Goal: Information Seeking & Learning: Learn about a topic

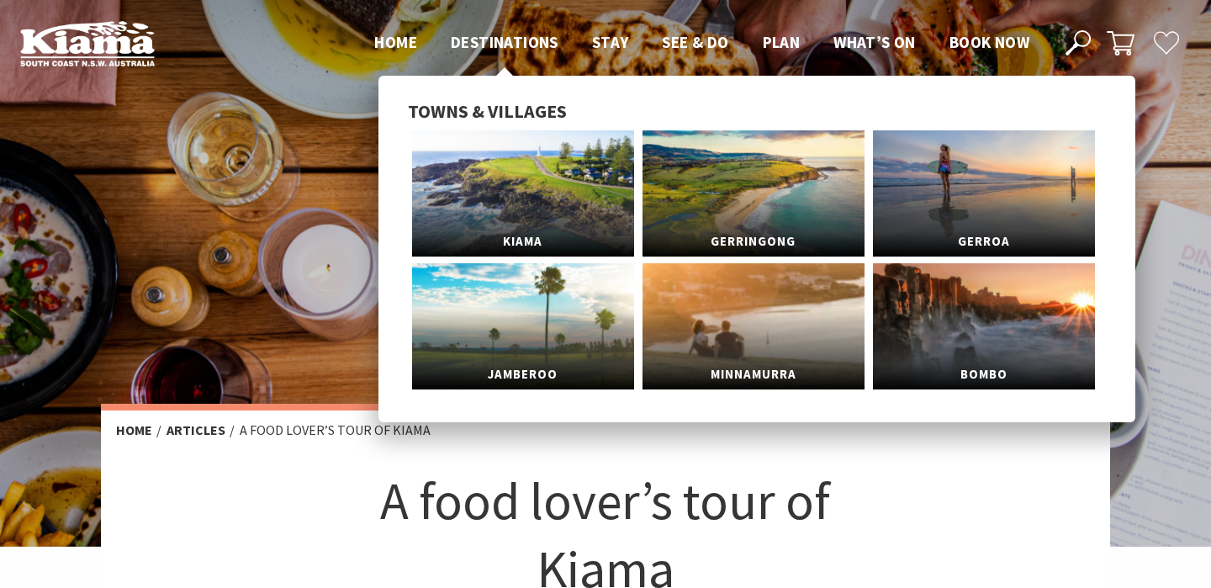
click at [499, 43] on span "Destinations" at bounding box center [505, 42] width 108 height 20
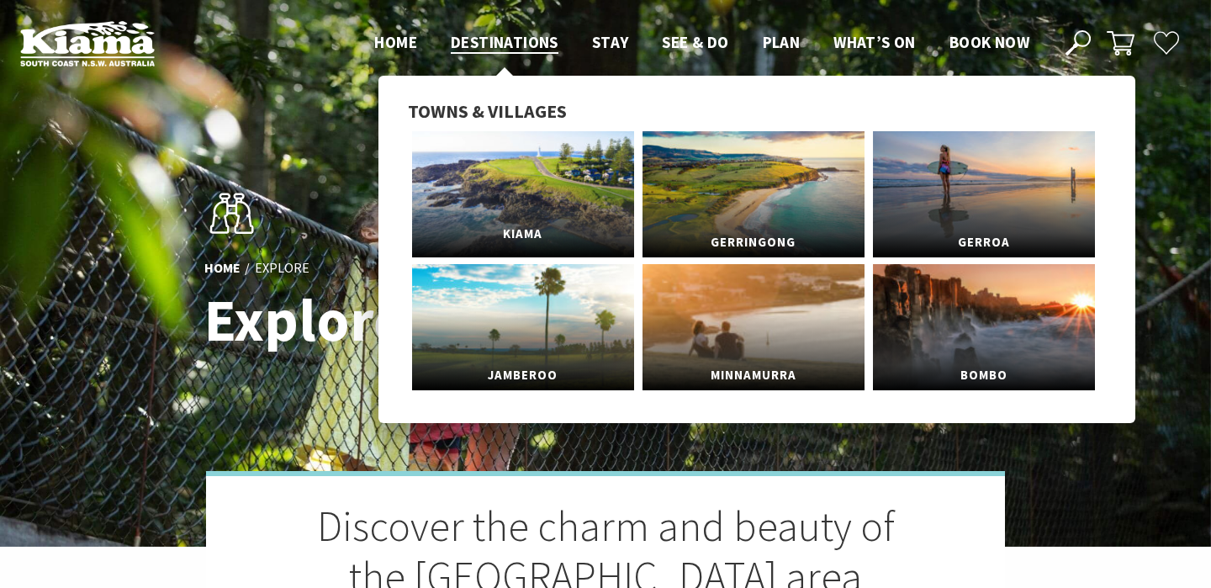
click at [502, 219] on span "Kiama" at bounding box center [523, 234] width 222 height 31
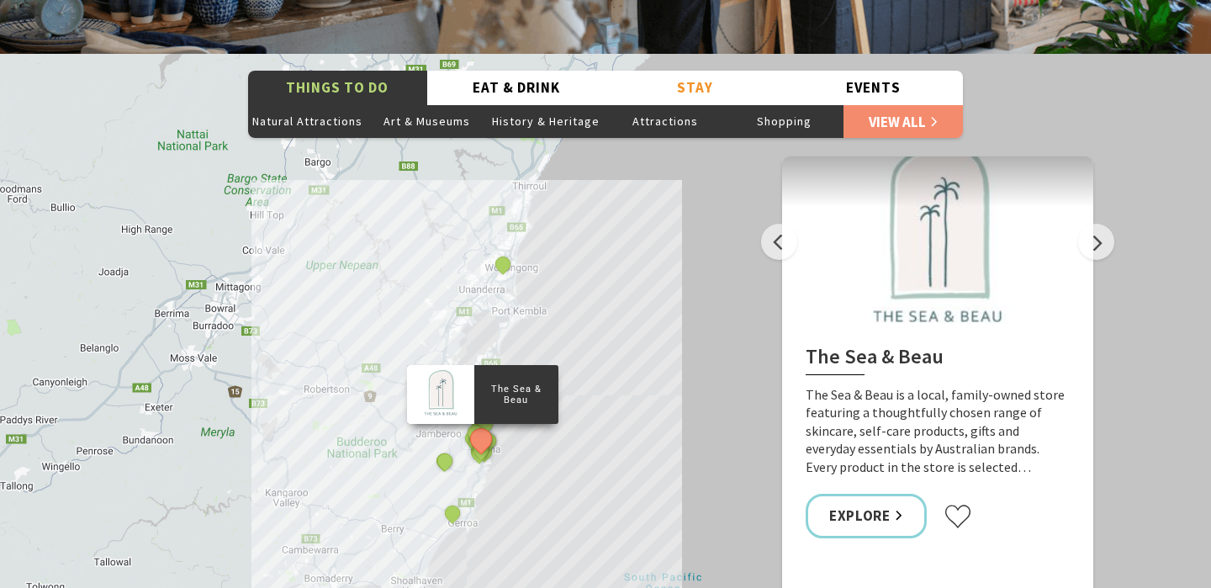
scroll to position [2988, 0]
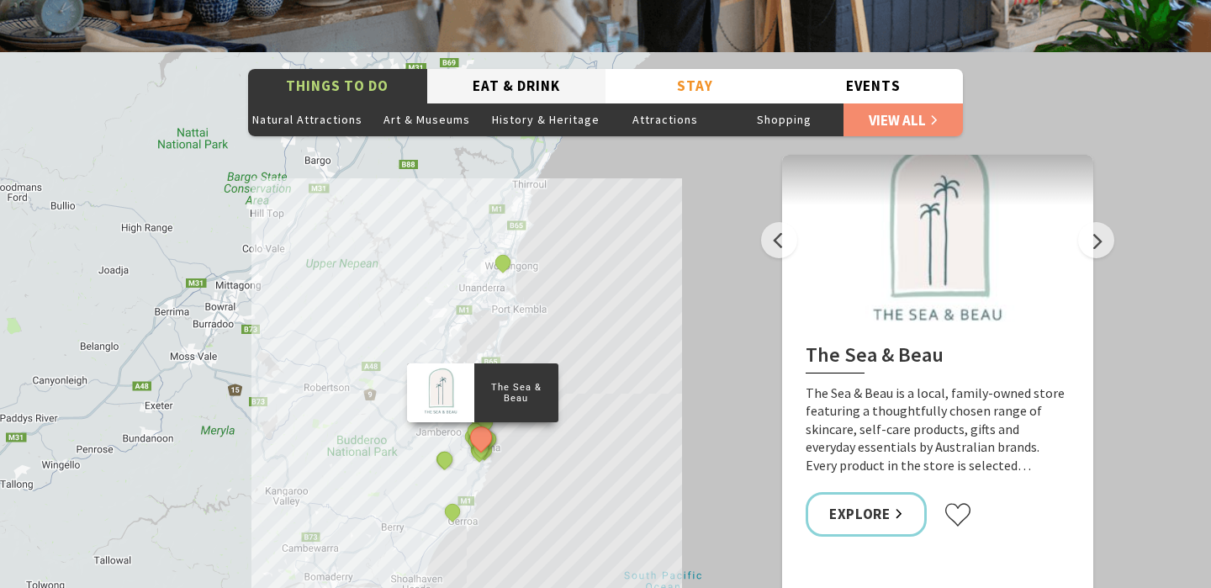
click at [507, 69] on button "Eat & Drink" at bounding box center [516, 86] width 179 height 34
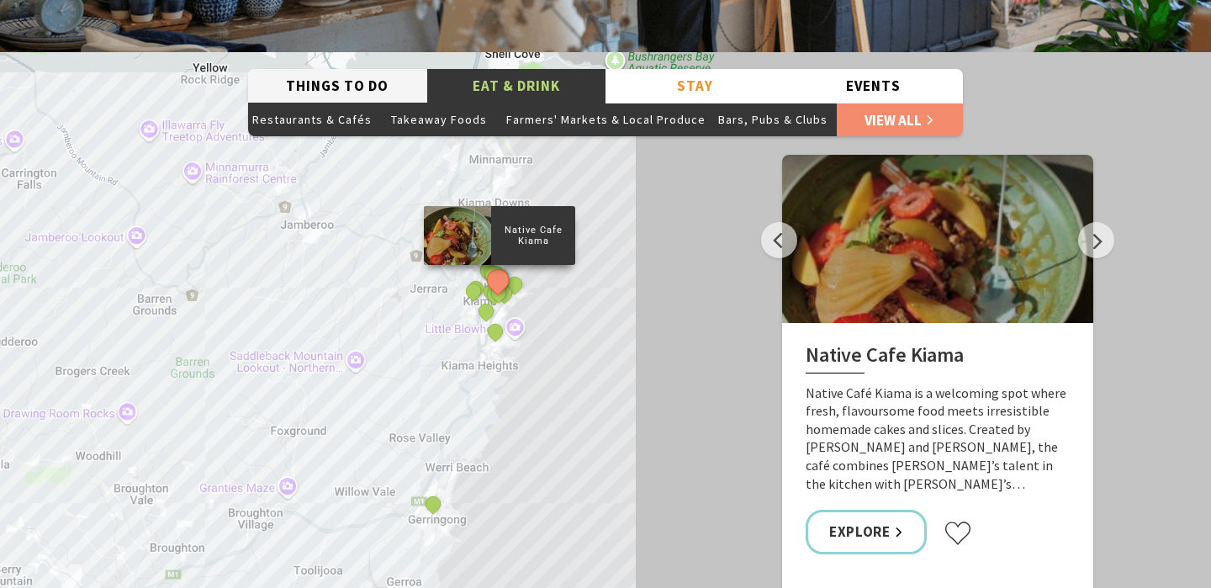
click at [343, 70] on button "Things To Do" at bounding box center [337, 86] width 179 height 34
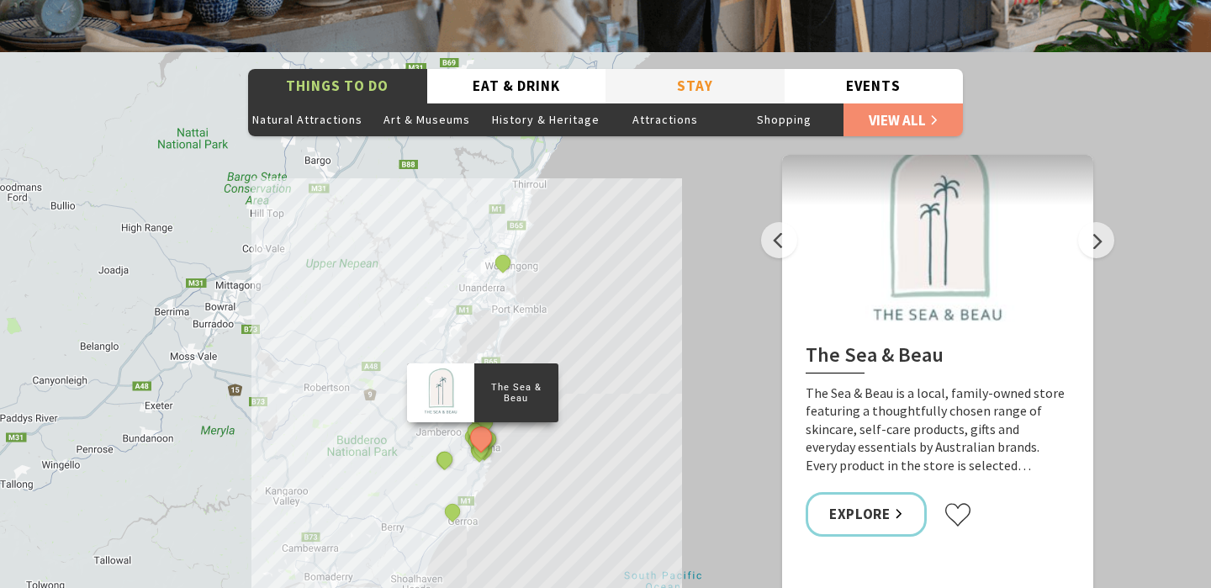
click at [685, 69] on button "Stay" at bounding box center [695, 86] width 179 height 34
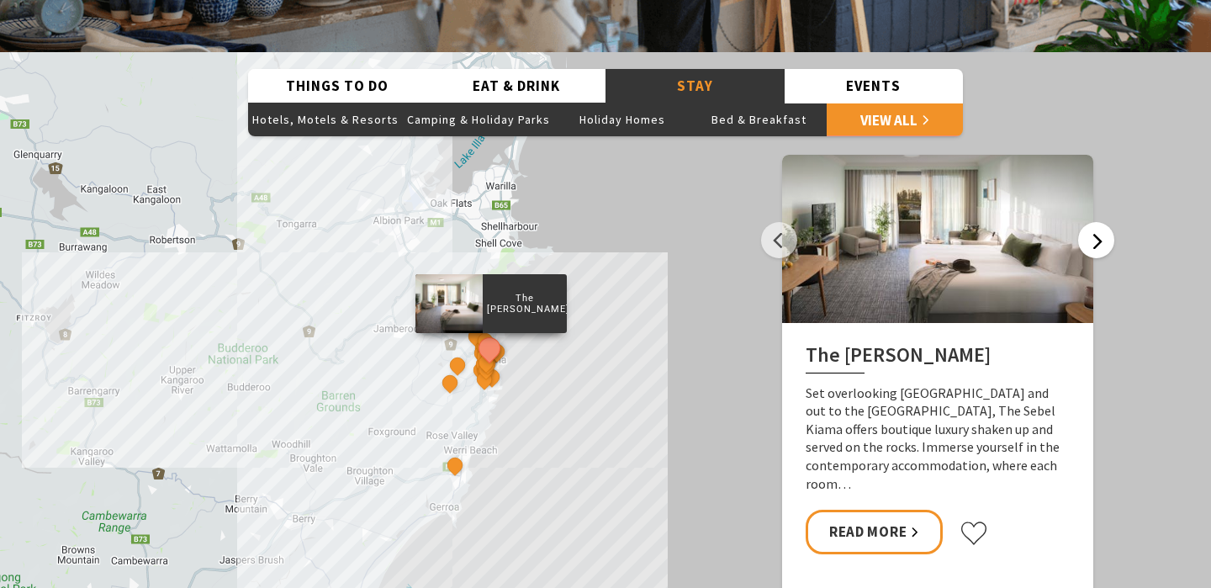
click at [1094, 222] on button "Next" at bounding box center [1096, 240] width 36 height 36
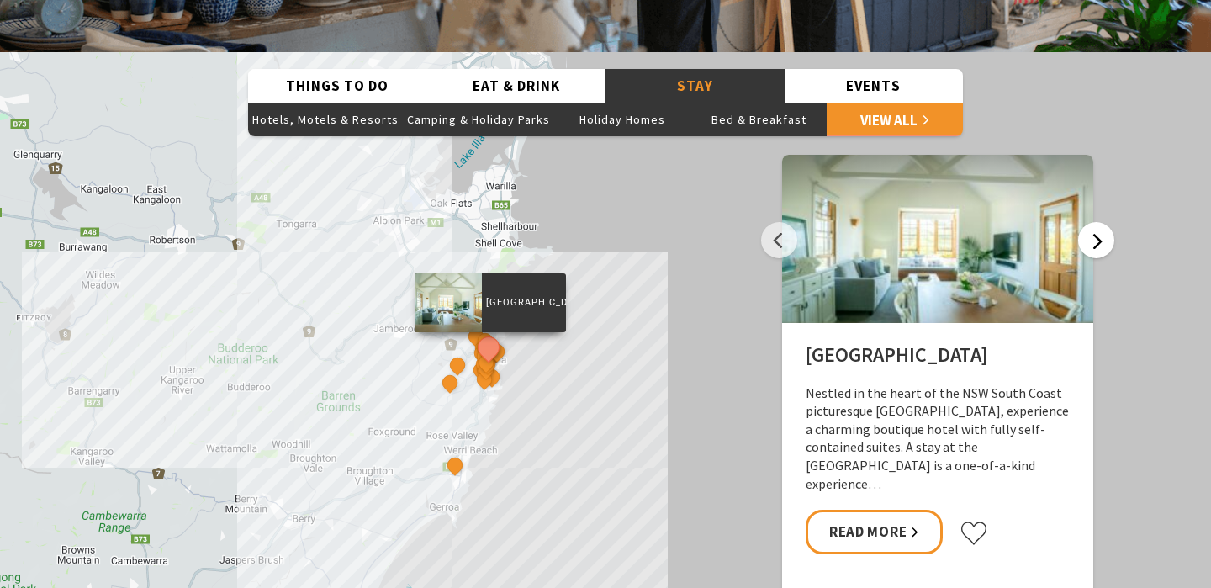
click at [1094, 222] on button "Next" at bounding box center [1096, 240] width 36 height 36
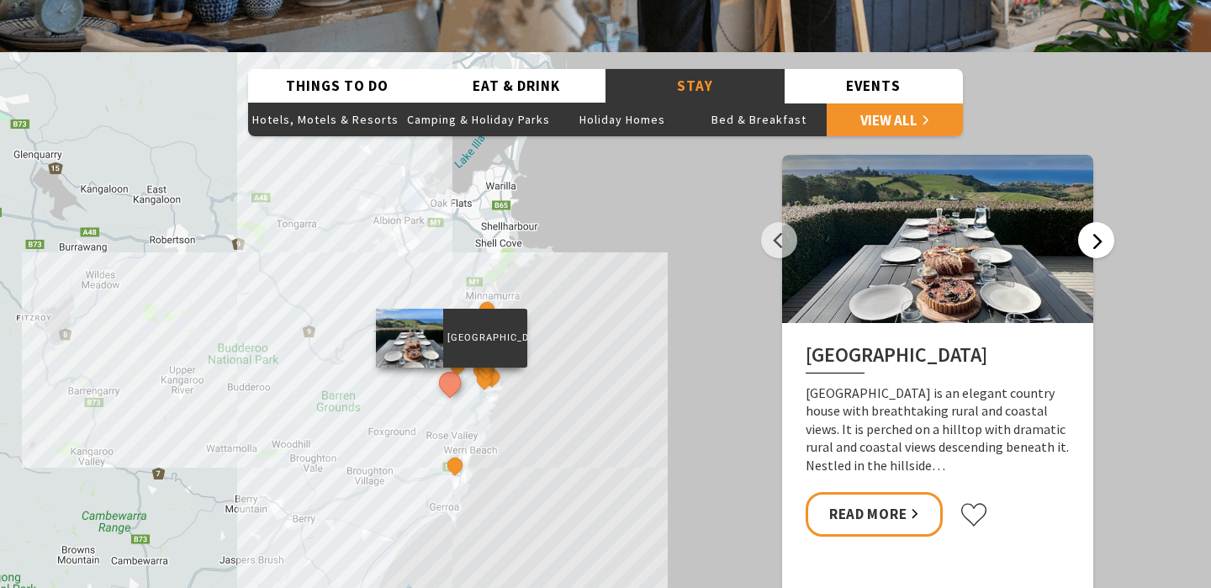
click at [1094, 222] on button "Next" at bounding box center [1096, 240] width 36 height 36
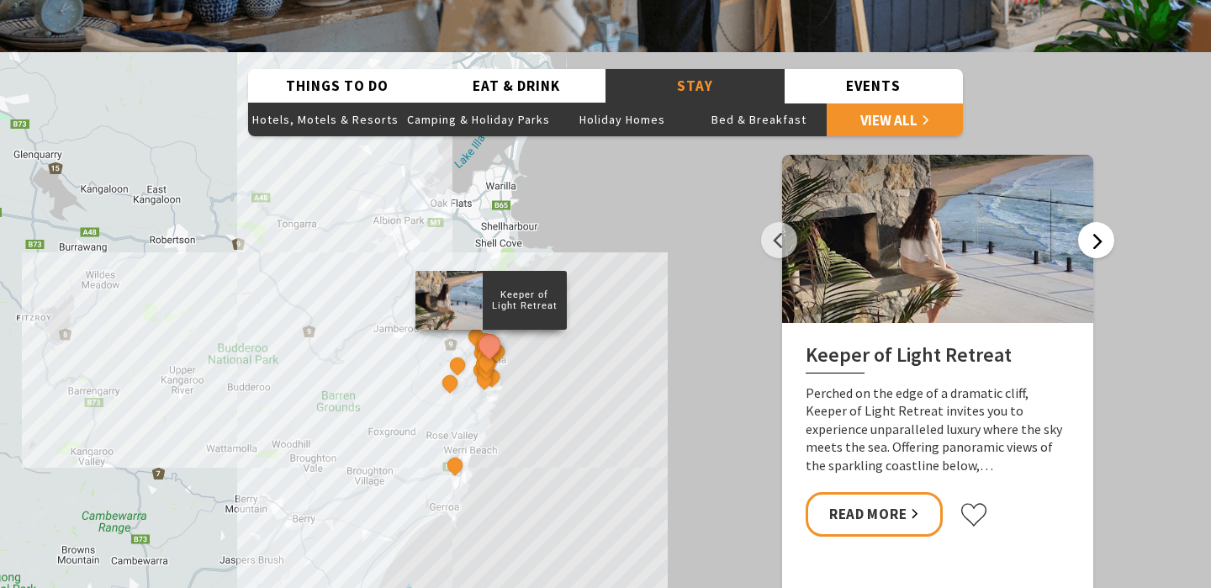
click at [1094, 222] on button "Next" at bounding box center [1096, 240] width 36 height 36
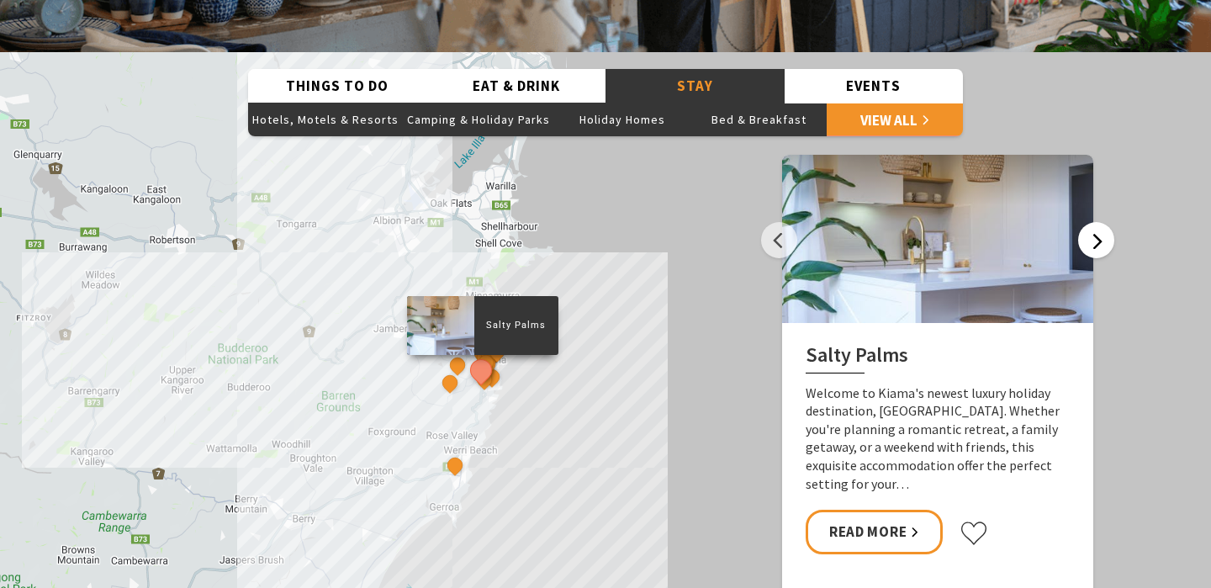
click at [1094, 222] on button "Next" at bounding box center [1096, 240] width 36 height 36
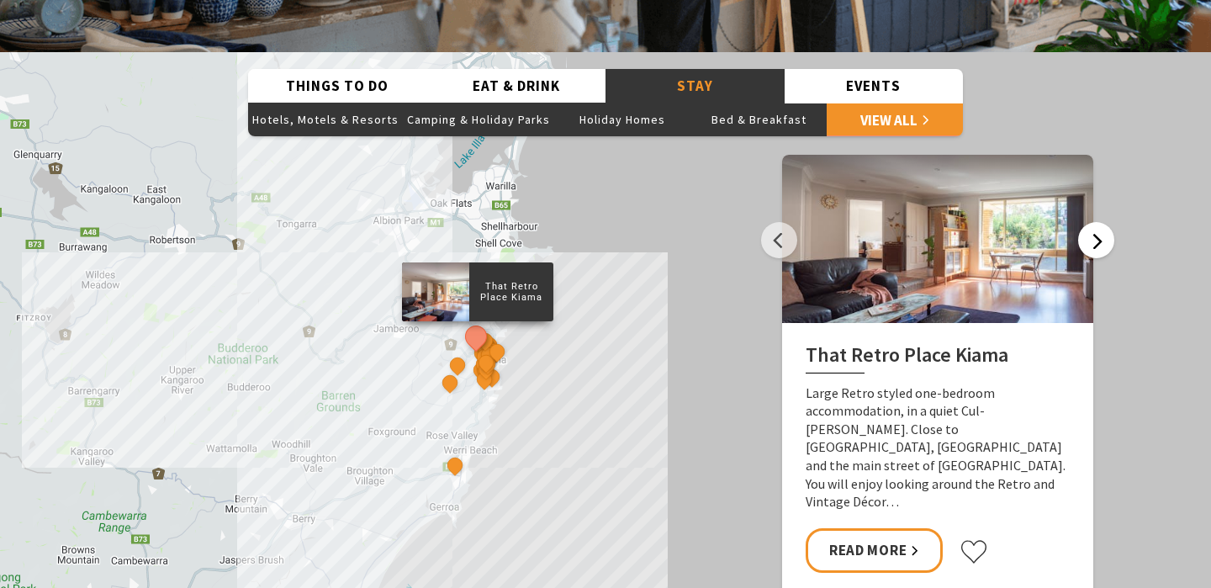
click at [1094, 222] on button "Next" at bounding box center [1096, 240] width 36 height 36
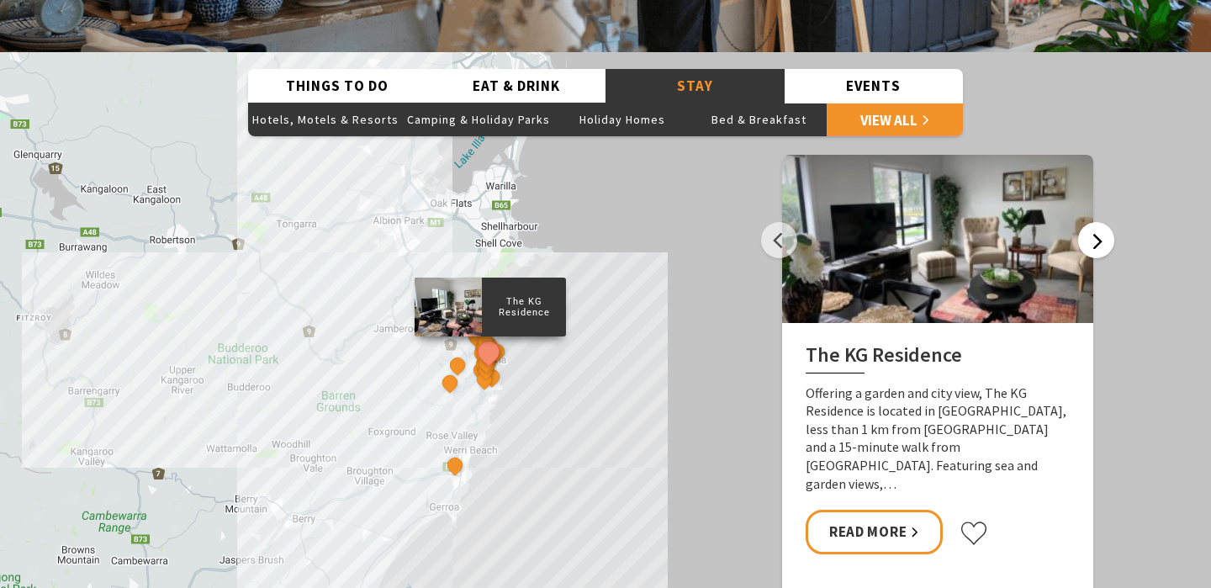
click at [1094, 222] on button "Next" at bounding box center [1096, 240] width 36 height 36
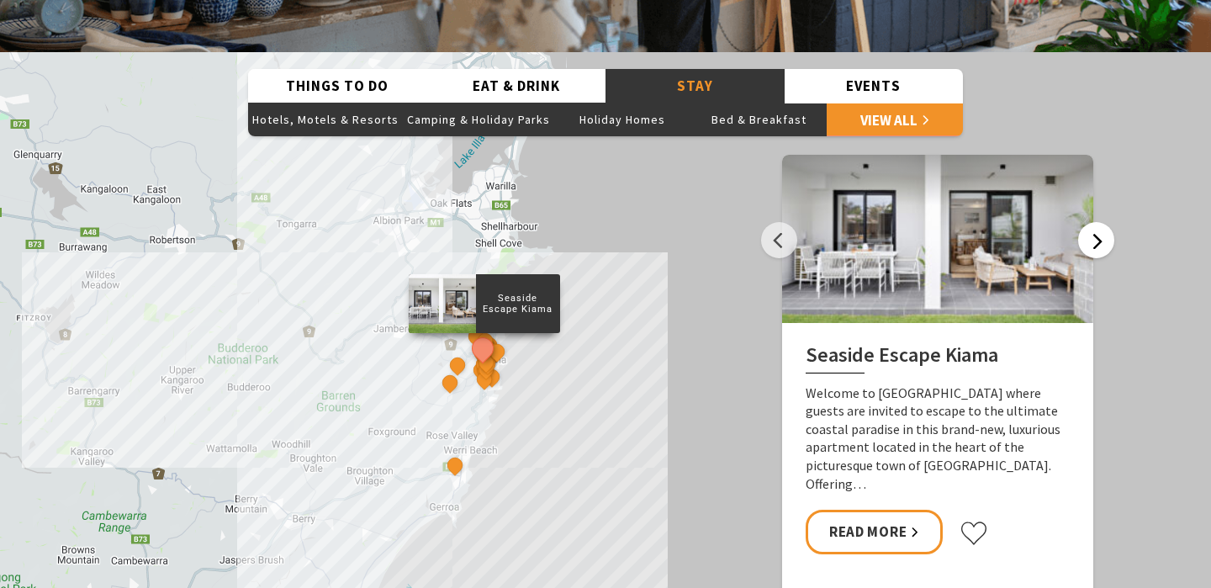
click at [1094, 222] on button "Next" at bounding box center [1096, 240] width 36 height 36
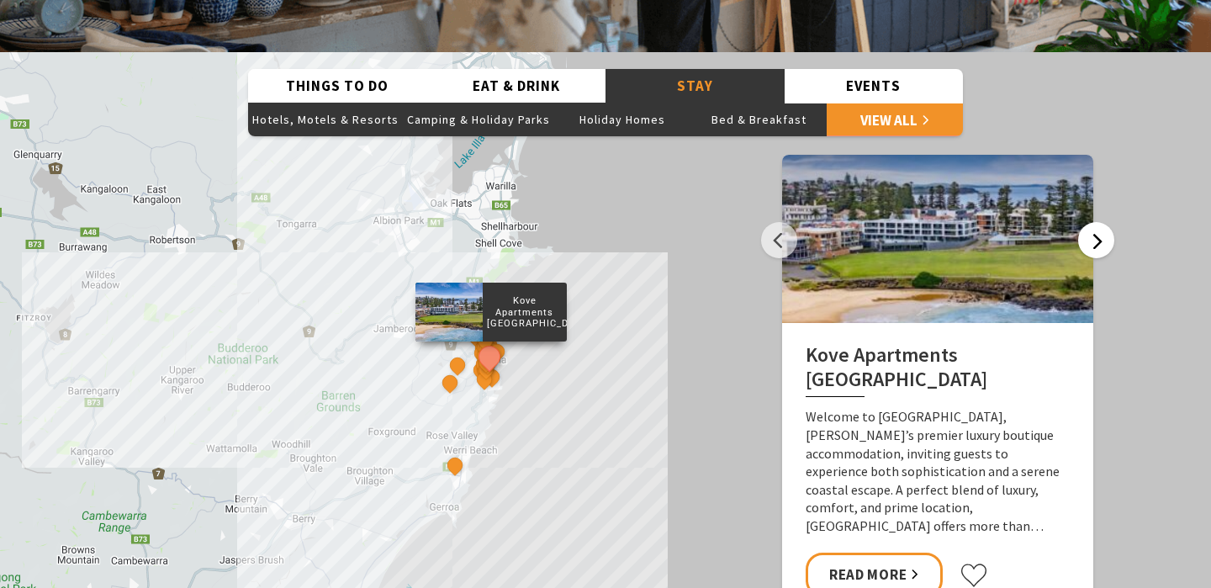
click at [1094, 222] on button "Next" at bounding box center [1096, 240] width 36 height 36
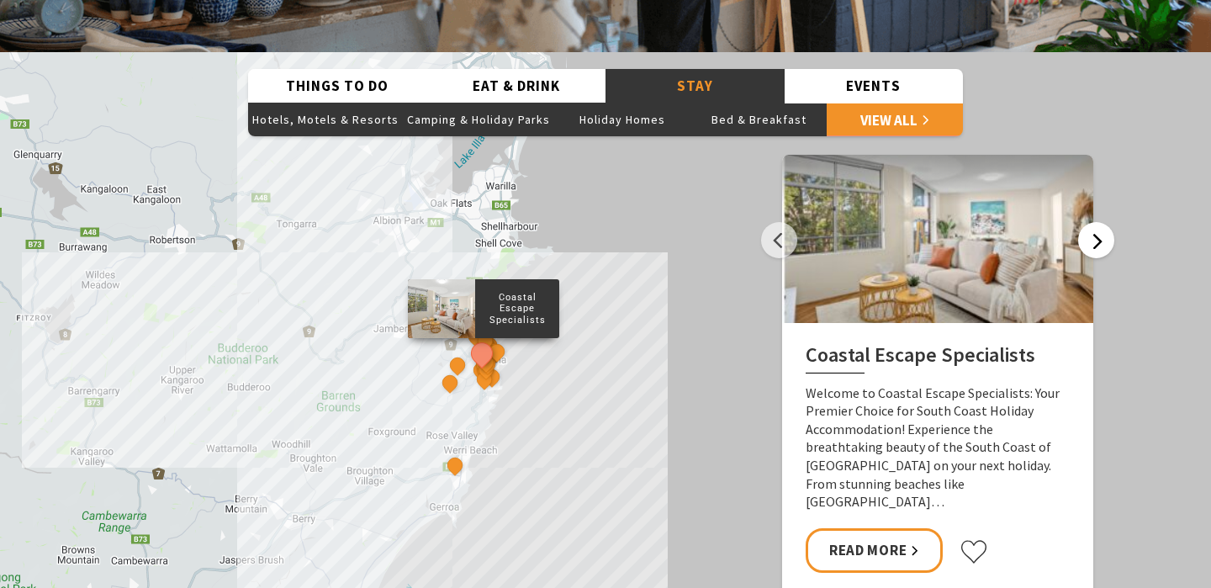
click at [1094, 222] on button "Next" at bounding box center [1096, 240] width 36 height 36
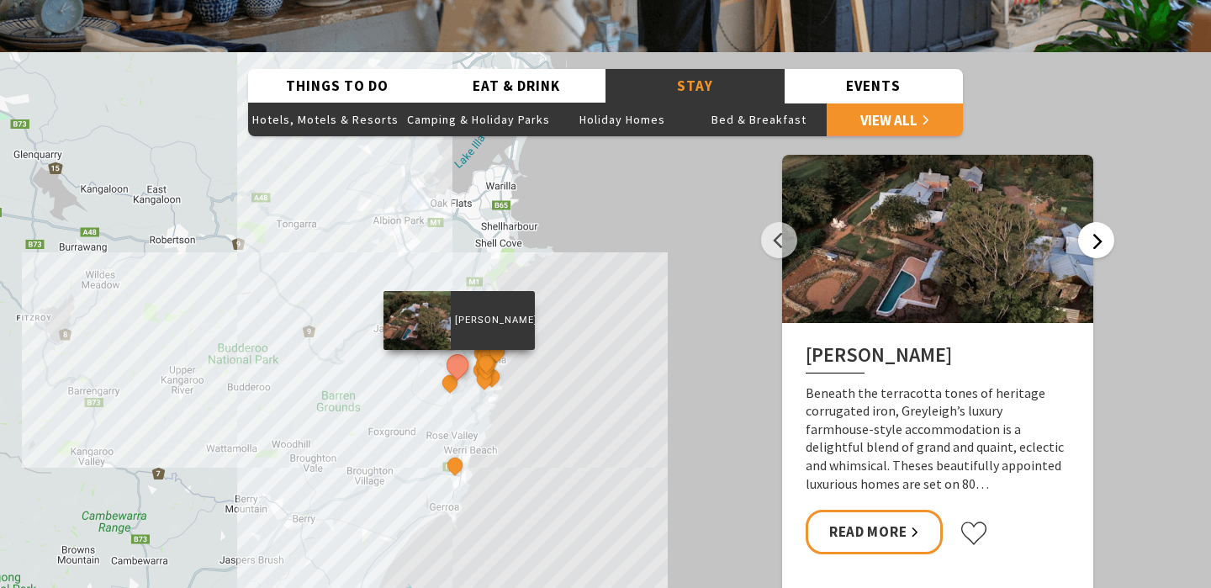
click at [1094, 222] on button "Next" at bounding box center [1096, 240] width 36 height 36
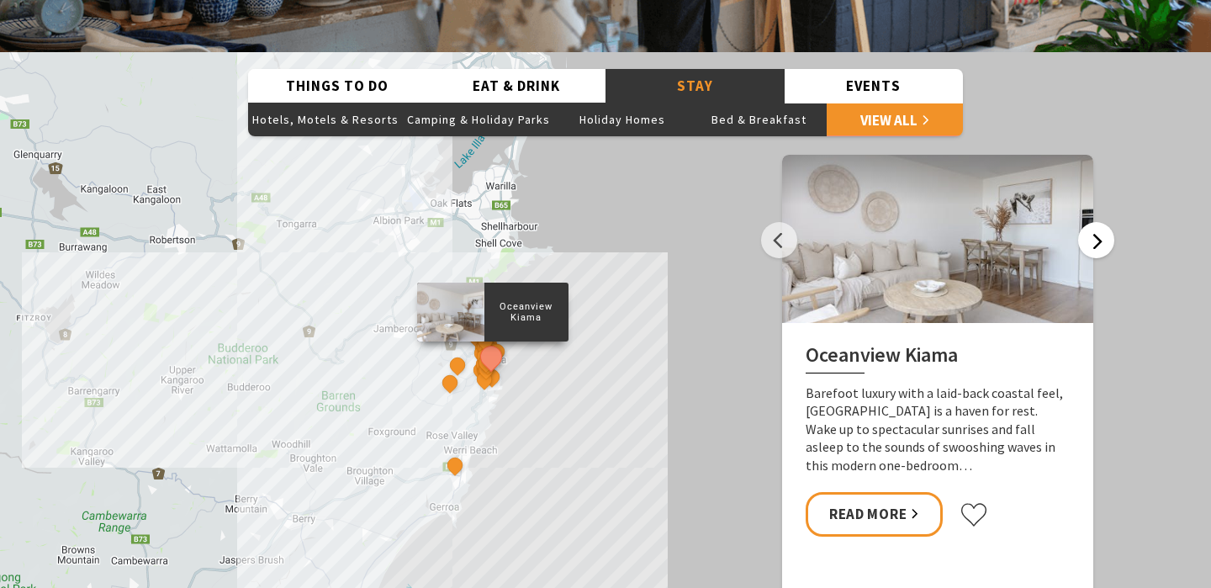
click at [1094, 222] on button "Next" at bounding box center [1096, 240] width 36 height 36
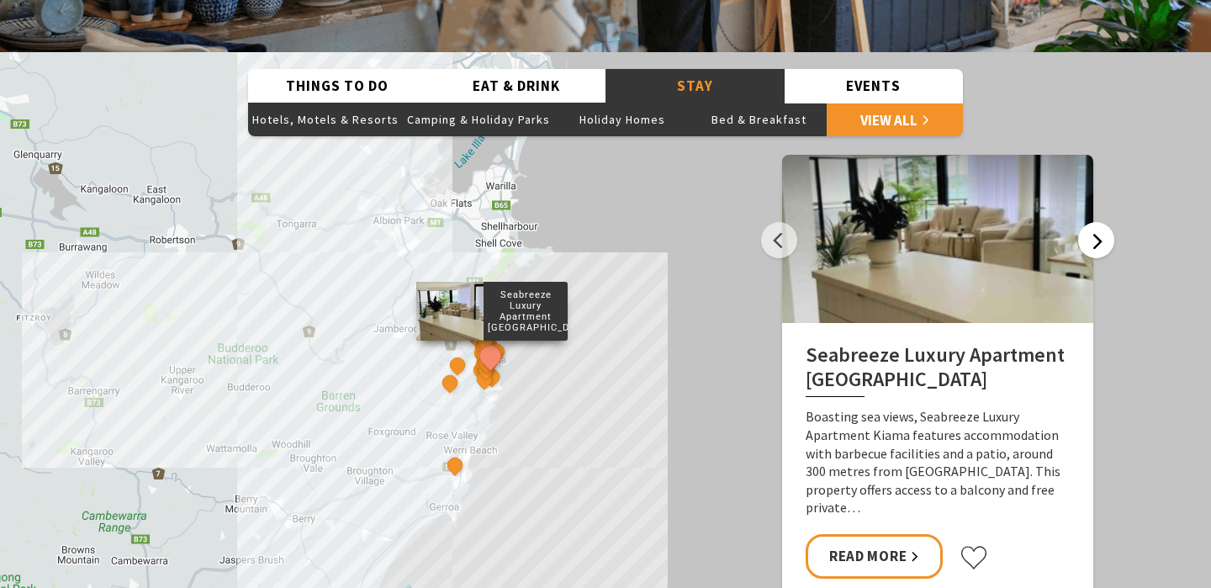
click at [1094, 222] on button "Next" at bounding box center [1096, 240] width 36 height 36
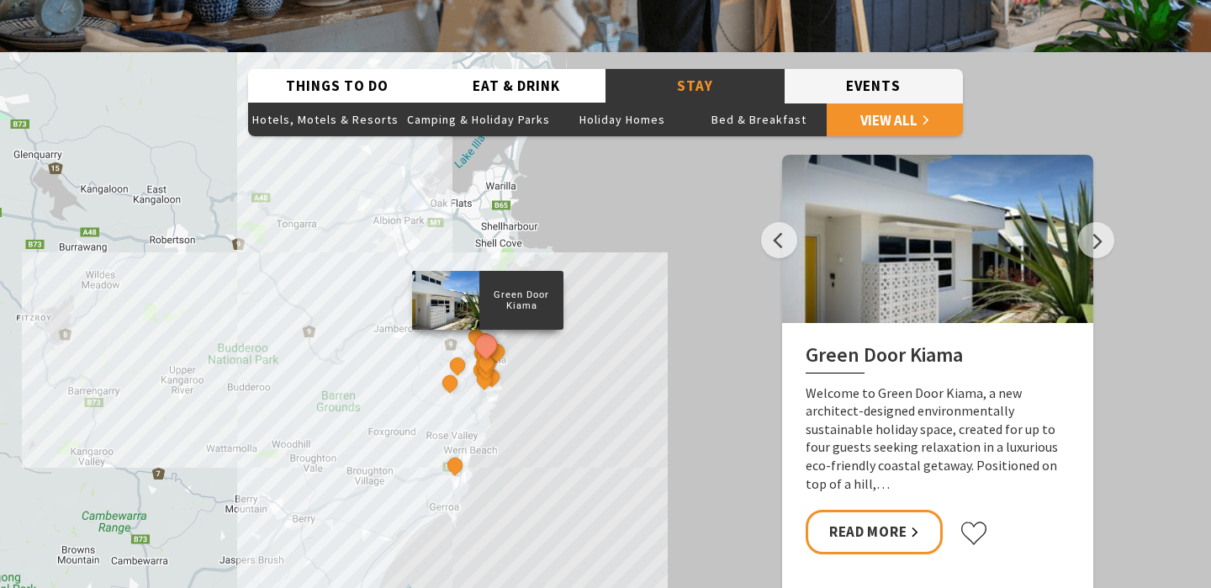
click at [879, 69] on button "Events" at bounding box center [874, 86] width 179 height 34
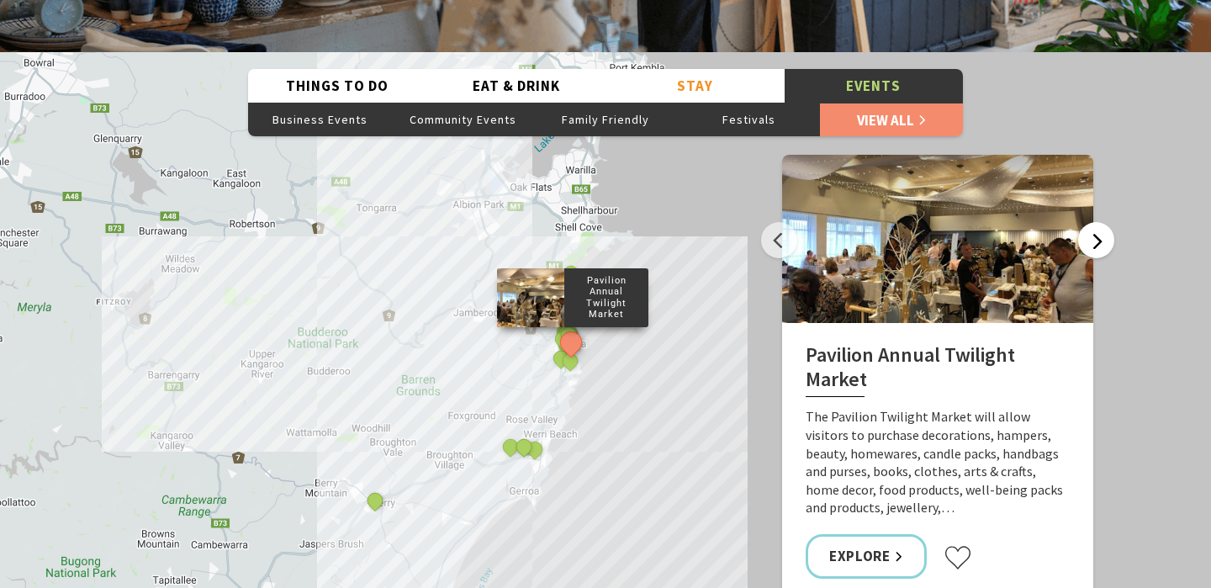
click at [1100, 222] on button "Next" at bounding box center [1096, 240] width 36 height 36
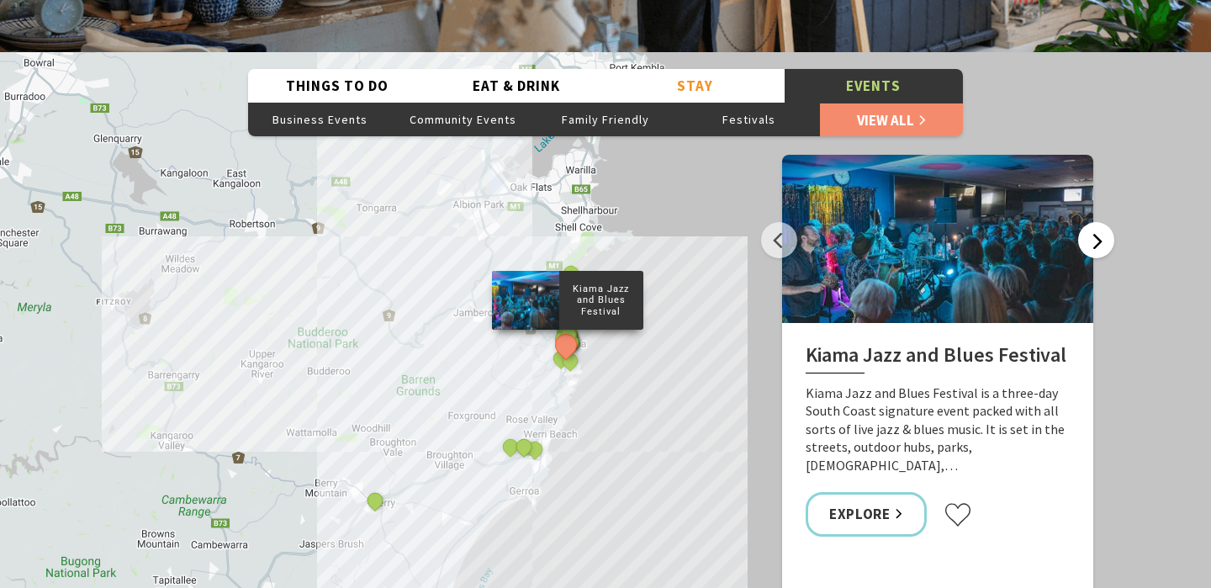
click at [1100, 222] on button "Next" at bounding box center [1096, 240] width 36 height 36
click at [336, 69] on button "Things To Do" at bounding box center [337, 86] width 179 height 34
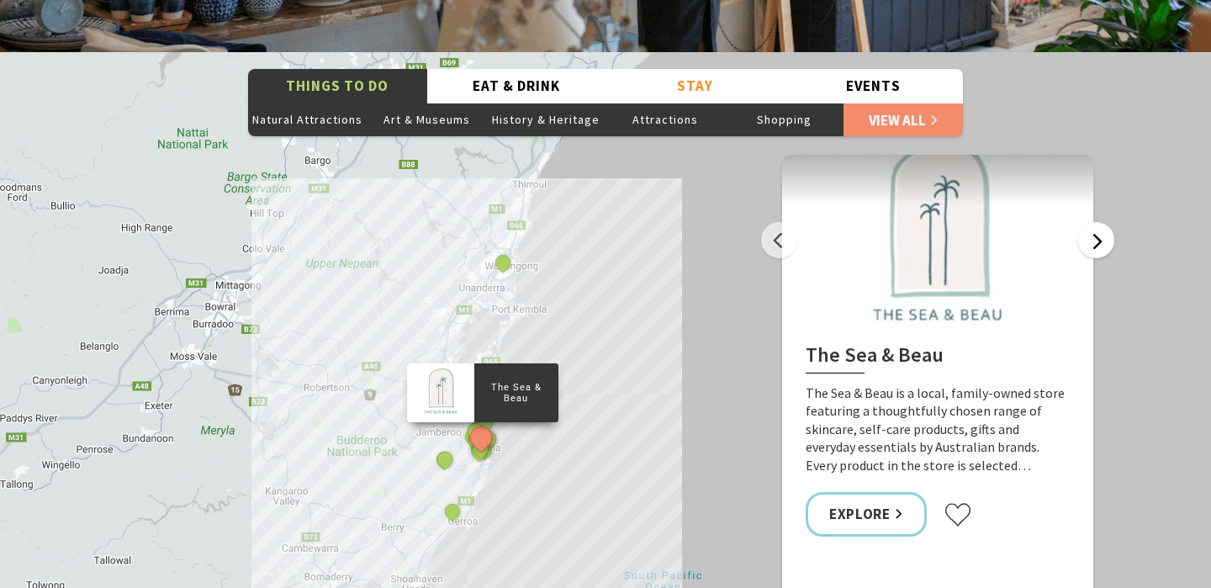
click at [1103, 222] on button "Next" at bounding box center [1096, 240] width 36 height 36
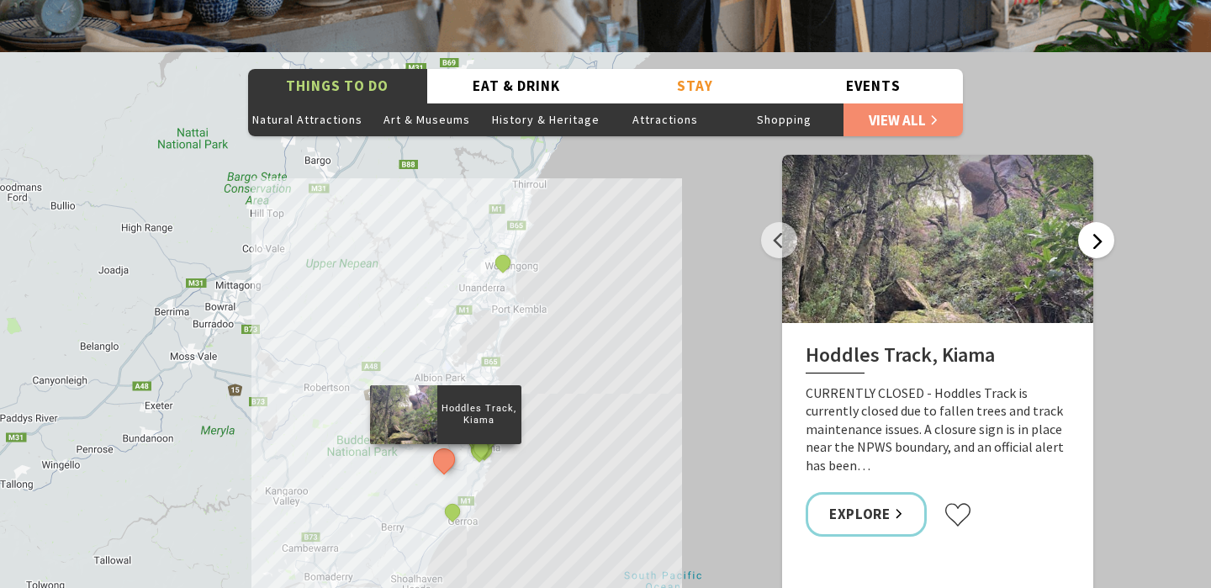
click at [1103, 222] on button "Next" at bounding box center [1096, 240] width 36 height 36
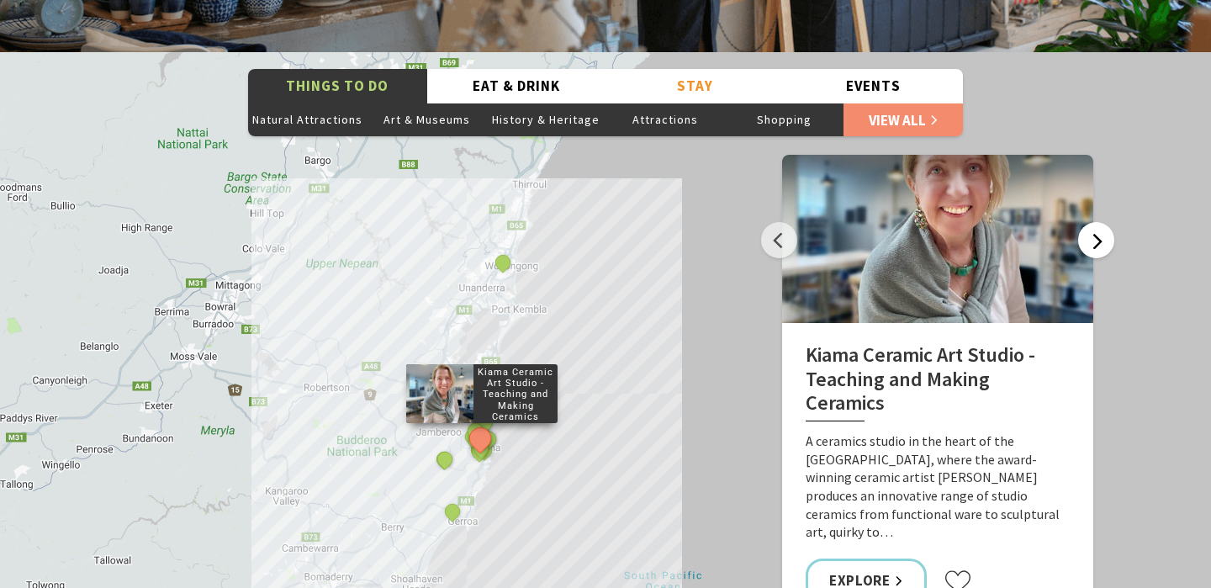
click at [1103, 222] on button "Next" at bounding box center [1096, 240] width 36 height 36
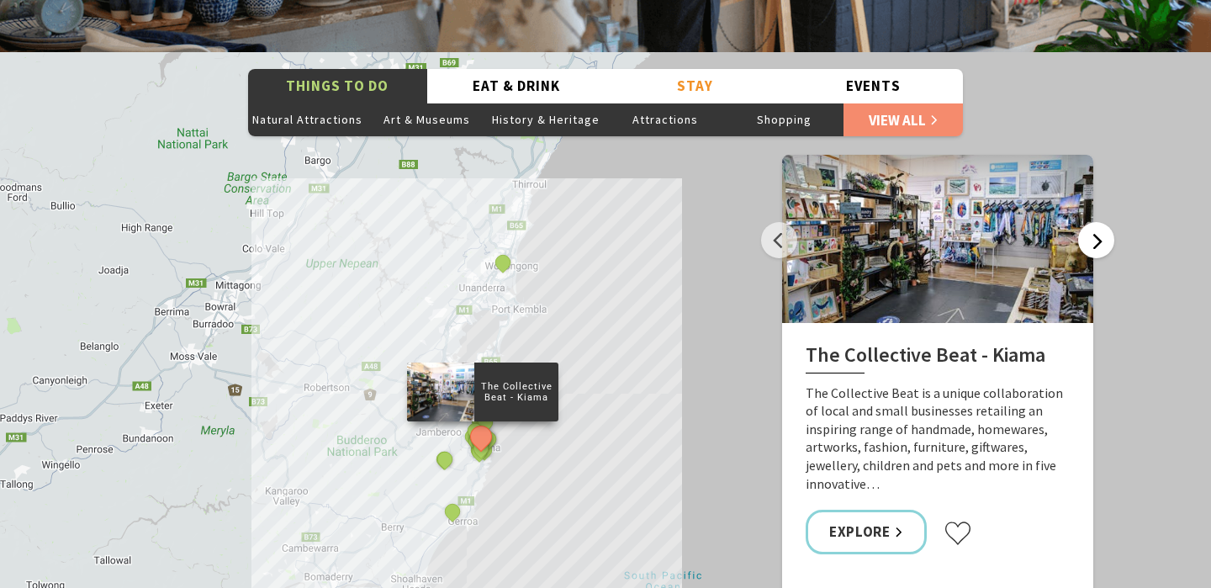
click at [1103, 222] on button "Next" at bounding box center [1096, 240] width 36 height 36
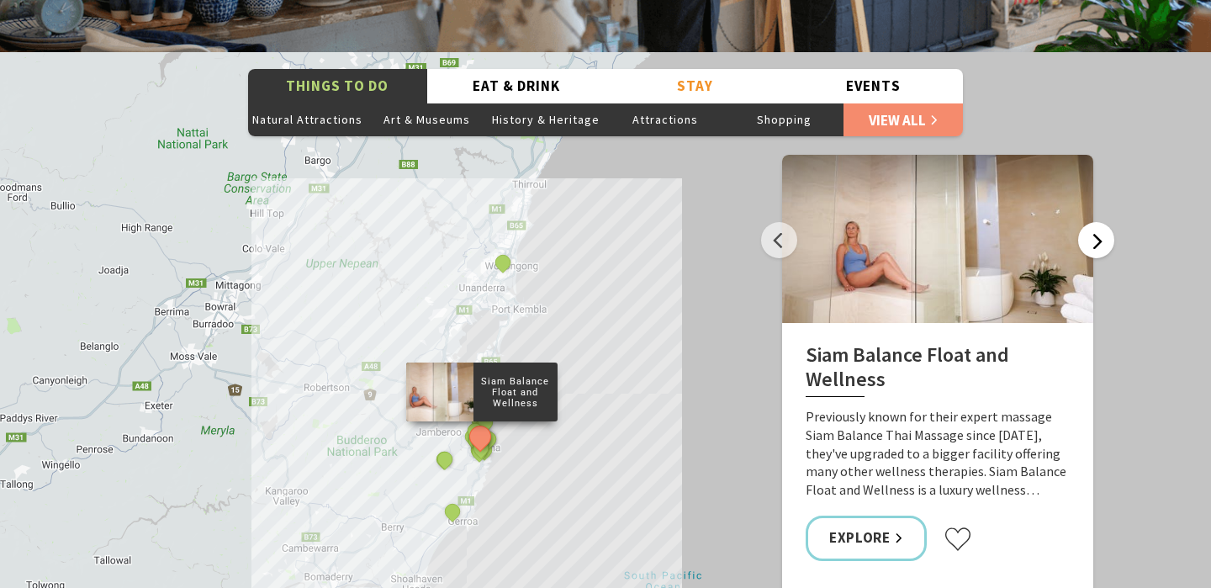
click at [1103, 222] on button "Next" at bounding box center [1096, 240] width 36 height 36
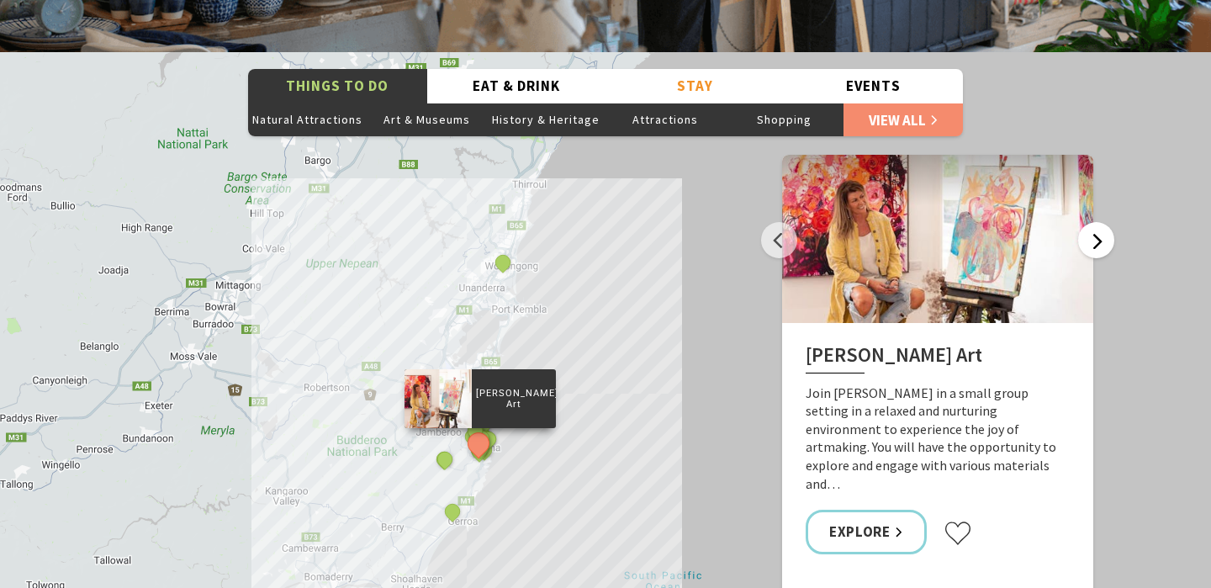
click at [1103, 222] on button "Next" at bounding box center [1096, 240] width 36 height 36
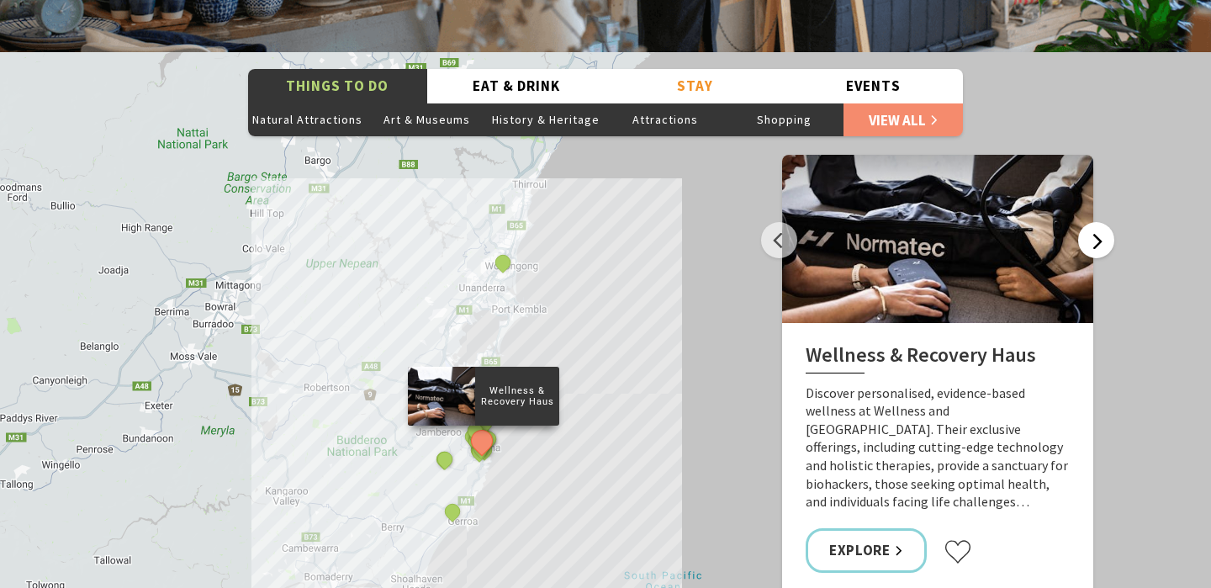
click at [1103, 222] on button "Next" at bounding box center [1096, 240] width 36 height 36
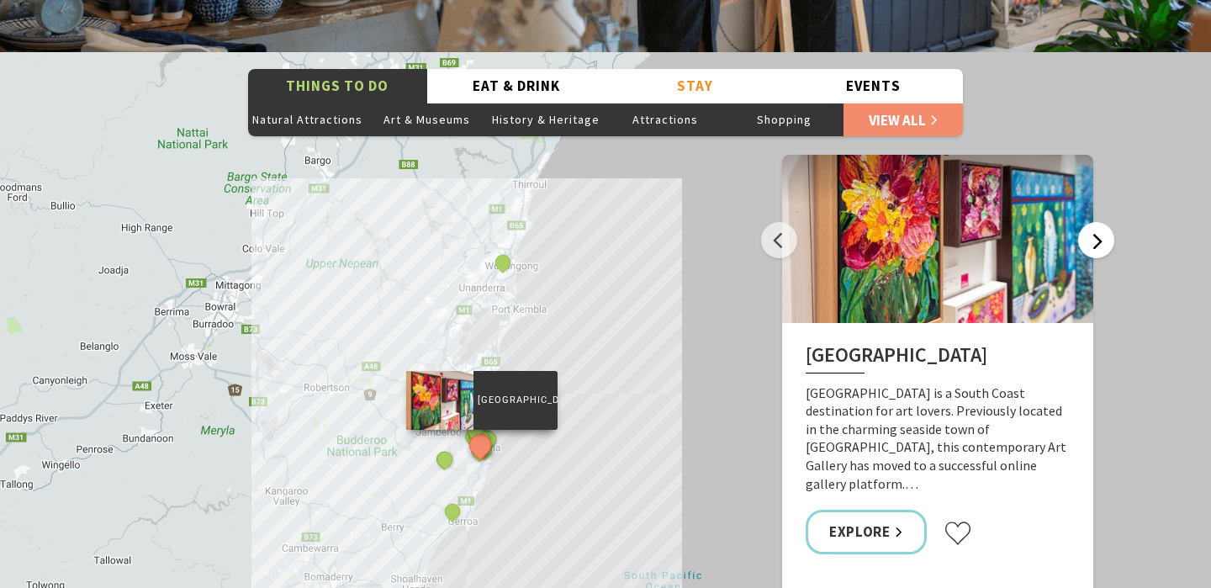
click at [1103, 222] on button "Next" at bounding box center [1096, 240] width 36 height 36
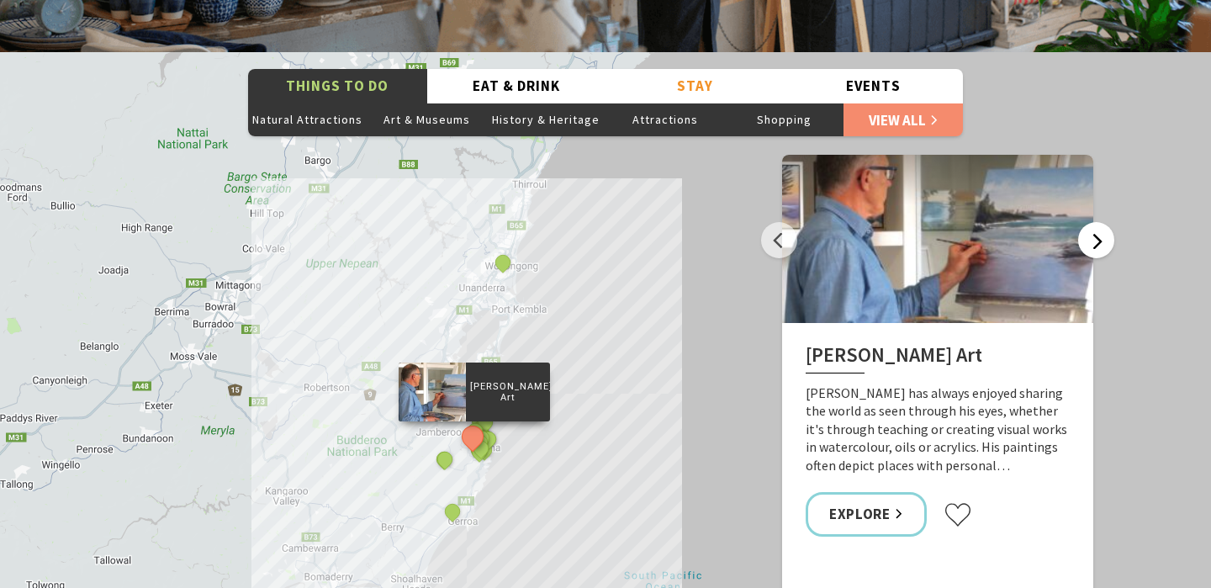
click at [1103, 222] on button "Next" at bounding box center [1096, 240] width 36 height 36
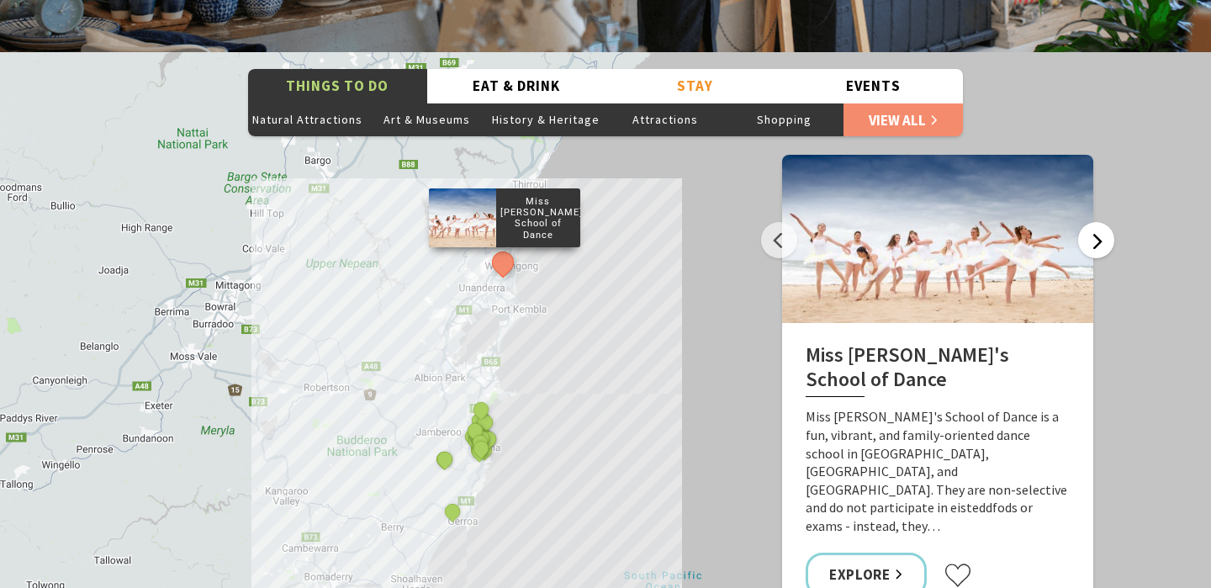
click at [1103, 222] on button "Next" at bounding box center [1096, 240] width 36 height 36
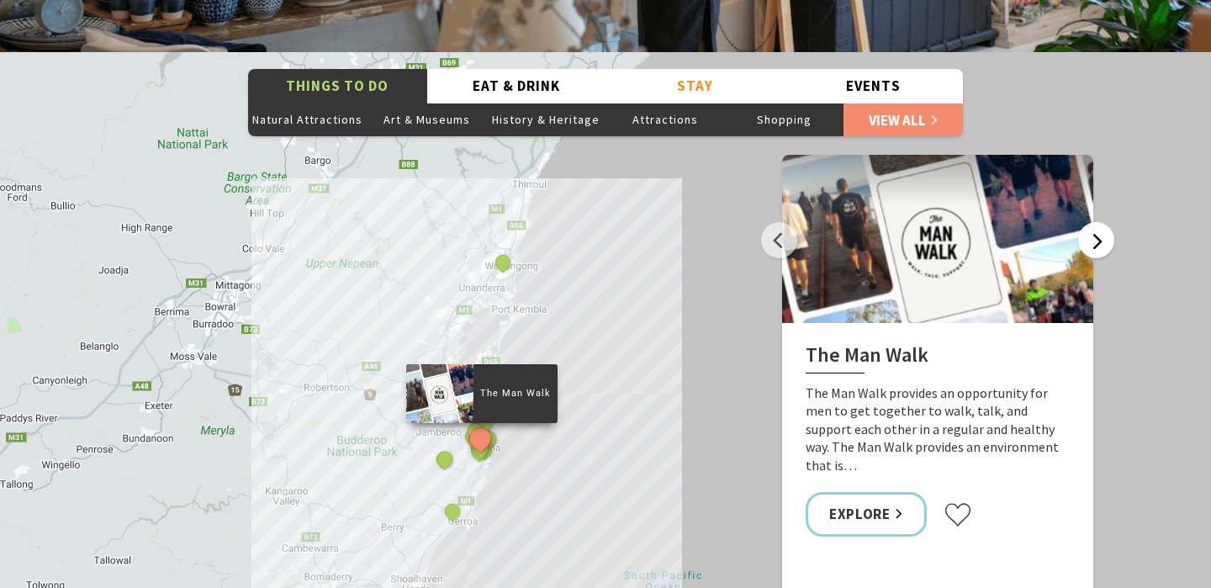
click at [1103, 222] on button "Next" at bounding box center [1096, 240] width 36 height 36
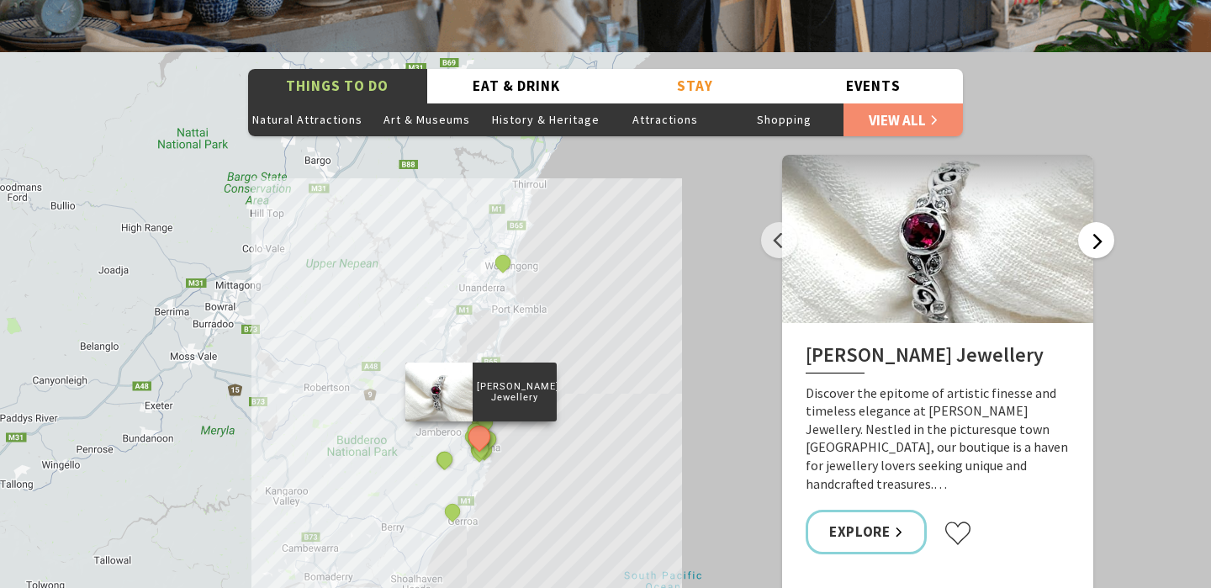
click at [1103, 222] on button "Next" at bounding box center [1096, 240] width 36 height 36
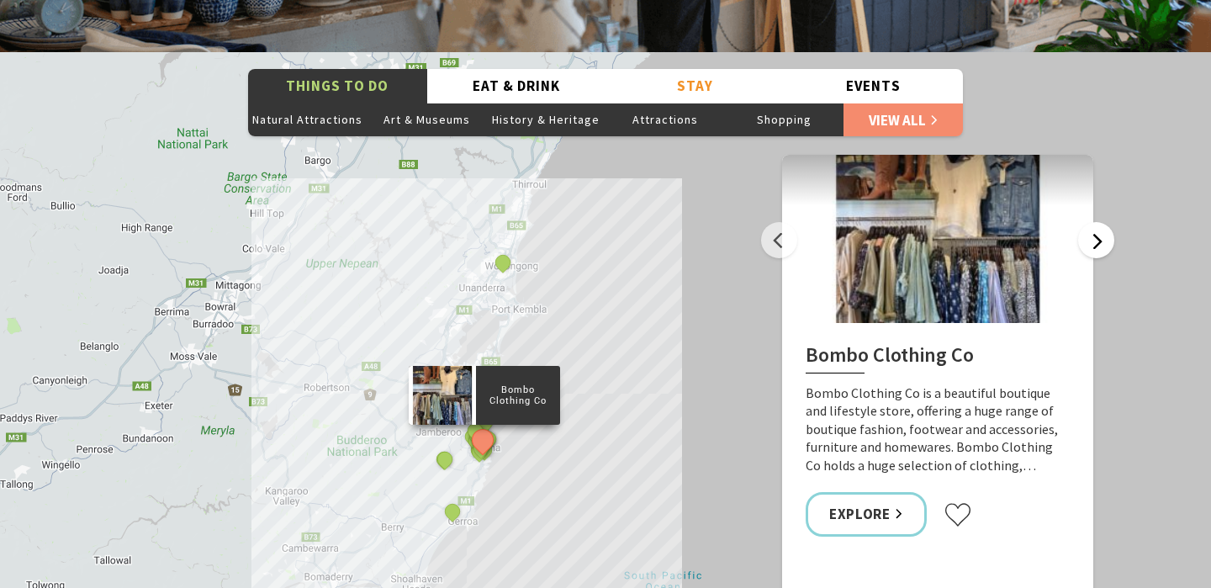
click at [1103, 222] on button "Next" at bounding box center [1096, 240] width 36 height 36
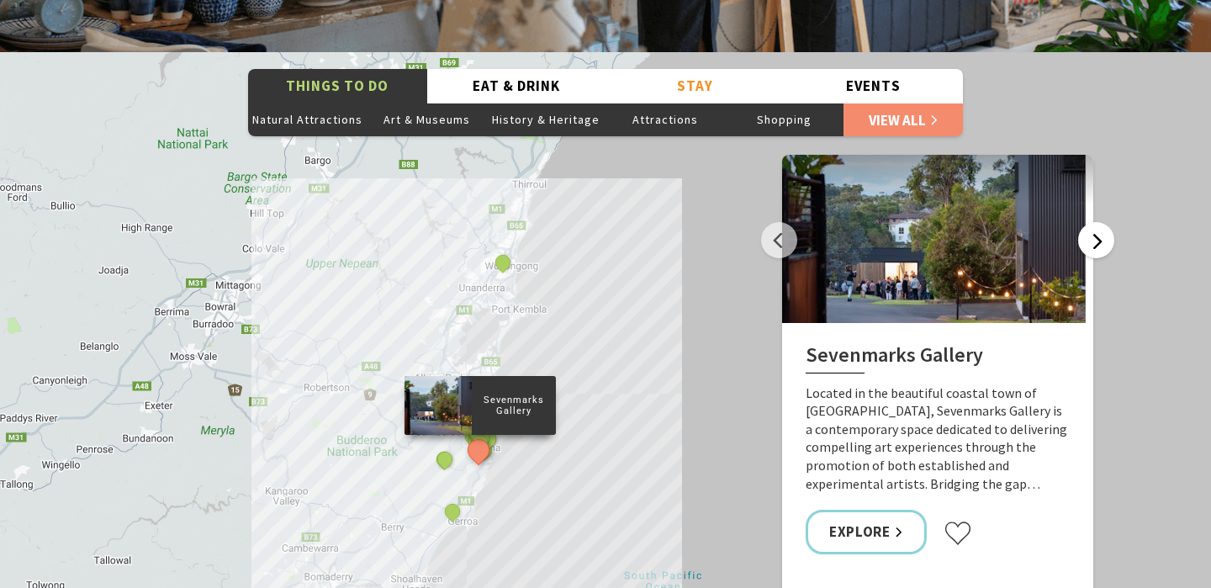
click at [1103, 222] on button "Next" at bounding box center [1096, 240] width 36 height 36
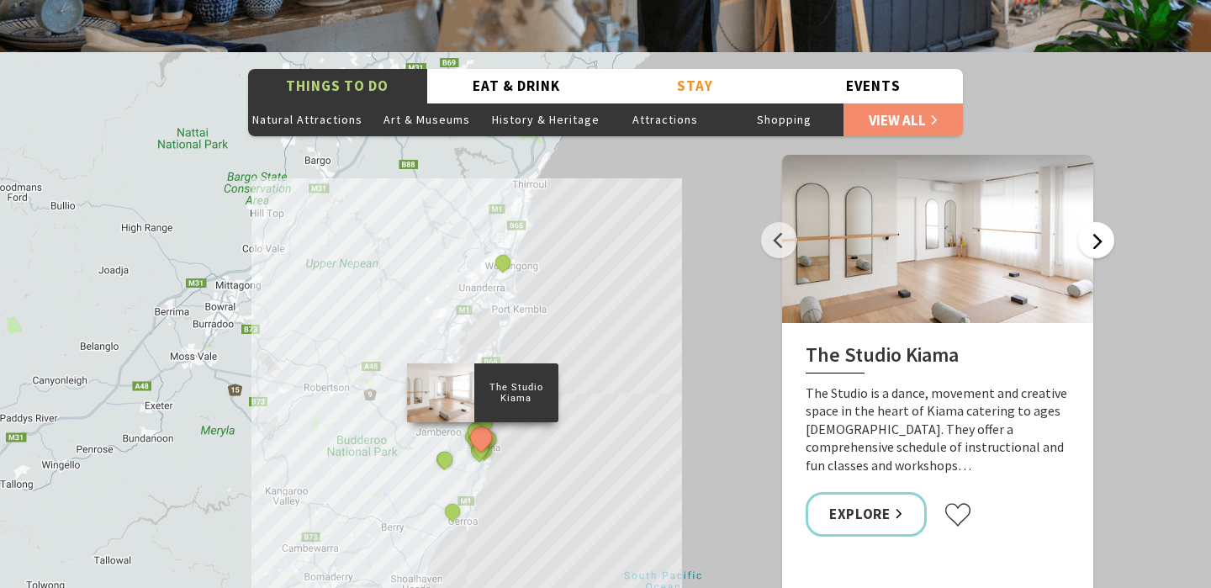
click at [1098, 222] on button "Next" at bounding box center [1096, 240] width 36 height 36
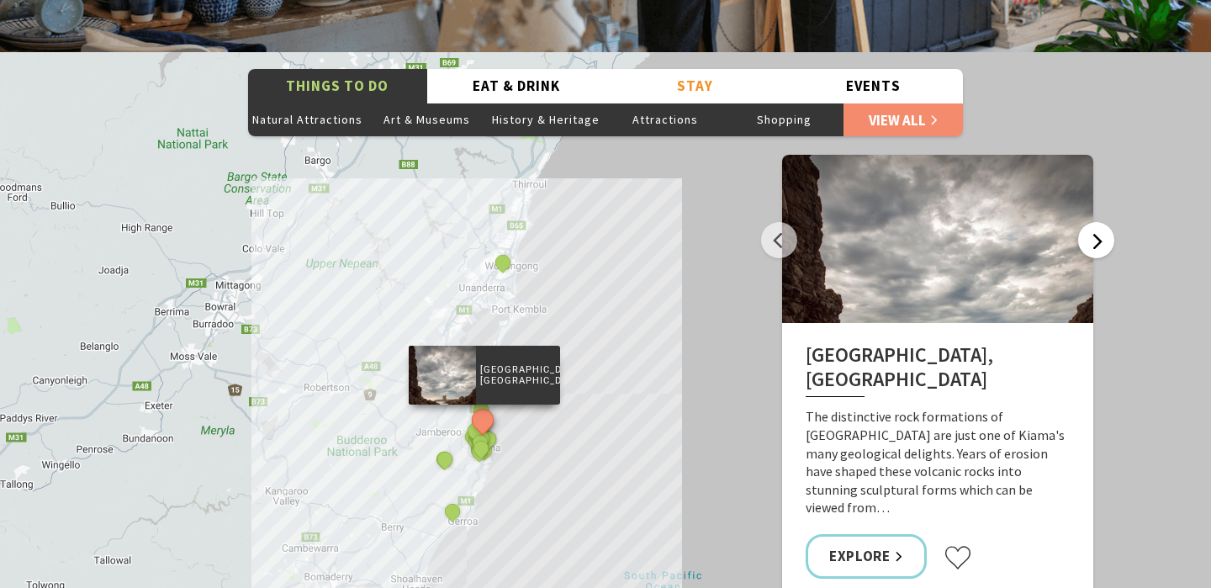
click at [1098, 222] on button "Next" at bounding box center [1096, 240] width 36 height 36
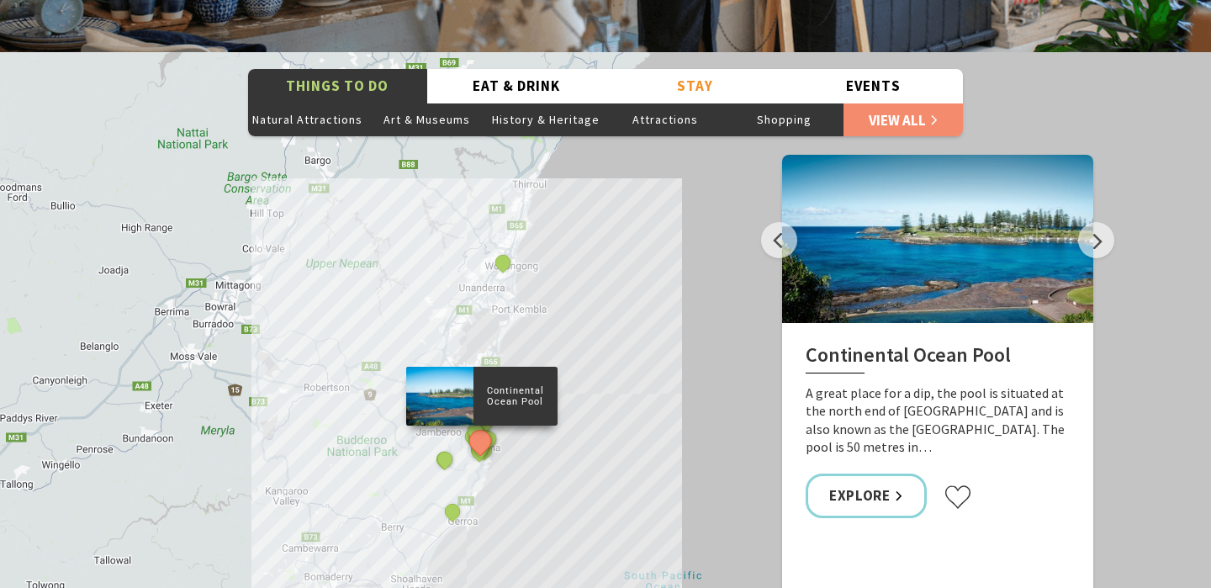
click at [966, 275] on div at bounding box center [937, 239] width 311 height 168
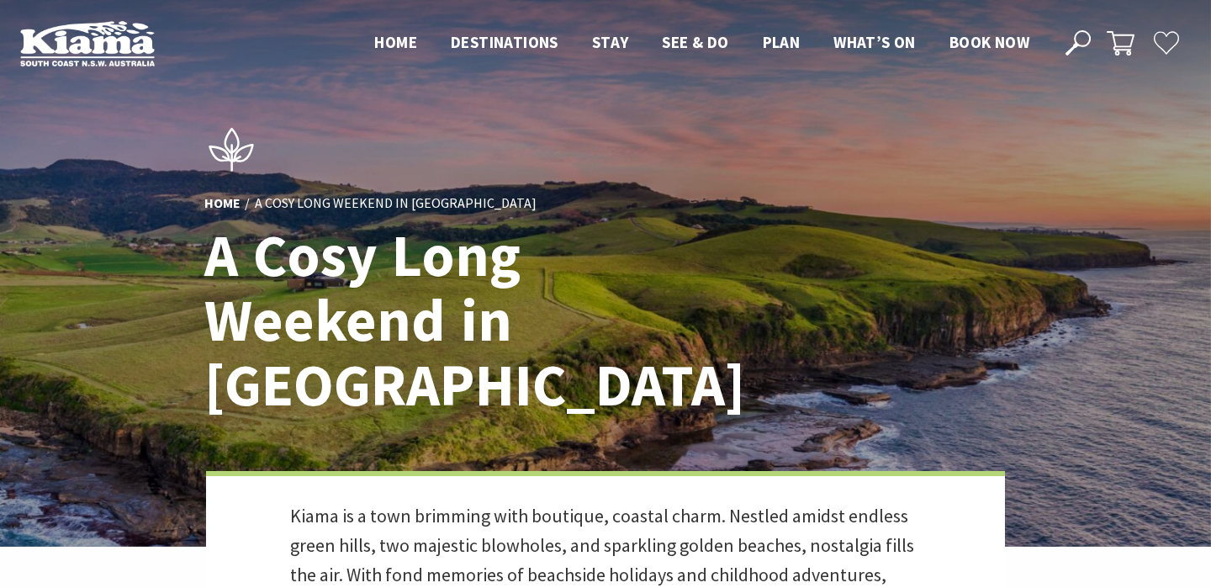
scroll to position [3, 0]
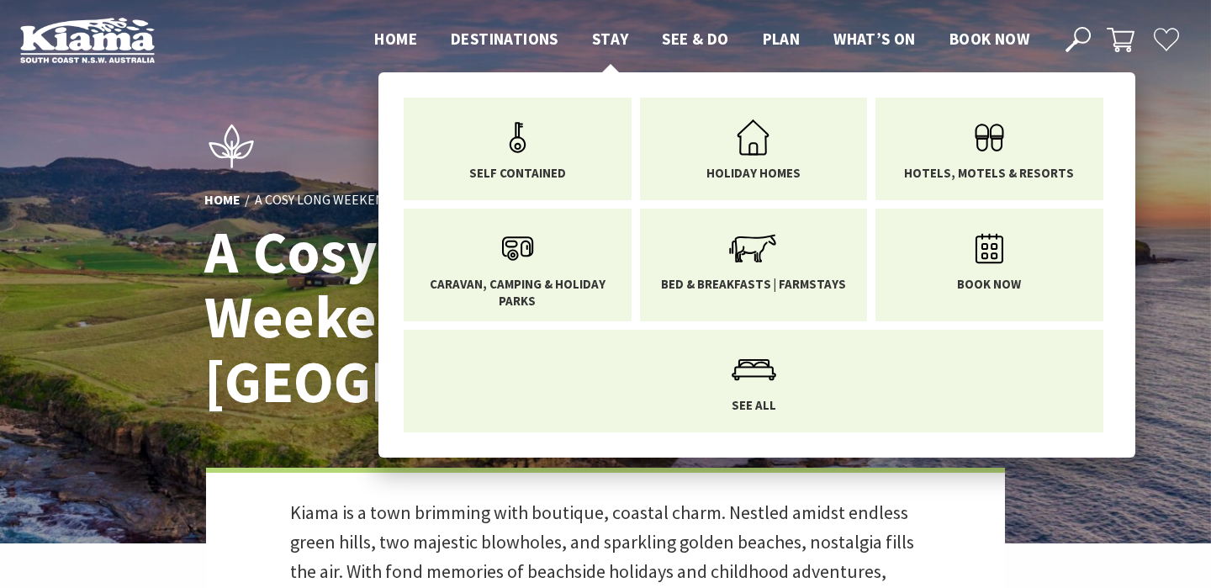
click at [615, 38] on span "Stay" at bounding box center [610, 39] width 37 height 20
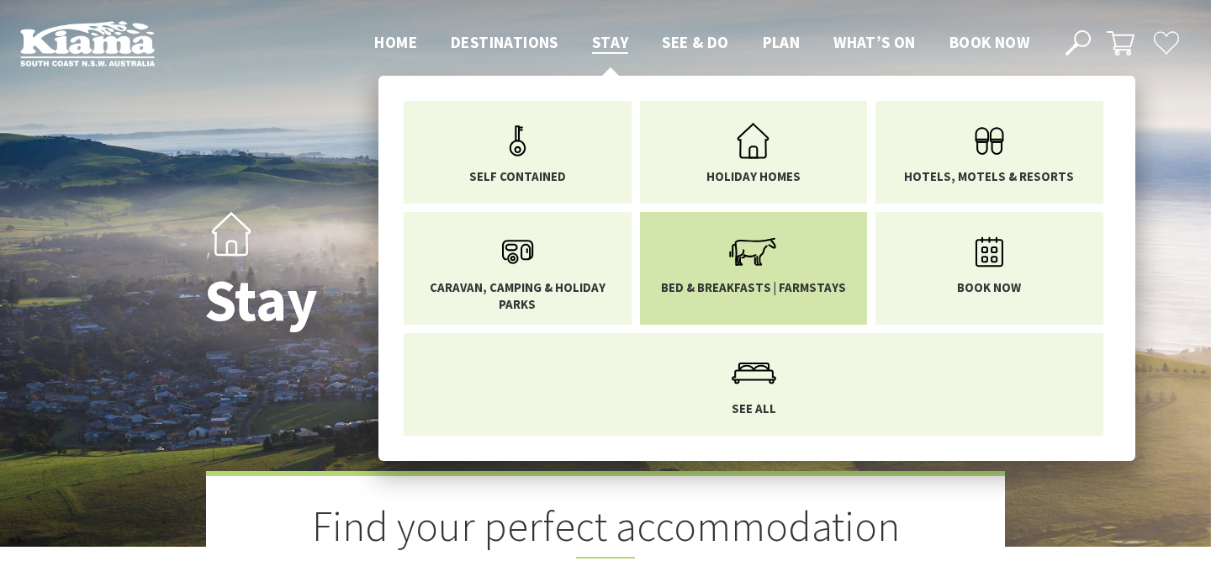
click at [792, 288] on span "Bed & Breakfasts | Farmstays" at bounding box center [753, 287] width 185 height 17
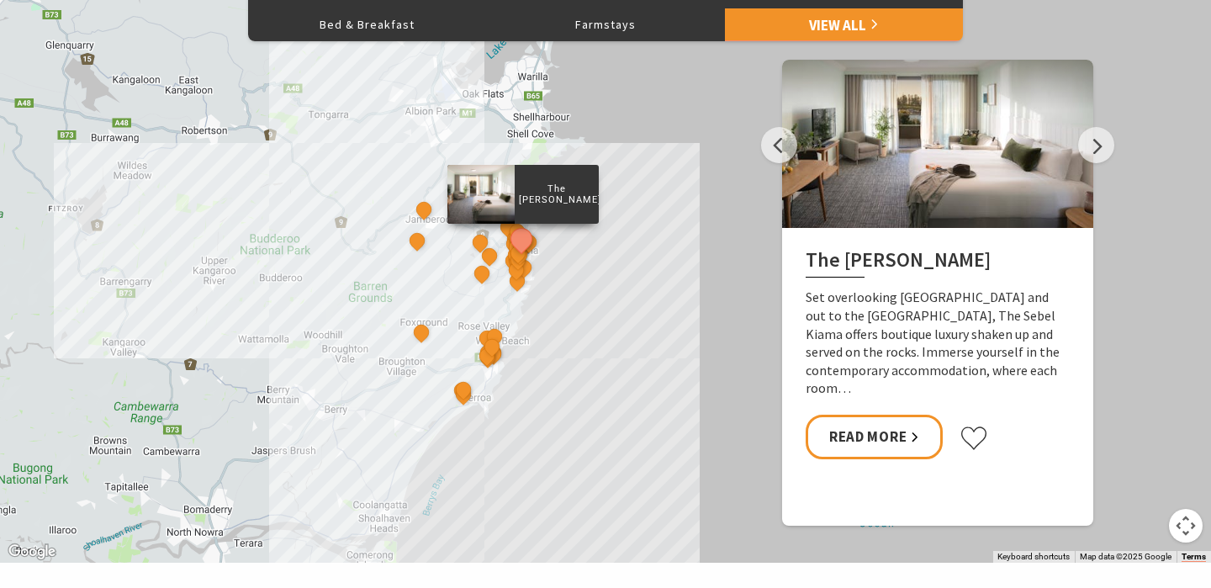
scroll to position [778, 0]
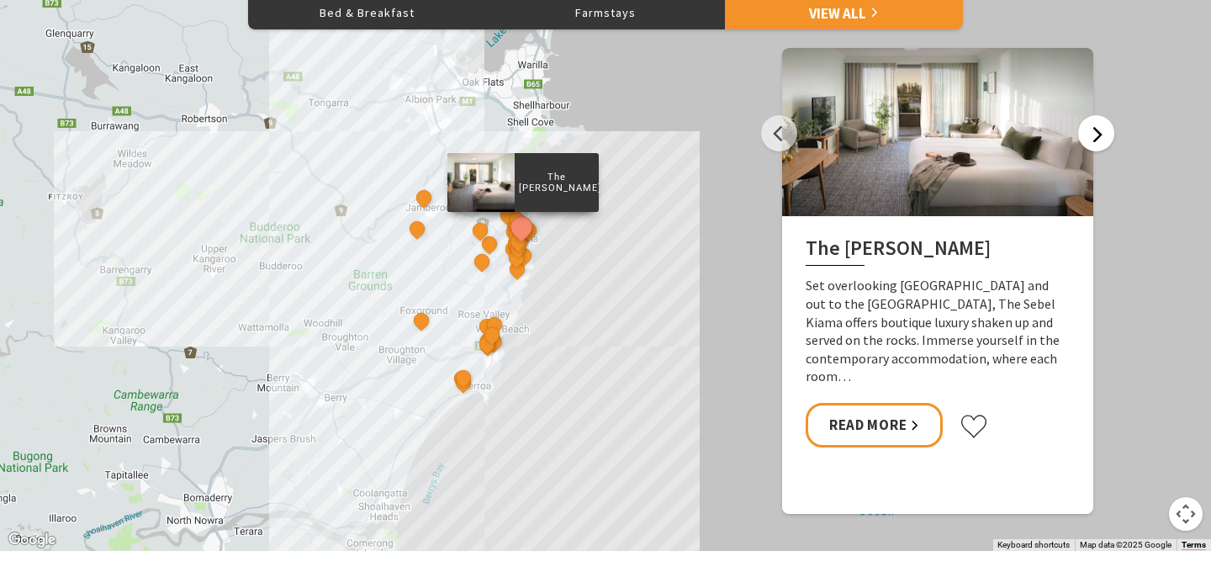
click at [1095, 127] on button "Next" at bounding box center [1096, 133] width 36 height 36
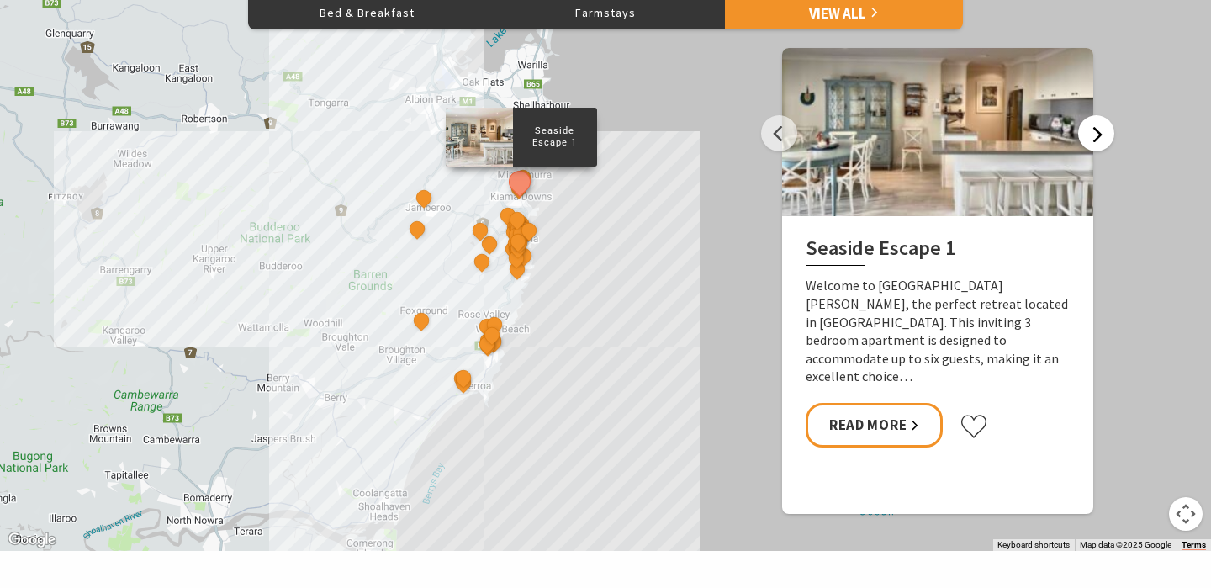
click at [1095, 130] on button "Next" at bounding box center [1096, 133] width 36 height 36
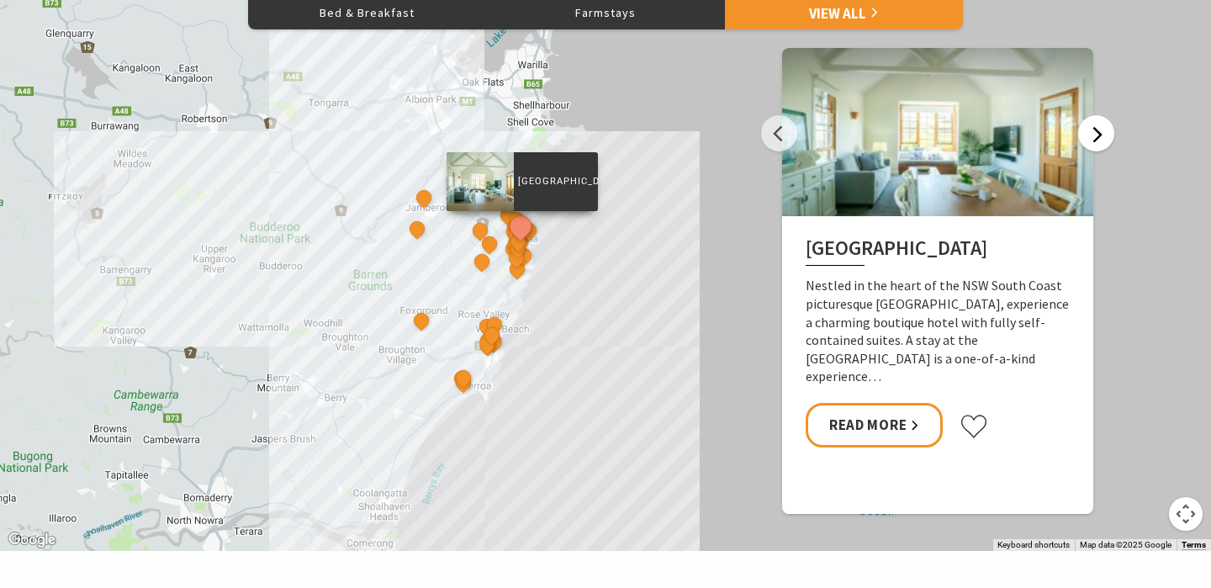
click at [1095, 130] on button "Next" at bounding box center [1096, 133] width 36 height 36
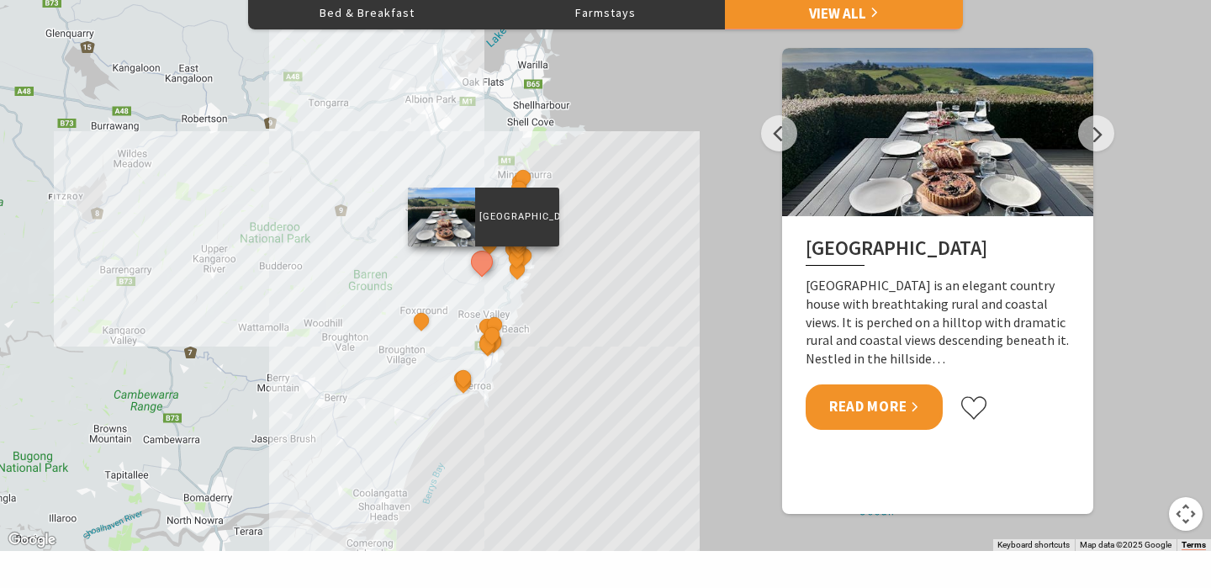
click at [892, 415] on link "Read More" at bounding box center [874, 406] width 137 height 45
click at [1090, 149] on button "Next" at bounding box center [1096, 133] width 36 height 36
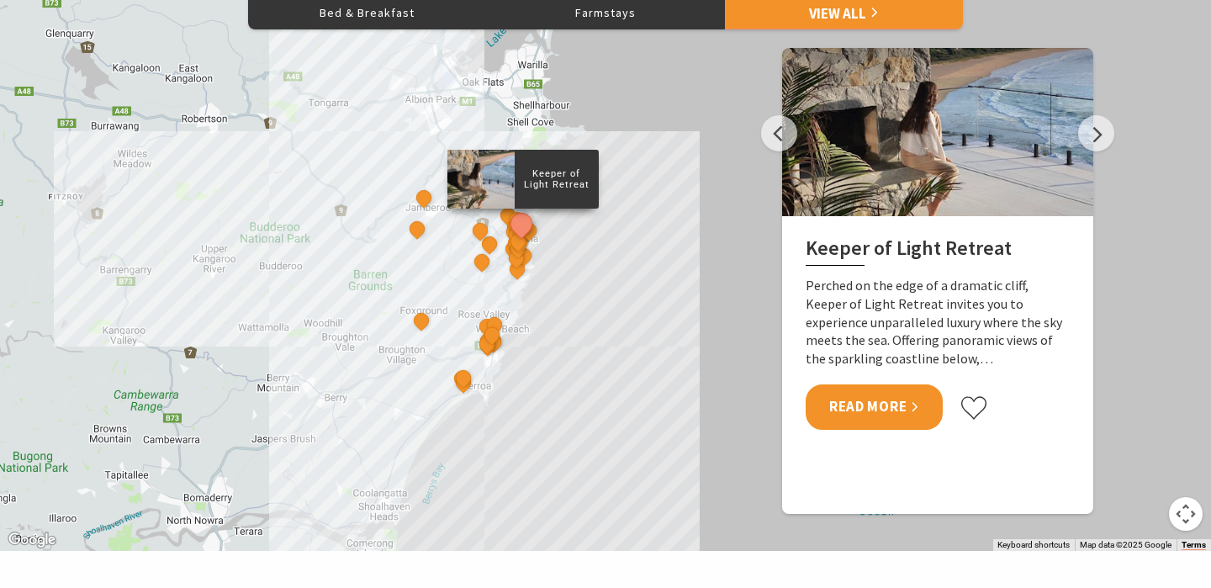
click at [878, 410] on link "Read More" at bounding box center [874, 406] width 137 height 45
click at [1082, 136] on button "Next" at bounding box center [1096, 133] width 36 height 36
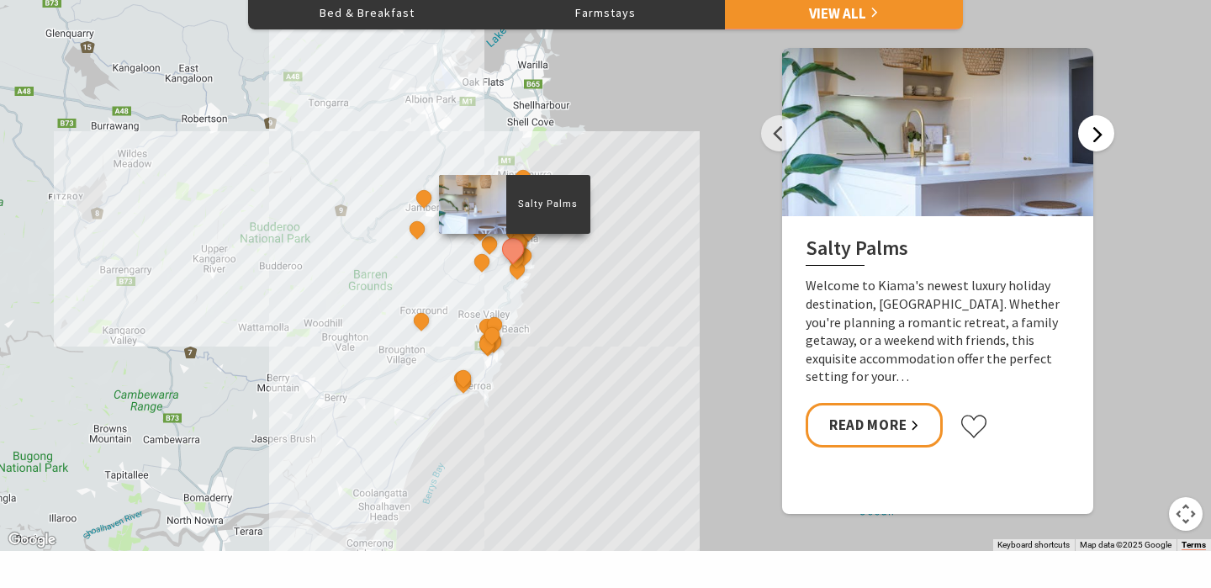
click at [1082, 136] on button "Next" at bounding box center [1096, 133] width 36 height 36
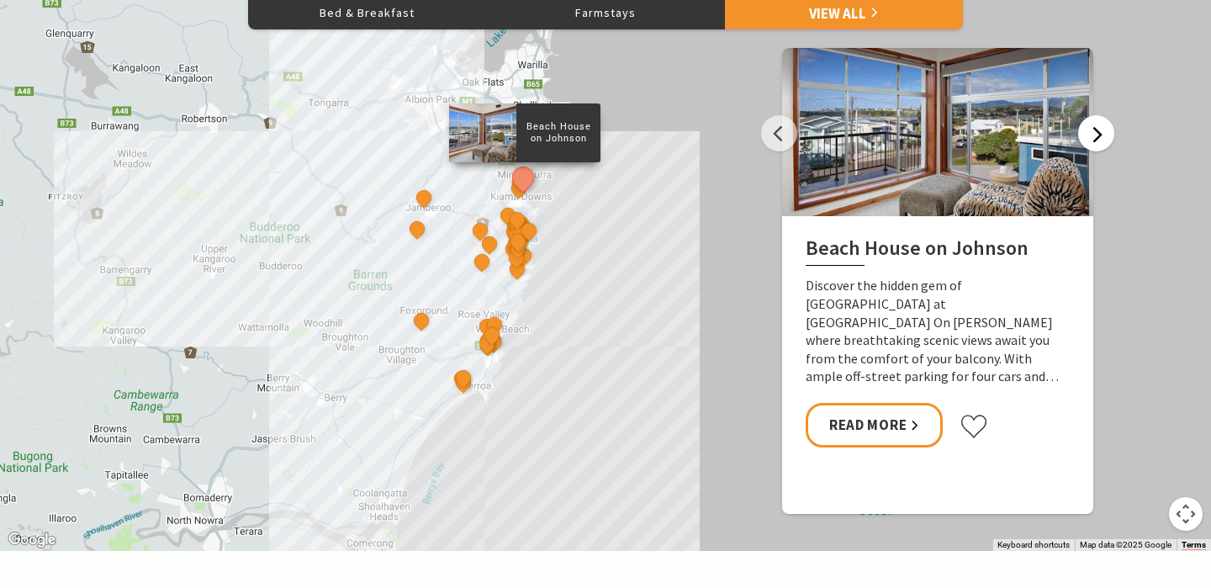
click at [1082, 136] on button "Next" at bounding box center [1096, 133] width 36 height 36
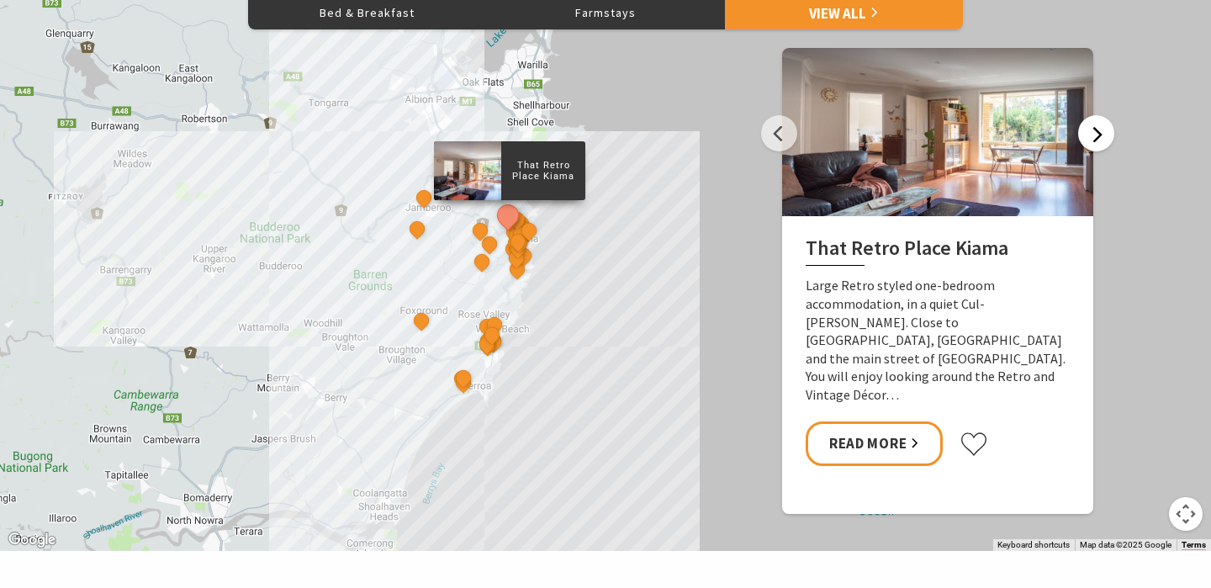
click at [1082, 136] on button "Next" at bounding box center [1096, 133] width 36 height 36
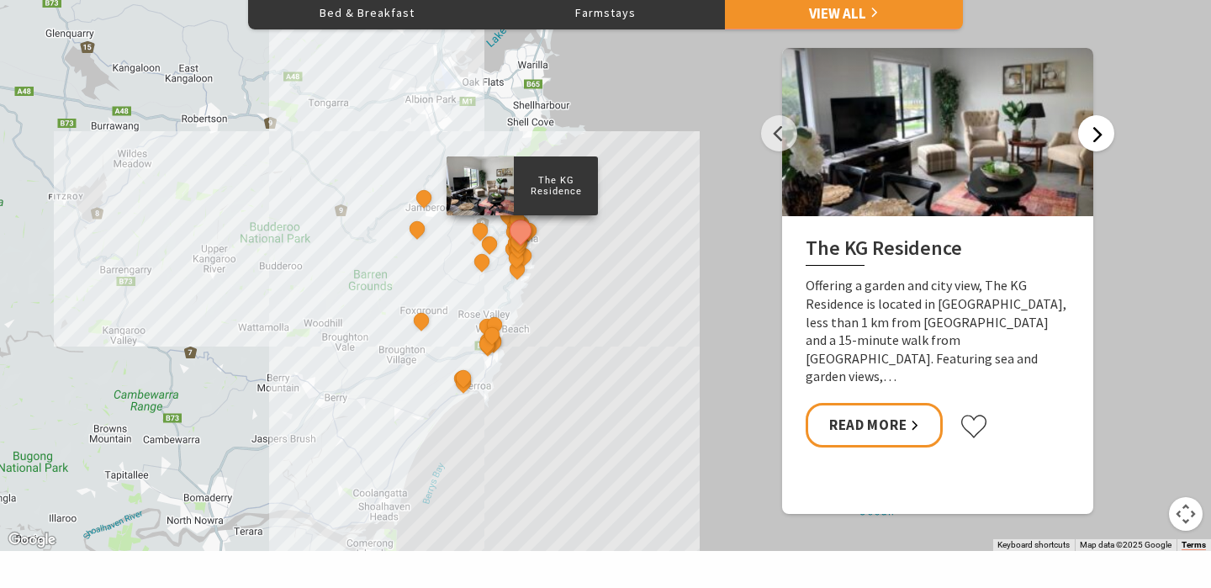
click at [1082, 136] on button "Next" at bounding box center [1096, 133] width 36 height 36
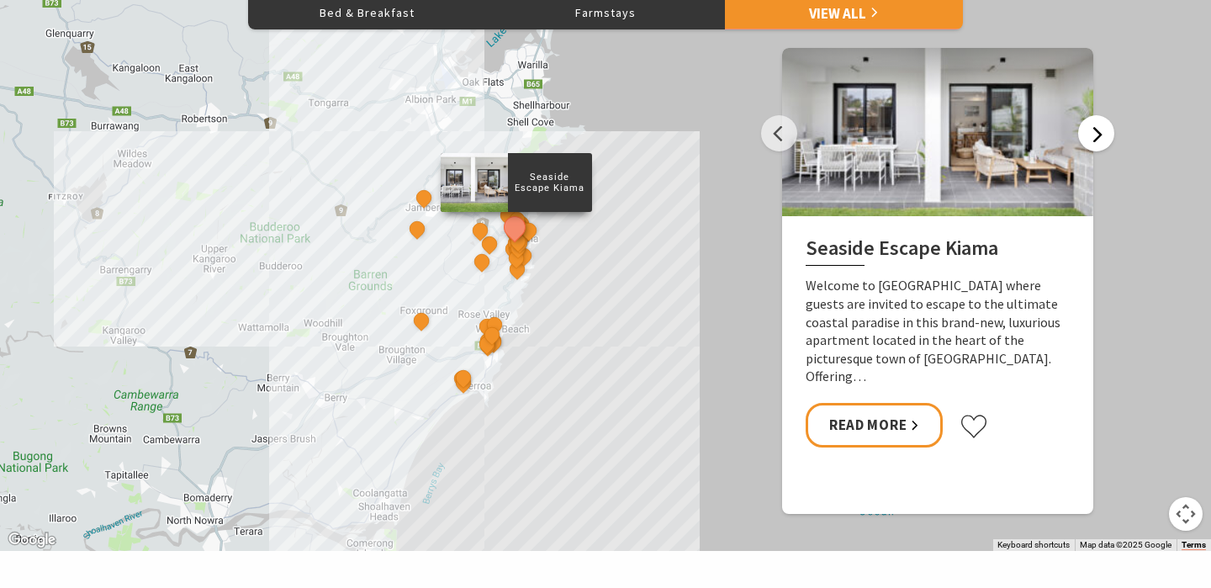
click at [1082, 136] on button "Next" at bounding box center [1096, 133] width 36 height 36
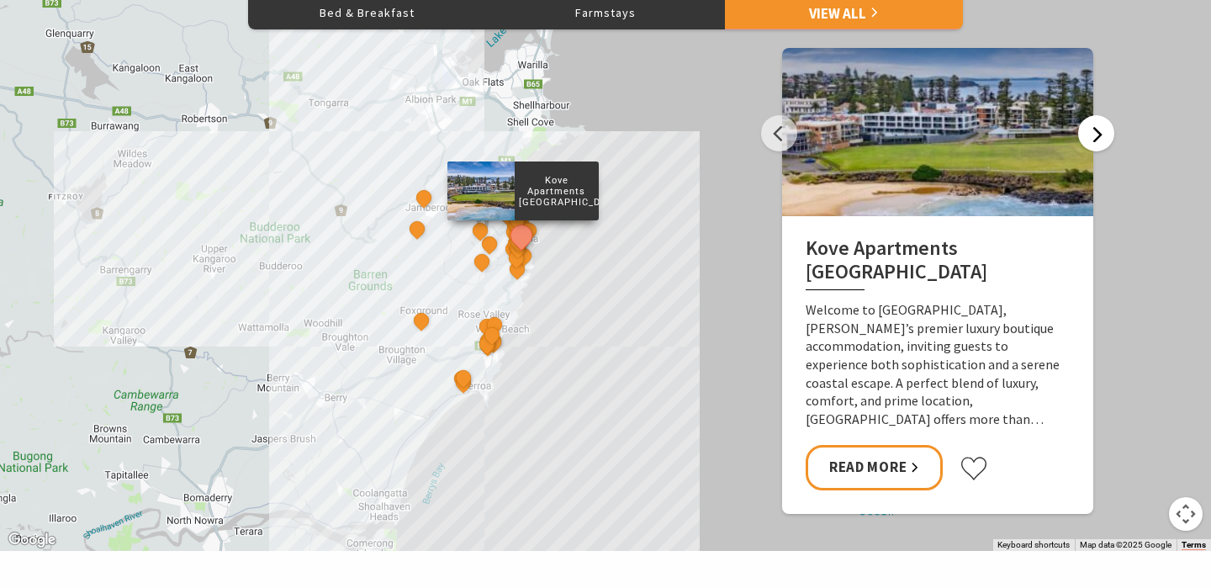
click at [1082, 136] on button "Next" at bounding box center [1096, 133] width 36 height 36
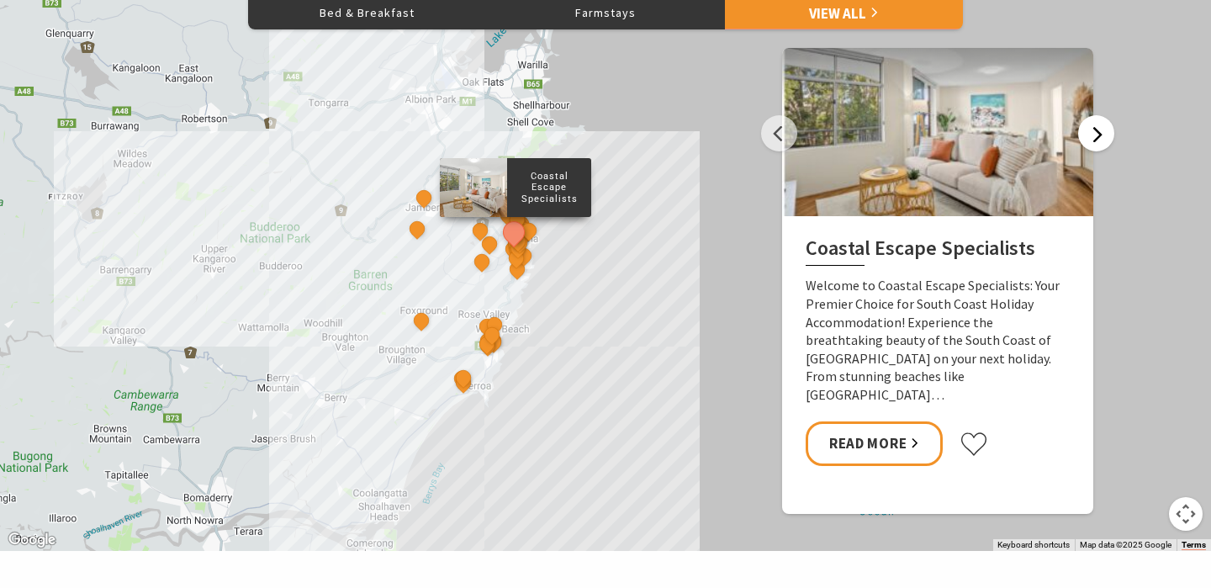
click at [1082, 136] on button "Next" at bounding box center [1096, 133] width 36 height 36
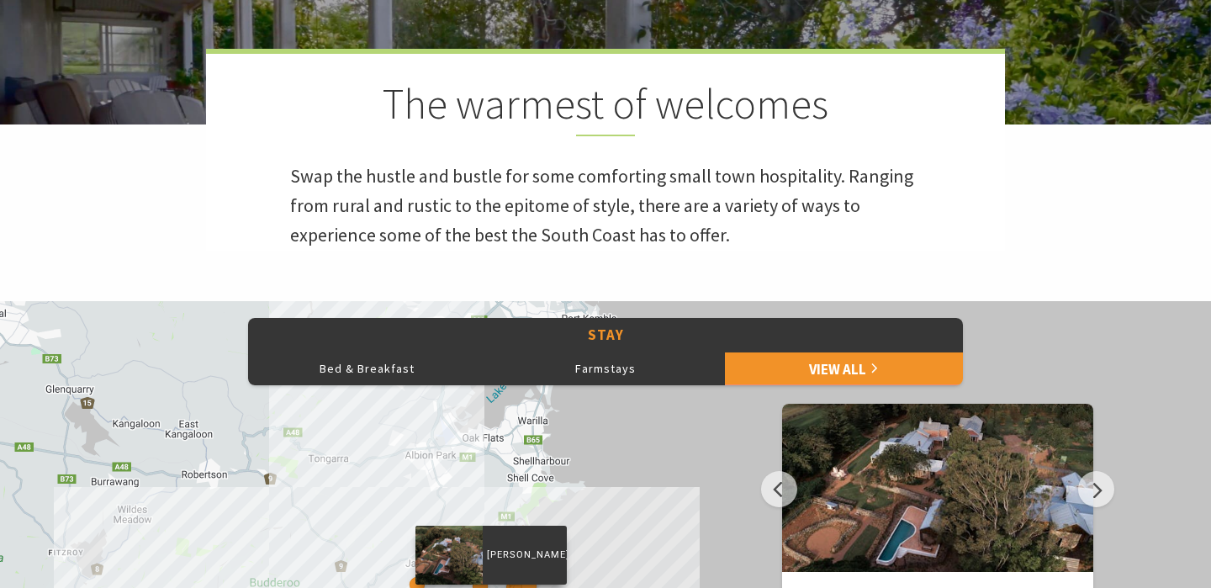
scroll to position [287, 0]
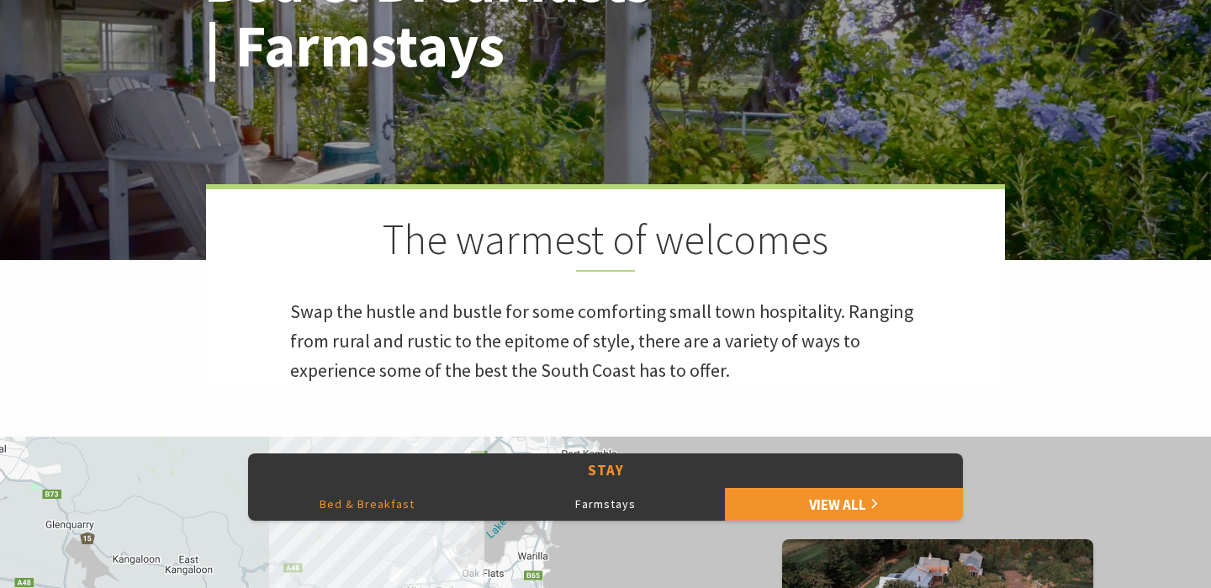
click at [382, 495] on button "Bed & Breakfast" at bounding box center [367, 504] width 238 height 34
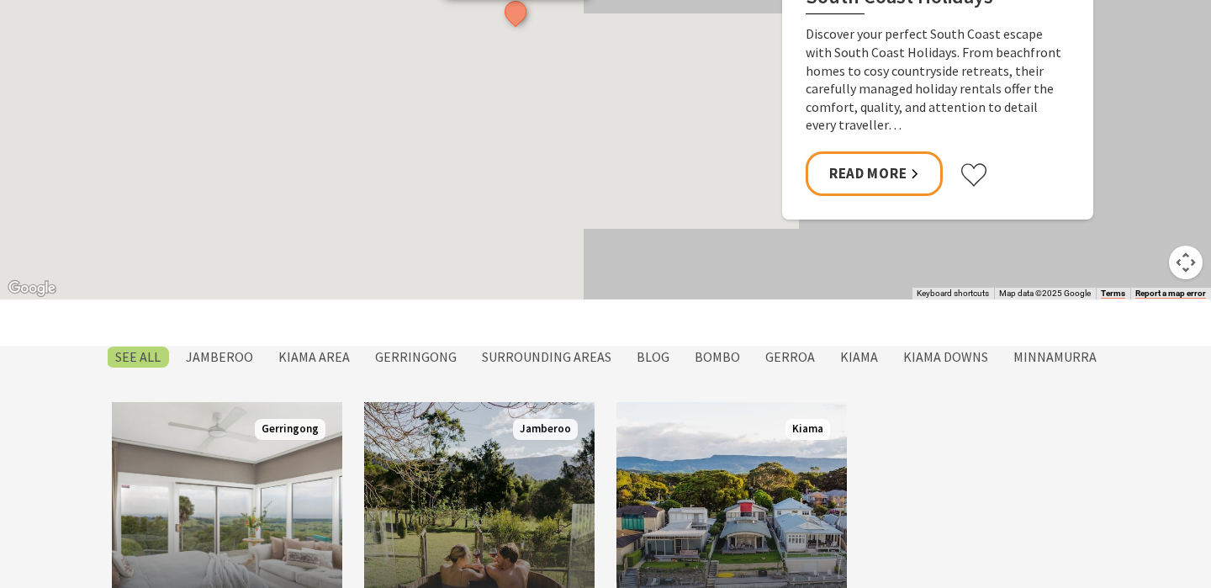
scroll to position [1318, 0]
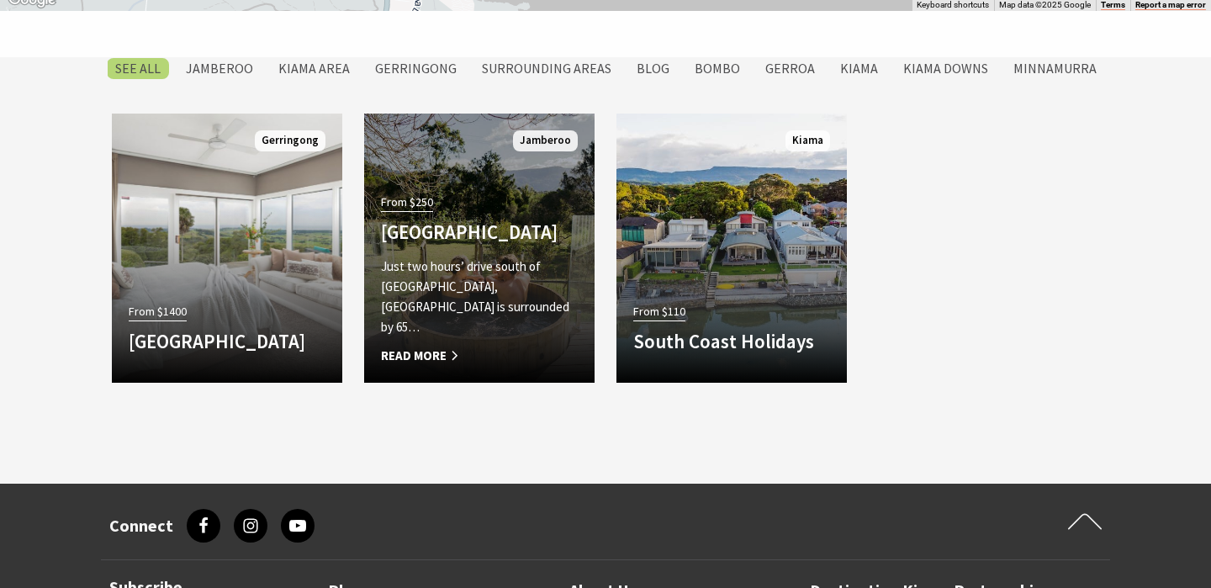
click at [486, 244] on h4 "Jamberoo Valley Farm Cottages" at bounding box center [479, 232] width 197 height 24
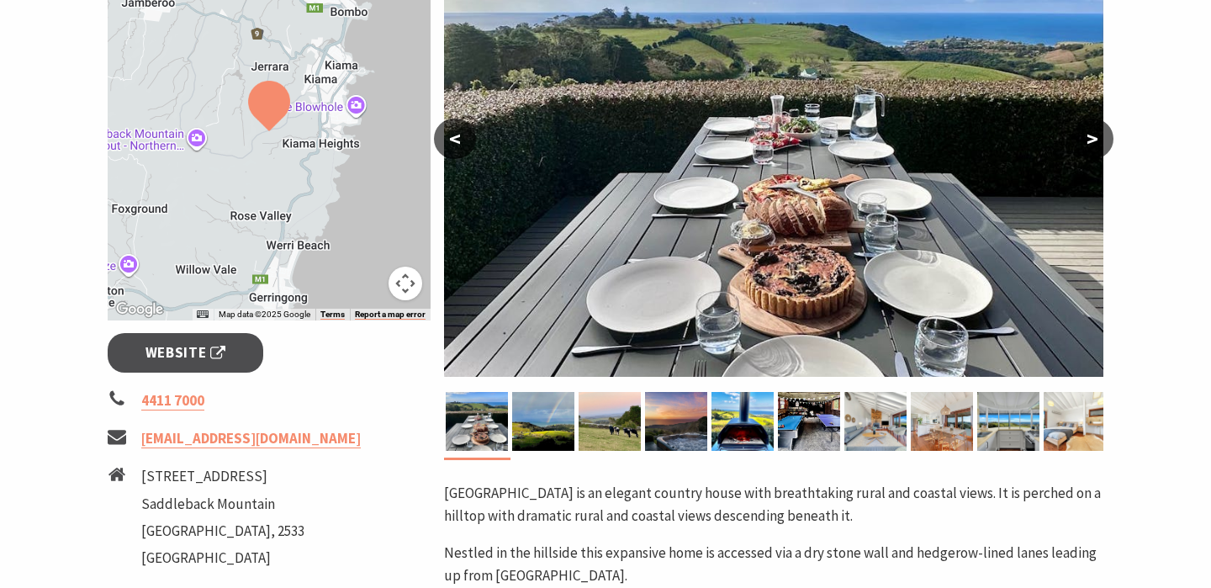
scroll to position [374, 0]
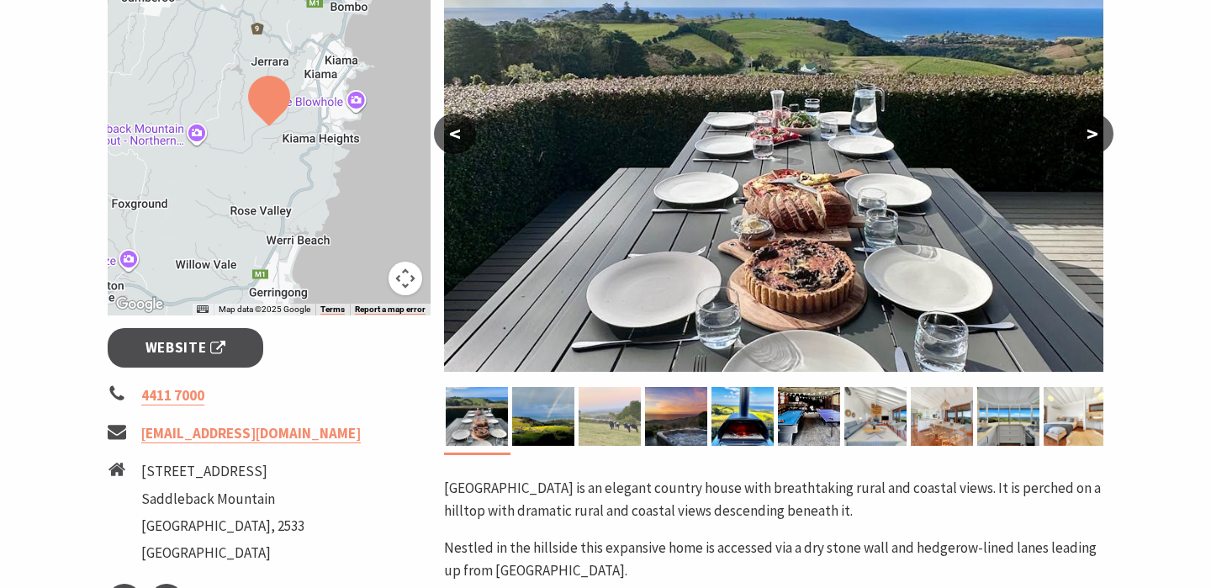
click at [593, 426] on img at bounding box center [610, 416] width 62 height 59
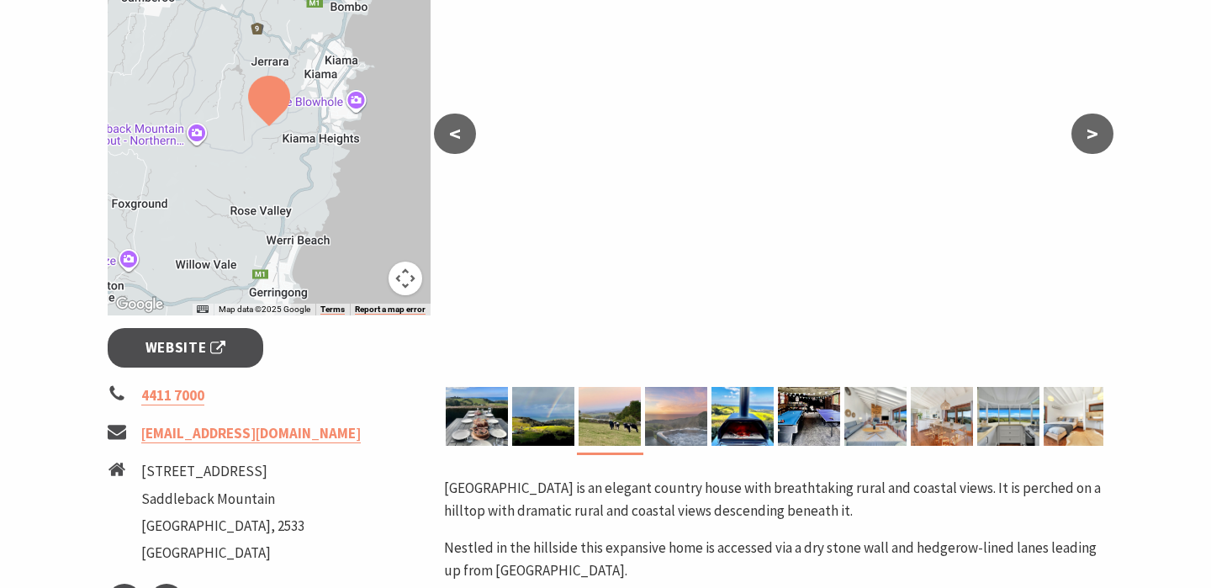
click at [657, 426] on img at bounding box center [676, 416] width 62 height 59
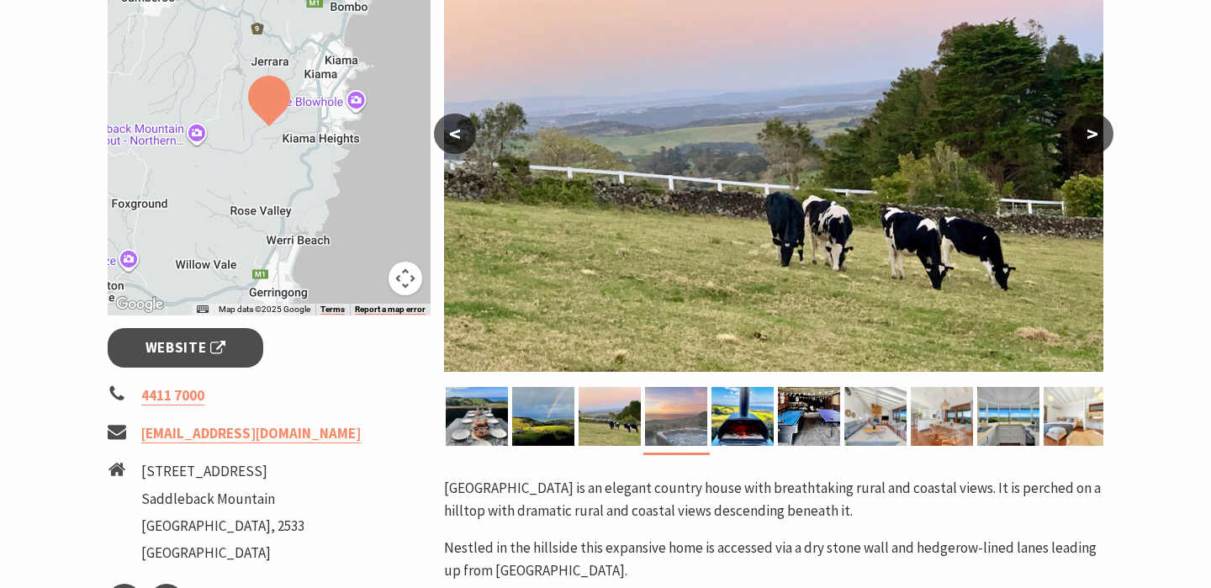
click at [696, 427] on img at bounding box center [676, 416] width 62 height 59
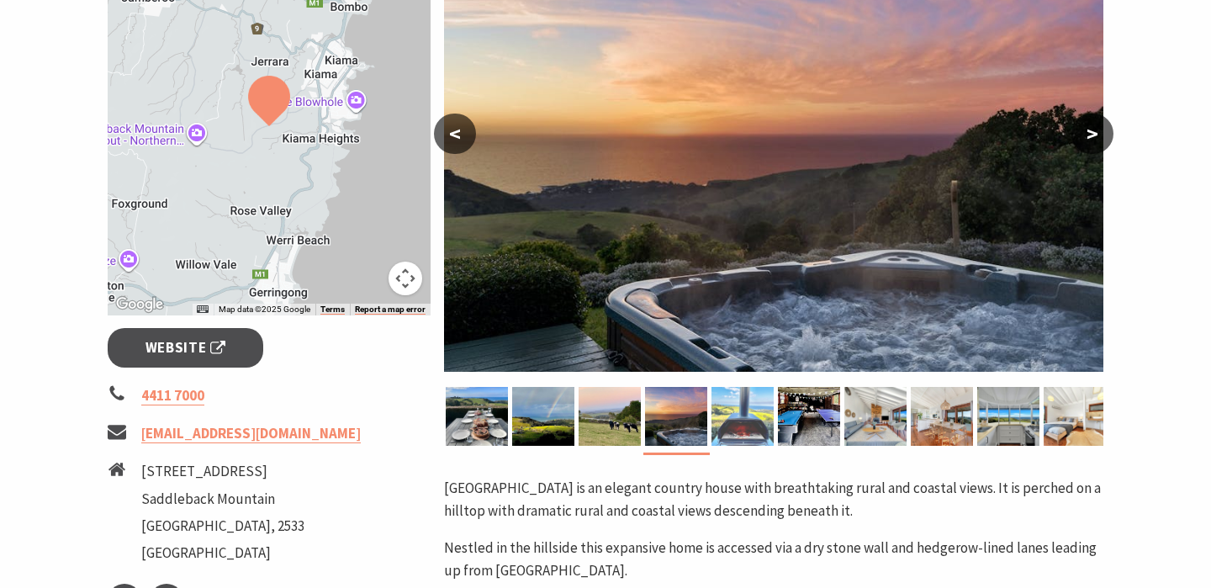
click at [749, 430] on img at bounding box center [743, 416] width 62 height 59
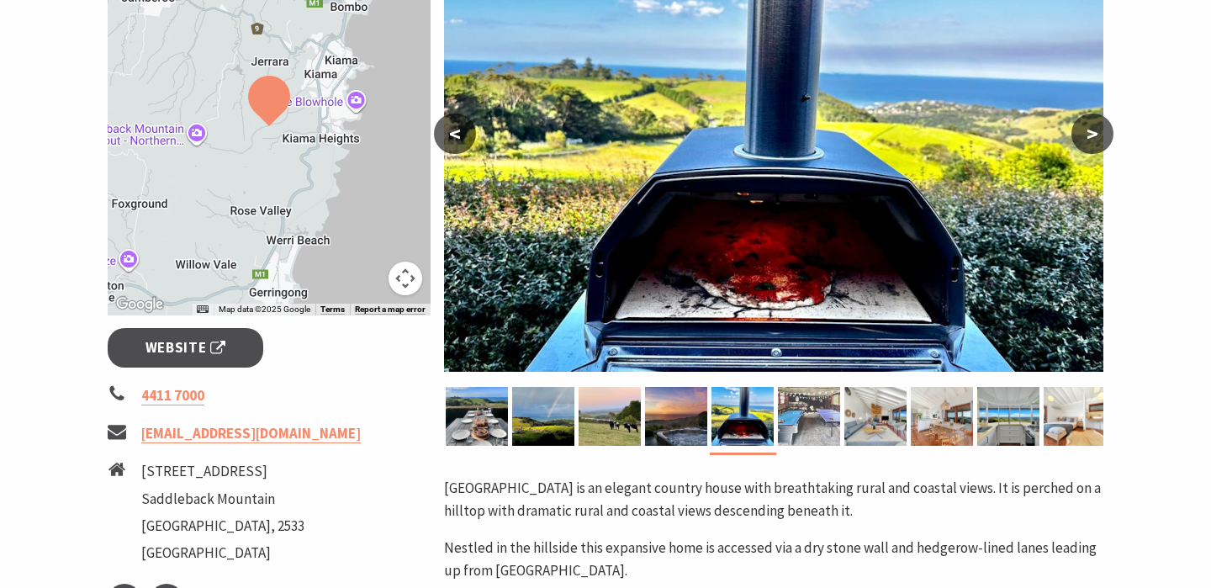
click at [796, 422] on img at bounding box center [809, 416] width 62 height 59
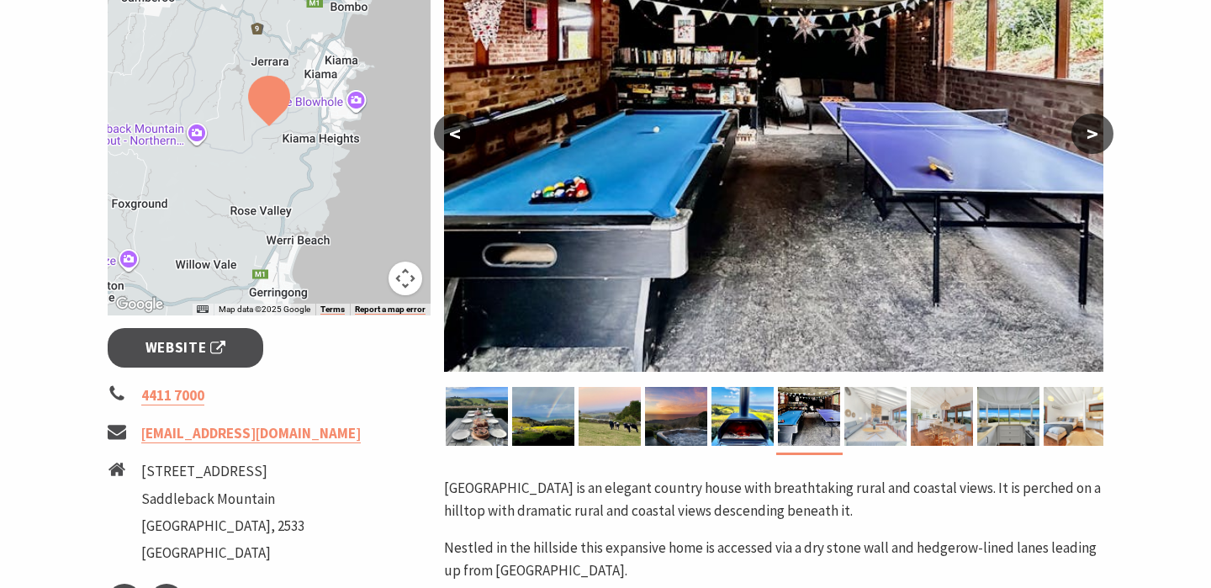
click at [860, 419] on img at bounding box center [875, 416] width 62 height 59
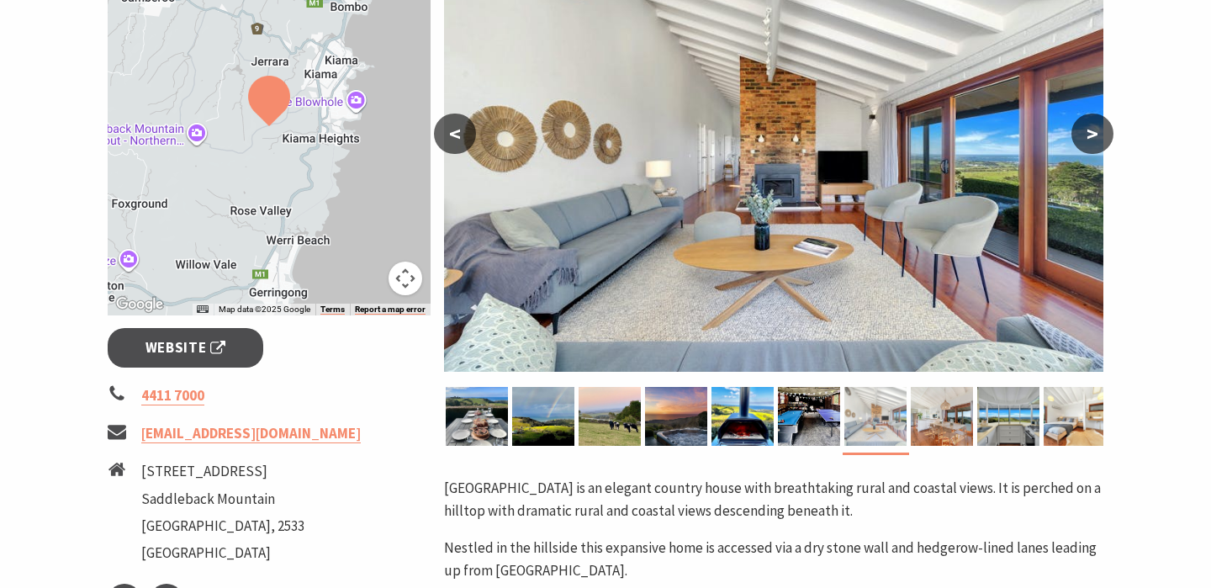
click at [898, 425] on img at bounding box center [875, 416] width 62 height 59
click at [929, 427] on img at bounding box center [942, 416] width 62 height 59
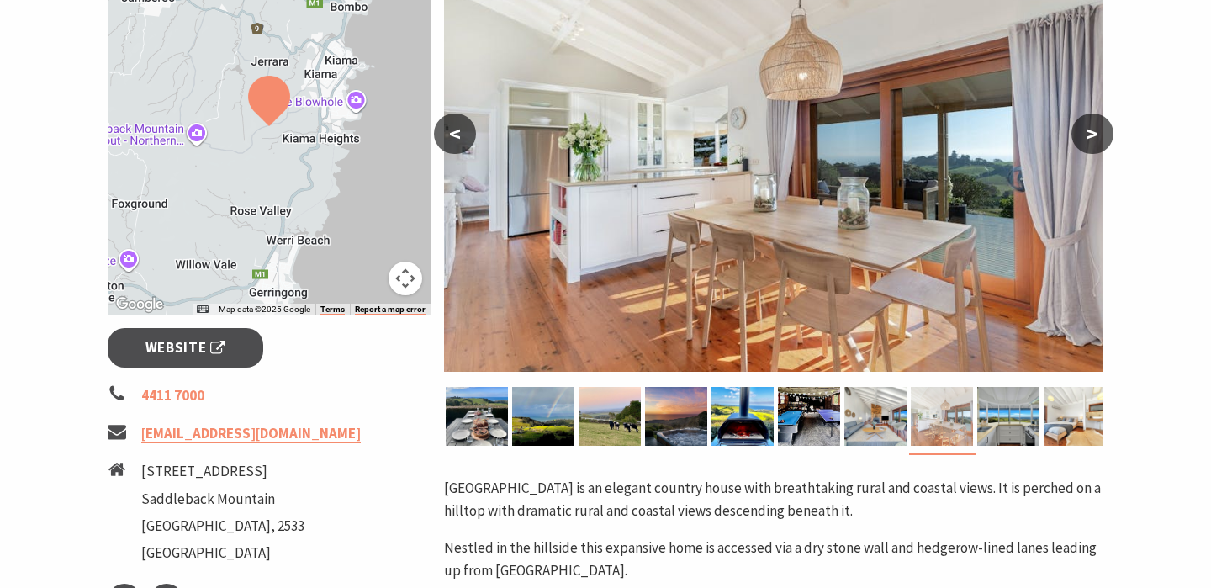
click at [969, 427] on img at bounding box center [942, 416] width 62 height 59
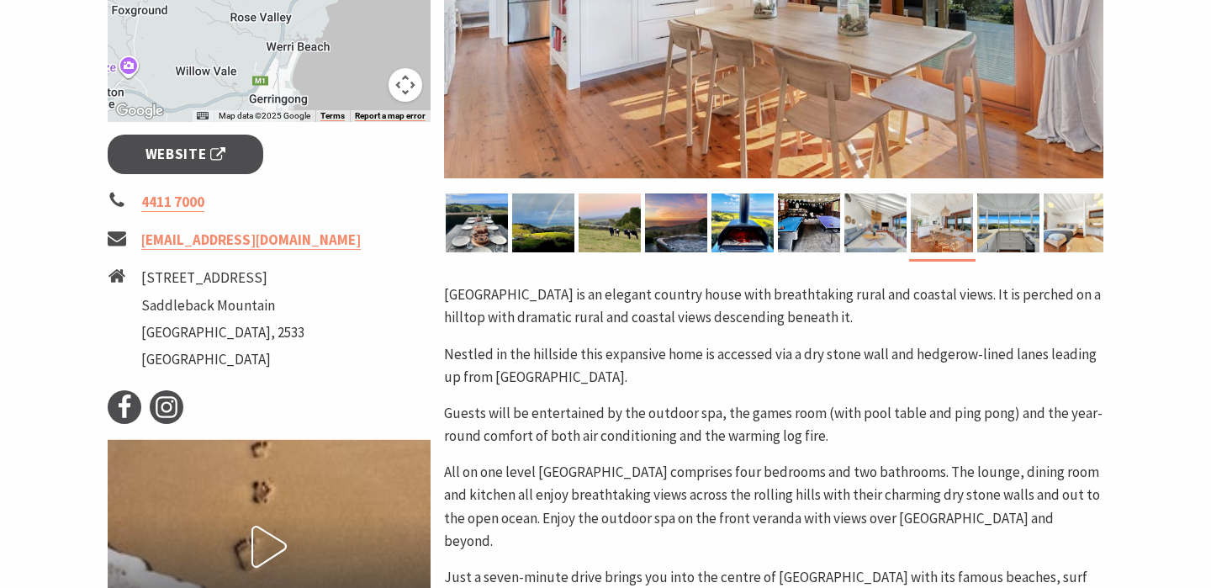
scroll to position [574, 0]
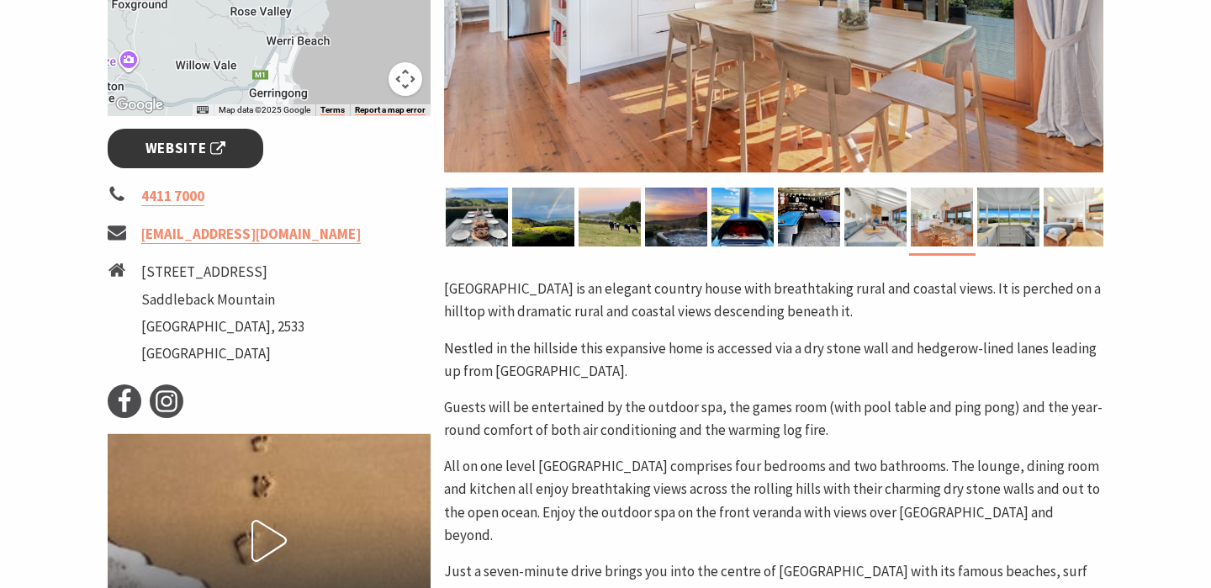
click at [192, 146] on span "Website" at bounding box center [186, 148] width 81 height 23
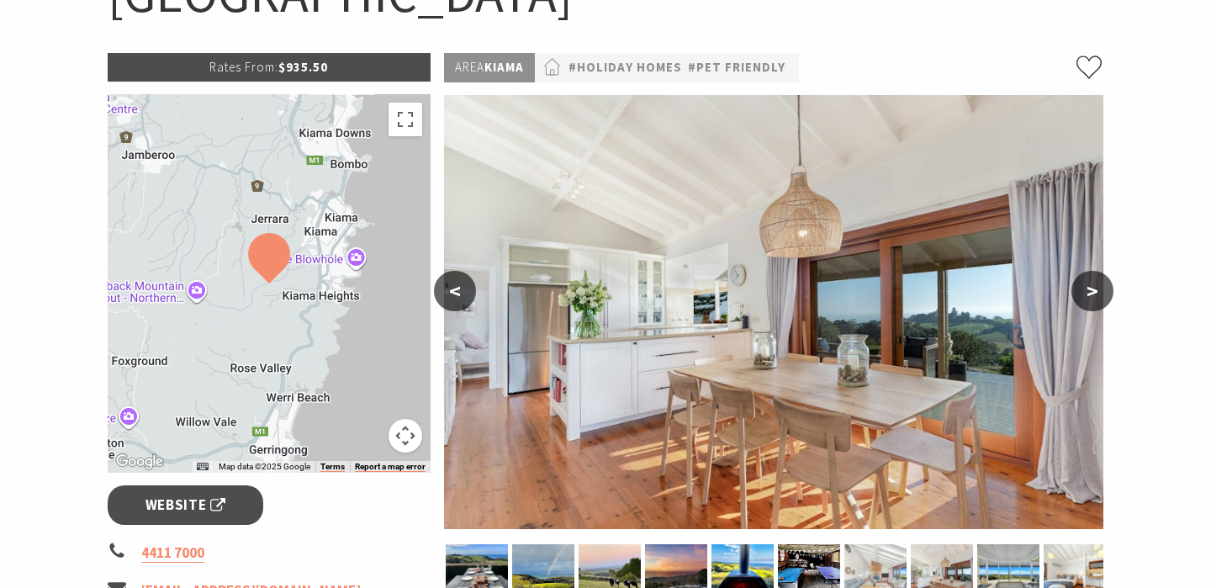
scroll to position [138, 0]
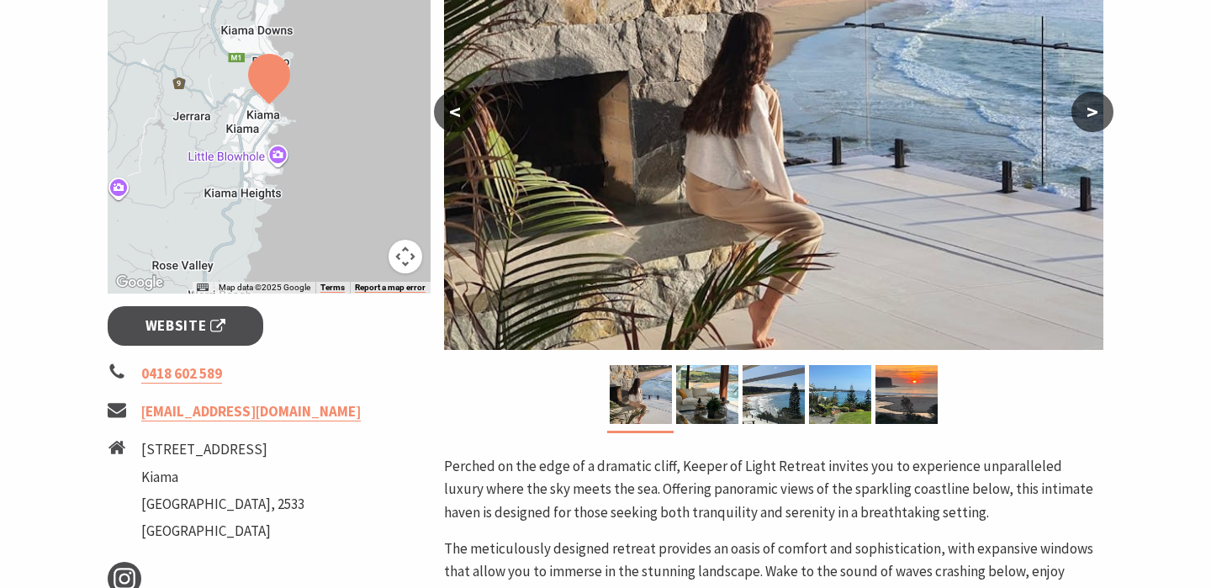
scroll to position [400, 0]
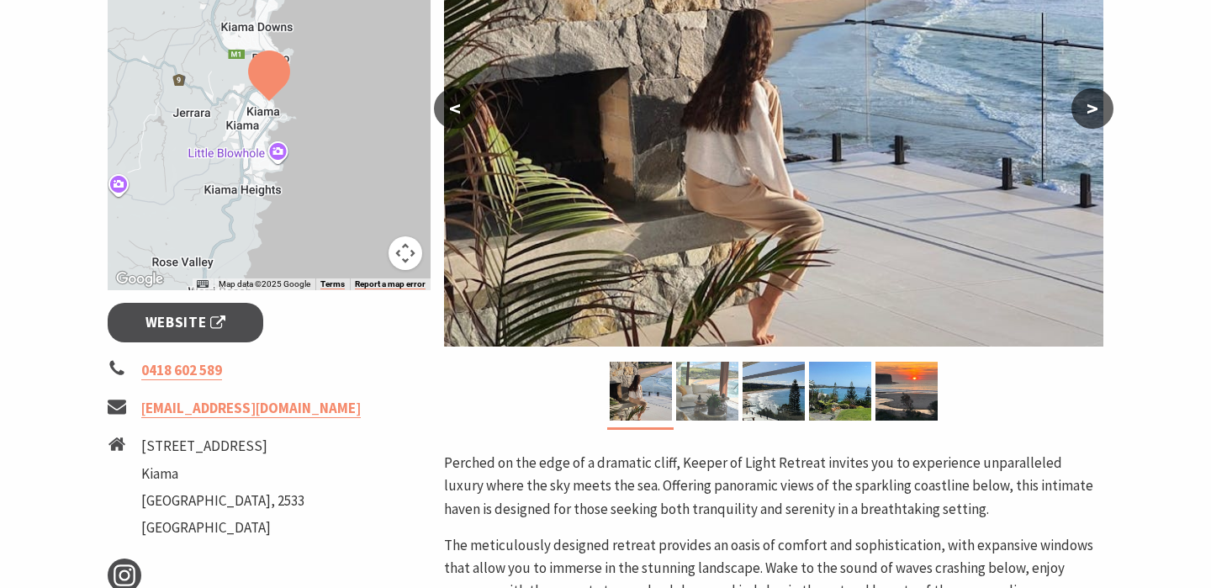
click at [701, 373] on img at bounding box center [707, 391] width 62 height 59
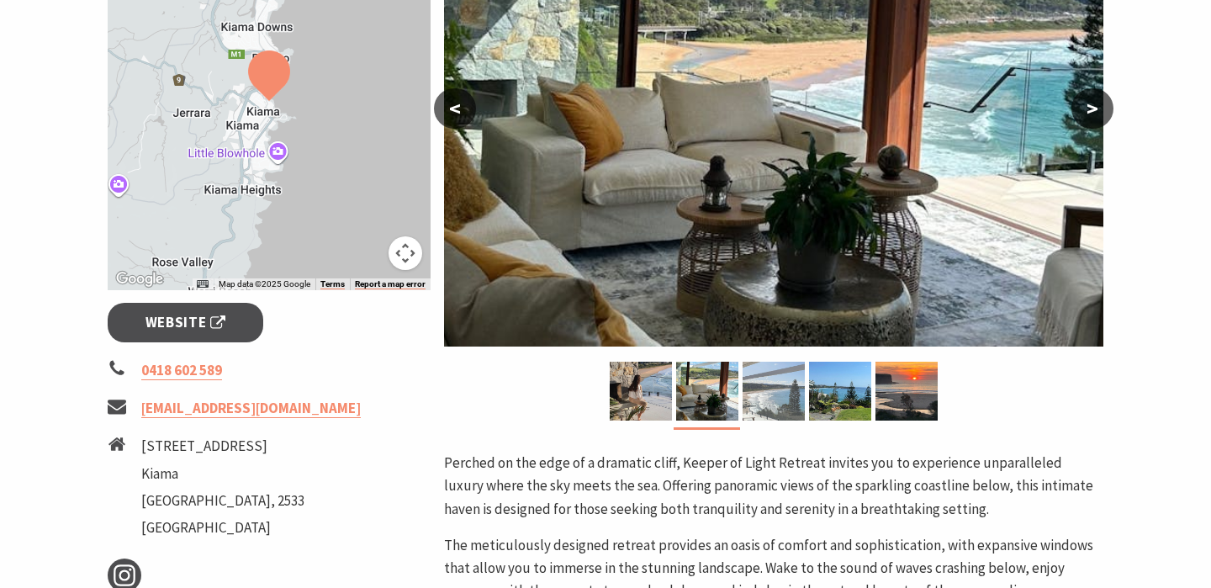
click at [744, 381] on img at bounding box center [774, 391] width 62 height 59
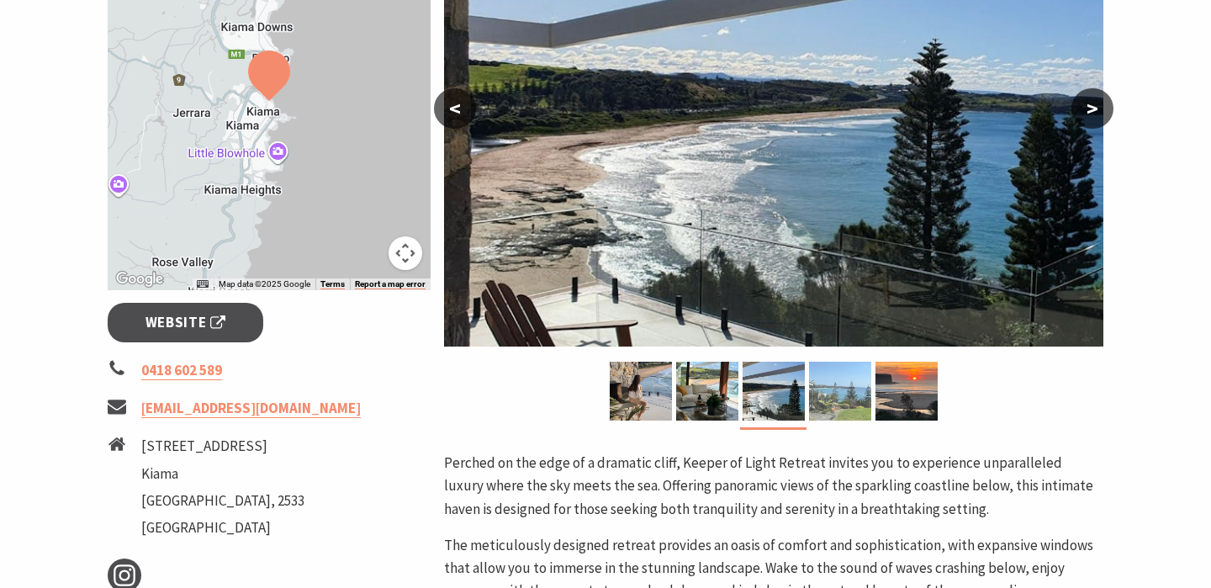
click at [826, 381] on img at bounding box center [840, 391] width 62 height 59
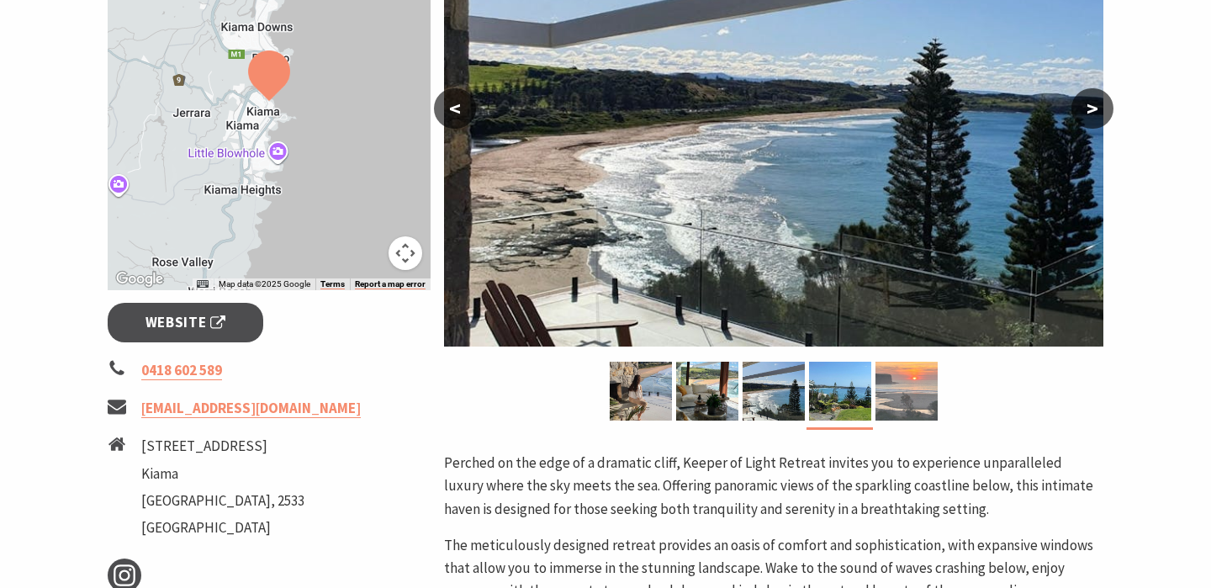
click at [888, 381] on img at bounding box center [907, 391] width 62 height 59
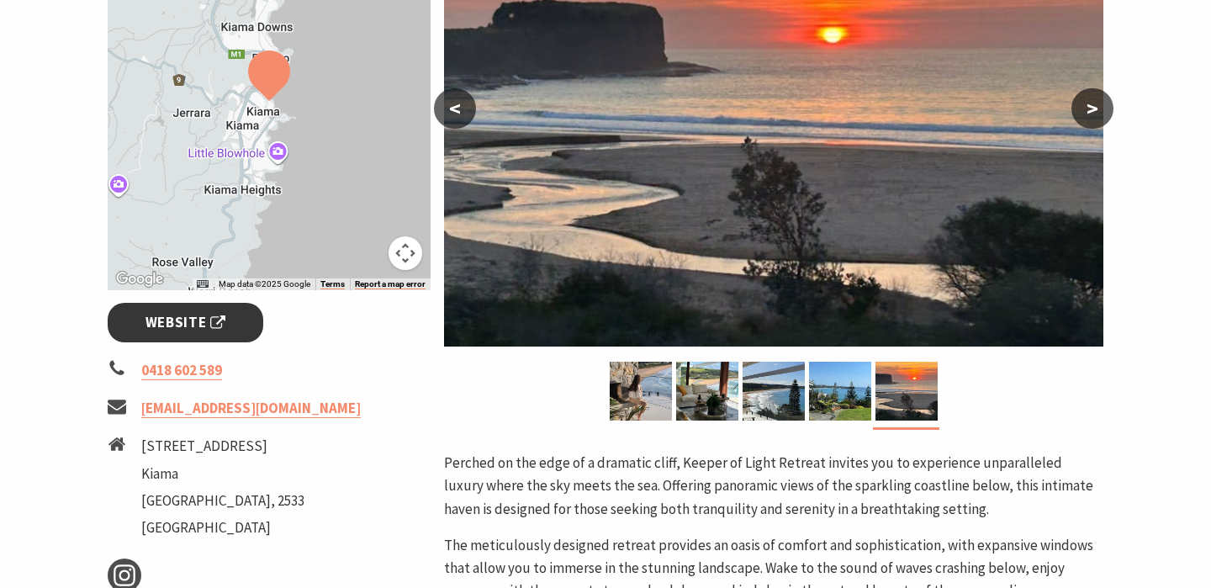
click at [159, 326] on span "Website" at bounding box center [186, 322] width 81 height 23
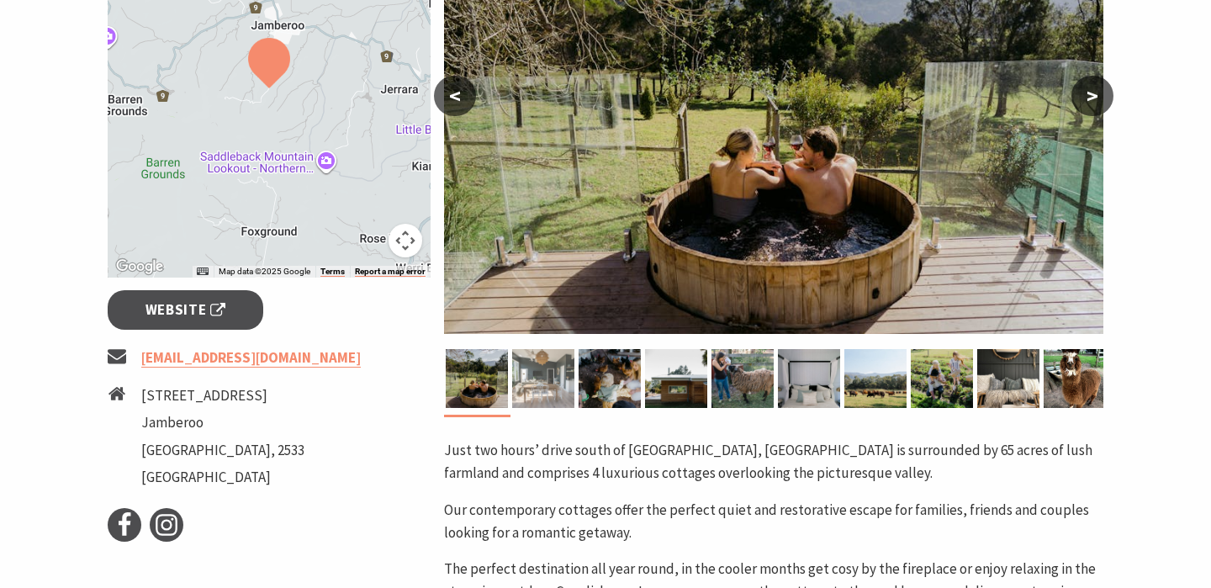
scroll to position [523, 0]
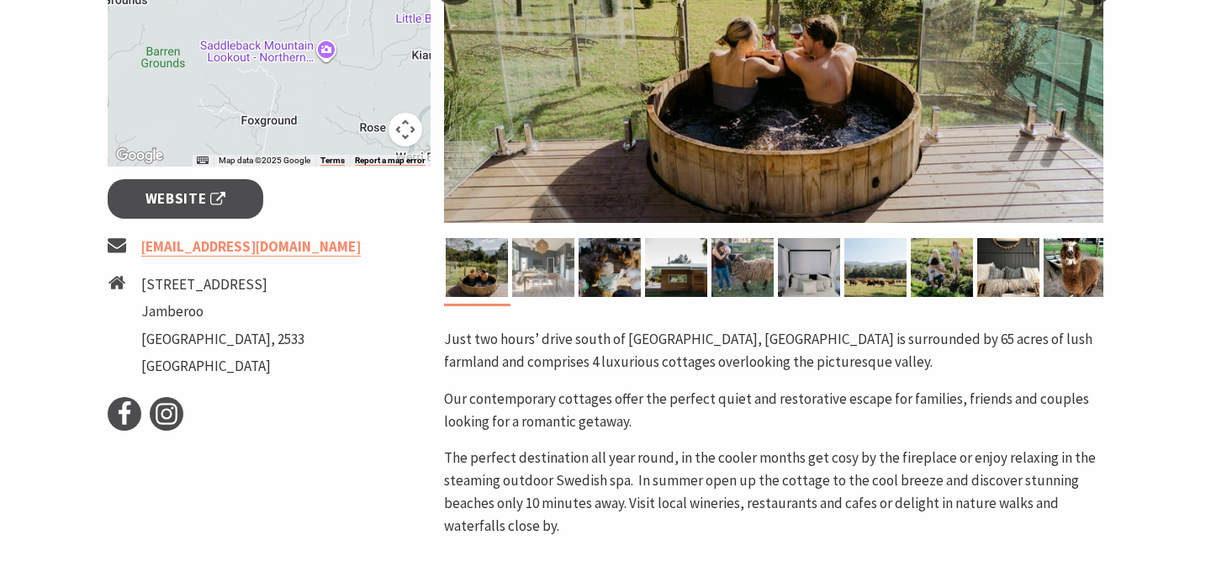
click at [556, 257] on img at bounding box center [543, 267] width 62 height 59
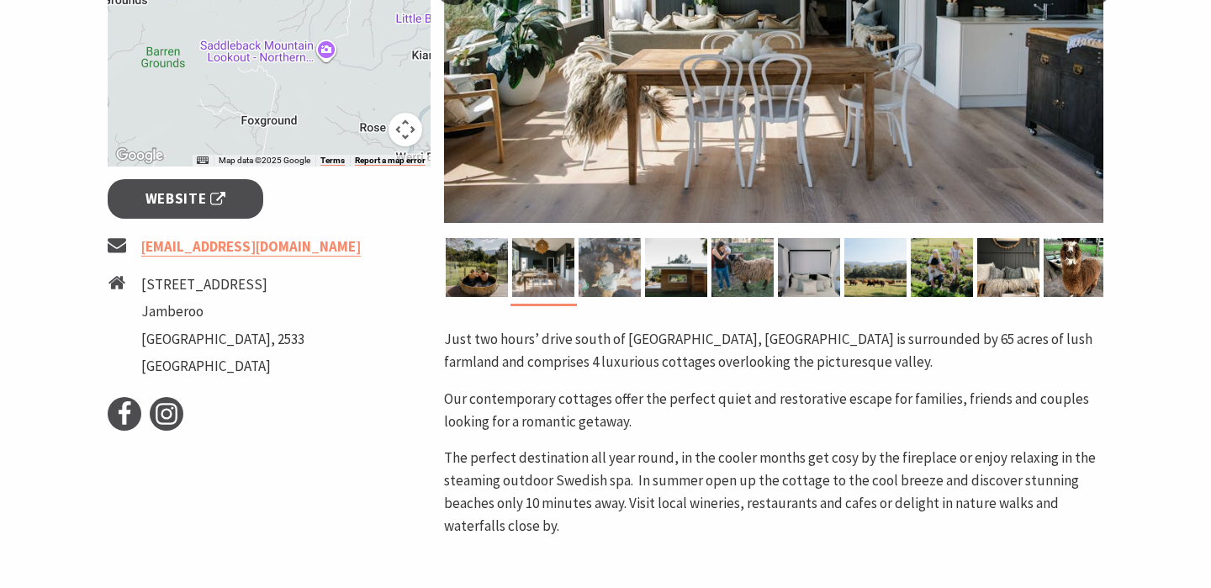
click at [597, 265] on img at bounding box center [610, 267] width 62 height 59
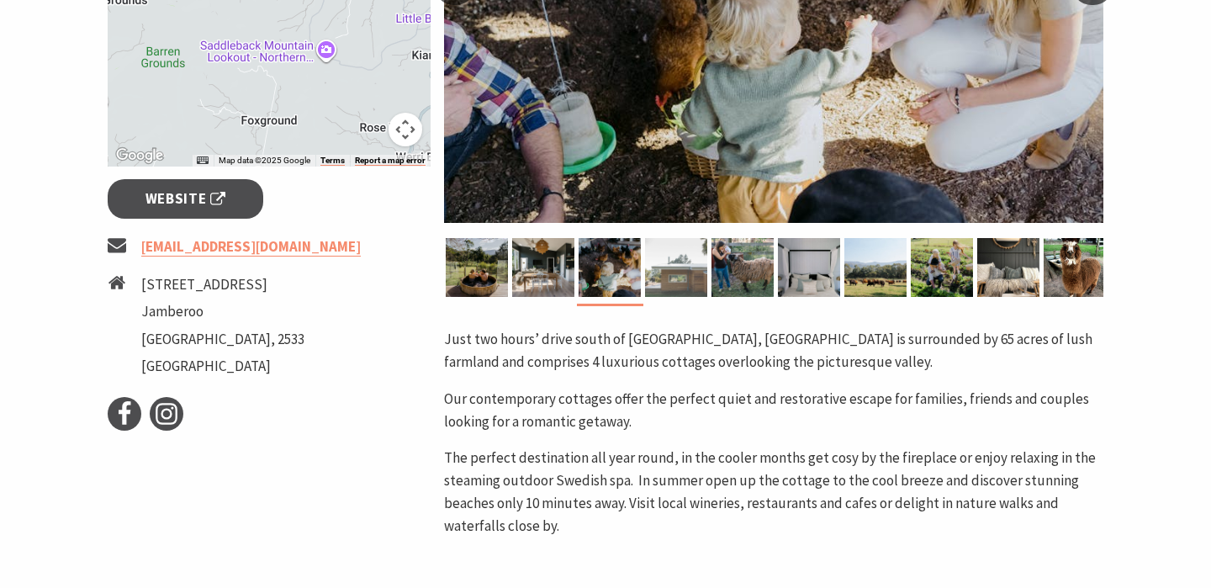
click at [648, 276] on img at bounding box center [676, 267] width 62 height 59
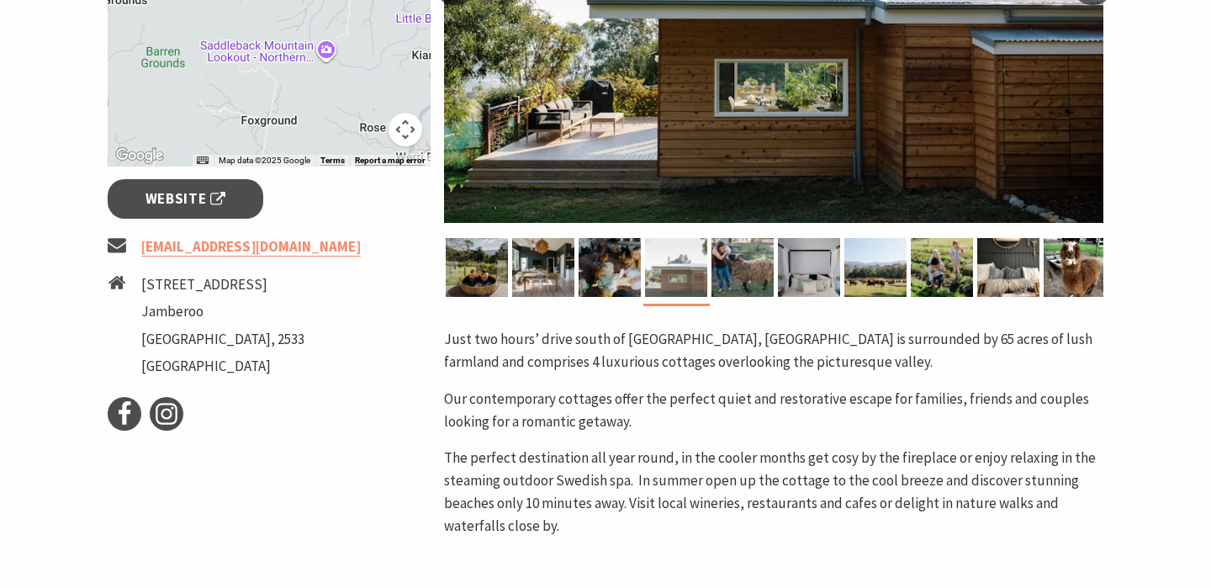
click at [709, 276] on div at bounding box center [676, 267] width 66 height 59
click at [726, 276] on img at bounding box center [743, 267] width 62 height 59
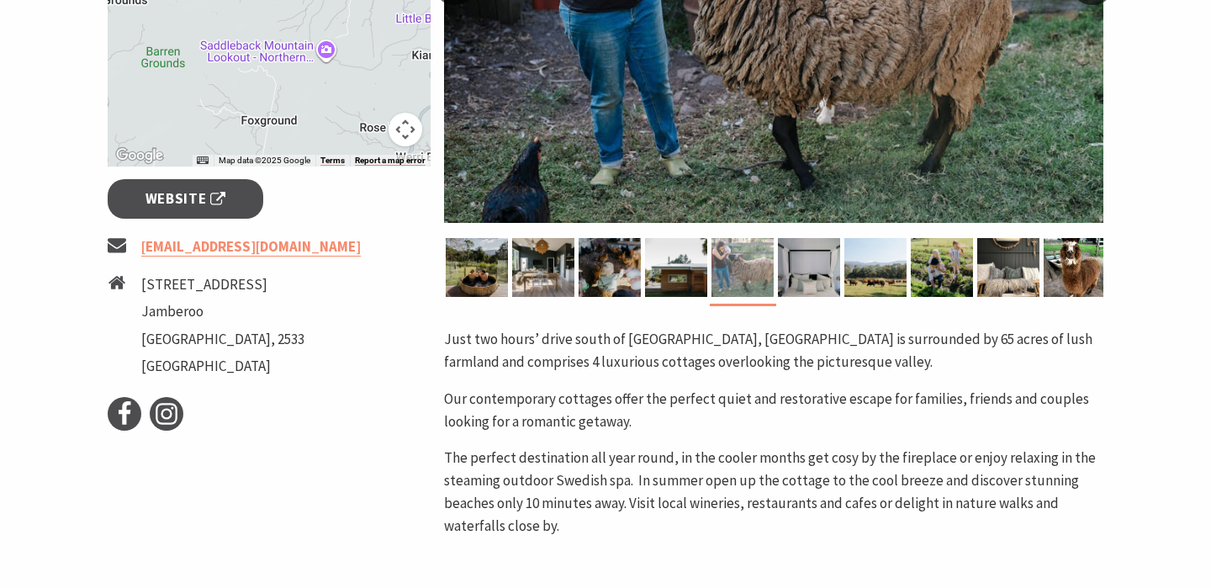
click at [770, 276] on img at bounding box center [743, 267] width 62 height 59
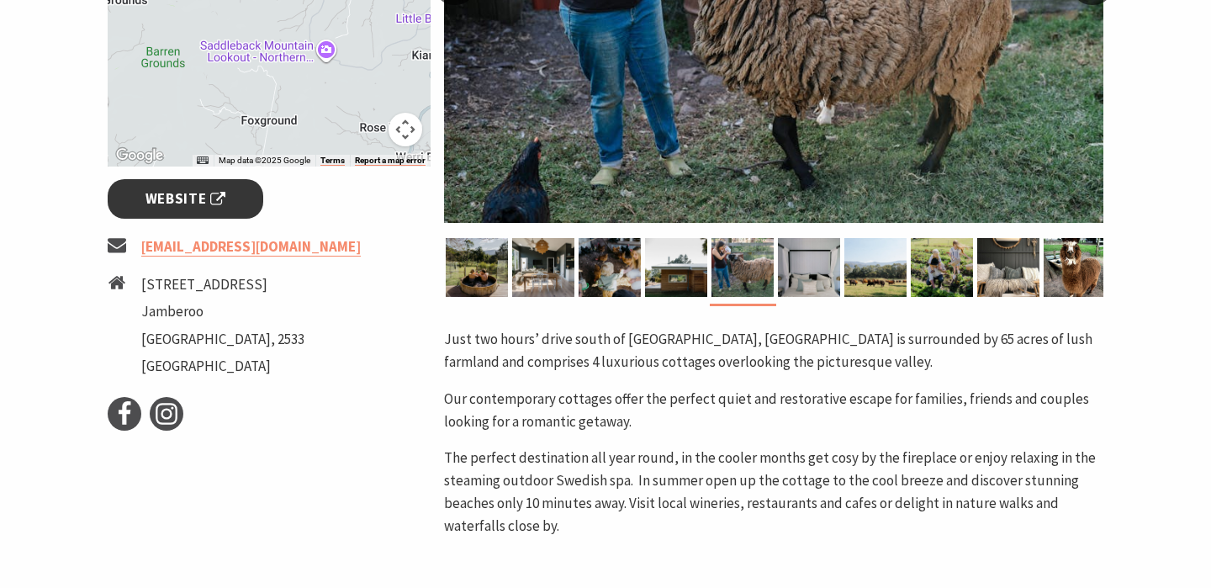
click at [144, 204] on link "Website" at bounding box center [186, 199] width 156 height 40
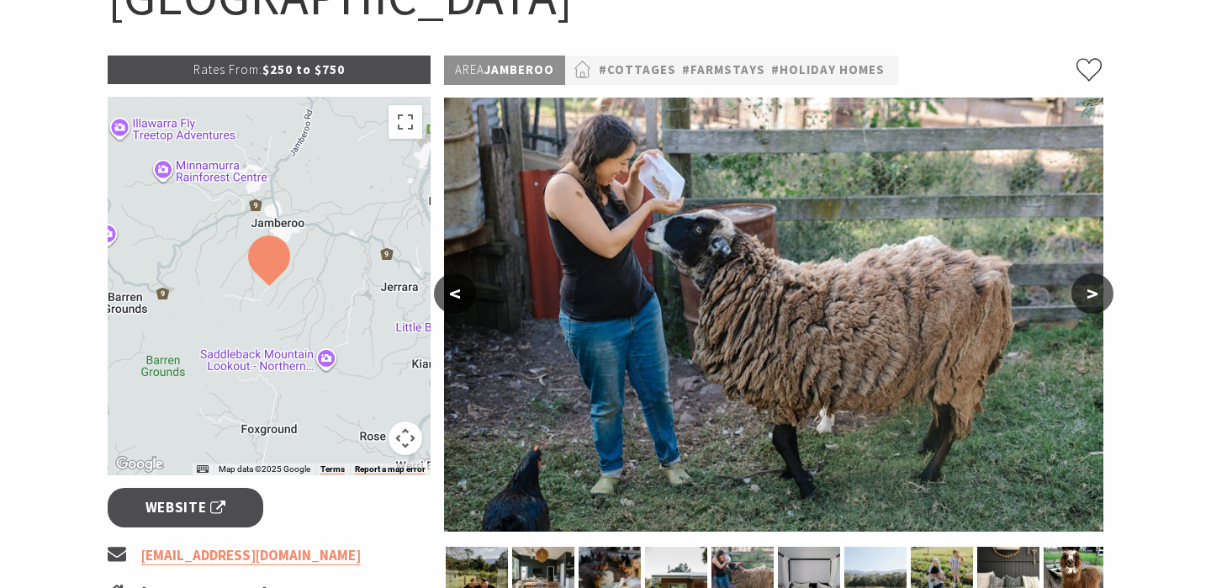
scroll to position [0, 0]
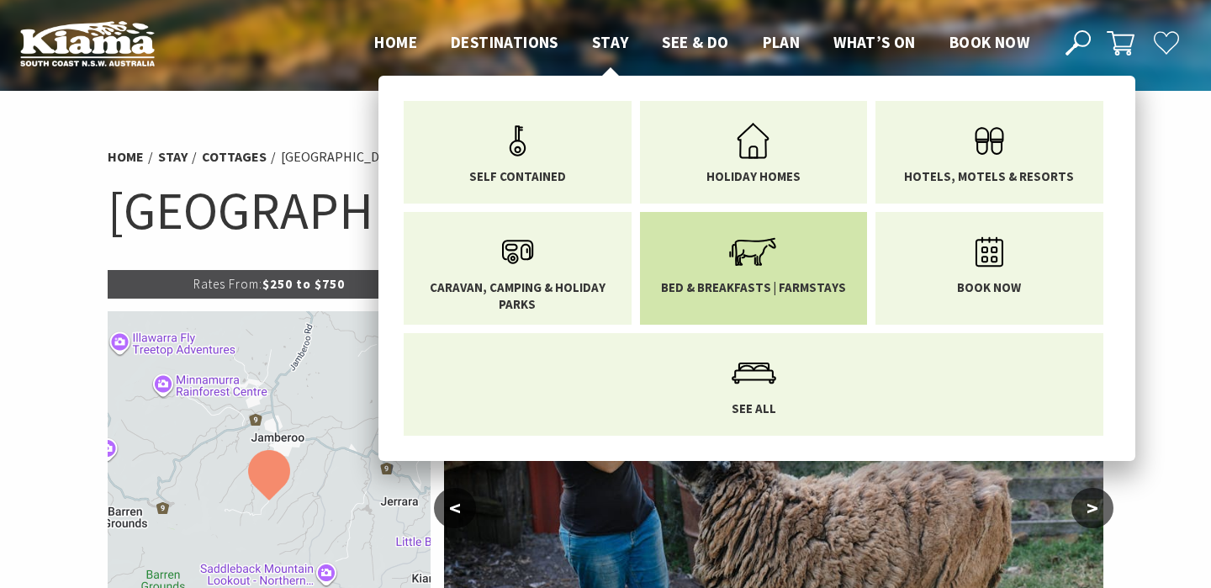
click at [753, 273] on icon "Main Menu" at bounding box center [753, 252] width 55 height 55
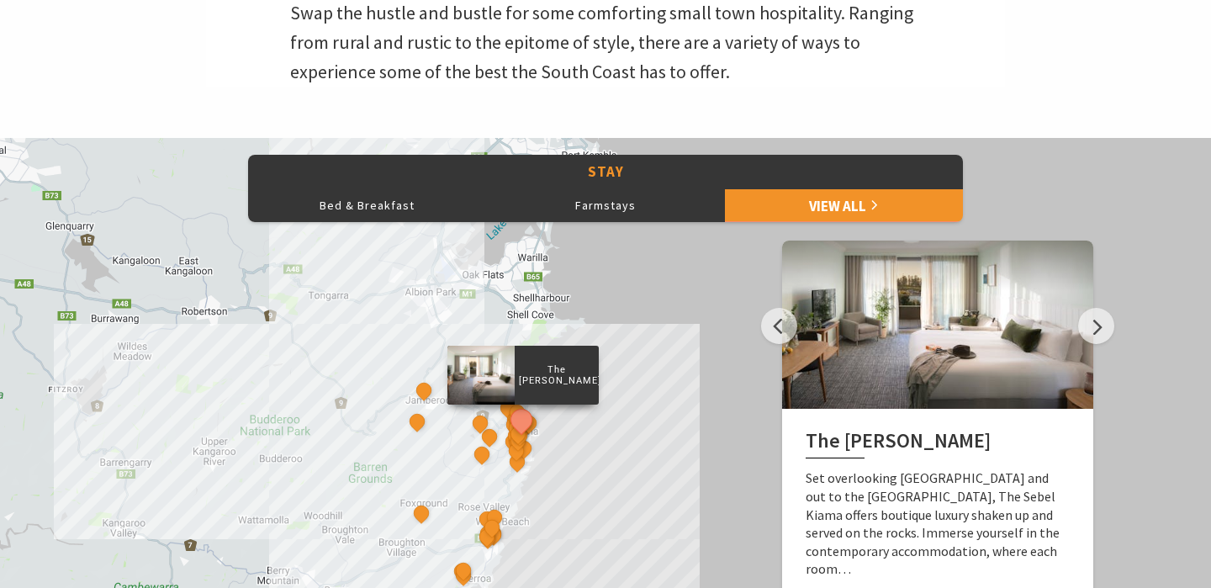
scroll to position [646, 0]
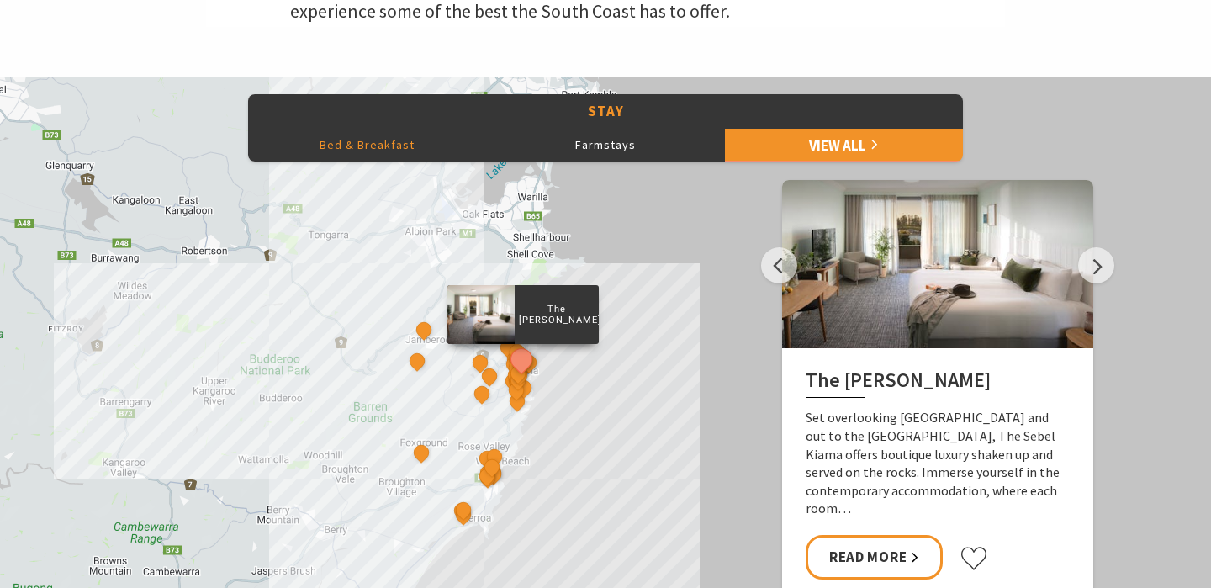
click at [357, 141] on button "Bed & Breakfast" at bounding box center [367, 145] width 238 height 34
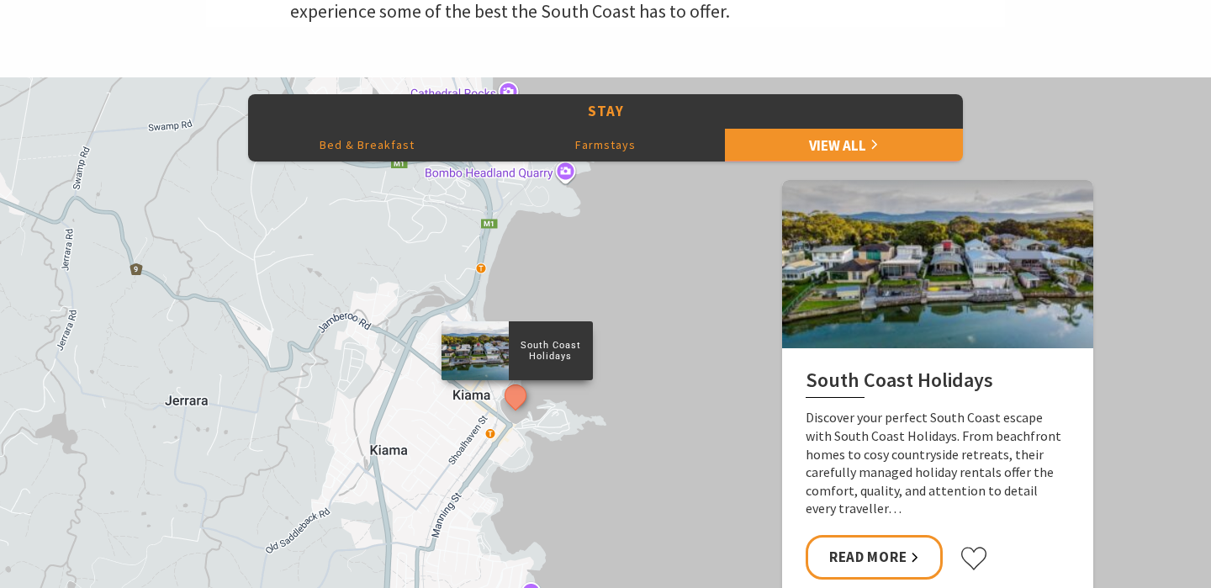
click at [617, 157] on button "Farmstays" at bounding box center [605, 145] width 238 height 34
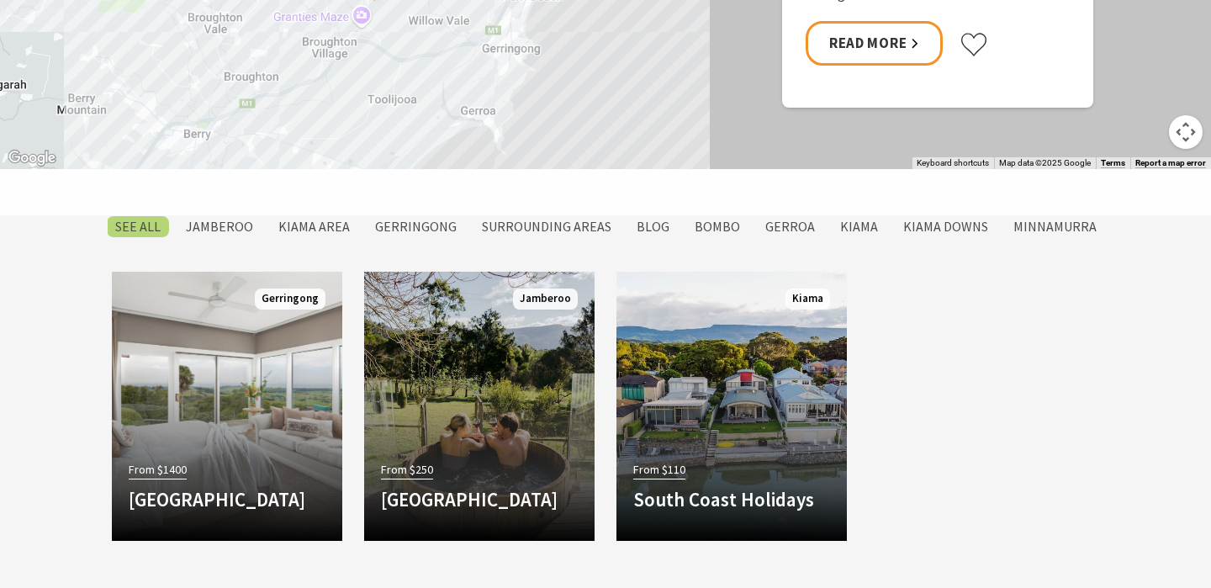
scroll to position [1271, 0]
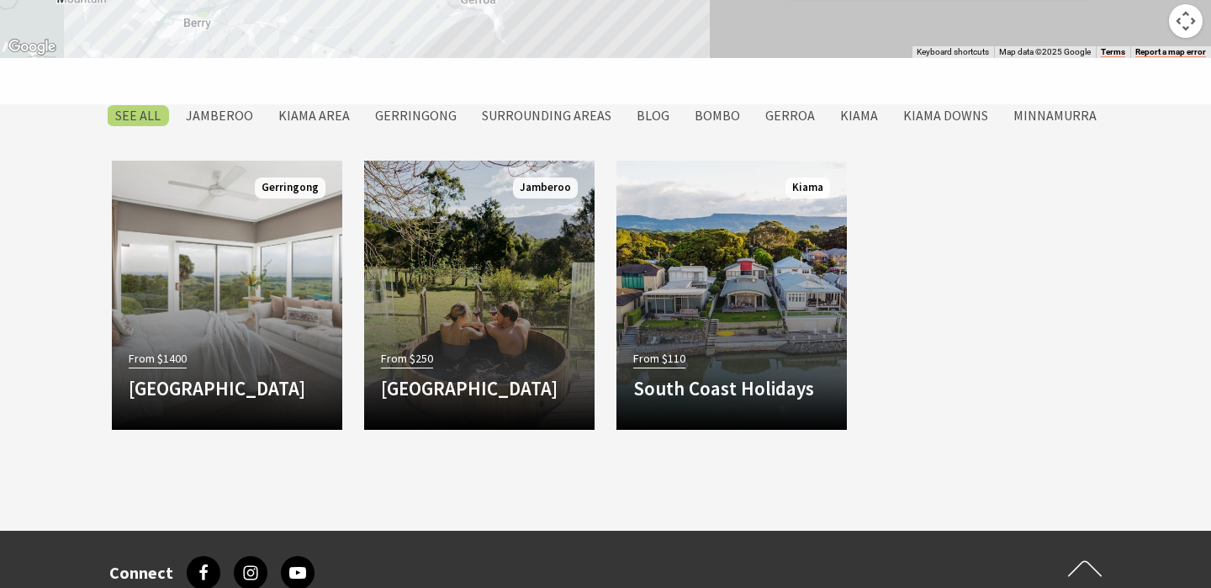
click at [332, 128] on div "SEE All [GEOGRAPHIC_DATA] [GEOGRAPHIC_DATA] Surrounding Areas Blog Bombo [GEOGR…" at bounding box center [605, 132] width 1009 height 56
click at [329, 109] on label "Kiama Area" at bounding box center [314, 115] width 88 height 21
click at [0, 0] on input "Kiama Area" at bounding box center [0, 0] width 0 height 0
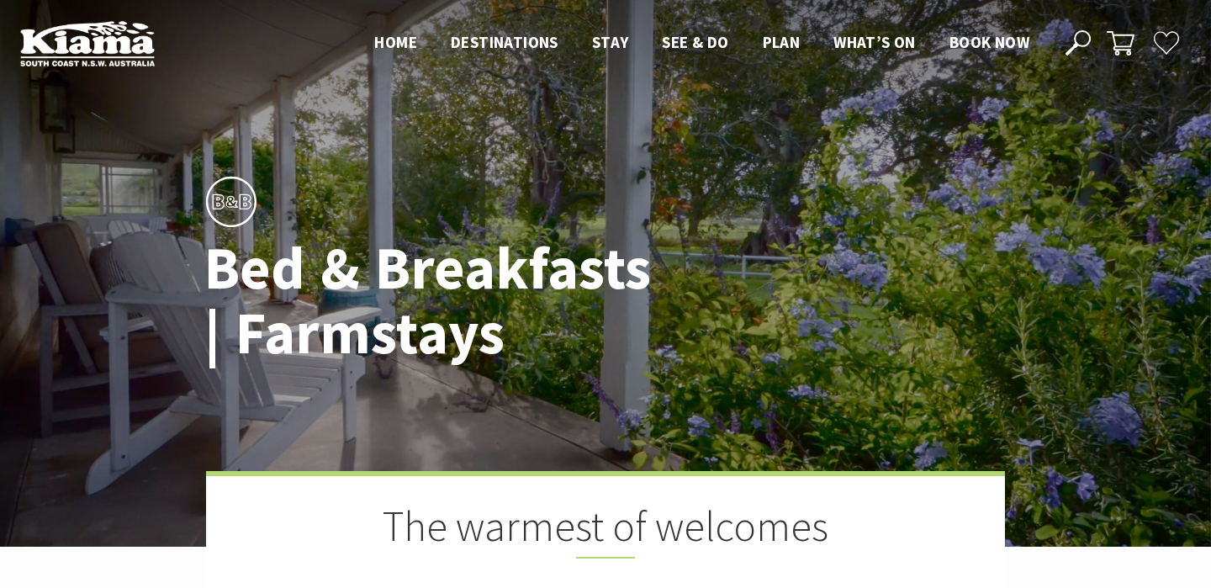
scroll to position [1374, 0]
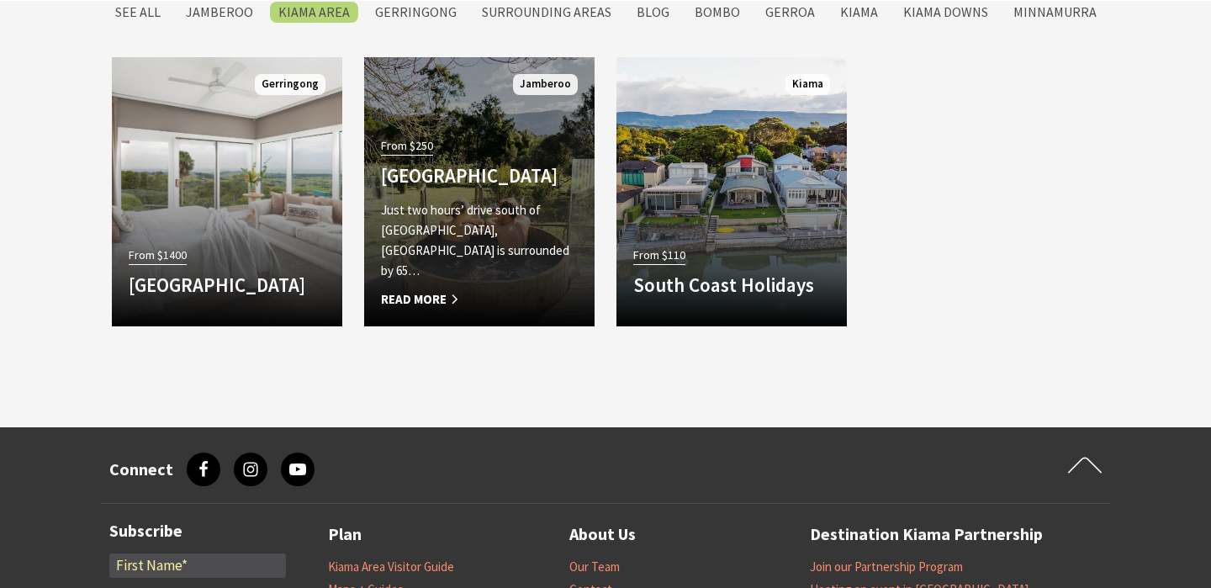
click at [453, 294] on span "Read More" at bounding box center [479, 299] width 197 height 20
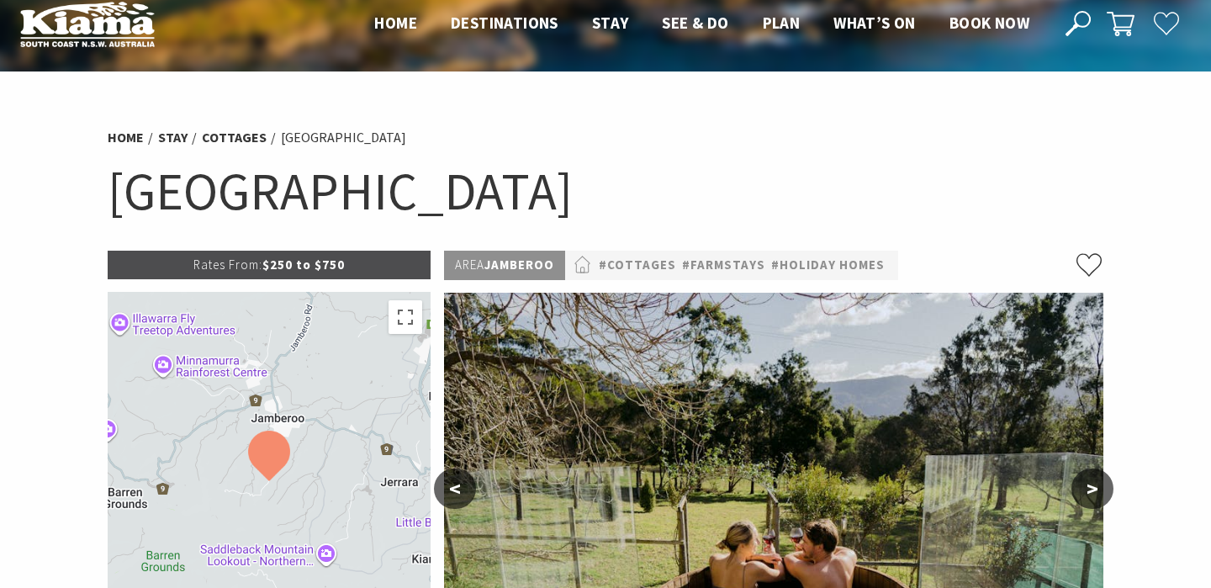
scroll to position [22, 0]
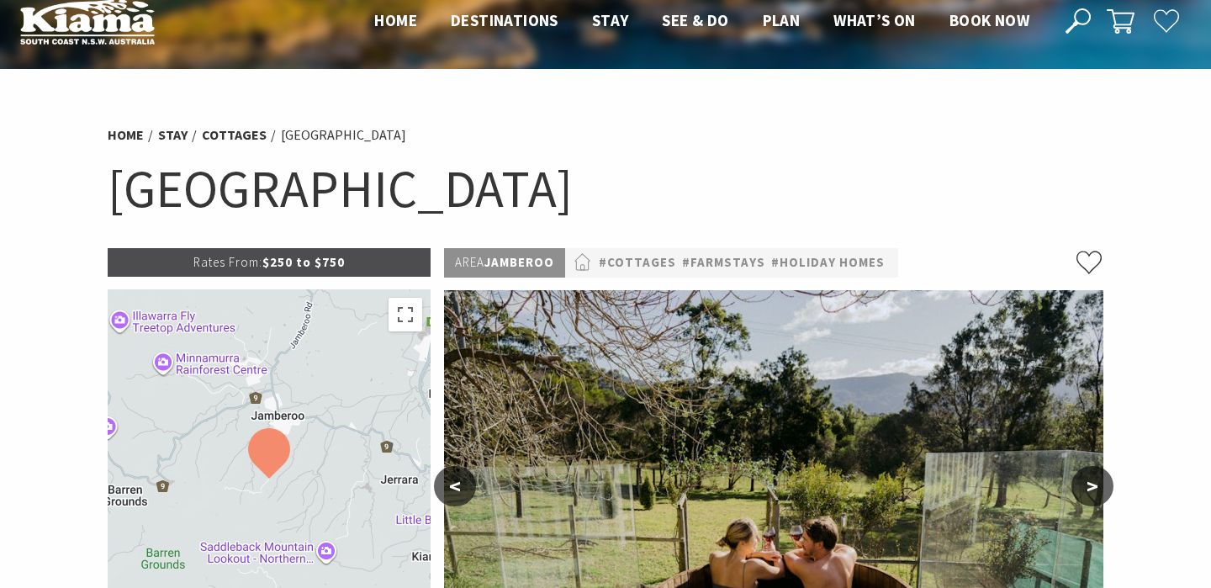
click at [373, 261] on p "Rates From: $250 to $750" at bounding box center [269, 262] width 323 height 29
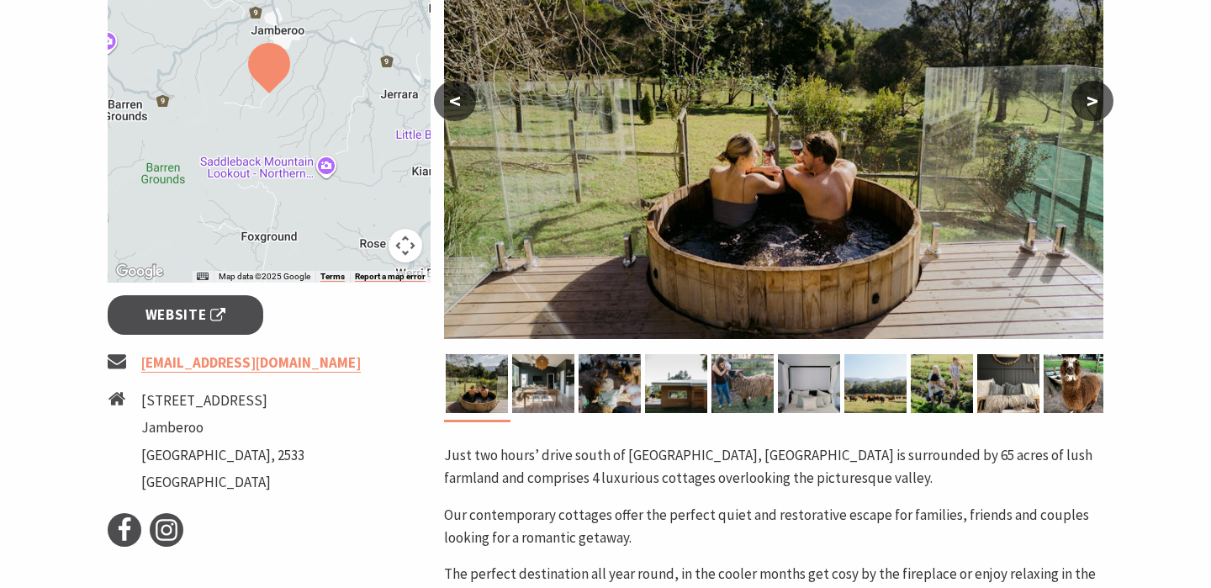
scroll to position [456, 0]
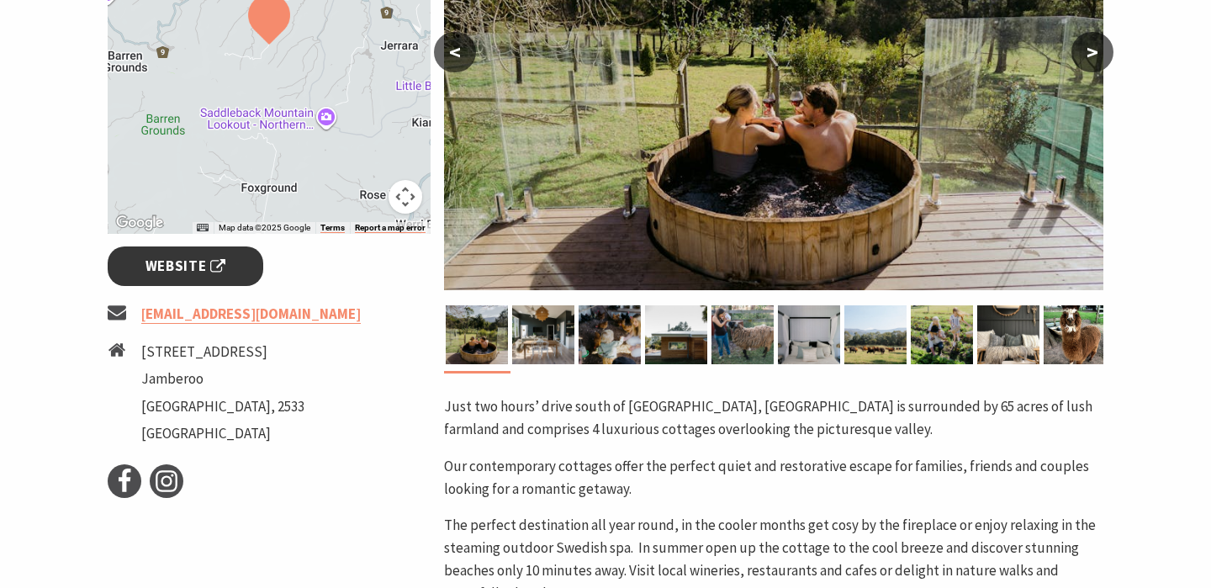
click at [213, 277] on span "Website" at bounding box center [186, 266] width 81 height 23
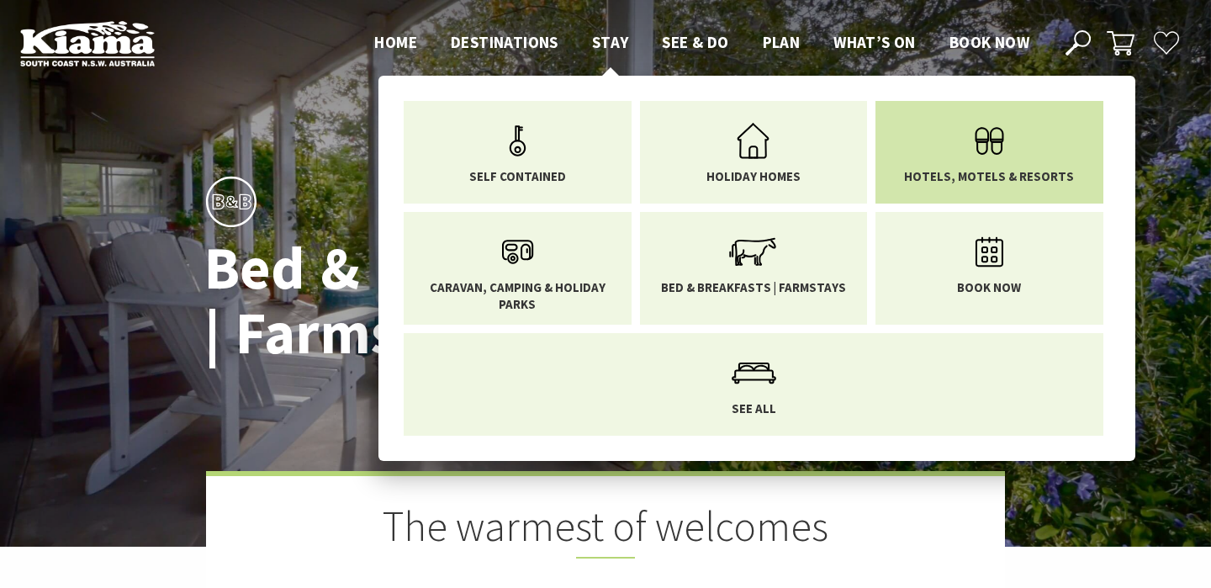
click at [986, 146] on use "Main Menu" at bounding box center [989, 141] width 29 height 28
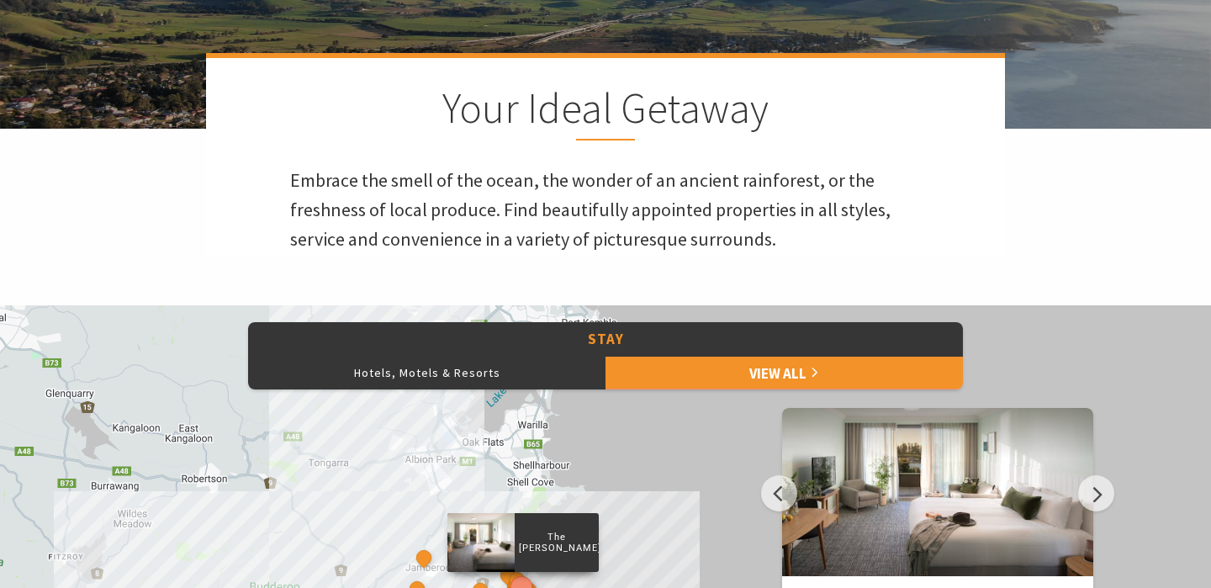
scroll to position [552, 0]
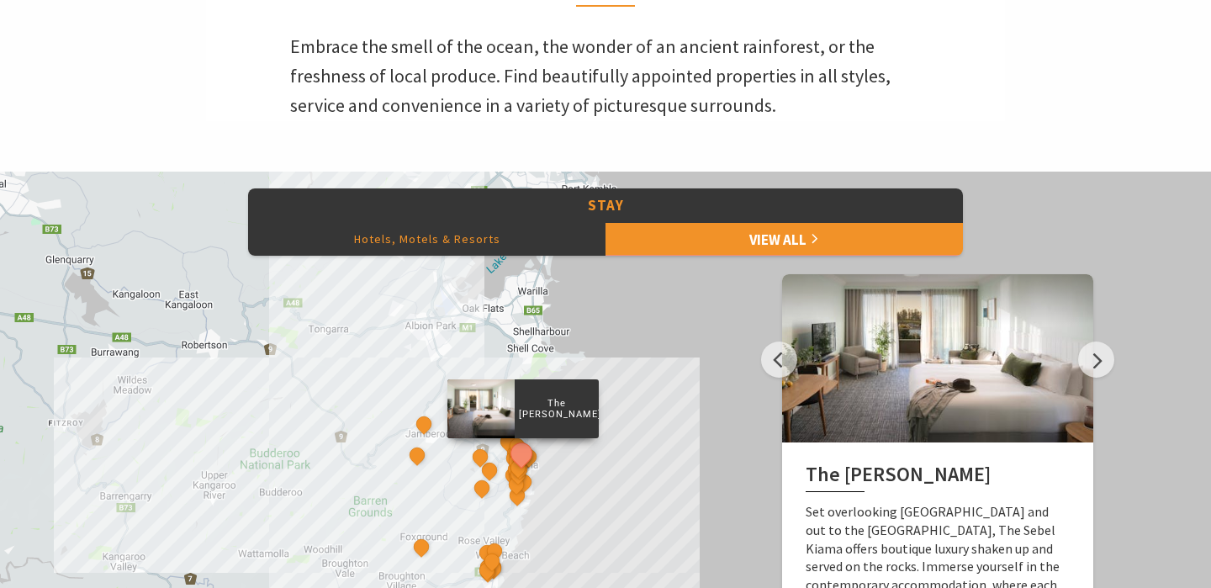
click at [453, 245] on button "Hotels, Motels & Resorts" at bounding box center [426, 239] width 357 height 34
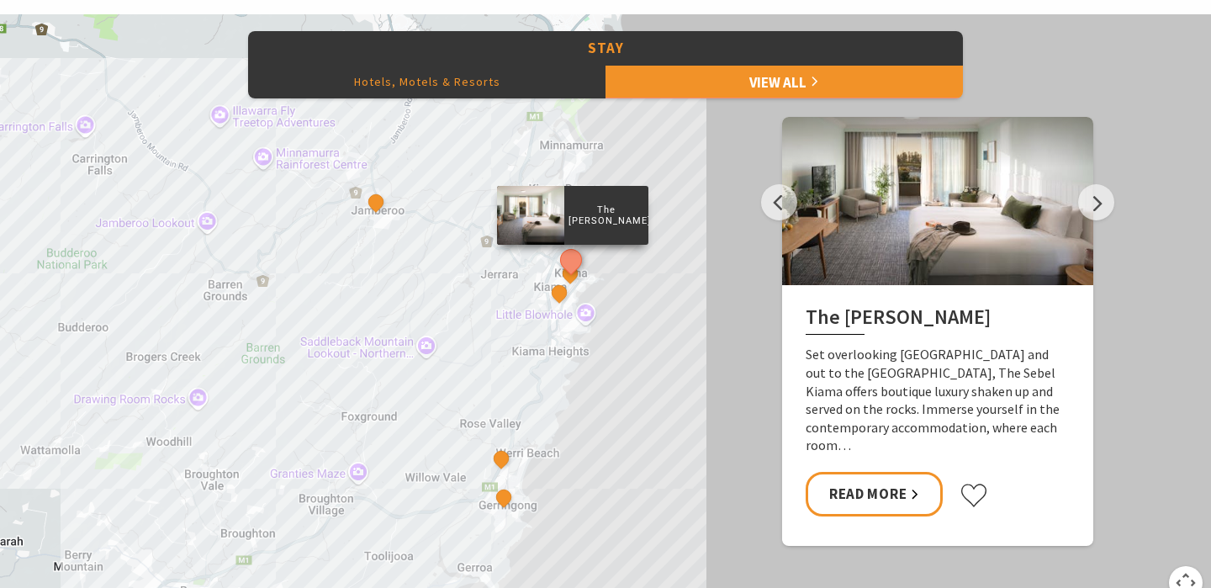
scroll to position [712, 0]
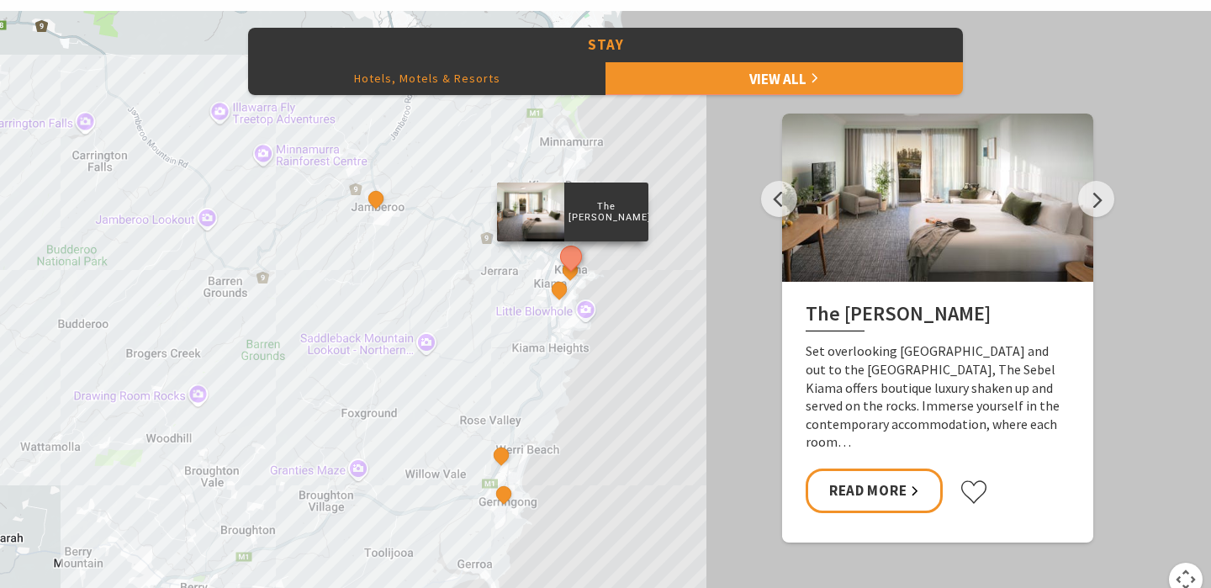
click at [459, 95] on div "The Sebel Kiama Kiama 617 [GEOGRAPHIC_DATA] Retreat [GEOGRAPHIC_DATA] [GEOGRAPH…" at bounding box center [605, 314] width 1211 height 606
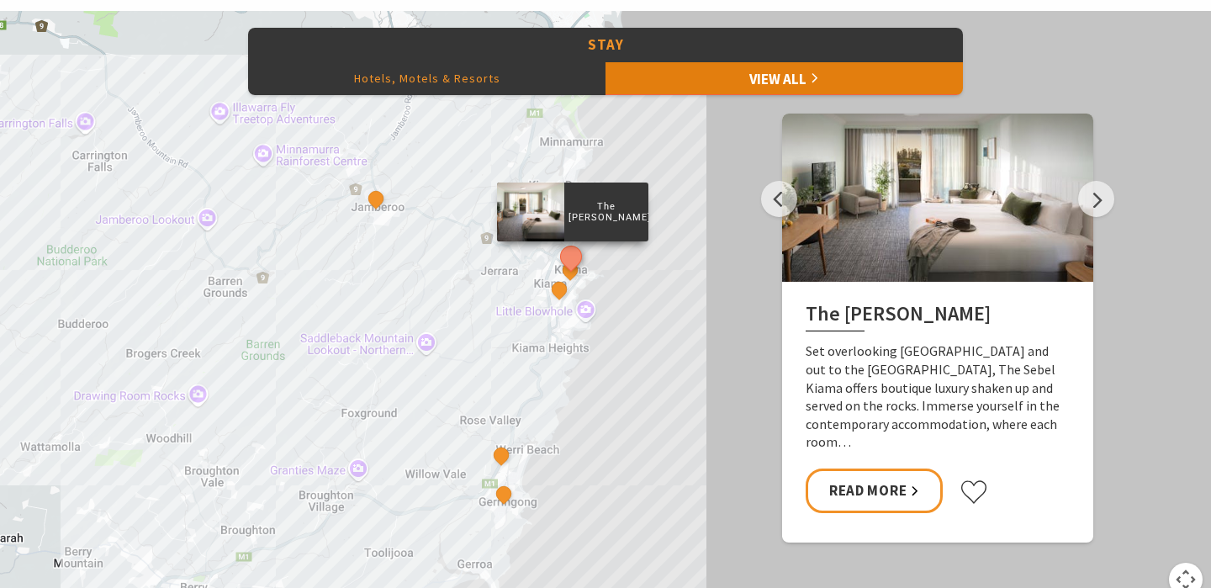
click at [780, 77] on link "View All" at bounding box center [784, 78] width 357 height 34
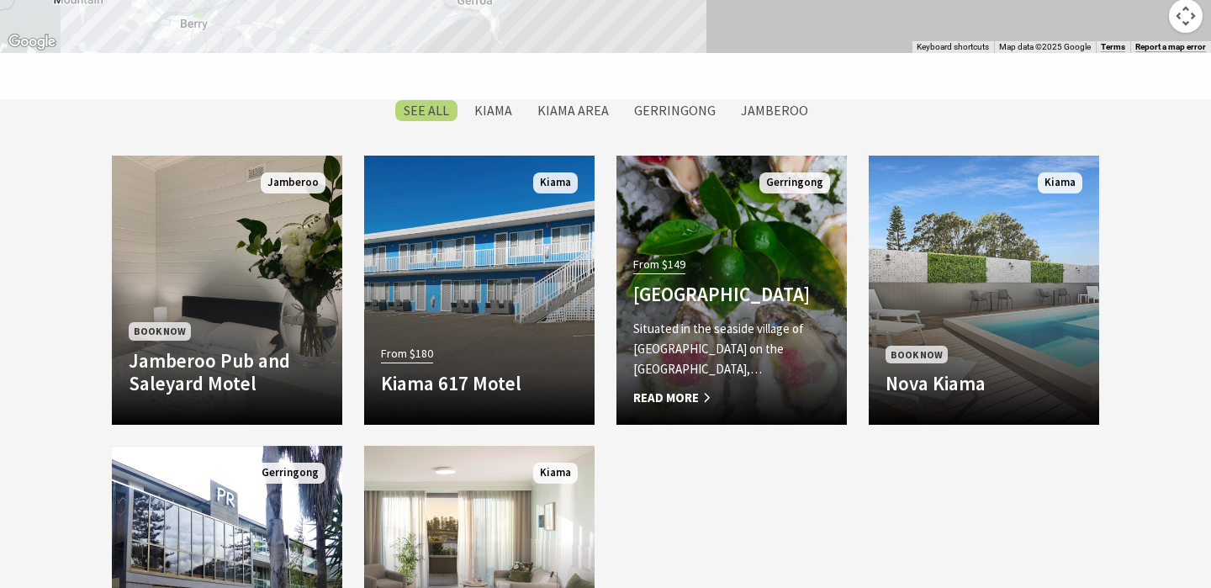
scroll to position [1273, 0]
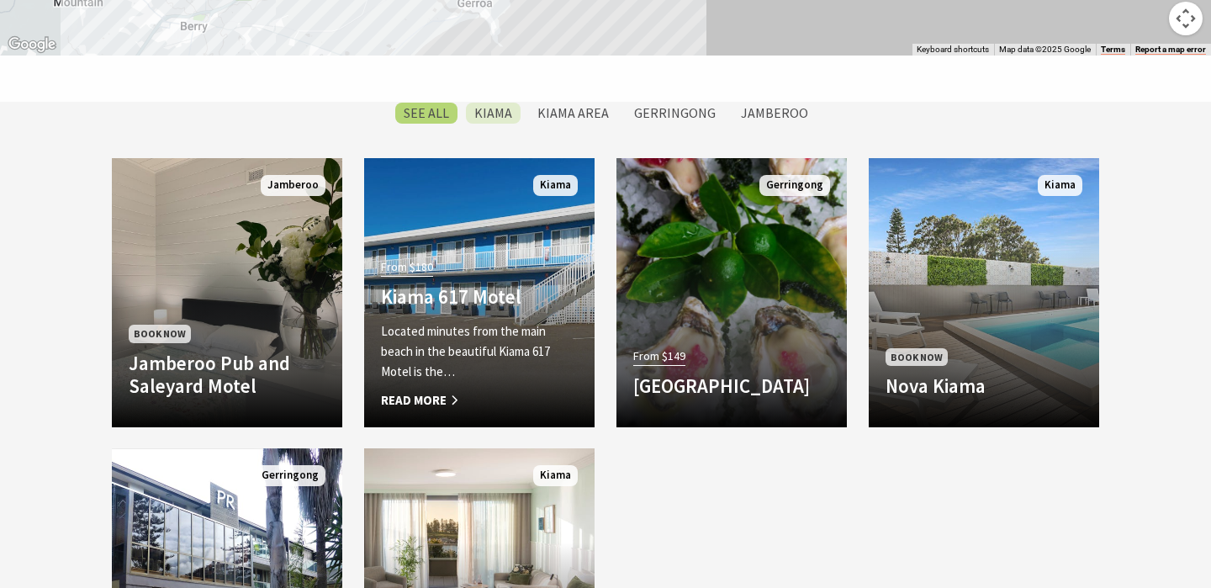
click at [497, 118] on label "Kiama" at bounding box center [493, 113] width 55 height 21
click at [0, 0] on input "Kiama" at bounding box center [0, 0] width 0 height 0
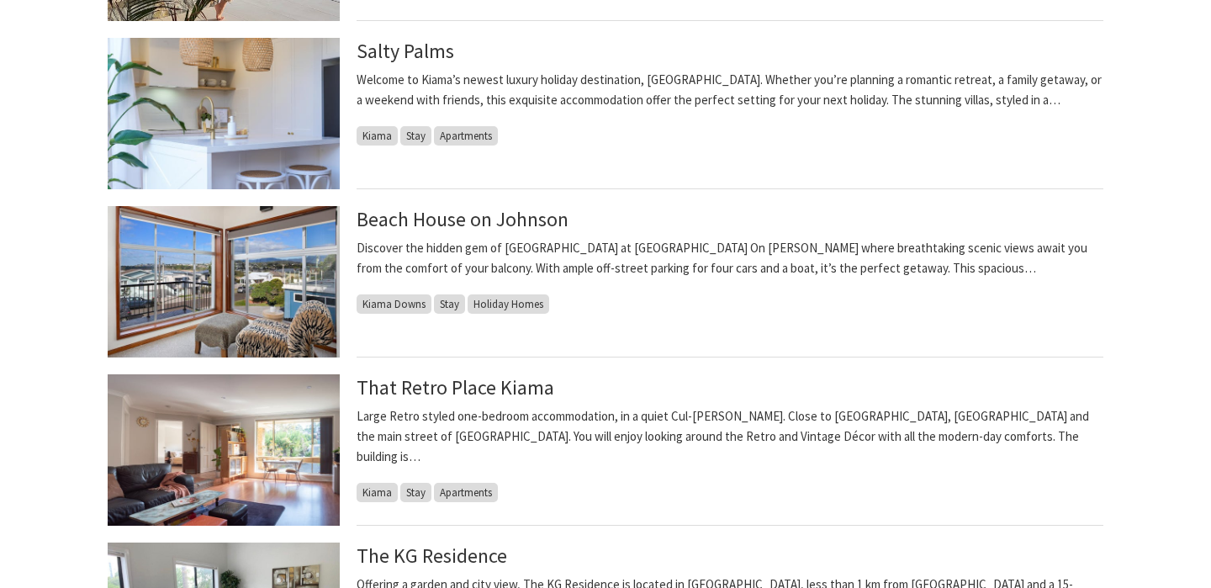
scroll to position [1278, 0]
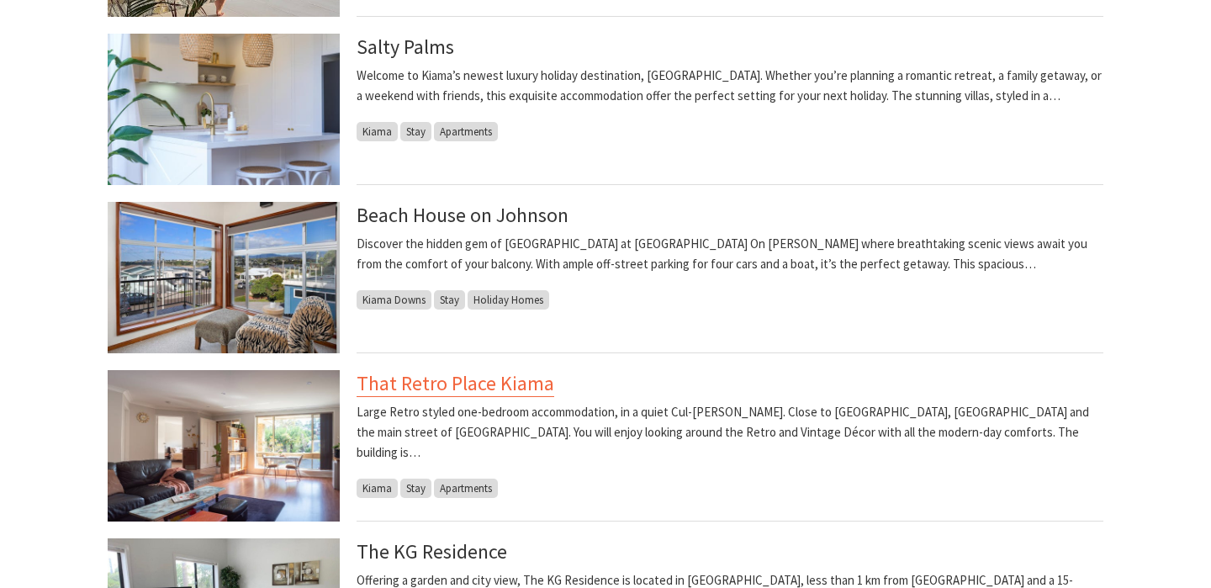
click at [502, 381] on link "That Retro Place Kiama" at bounding box center [456, 383] width 198 height 27
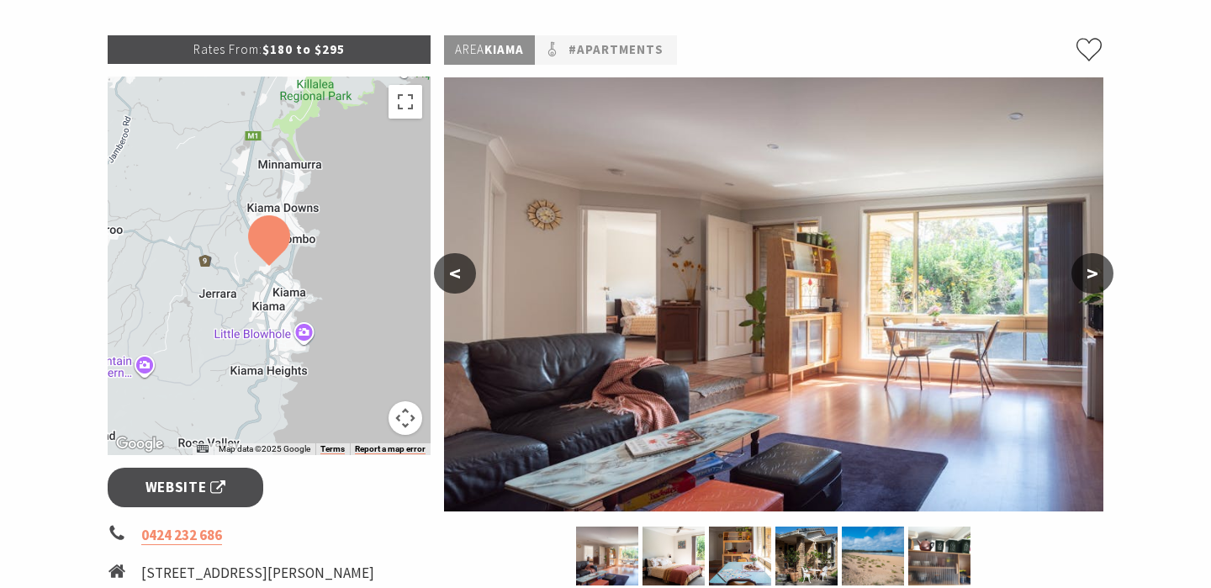
scroll to position [237, 0]
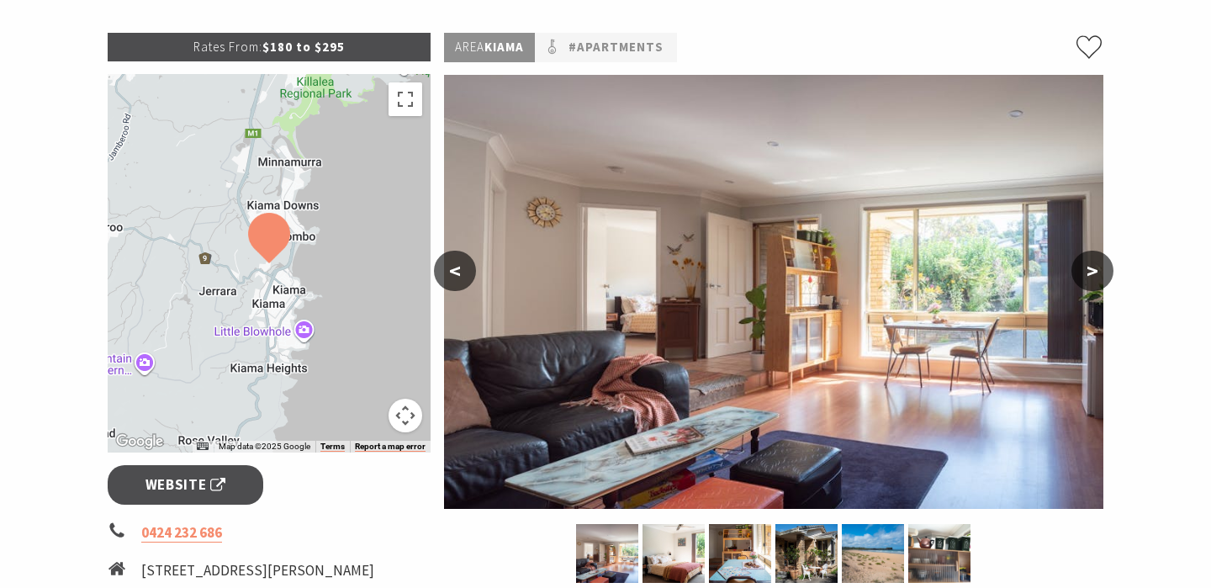
click at [1100, 268] on button ">" at bounding box center [1093, 271] width 42 height 40
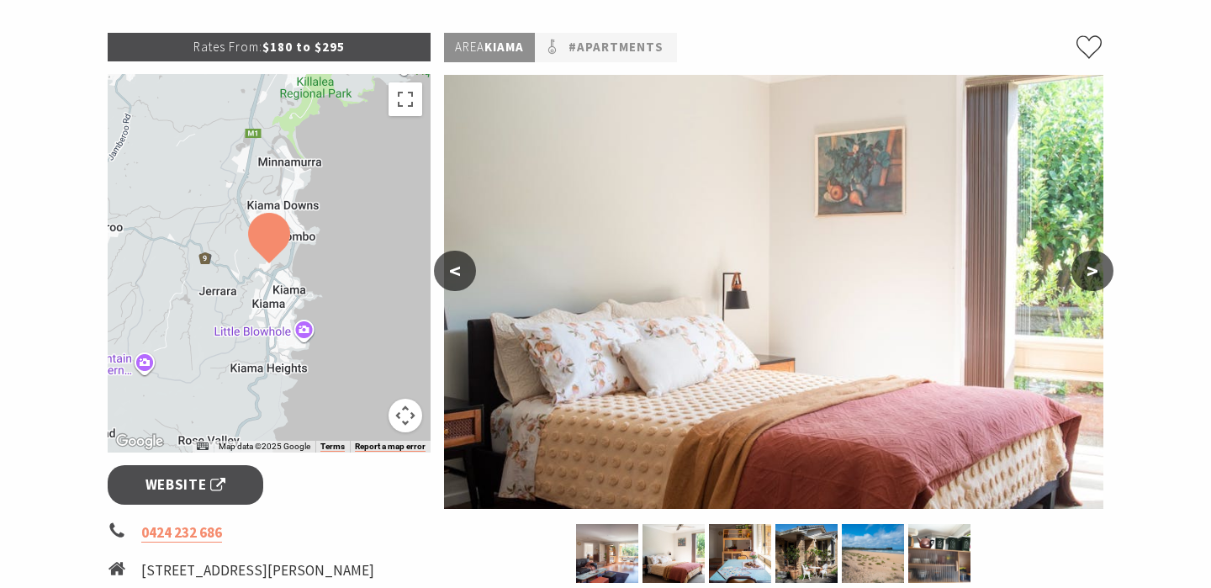
click at [1104, 268] on button ">" at bounding box center [1093, 271] width 42 height 40
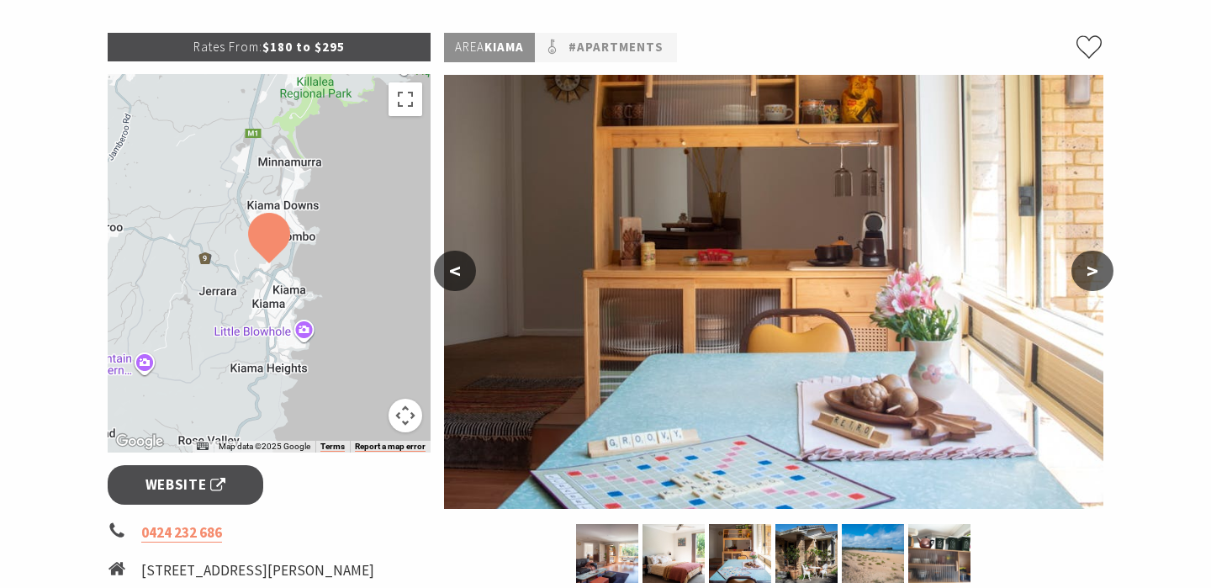
click at [1104, 268] on button ">" at bounding box center [1093, 271] width 42 height 40
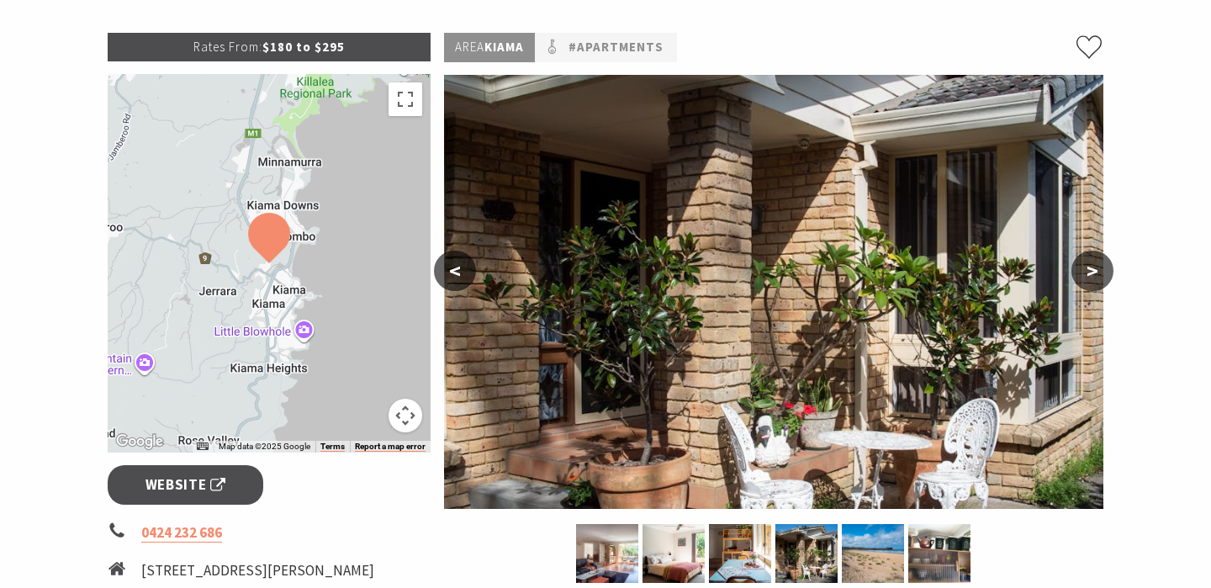
click at [1104, 268] on button ">" at bounding box center [1093, 271] width 42 height 40
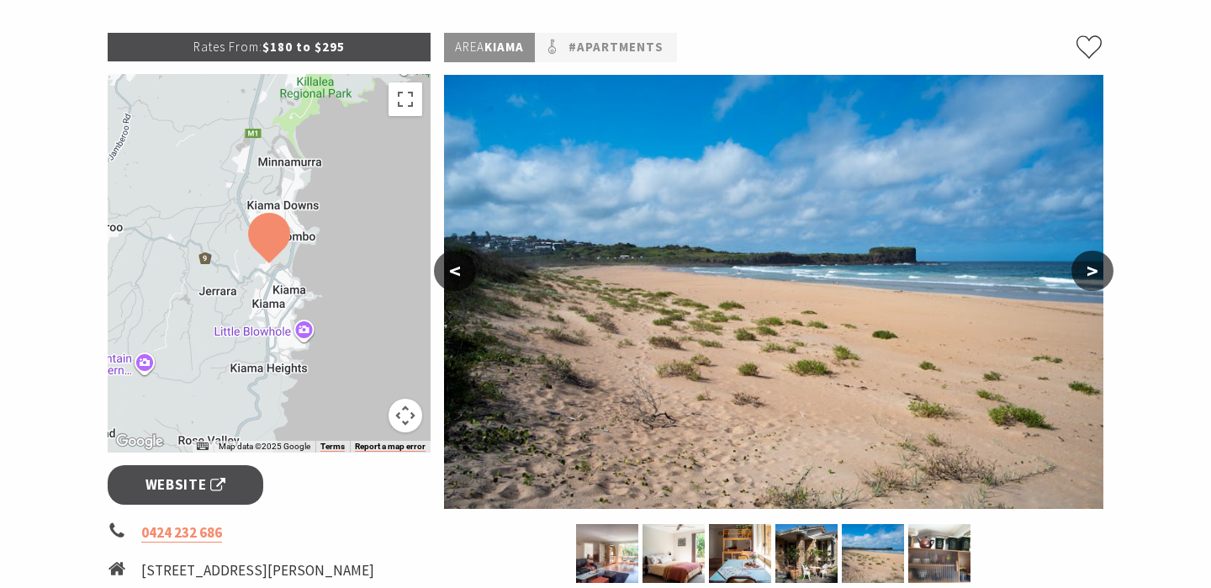
click at [1104, 268] on button ">" at bounding box center [1093, 271] width 42 height 40
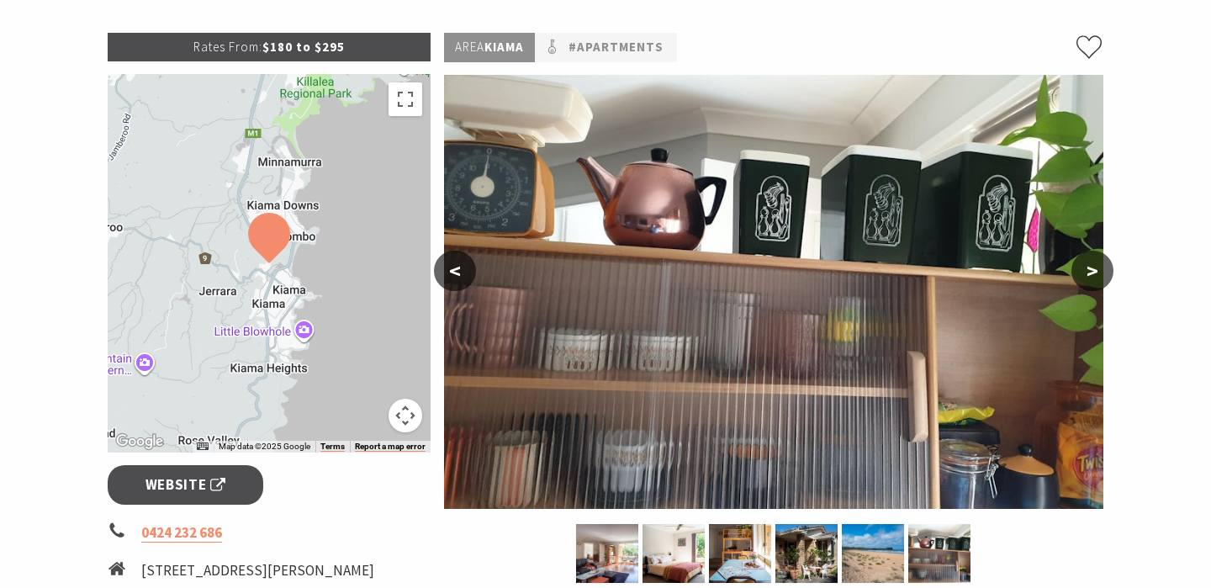
click at [1104, 268] on button ">" at bounding box center [1093, 271] width 42 height 40
click at [351, 56] on p "Rates From: $180 to $295" at bounding box center [269, 47] width 323 height 29
click at [303, 45] on p "Rates From: $180 to $295" at bounding box center [269, 47] width 323 height 29
click at [204, 483] on span "Website" at bounding box center [186, 485] width 81 height 23
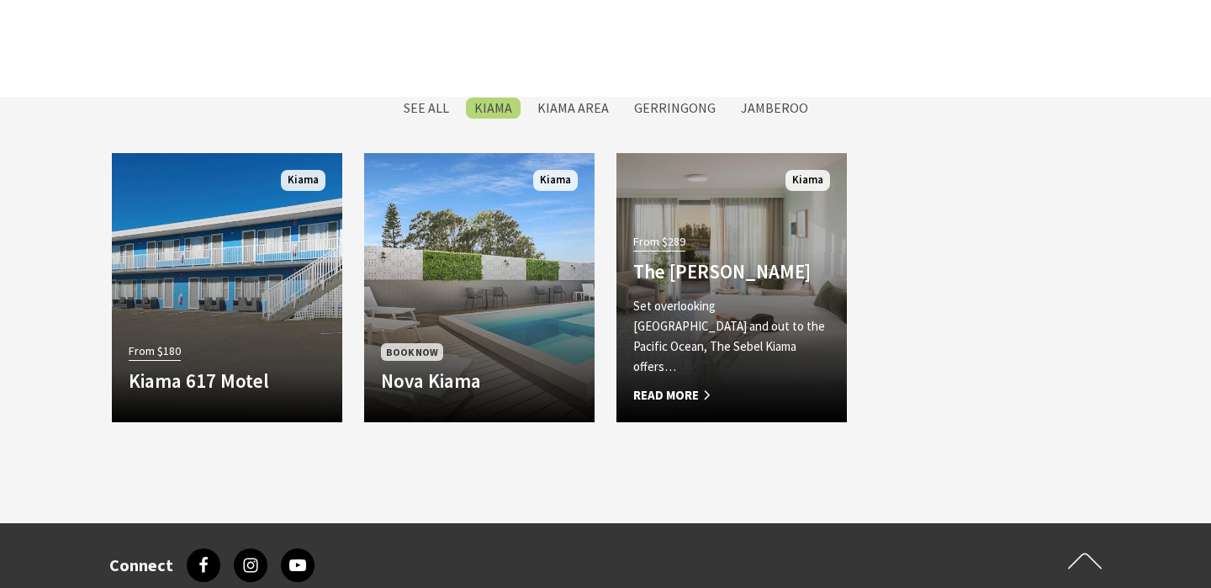
scroll to position [671, 0]
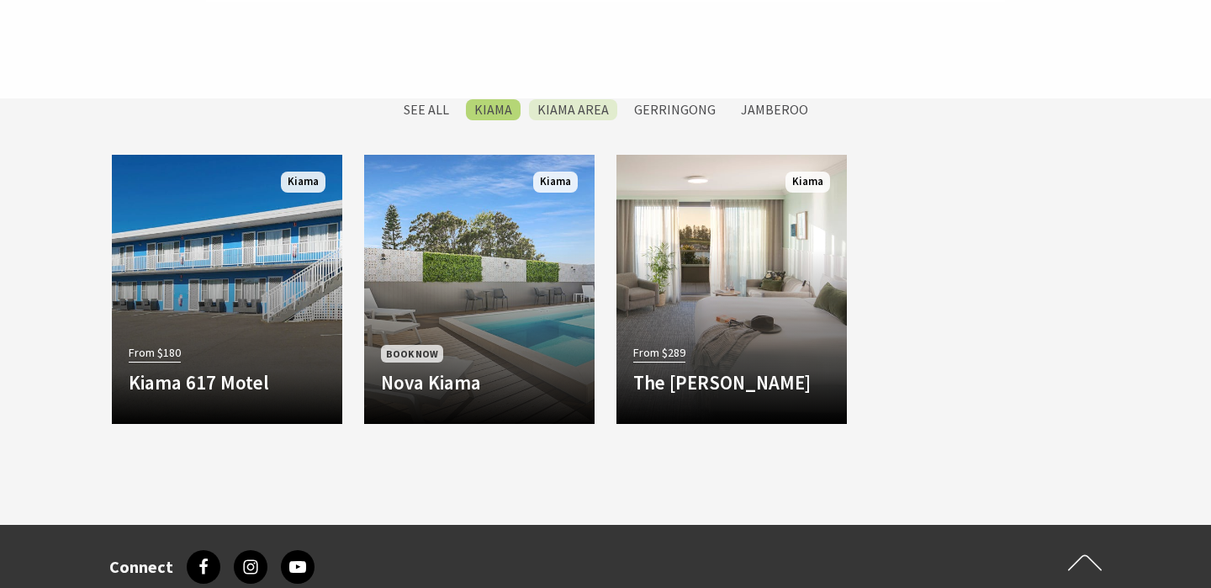
click at [595, 116] on label "Kiama Area" at bounding box center [573, 109] width 88 height 21
click at [0, 0] on input "Kiama Area" at bounding box center [0, 0] width 0 height 0
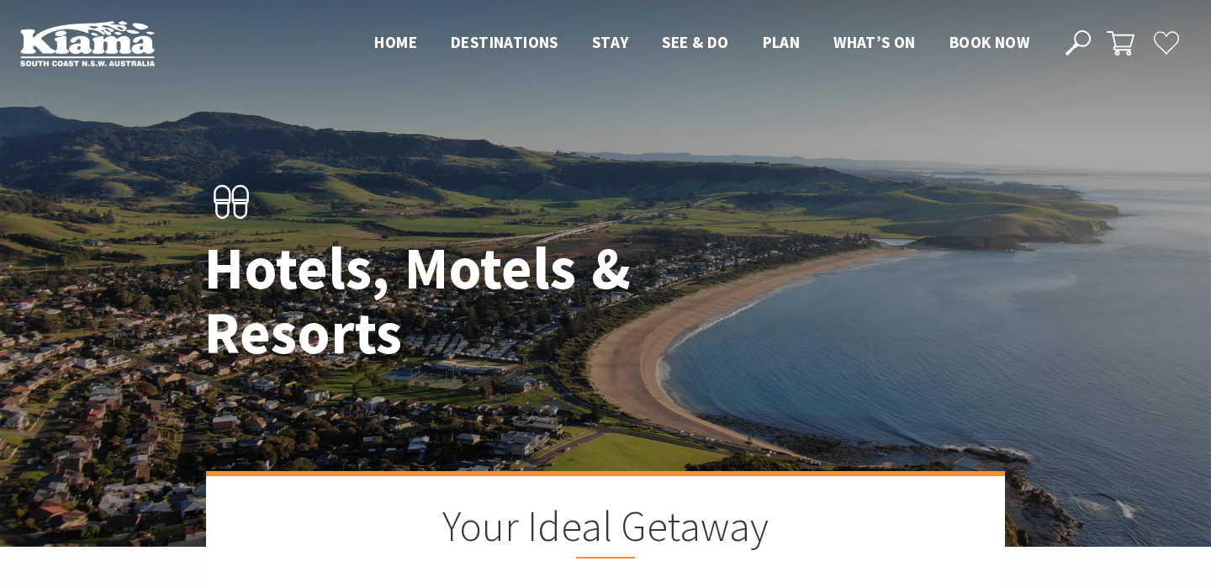
scroll to position [1374, 0]
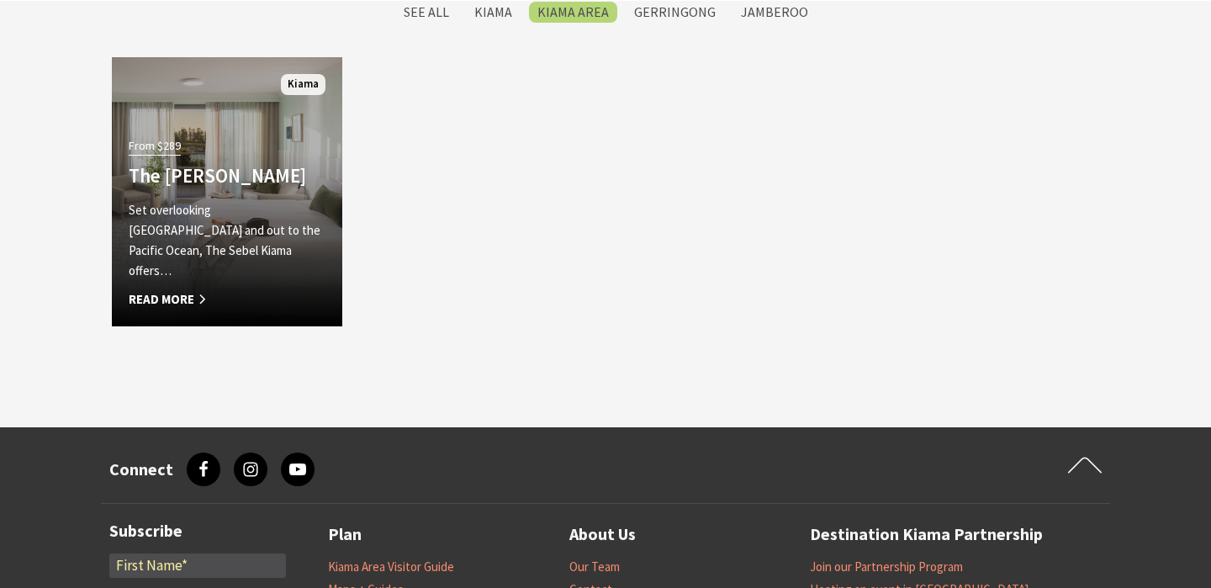
click at [288, 156] on div "From $289 The Sebel Kiama Set overlooking Kiama Harbour and out to the Pacific …" at bounding box center [227, 222] width 230 height 176
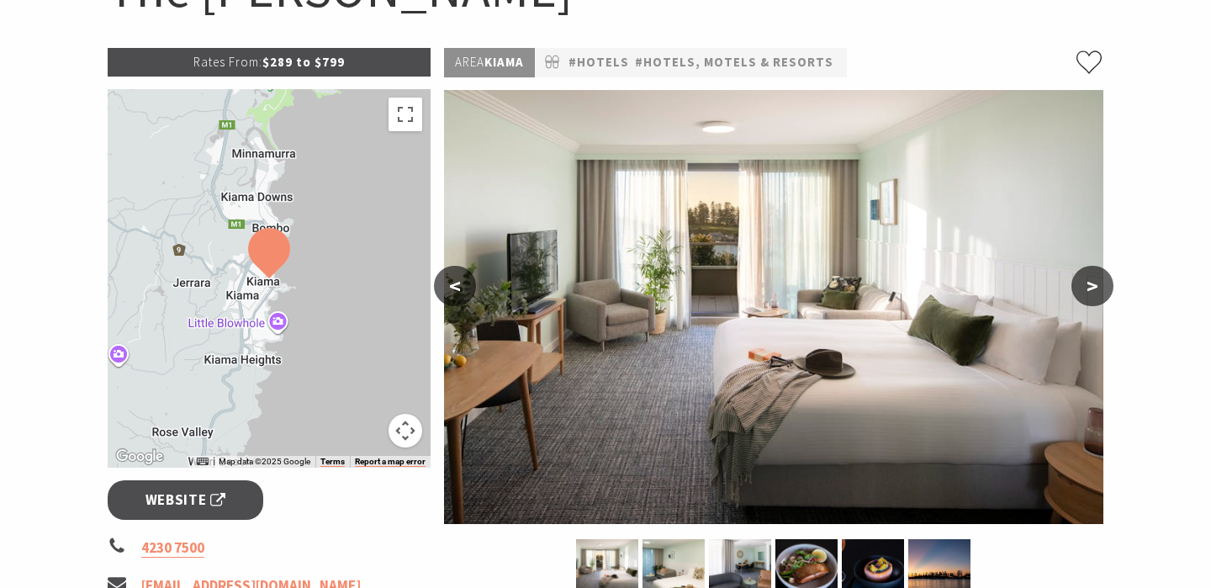
scroll to position [227, 0]
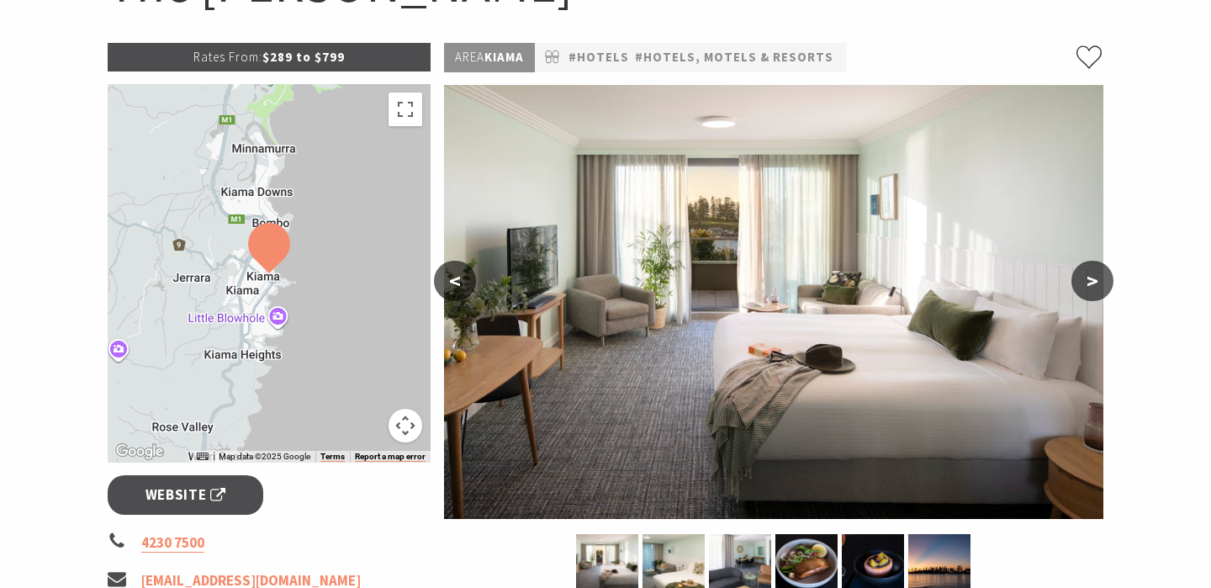
click at [1090, 276] on button ">" at bounding box center [1093, 281] width 42 height 40
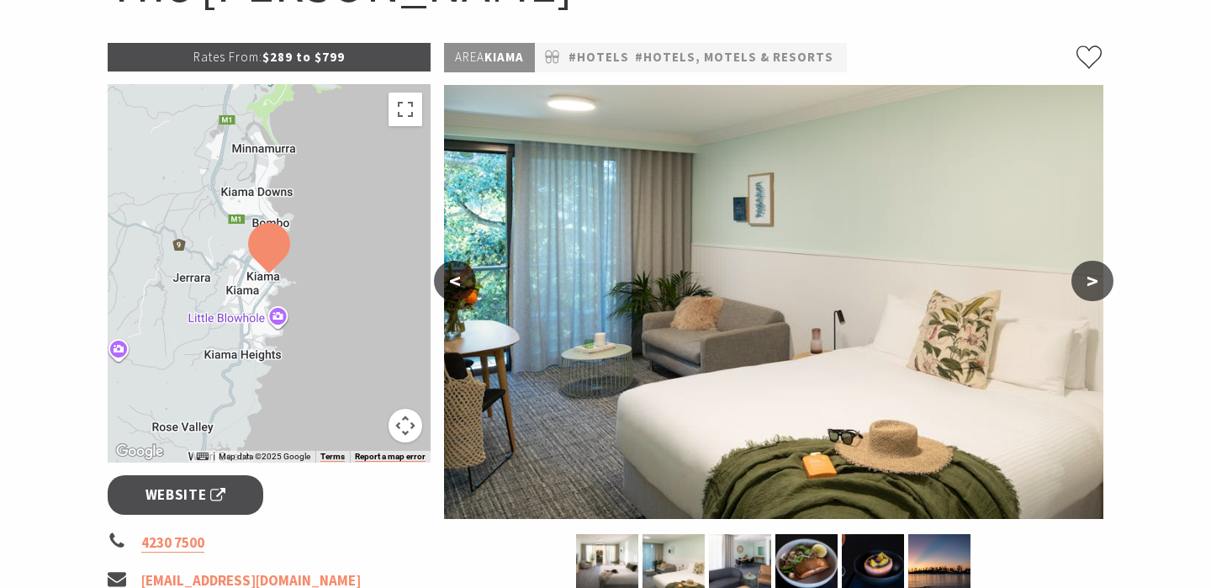
click at [1090, 276] on button ">" at bounding box center [1093, 281] width 42 height 40
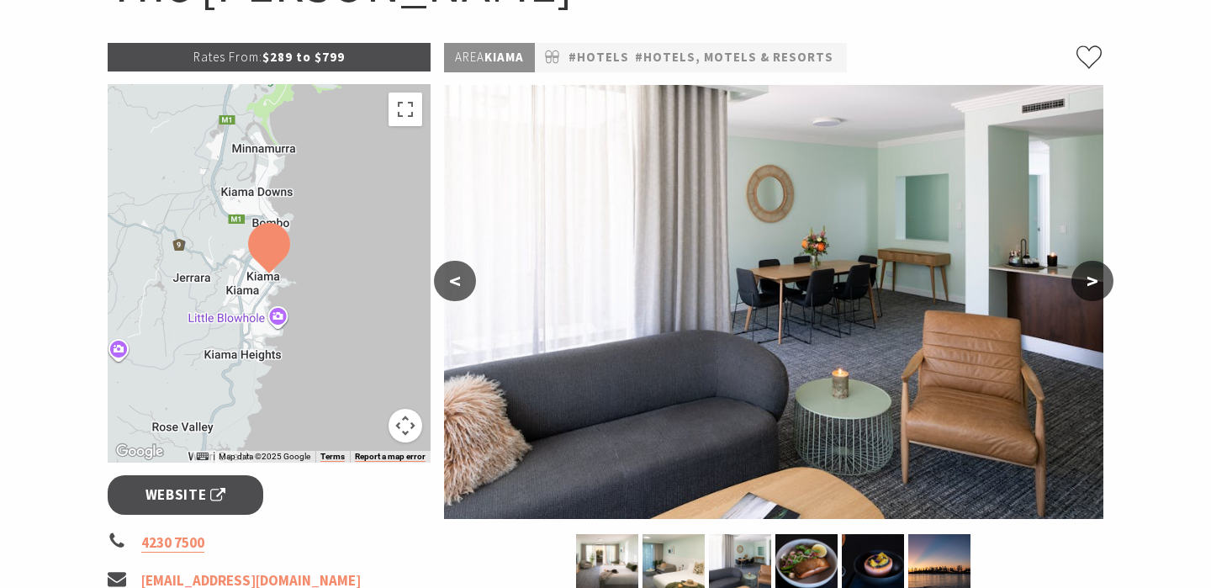
click at [1090, 276] on button ">" at bounding box center [1093, 281] width 42 height 40
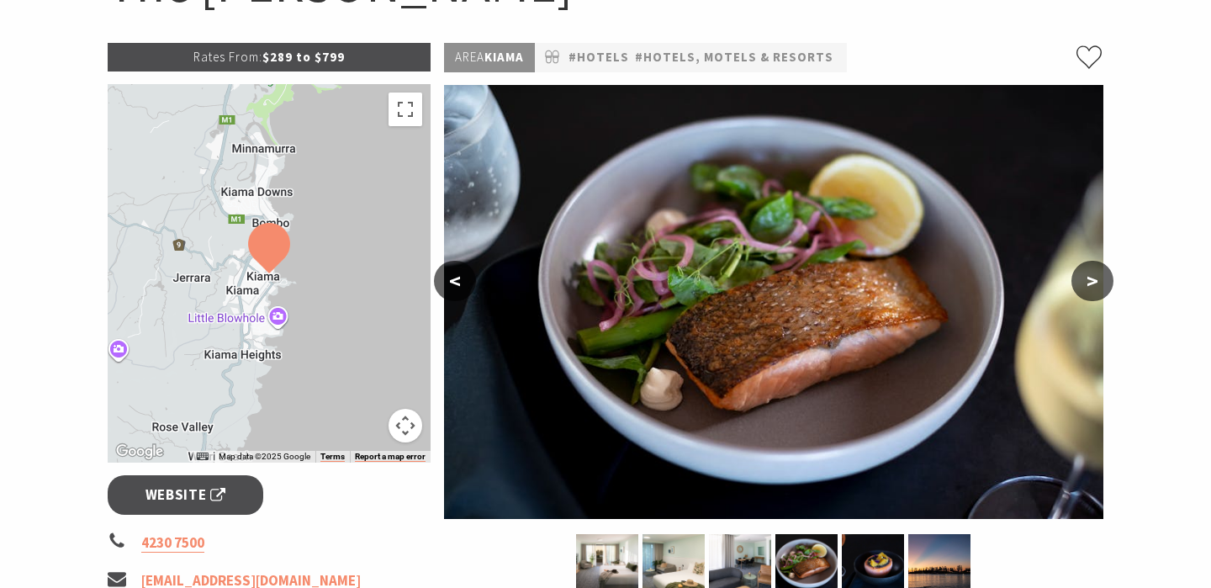
click at [1090, 276] on button ">" at bounding box center [1093, 281] width 42 height 40
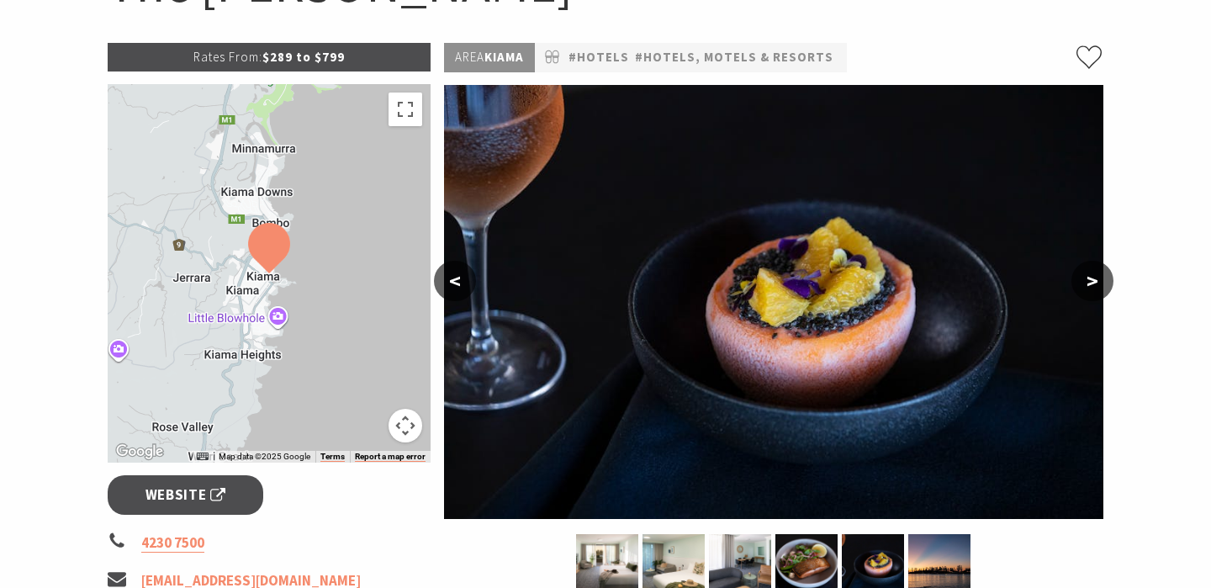
click at [1090, 276] on button ">" at bounding box center [1093, 281] width 42 height 40
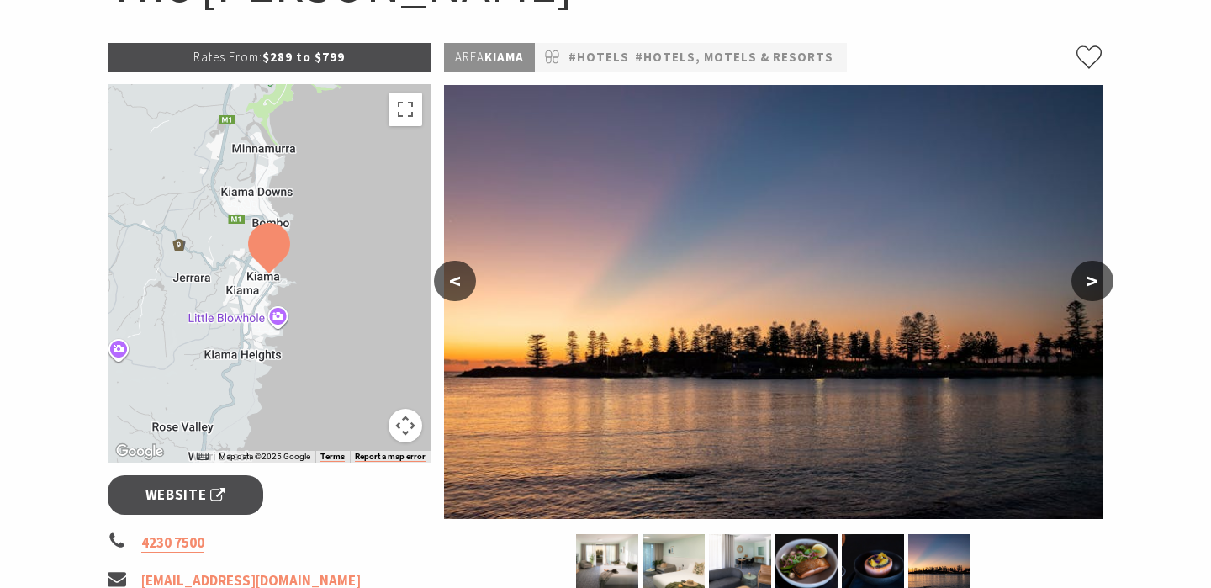
click at [1090, 276] on button ">" at bounding box center [1093, 281] width 42 height 40
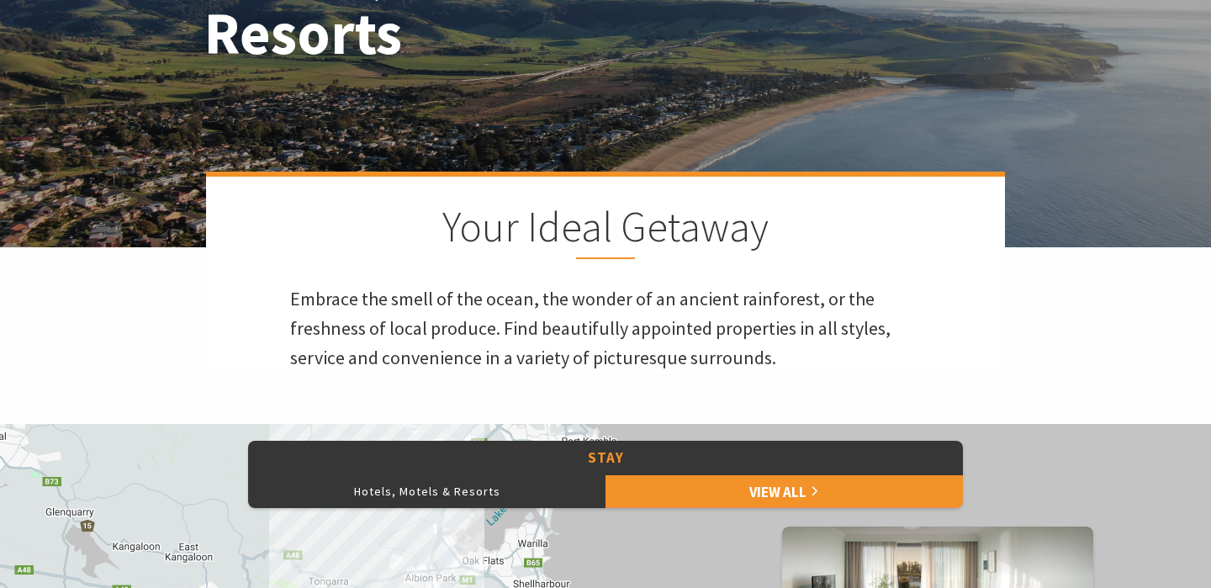
scroll to position [306, 0]
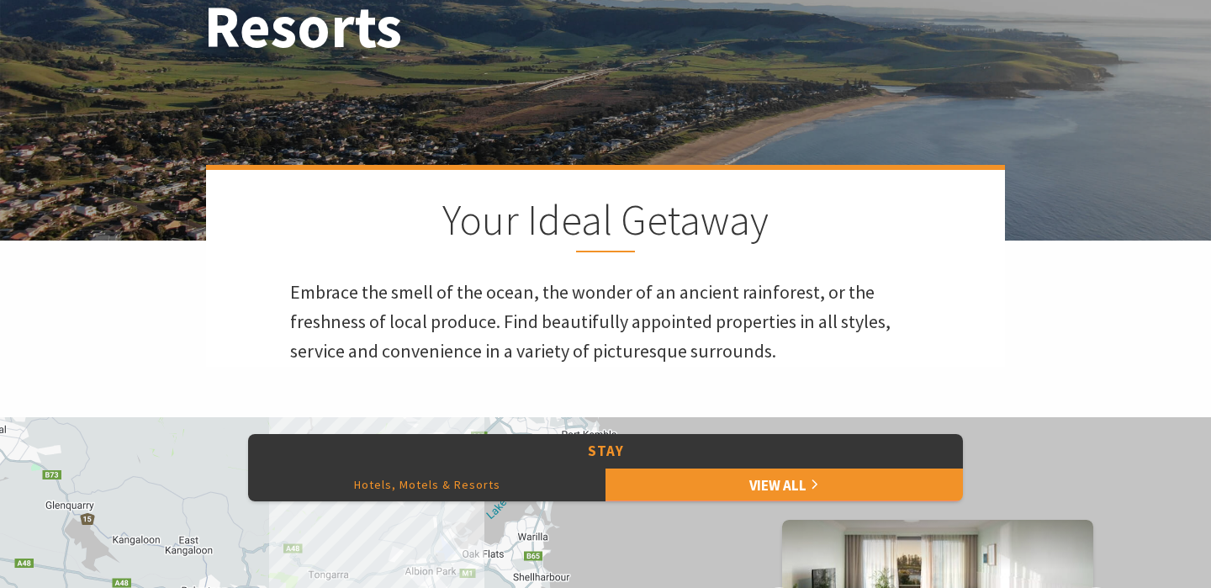
click at [402, 474] on button "Hotels, Motels & Resorts" at bounding box center [426, 485] width 357 height 34
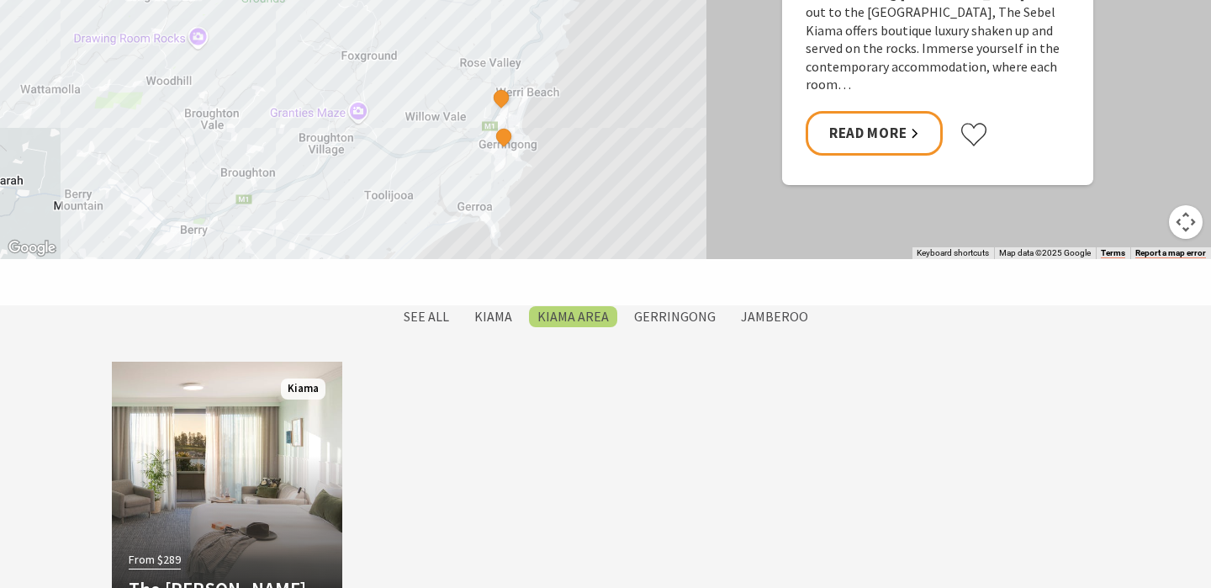
scroll to position [1169, 0]
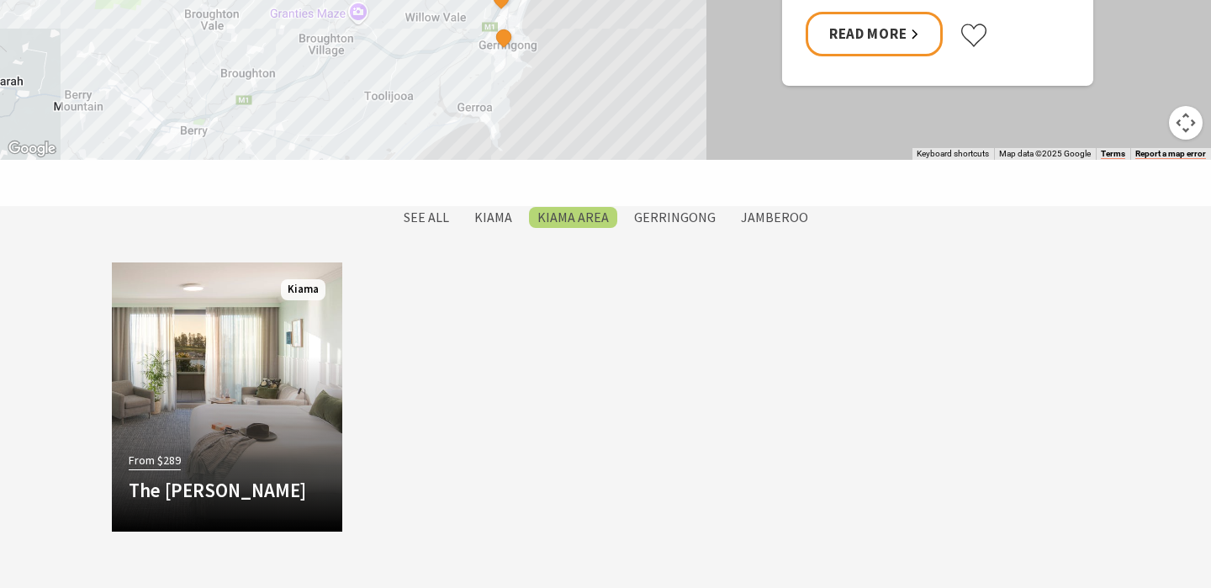
click at [441, 213] on label "SEE All" at bounding box center [426, 217] width 62 height 21
click at [0, 0] on input "SEE All" at bounding box center [0, 0] width 0 height 0
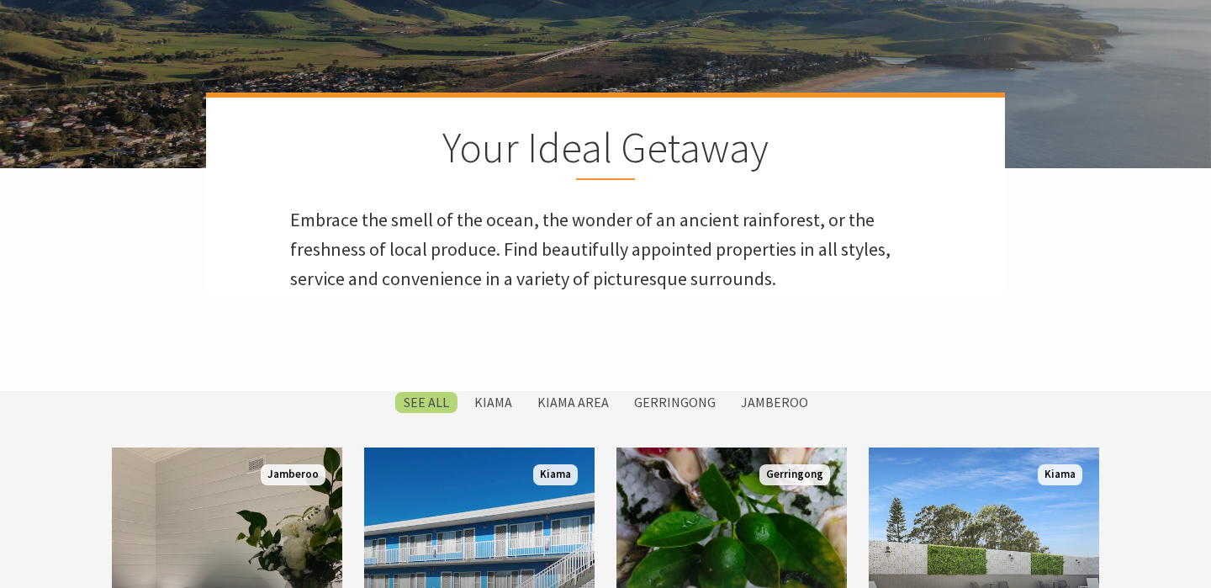
scroll to position [376, 0]
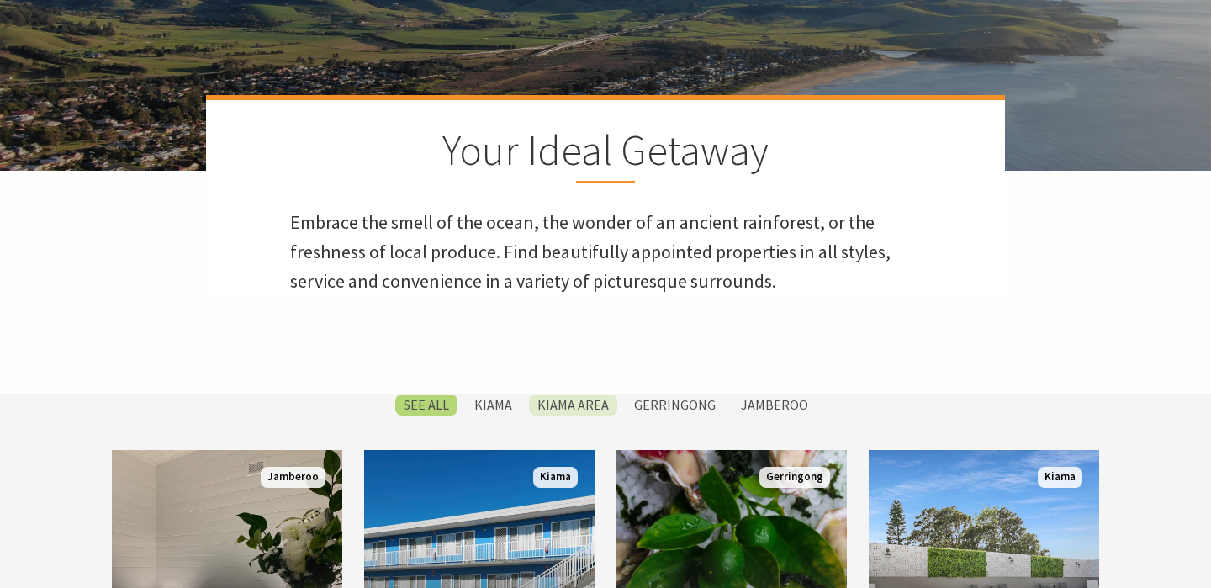
click at [551, 399] on label "Kiama Area" at bounding box center [573, 404] width 88 height 21
click at [0, 0] on input "Kiama Area" at bounding box center [0, 0] width 0 height 0
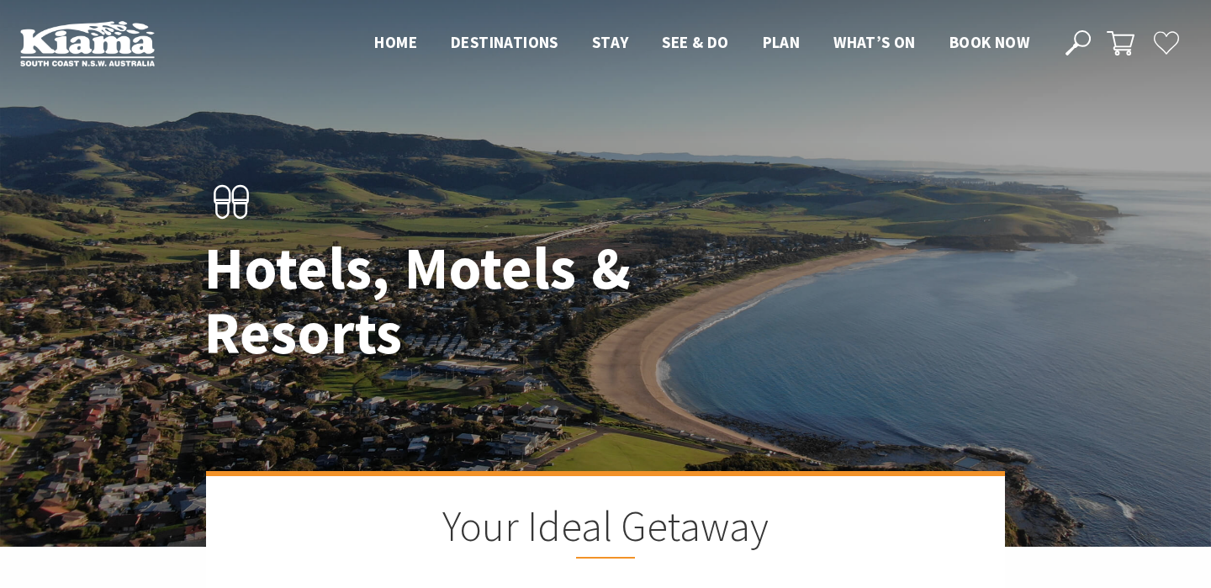
scroll to position [1406, 0]
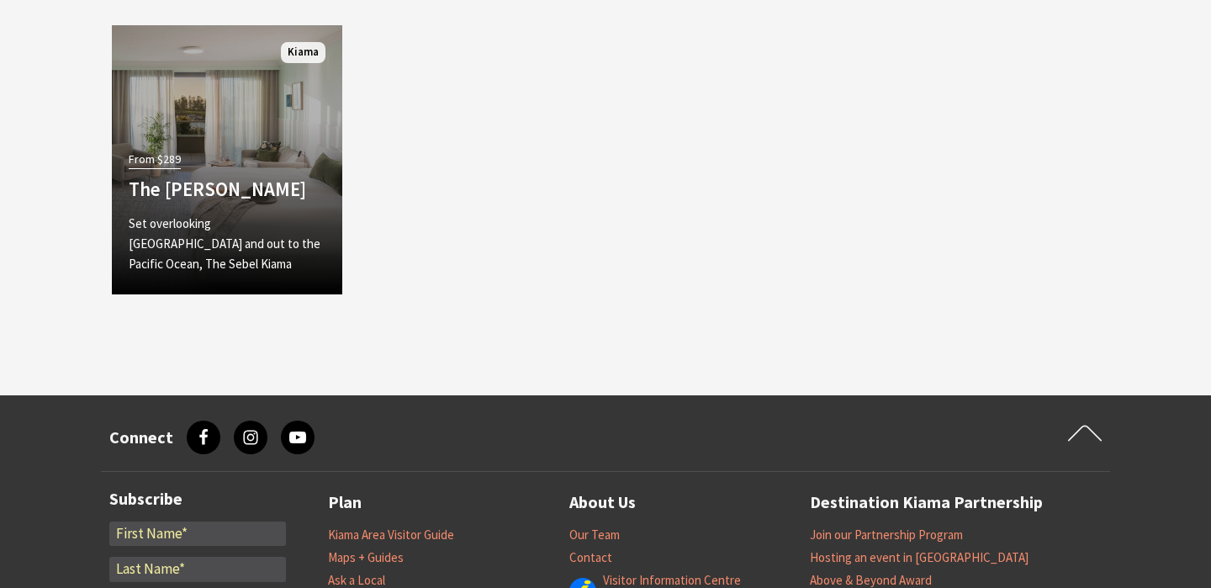
click at [273, 183] on div "From $289 The [PERSON_NAME] Set overlooking [GEOGRAPHIC_DATA] and out to the Pa…" at bounding box center [227, 212] width 230 height 130
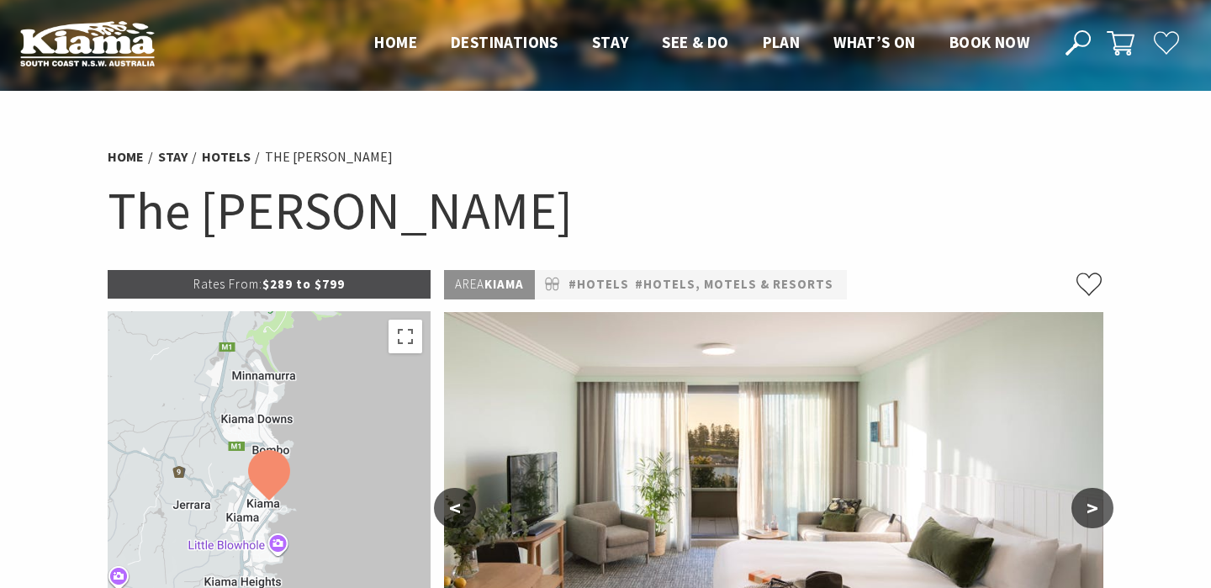
click at [338, 297] on p "Rates From: $289 to $799" at bounding box center [269, 284] width 323 height 29
click at [338, 292] on p "Rates From: $289 to $799" at bounding box center [269, 284] width 323 height 29
click at [321, 281] on p "Rates From: $289 to $799" at bounding box center [269, 284] width 323 height 29
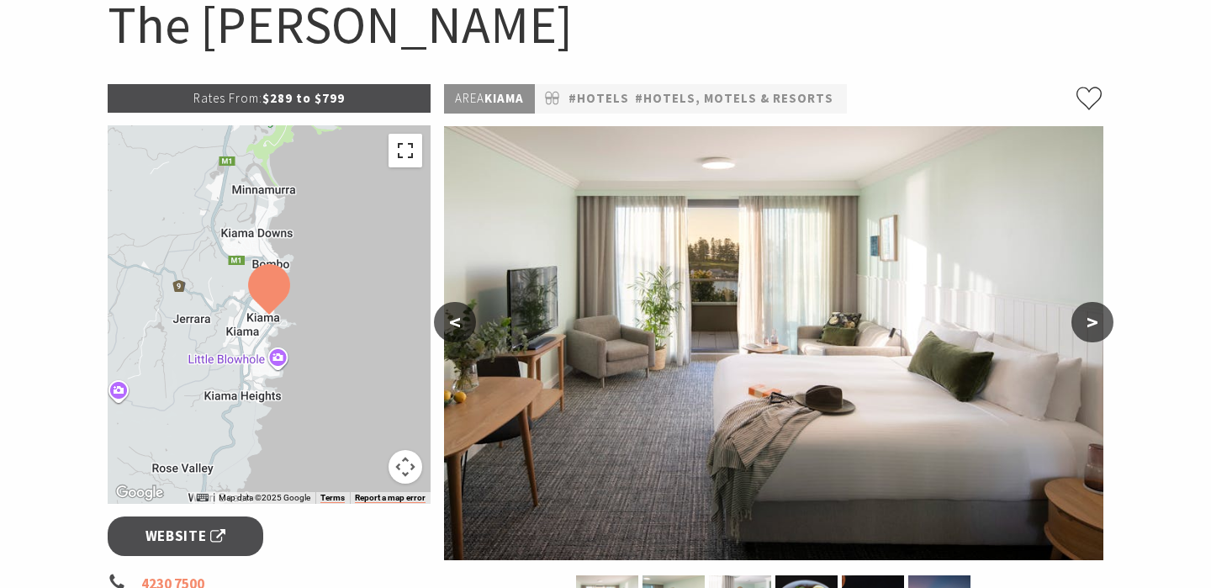
scroll to position [188, 0]
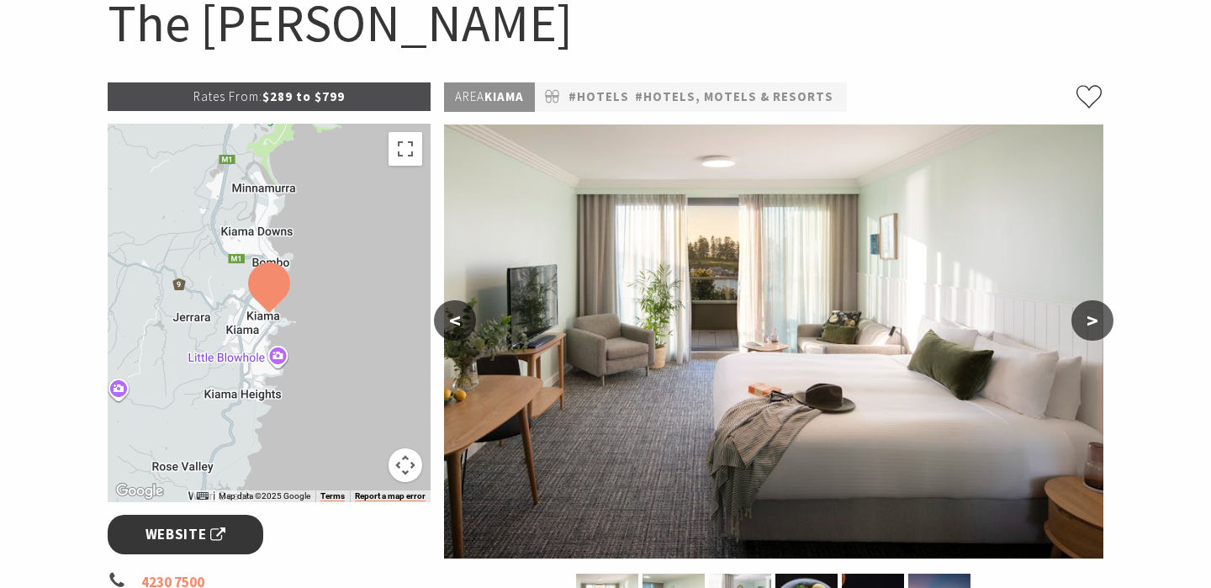
click at [216, 537] on span "Website" at bounding box center [186, 534] width 81 height 23
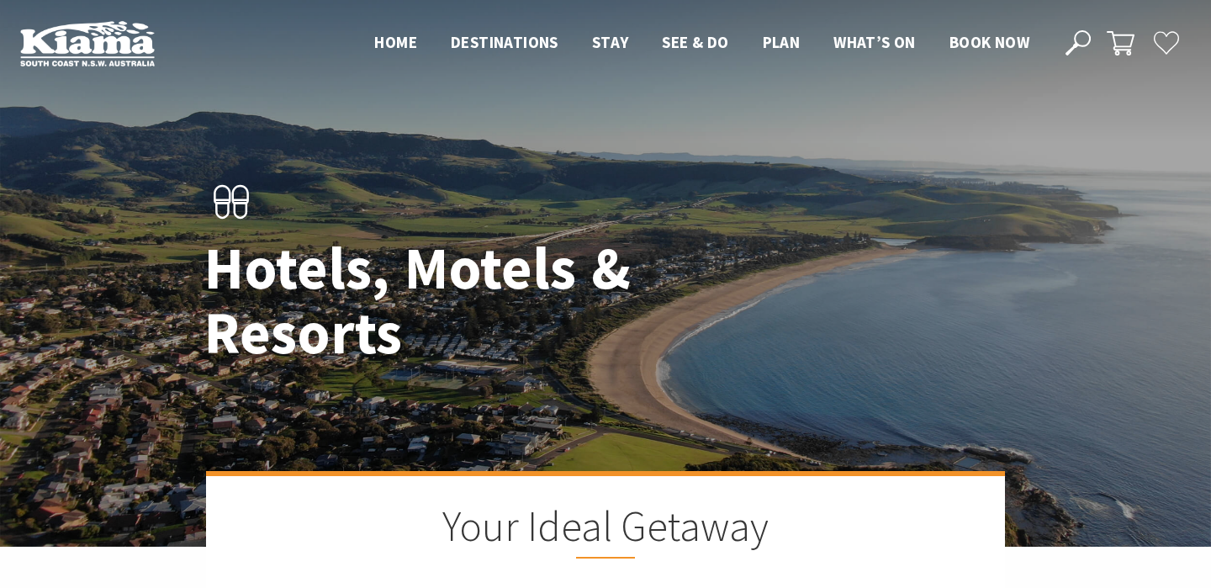
scroll to position [1406, 0]
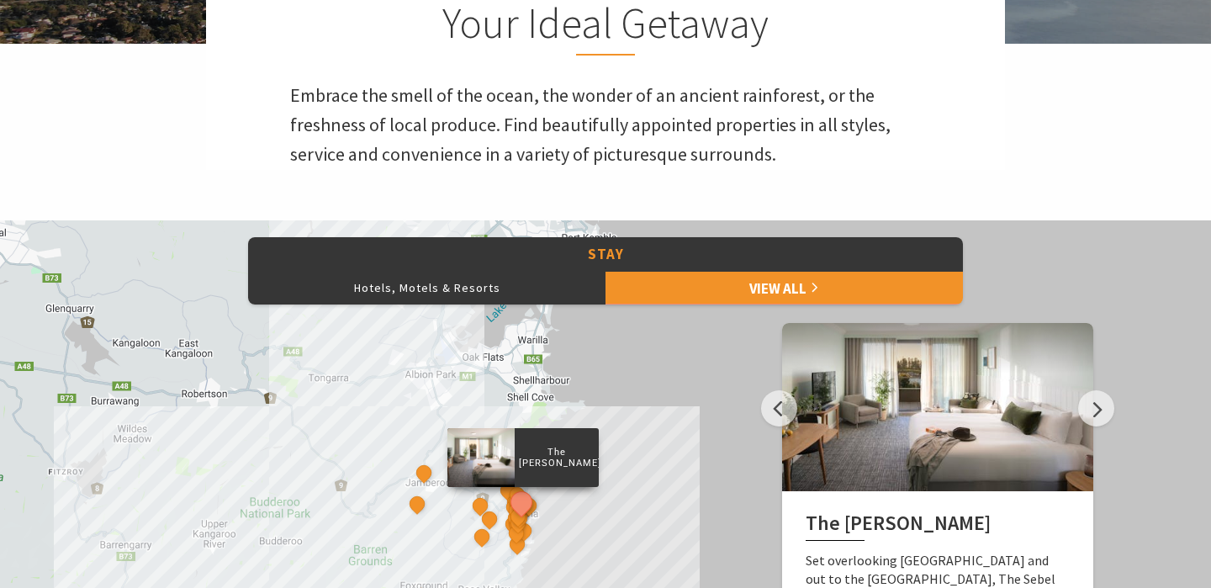
scroll to position [509, 0]
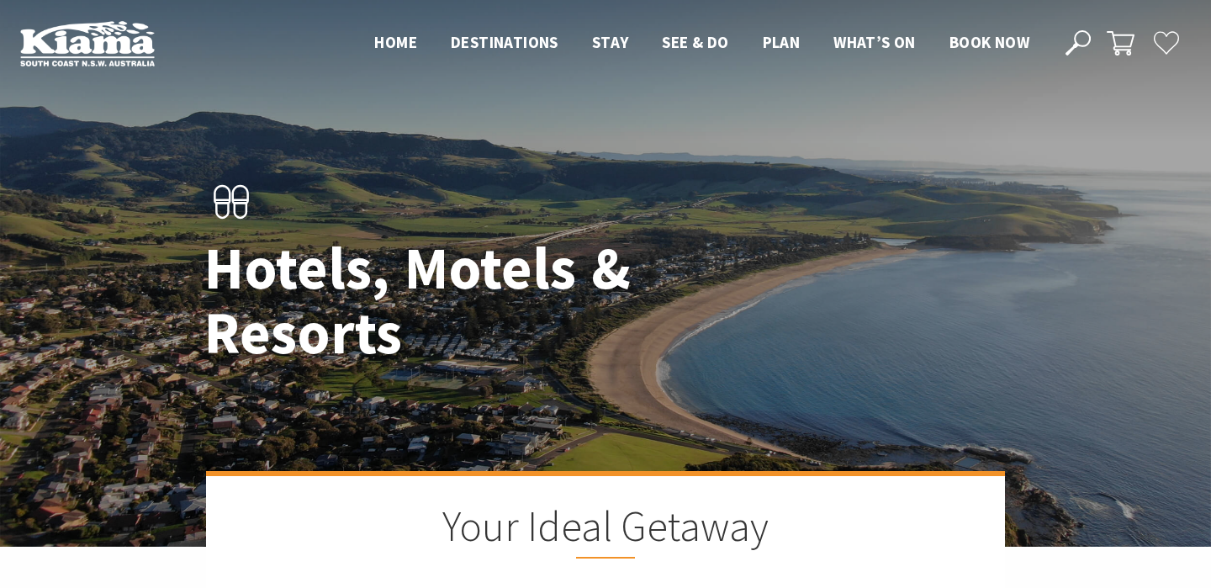
scroll to position [1169, 0]
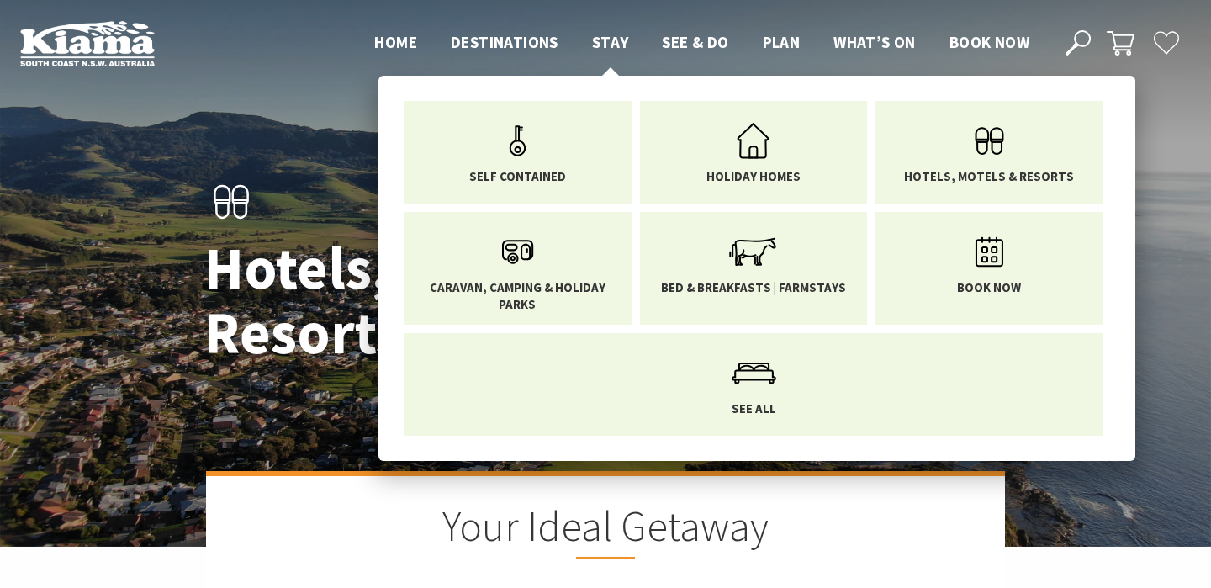
click at [611, 38] on span "Stay" at bounding box center [610, 42] width 37 height 20
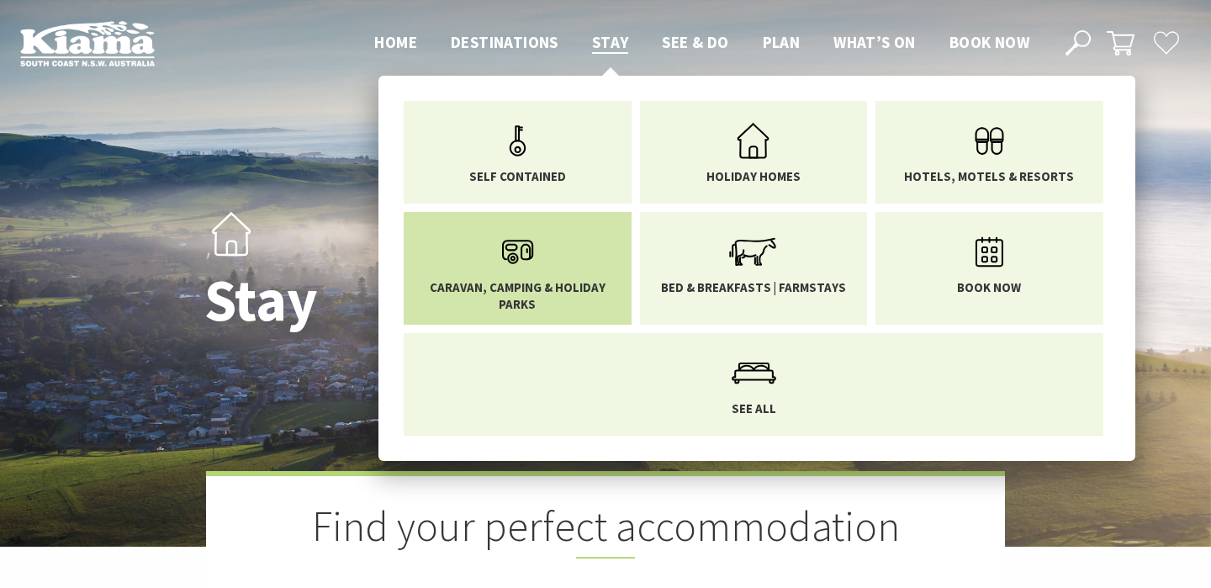
click at [533, 255] on icon "Main Menu" at bounding box center [517, 252] width 55 height 55
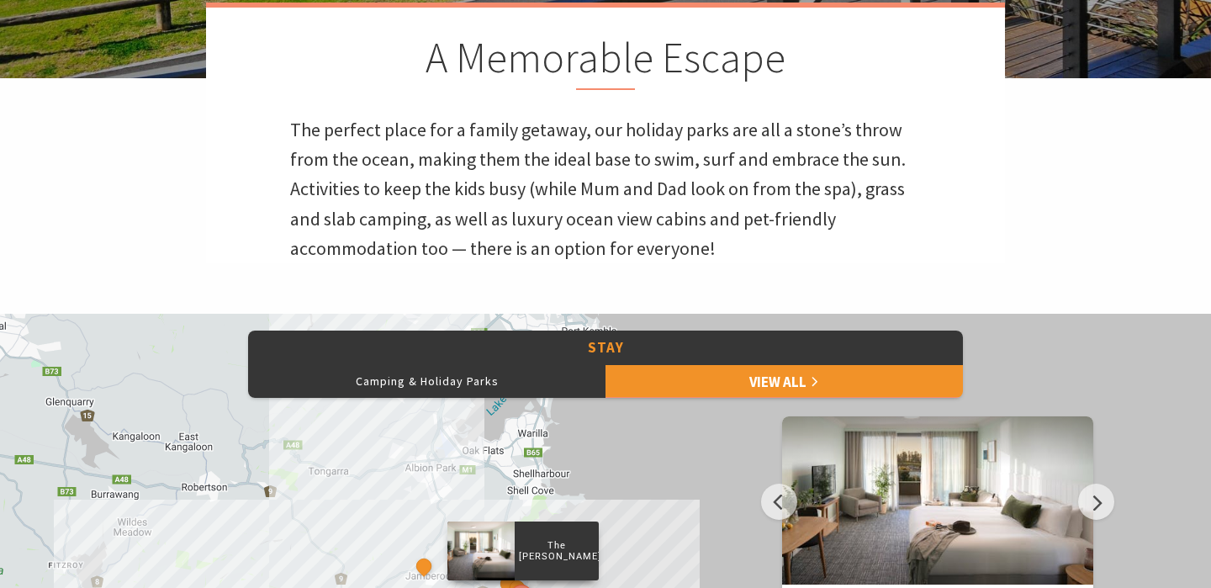
scroll to position [584, 0]
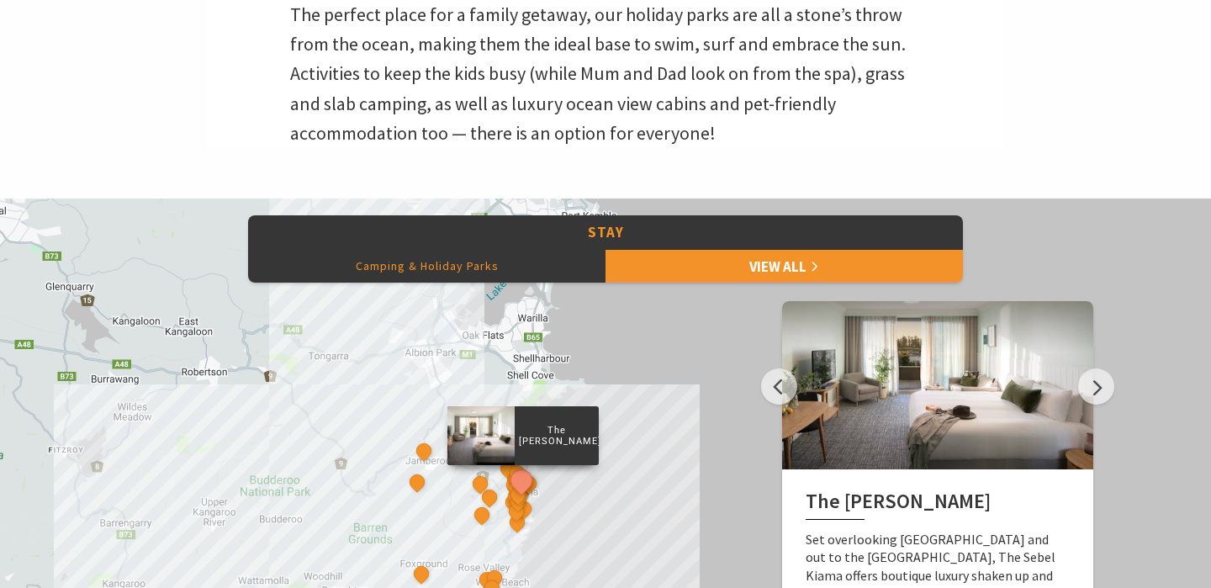
click at [459, 262] on button "Camping & Holiday Parks" at bounding box center [426, 266] width 357 height 34
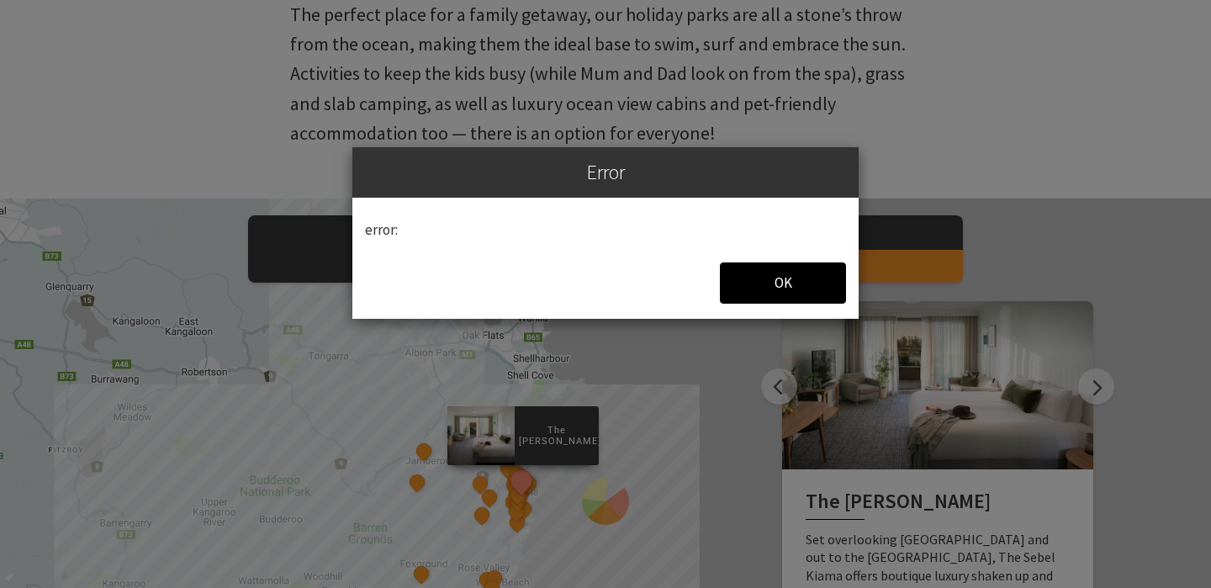
click at [788, 277] on span "OK" at bounding box center [784, 282] width 18 height 19
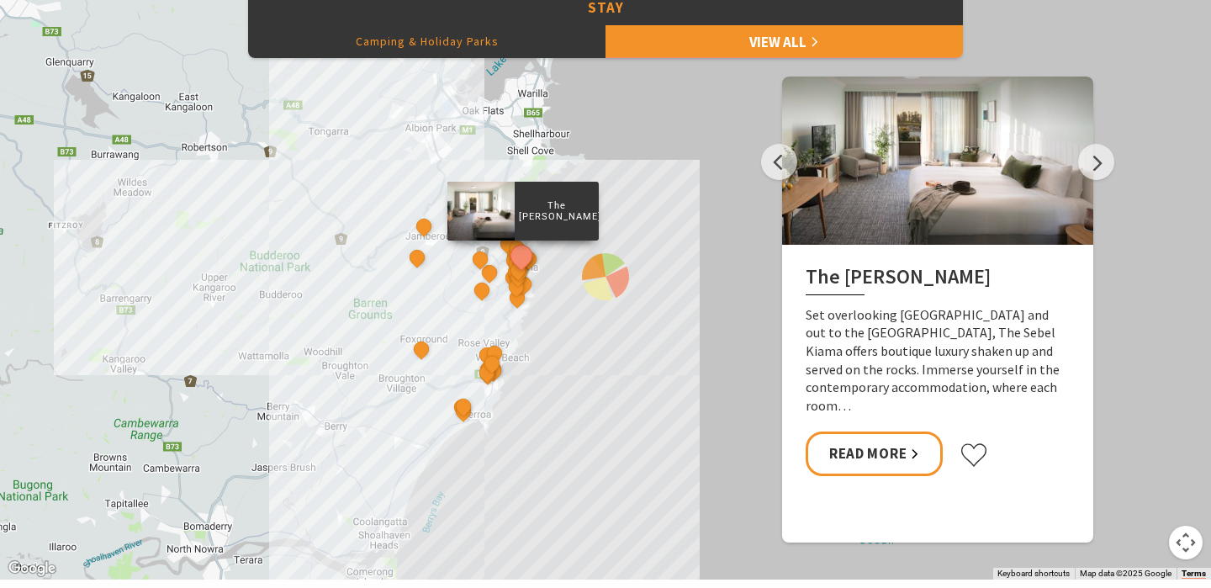
scroll to position [1254, 0]
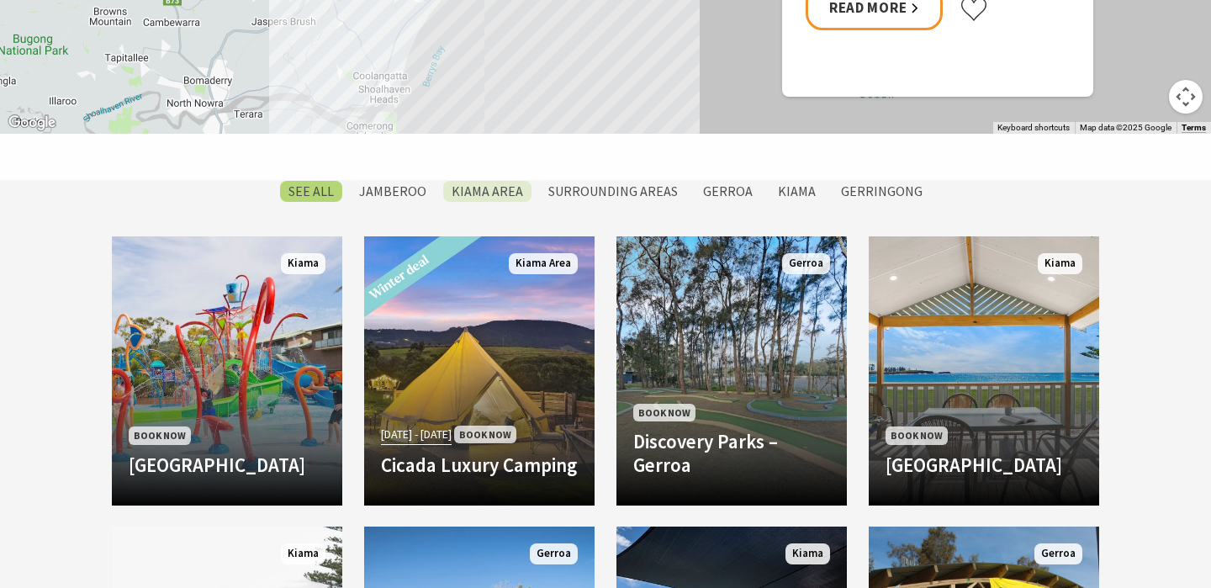
click at [479, 201] on label "Kiama Area" at bounding box center [487, 191] width 88 height 21
click at [0, 0] on input "Kiama Area" at bounding box center [0, 0] width 0 height 0
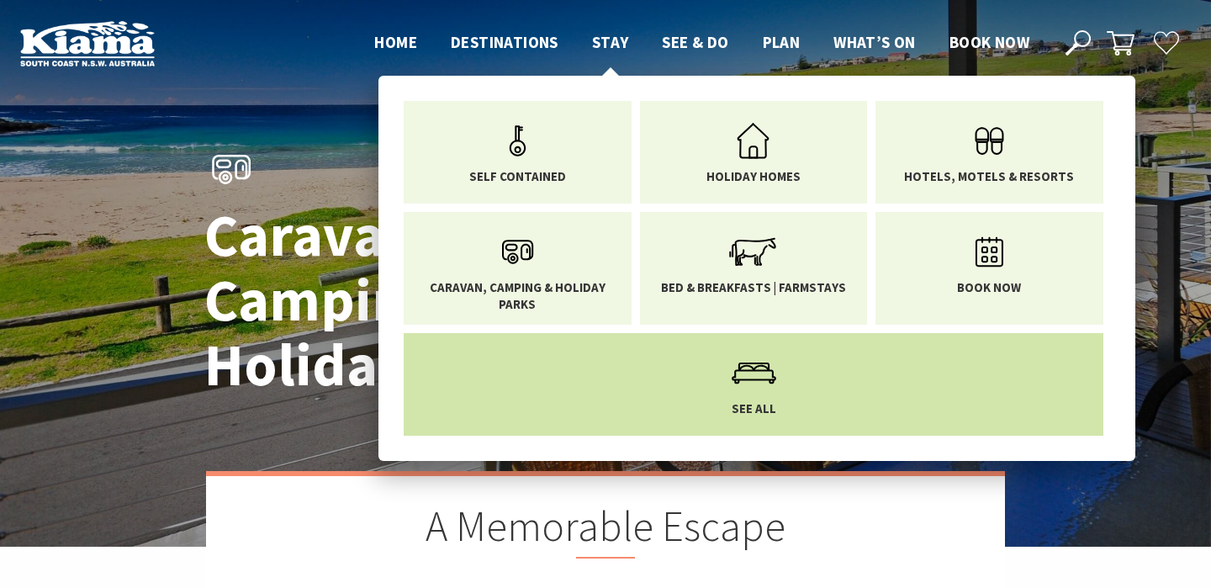
click at [751, 393] on icon "Main Menu" at bounding box center [754, 373] width 55 height 55
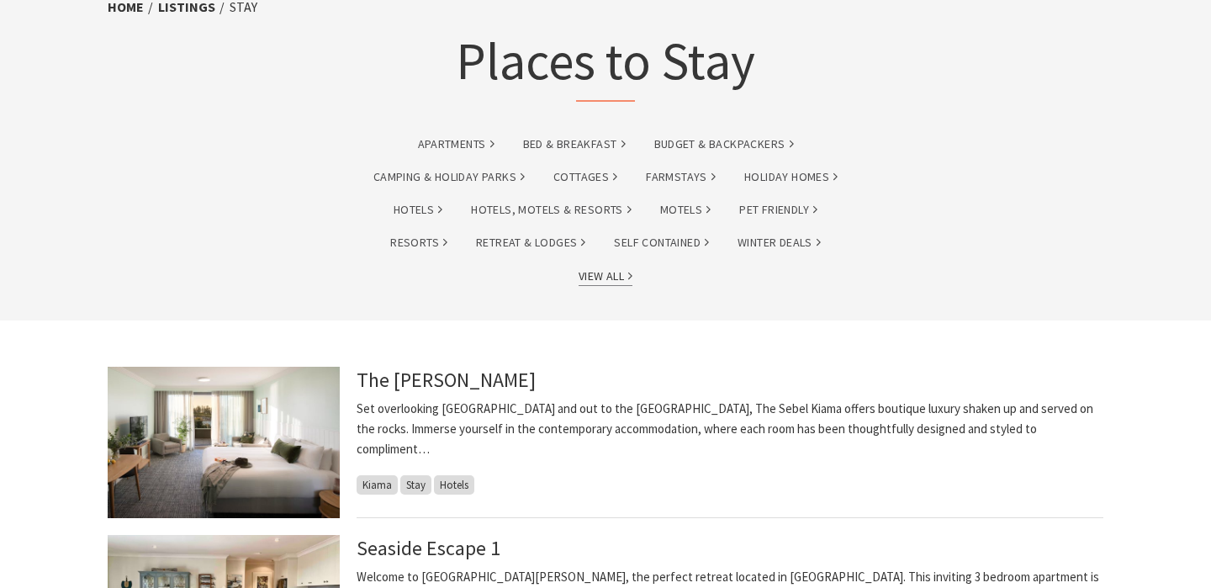
scroll to position [99, 0]
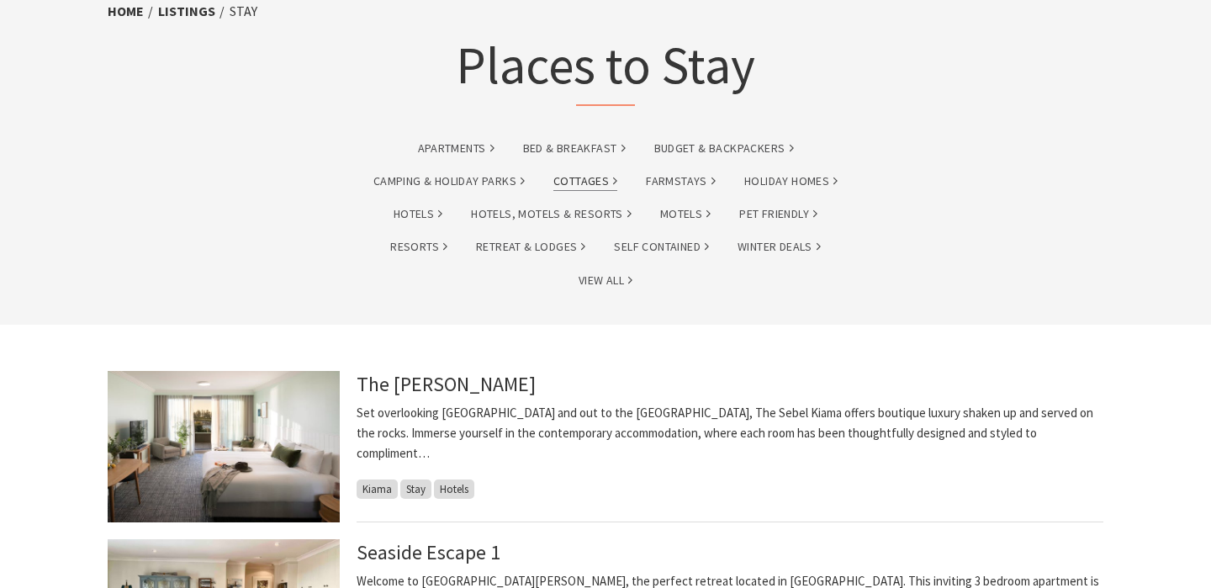
click at [580, 177] on link "Cottages" at bounding box center [585, 181] width 64 height 19
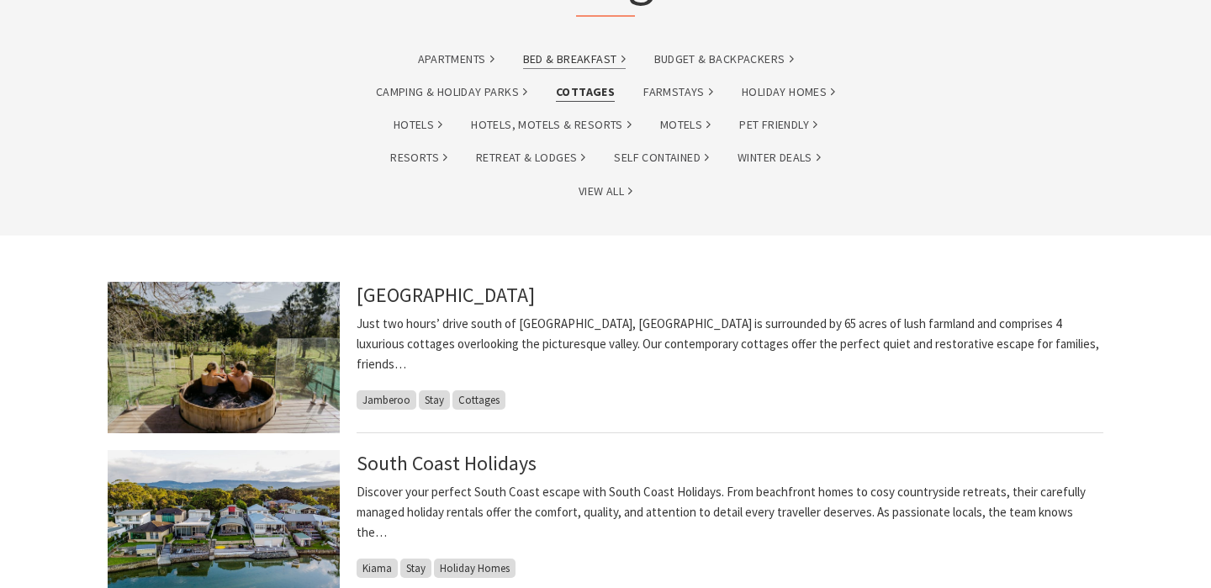
scroll to position [231, 0]
click at [535, 291] on link "[GEOGRAPHIC_DATA]" at bounding box center [446, 294] width 178 height 27
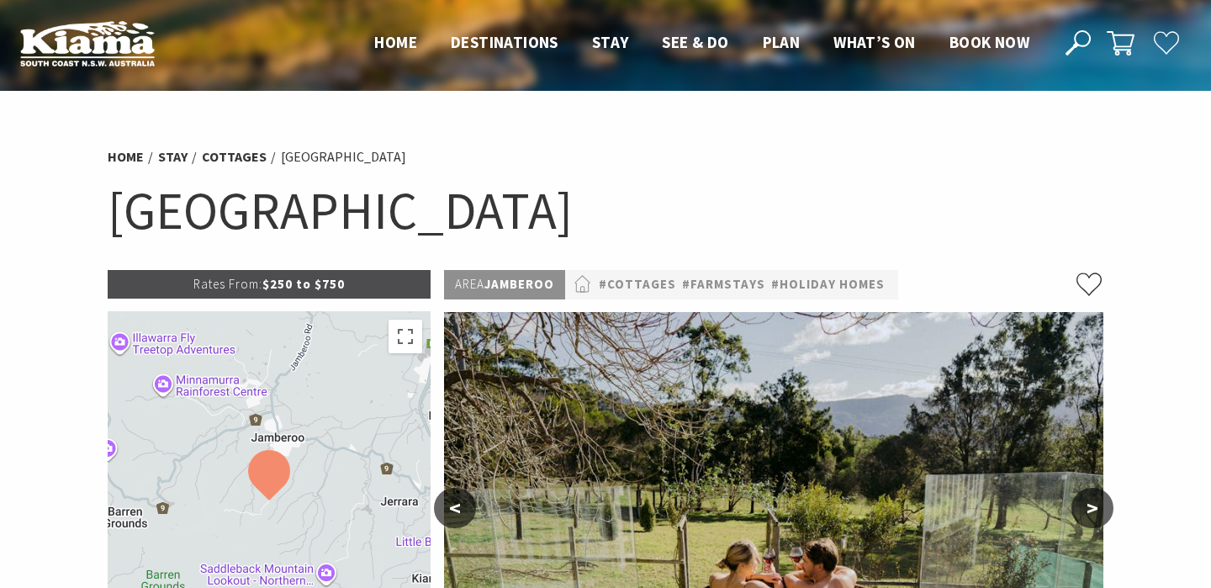
click at [362, 283] on p "Rates From: $250 to $750" at bounding box center [269, 284] width 323 height 29
click at [343, 287] on p "Rates From: $250 to $750" at bounding box center [269, 284] width 323 height 29
click at [310, 283] on p "Rates From: $250 to $750" at bounding box center [269, 284] width 323 height 29
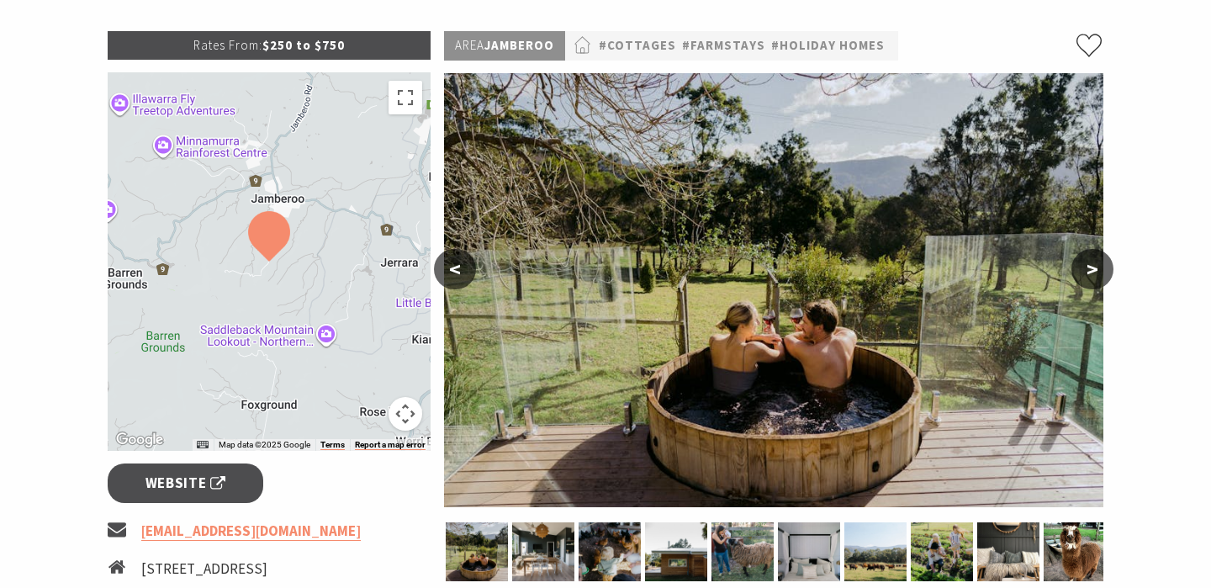
scroll to position [251, 0]
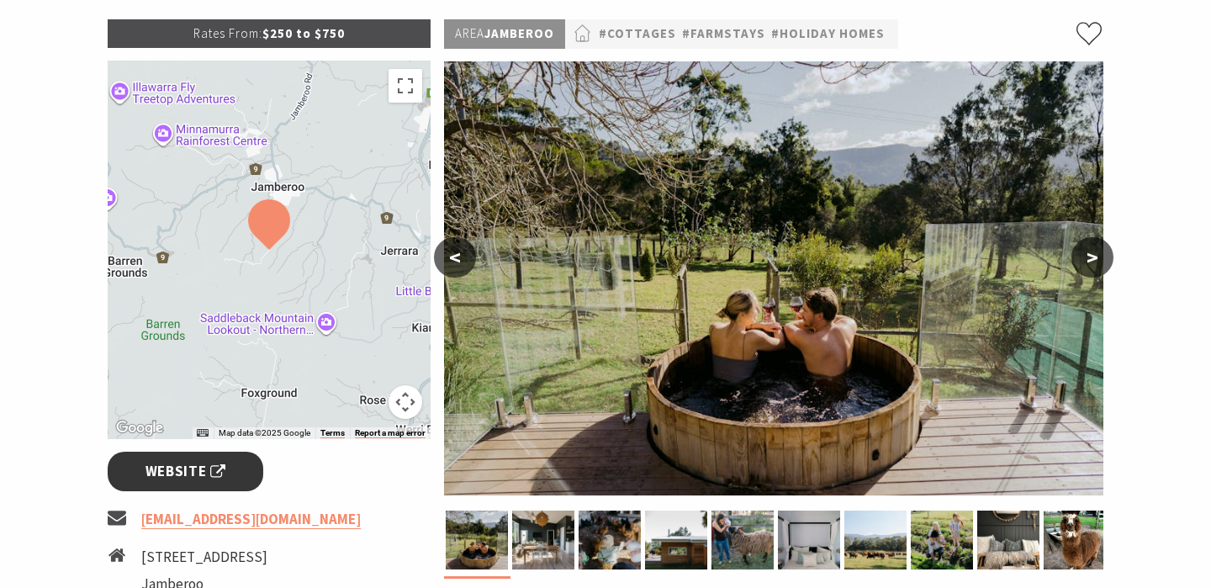
click at [197, 468] on span "Website" at bounding box center [186, 471] width 81 height 23
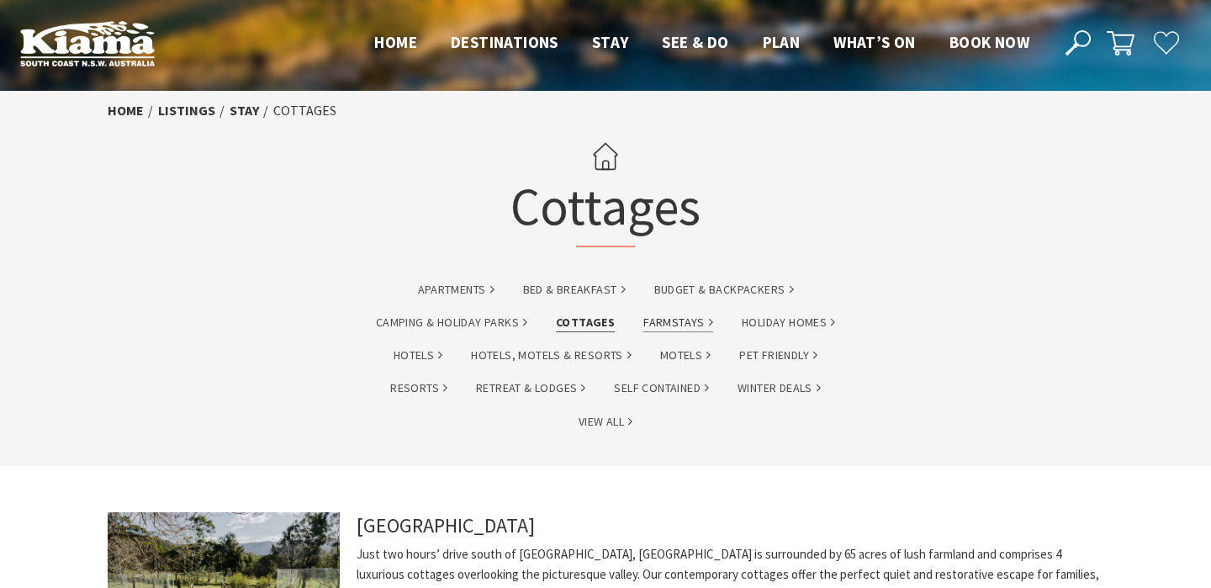
click at [675, 316] on link "Farmstays" at bounding box center [678, 322] width 70 height 19
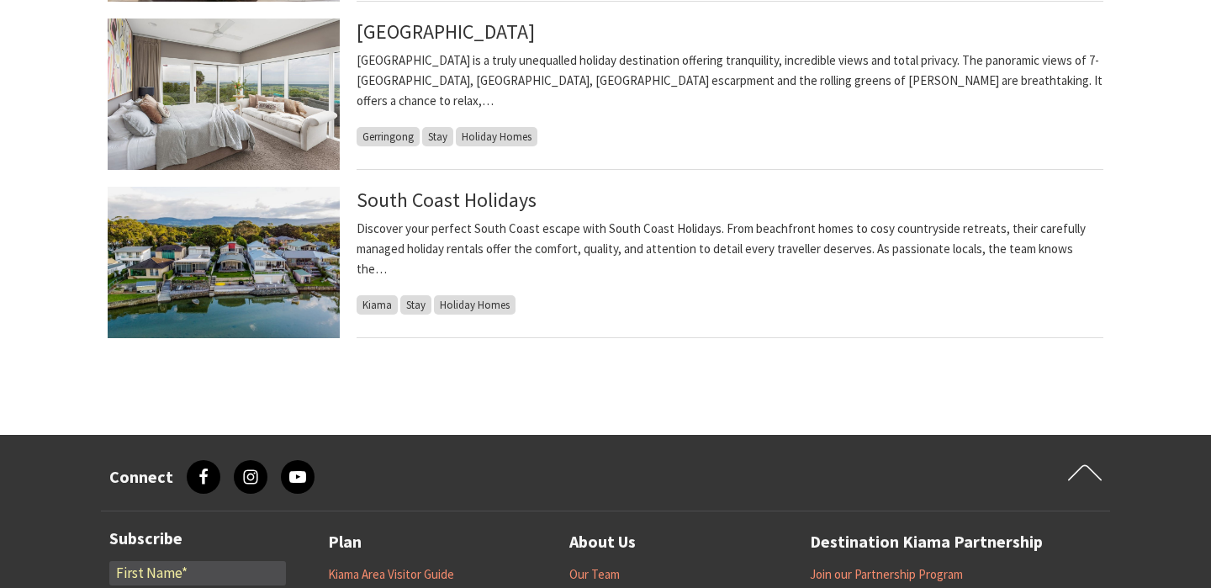
scroll to position [668, 0]
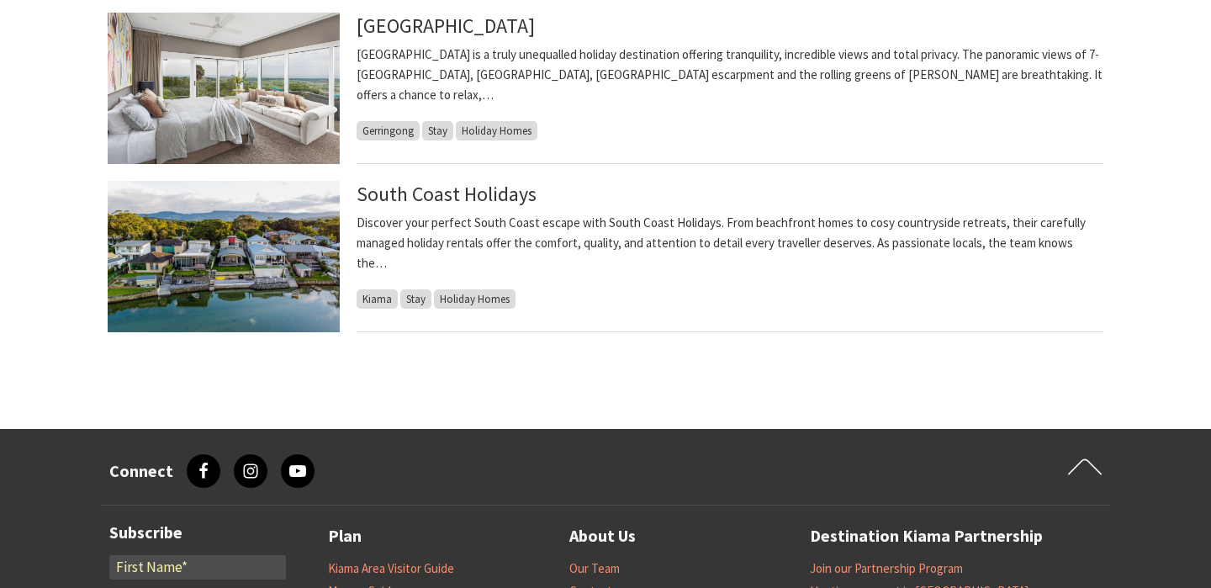
click at [284, 276] on img at bounding box center [224, 256] width 232 height 151
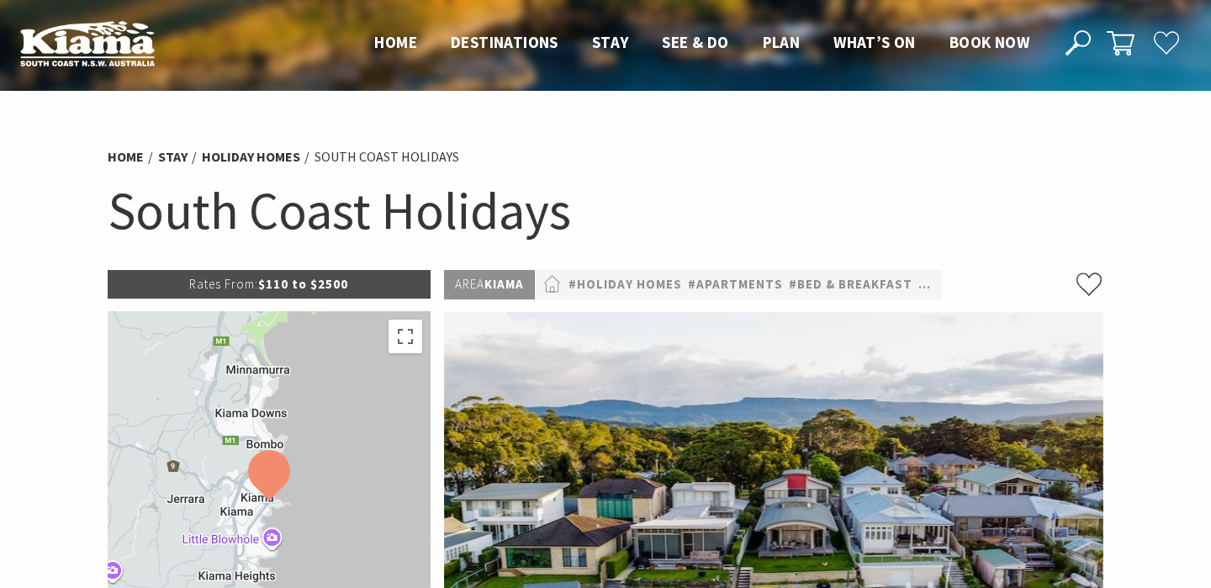
scroll to position [347, 0]
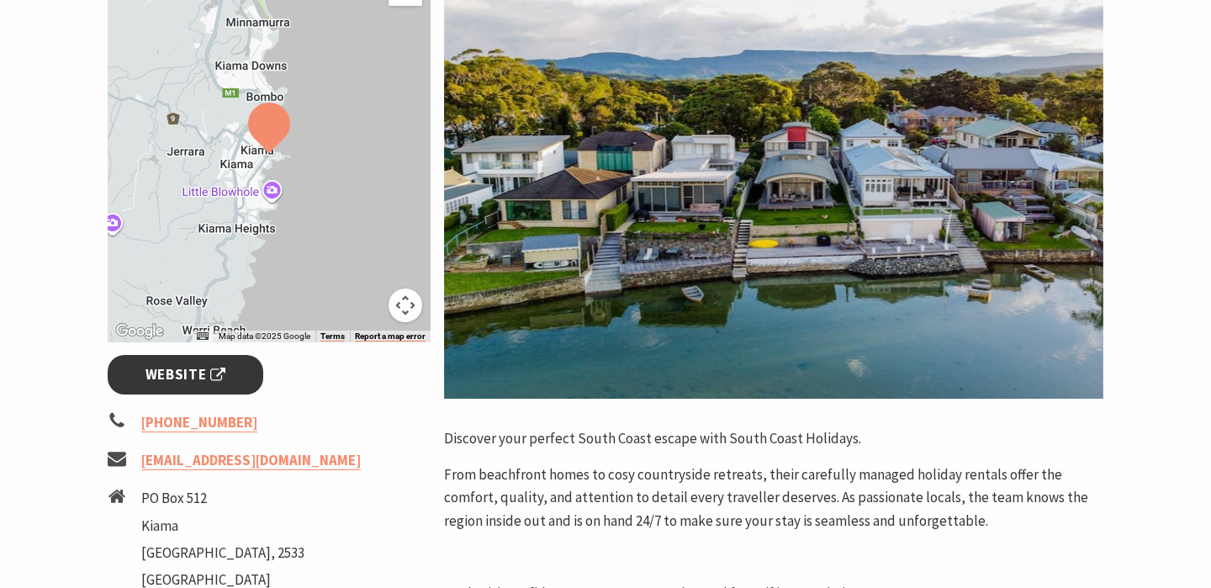
click at [231, 386] on link "Website" at bounding box center [186, 375] width 156 height 40
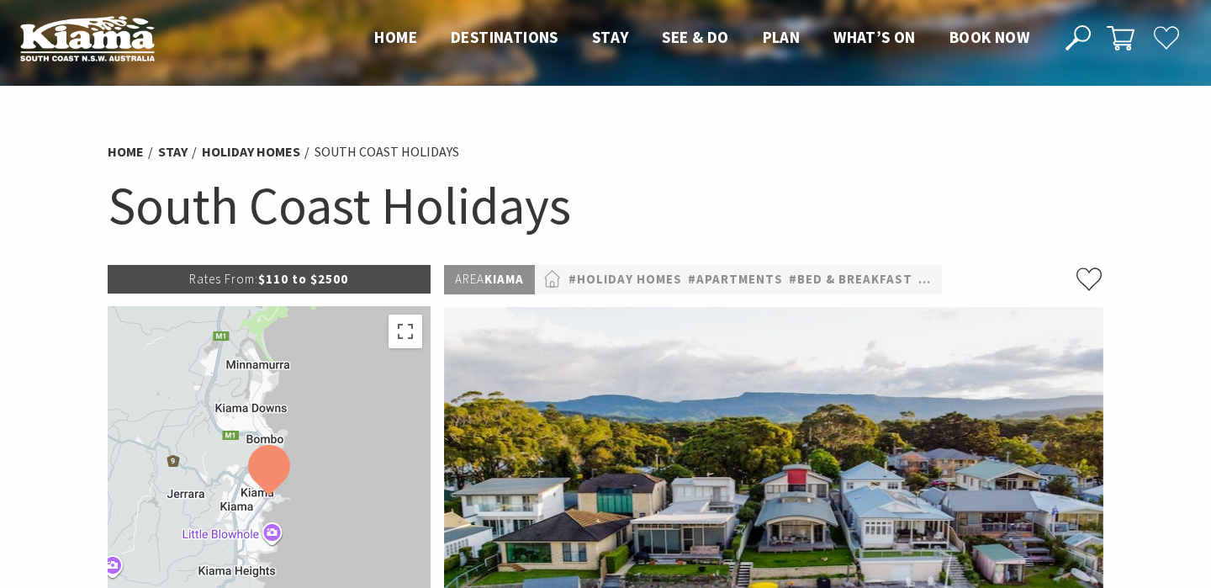
scroll to position [0, 0]
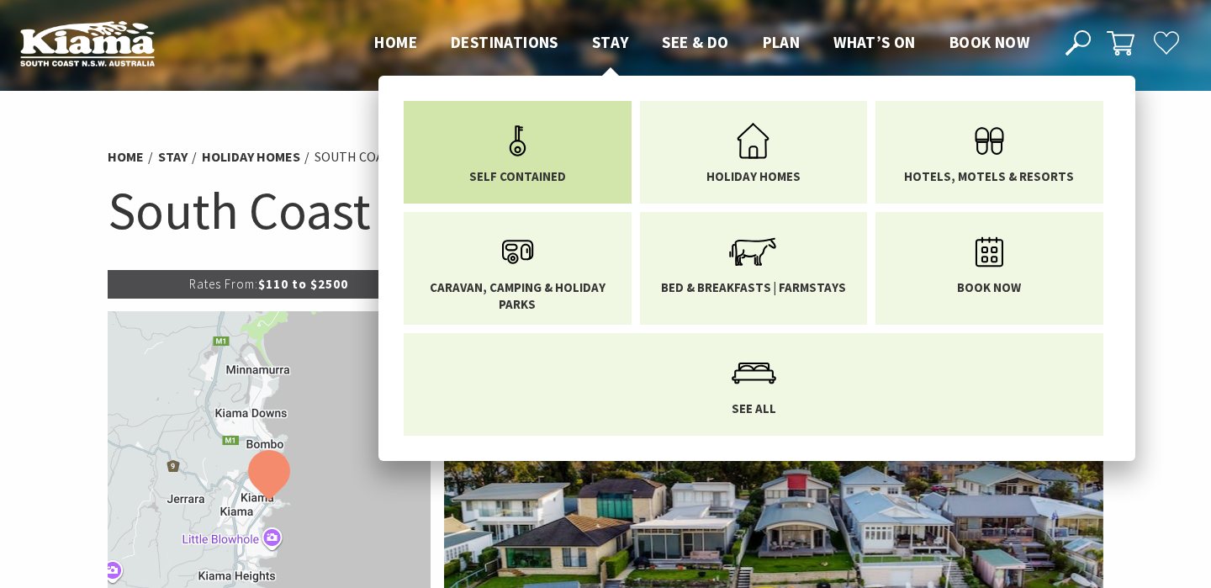
click at [537, 162] on icon "Main Menu" at bounding box center [517, 141] width 55 height 55
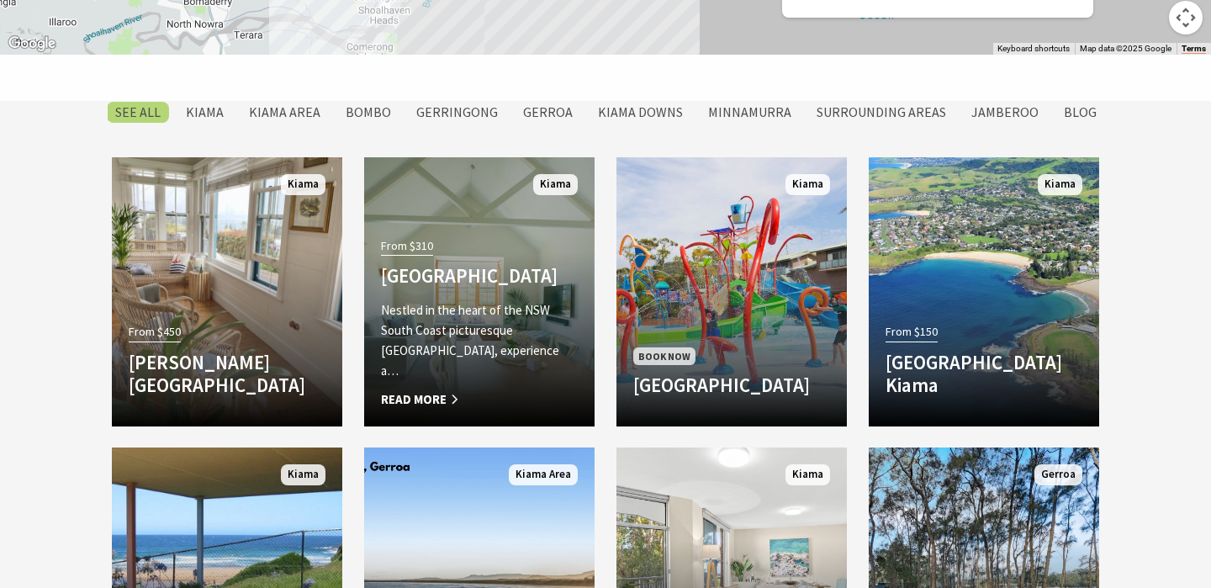
scroll to position [1305, 0]
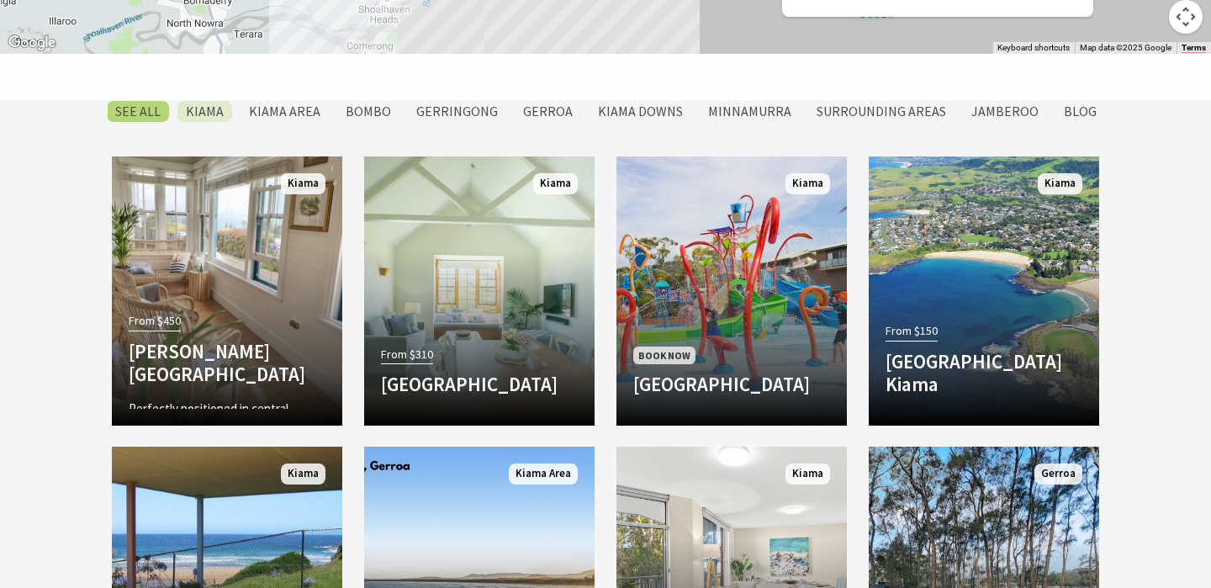
click at [202, 108] on label "Kiama" at bounding box center [204, 111] width 55 height 21
click at [0, 0] on input "Kiama" at bounding box center [0, 0] width 0 height 0
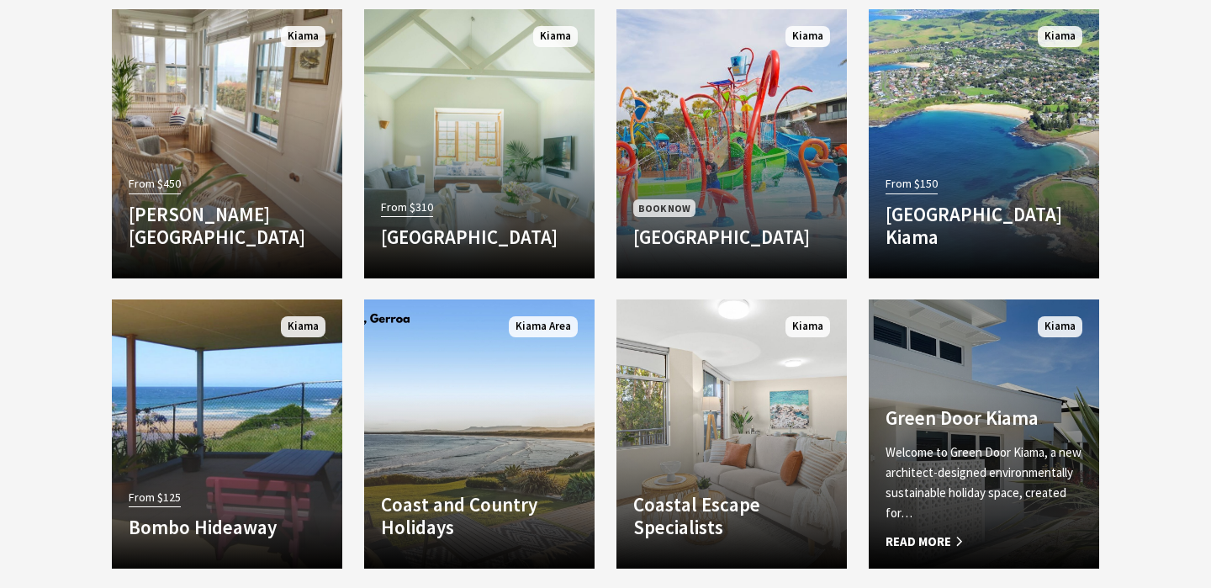
scroll to position [1436, 0]
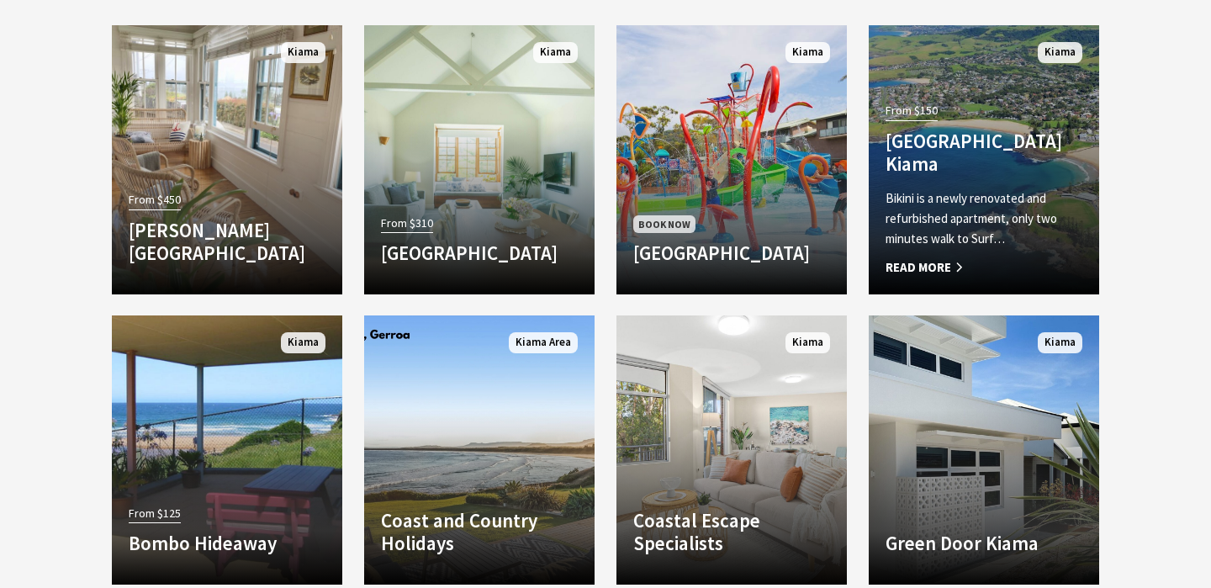
click at [1035, 188] on div "From $150 Bikini [GEOGRAPHIC_DATA] Kiama [GEOGRAPHIC_DATA] is a newly renovated…" at bounding box center [984, 187] width 230 height 179
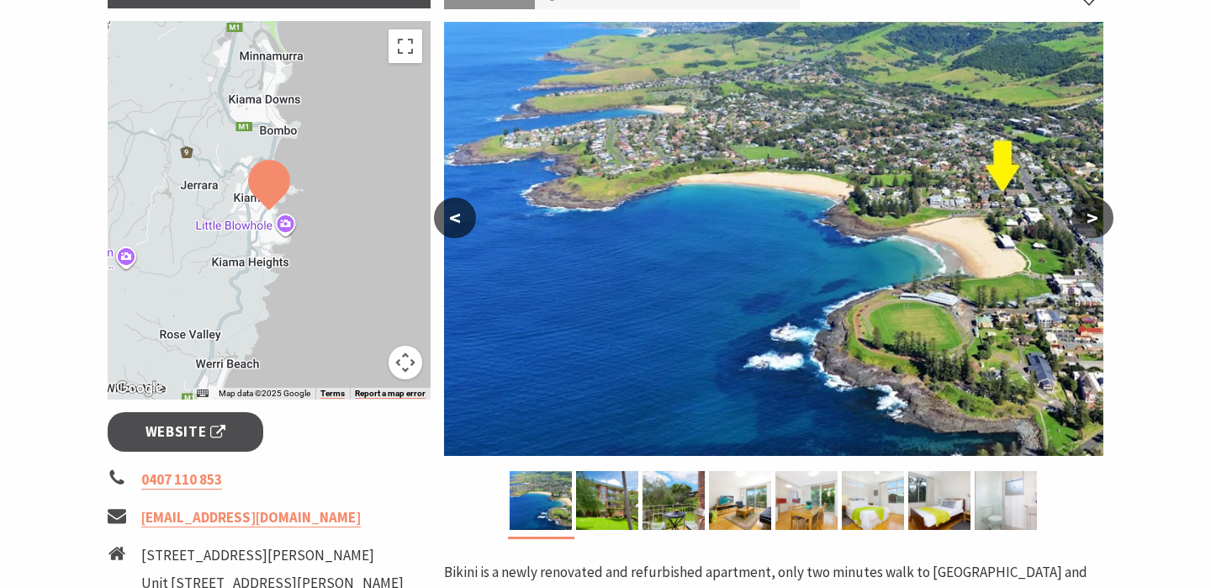
scroll to position [315, 0]
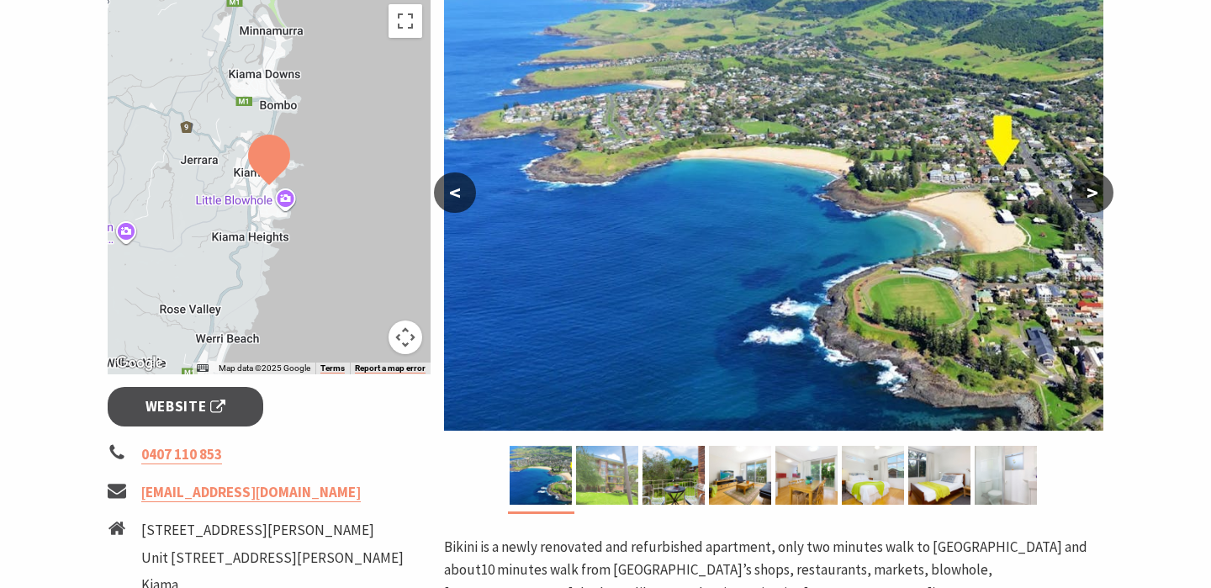
click at [631, 492] on img at bounding box center [607, 475] width 62 height 59
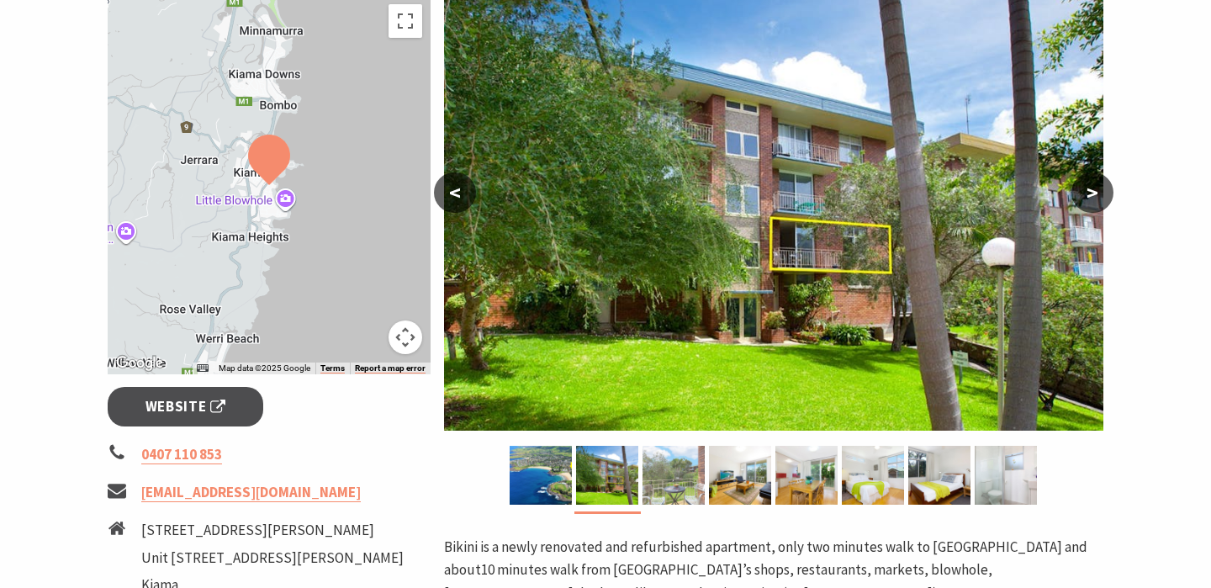
click at [674, 479] on img at bounding box center [674, 475] width 62 height 59
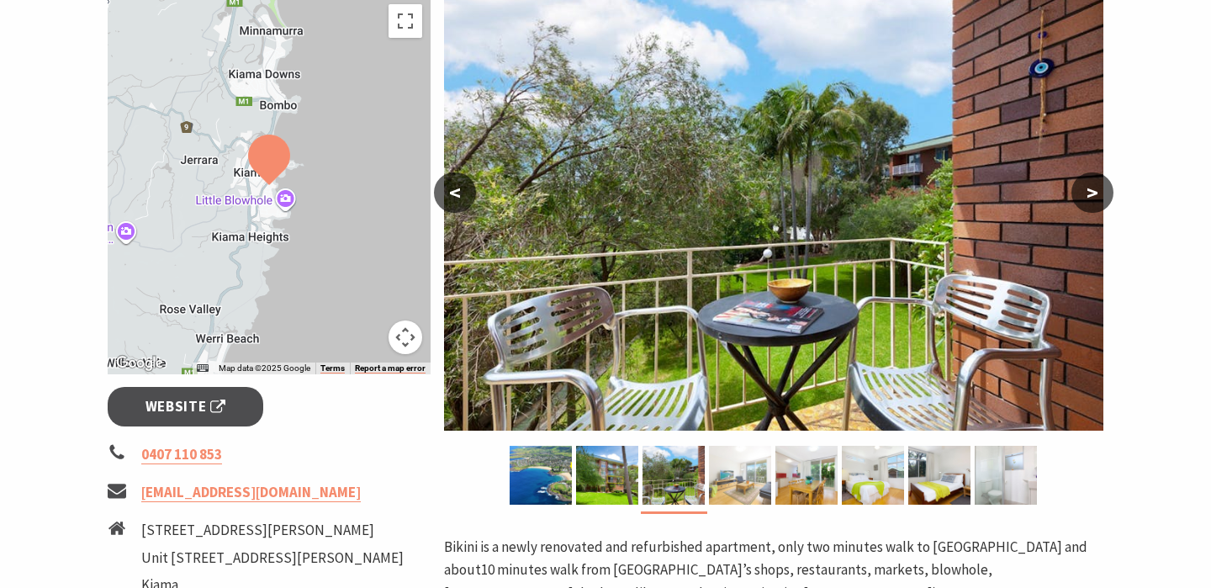
click at [749, 476] on img at bounding box center [740, 475] width 62 height 59
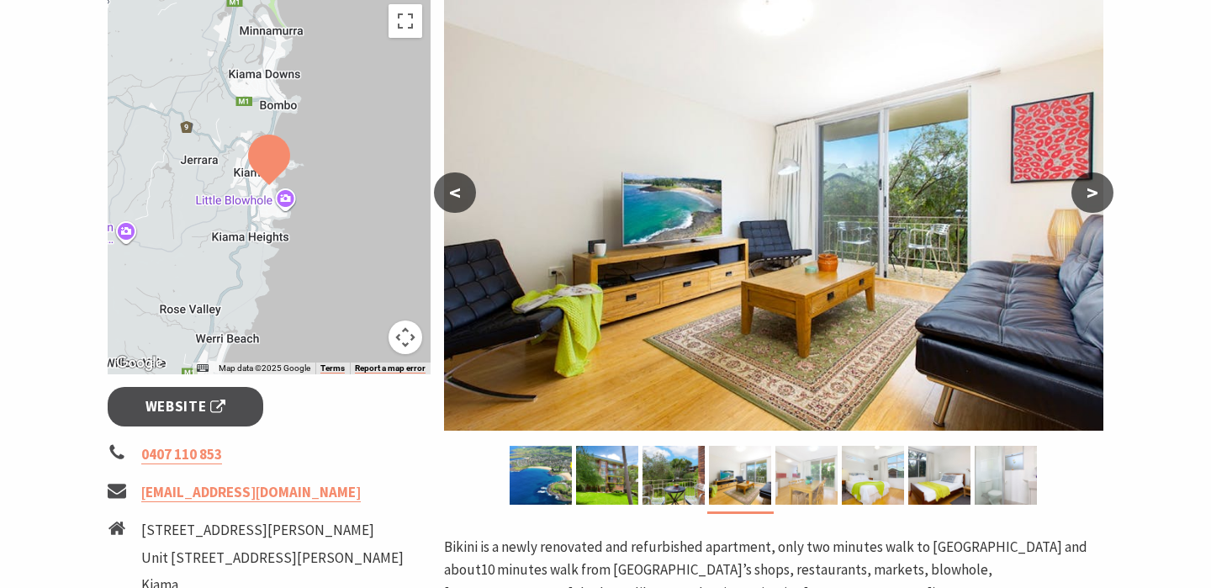
click at [794, 476] on img at bounding box center [806, 475] width 62 height 59
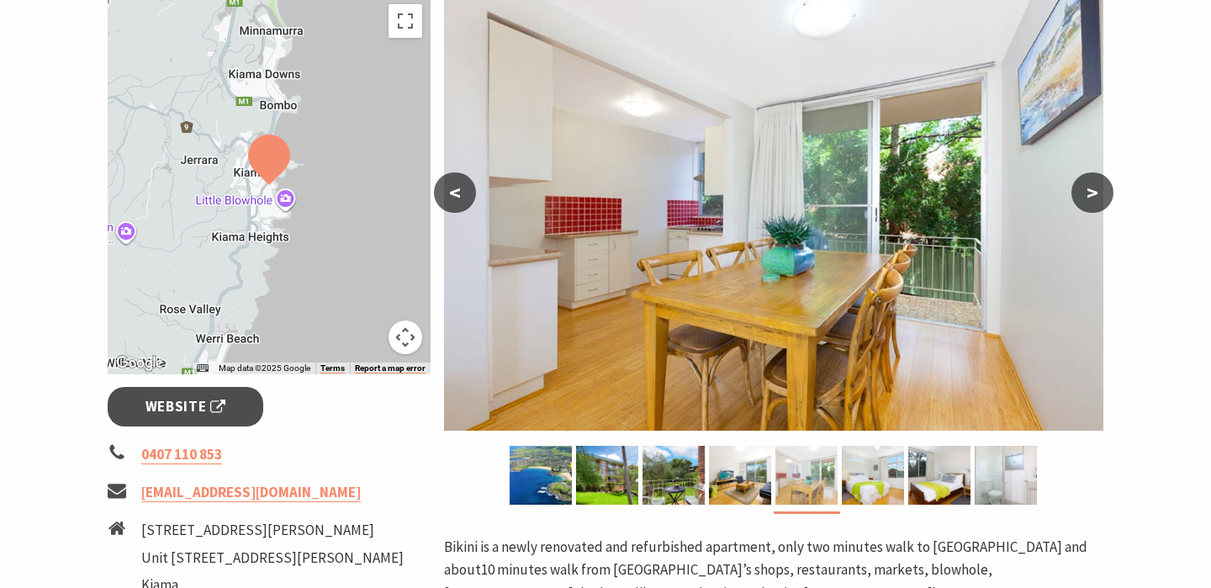
click at [832, 475] on img at bounding box center [806, 475] width 62 height 59
click at [886, 474] on img at bounding box center [873, 475] width 62 height 59
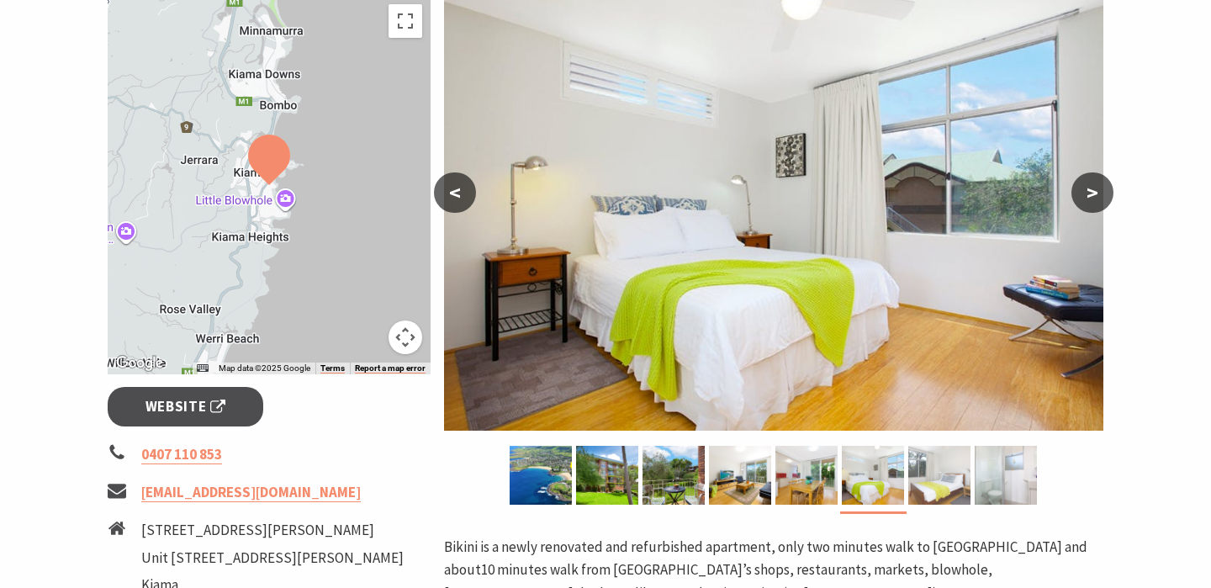
click at [912, 475] on img at bounding box center [939, 475] width 62 height 59
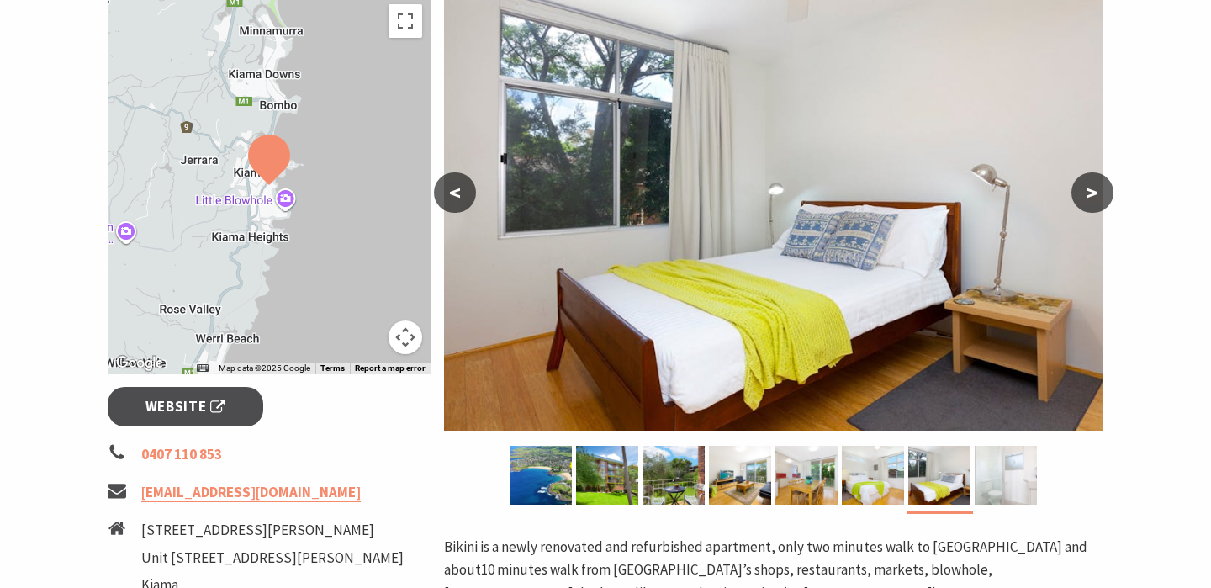
click at [989, 475] on img at bounding box center [1006, 475] width 62 height 59
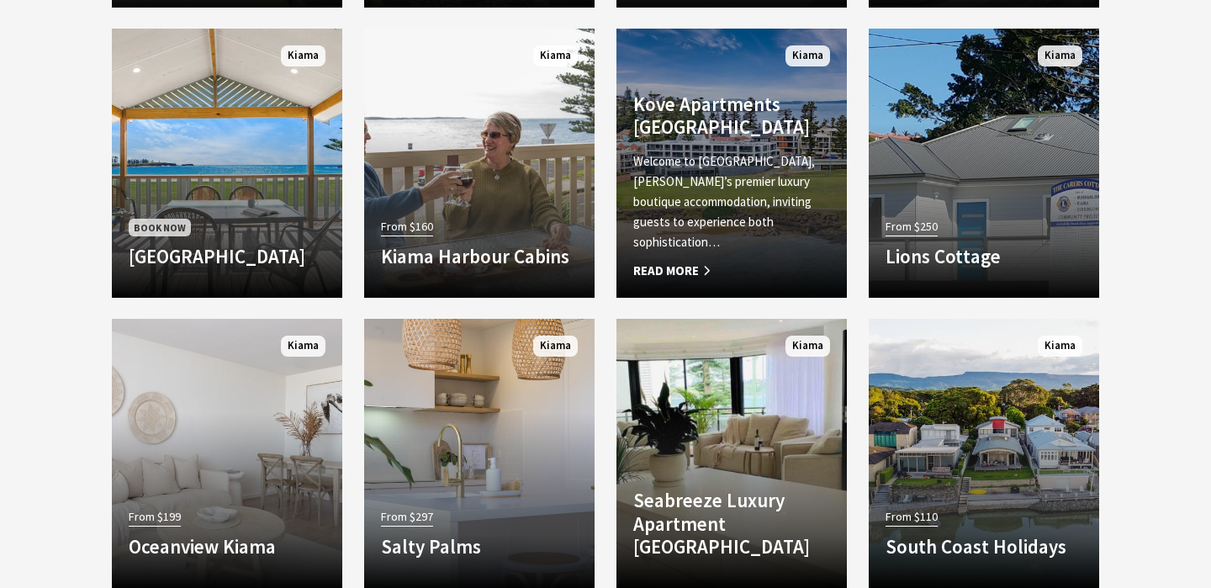
scroll to position [2157, 0]
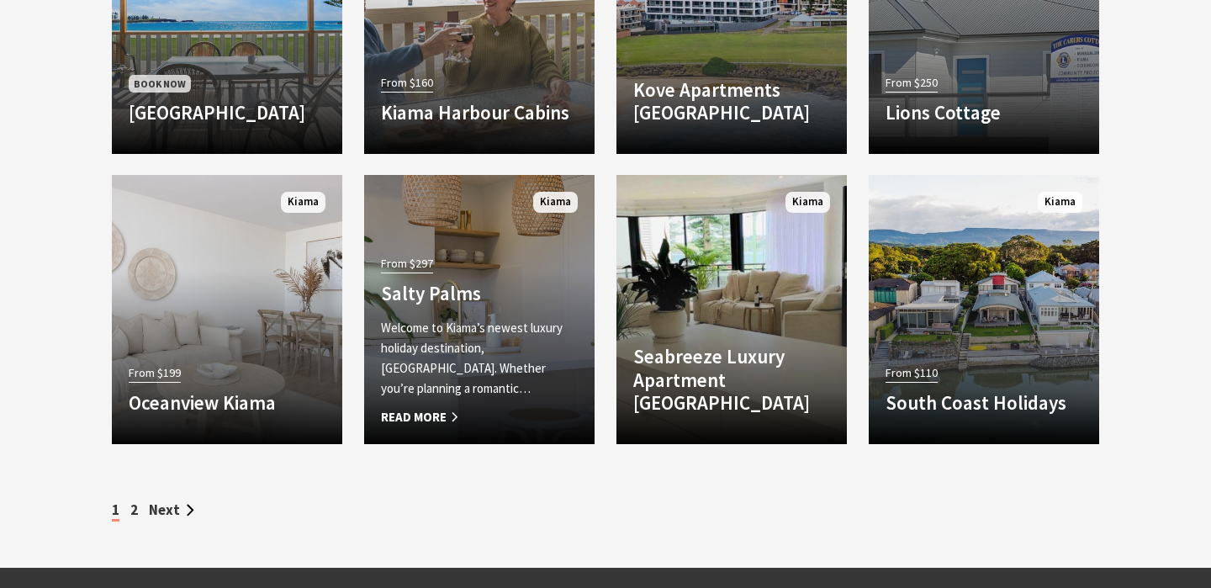
click at [556, 265] on div "From $297 Salty Palms Welcome to [GEOGRAPHIC_DATA]’s newest luxury holiday dest…" at bounding box center [479, 339] width 230 height 176
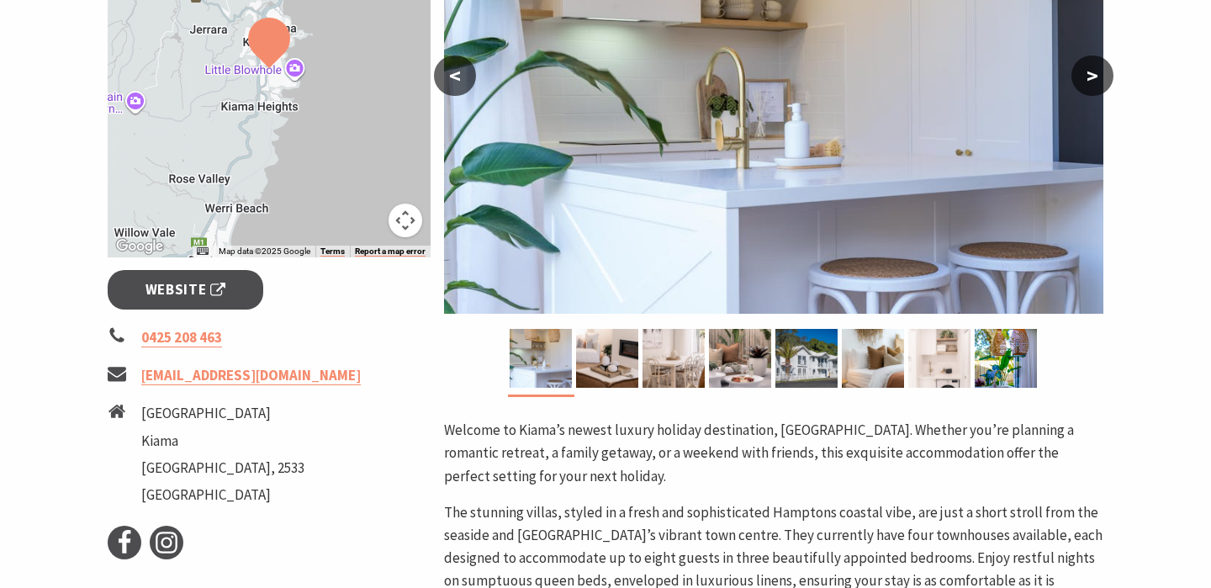
scroll to position [477, 0]
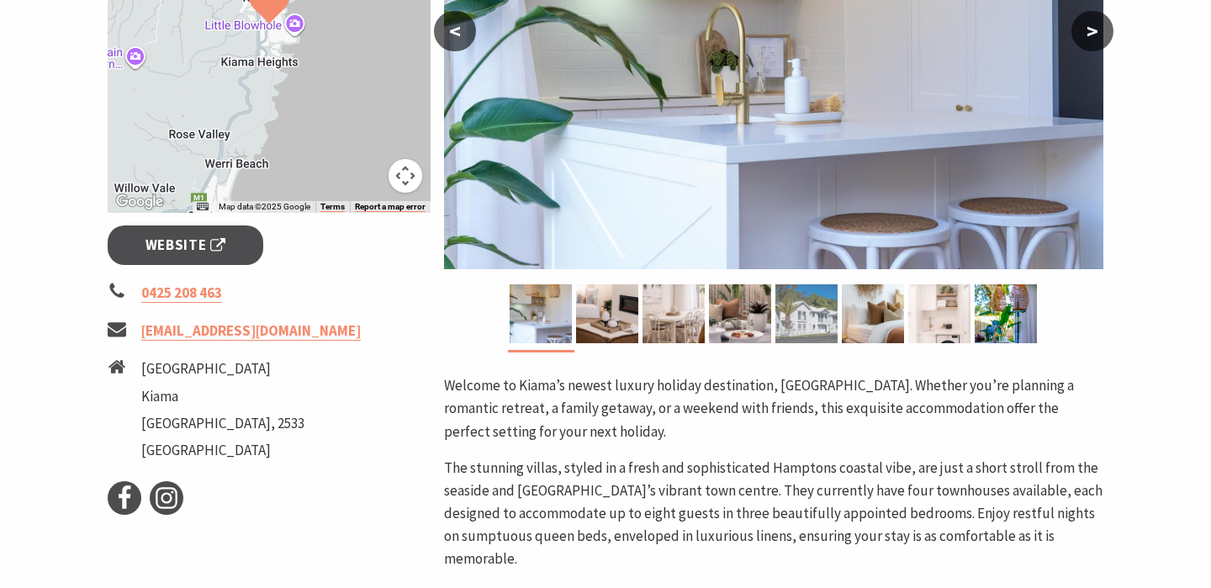
click at [806, 333] on img at bounding box center [806, 313] width 62 height 59
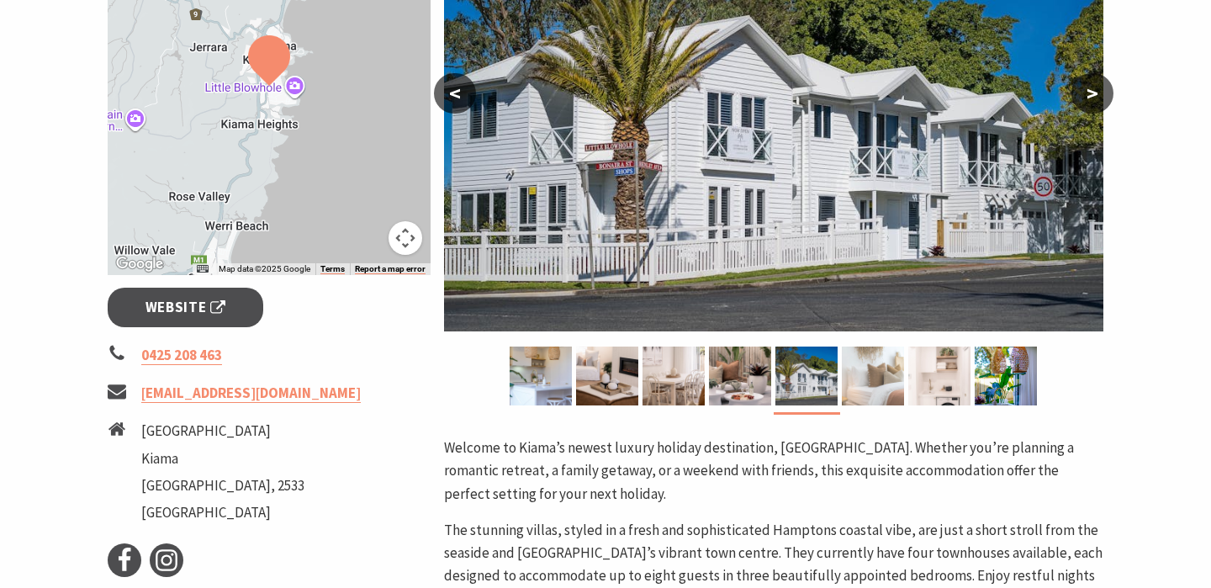
scroll to position [411, 0]
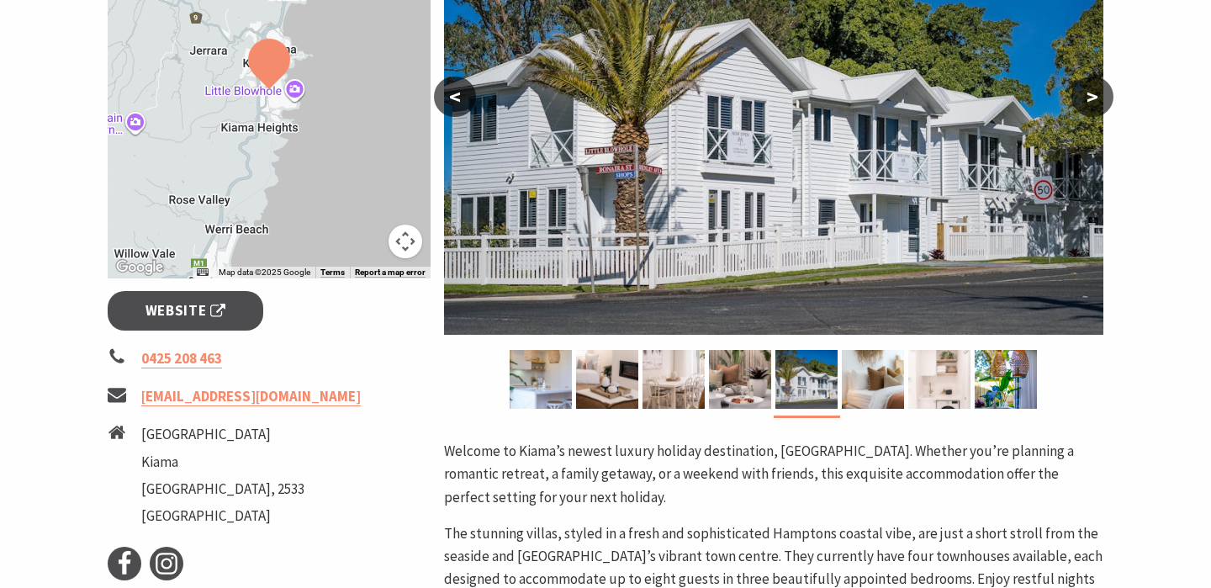
click at [871, 412] on div at bounding box center [873, 383] width 66 height 66
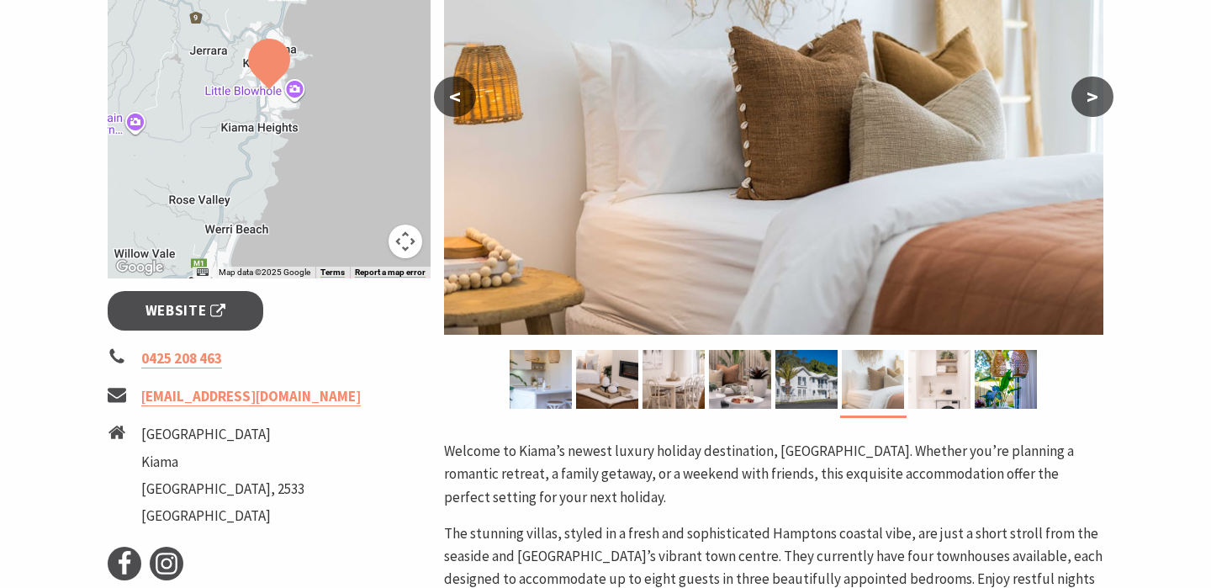
click at [901, 398] on img at bounding box center [873, 379] width 62 height 59
click at [958, 399] on img at bounding box center [939, 379] width 62 height 59
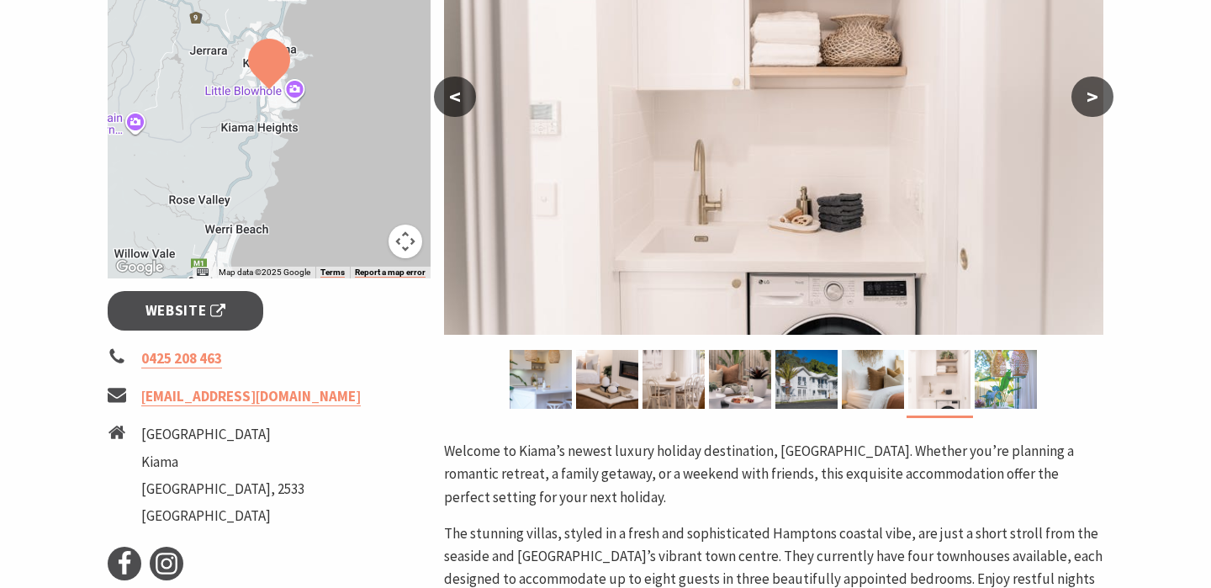
click at [991, 375] on img at bounding box center [1006, 379] width 62 height 59
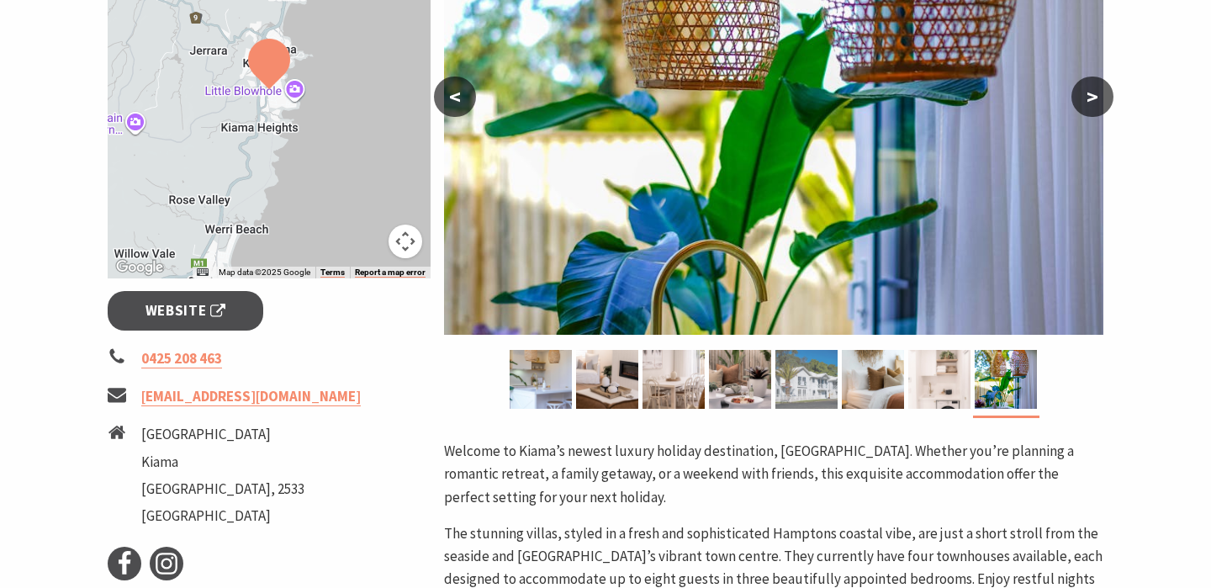
click at [807, 380] on img at bounding box center [806, 379] width 62 height 59
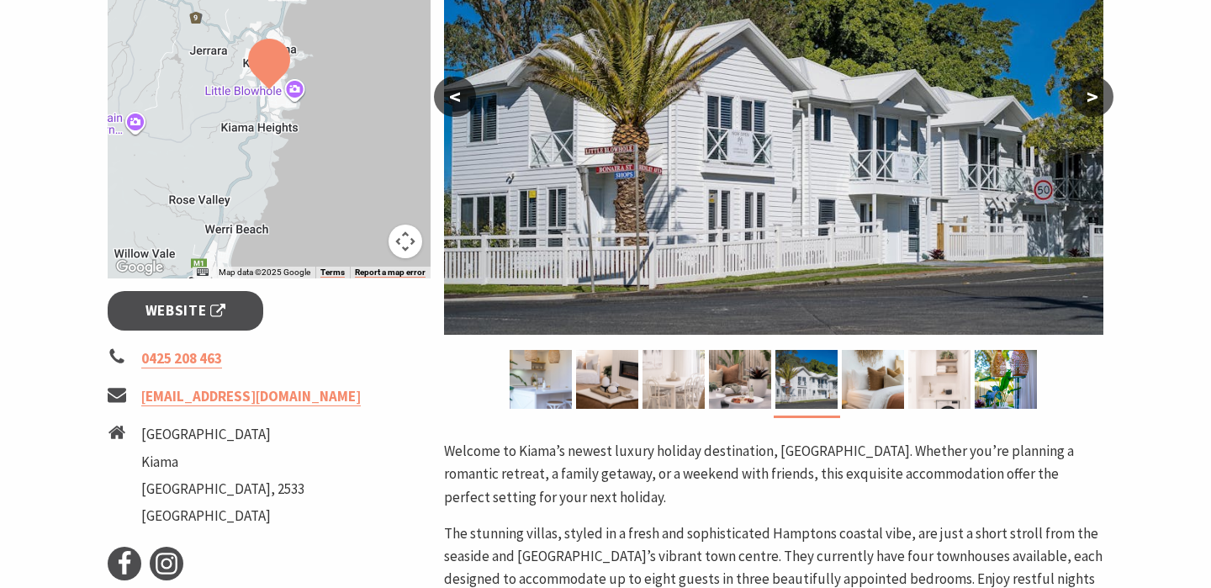
click at [686, 378] on img at bounding box center [674, 379] width 62 height 59
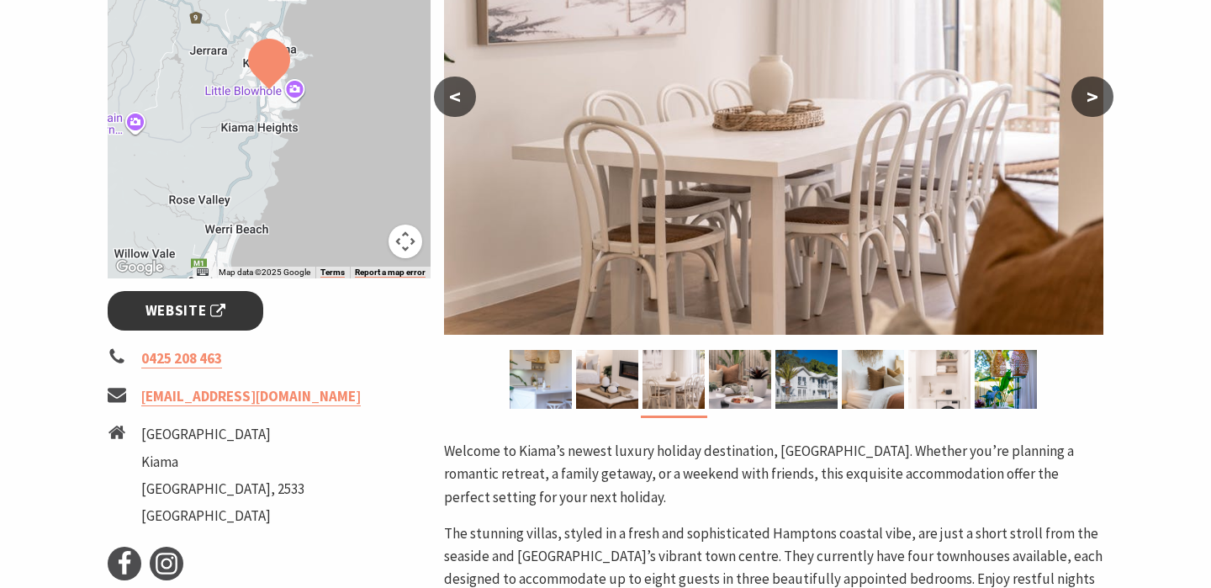
click at [225, 325] on link "Website" at bounding box center [186, 311] width 156 height 40
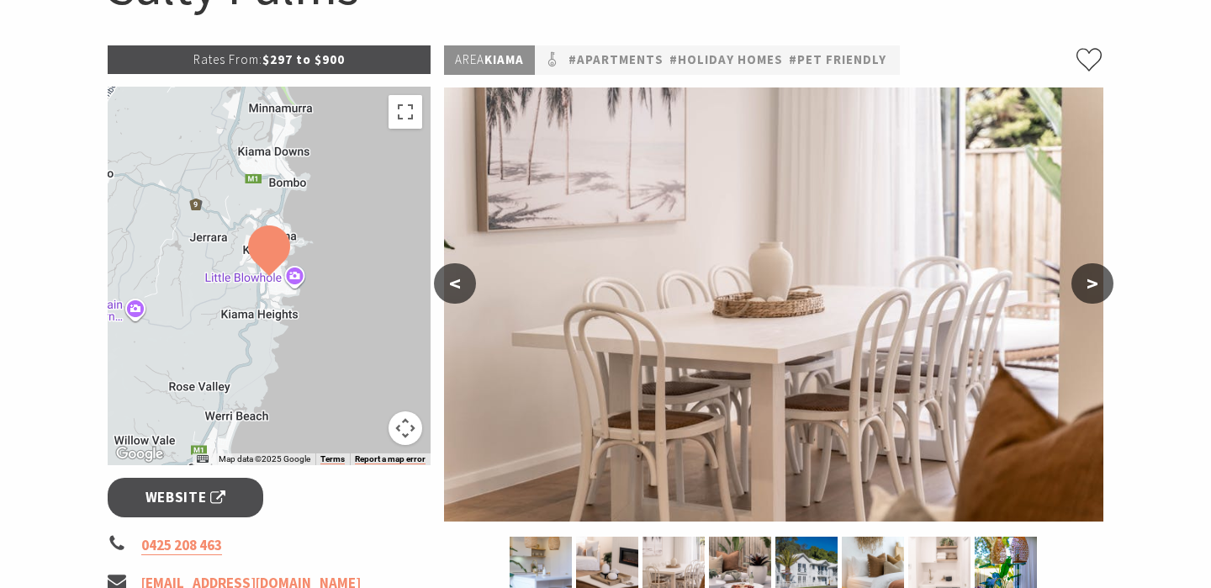
scroll to position [0, 0]
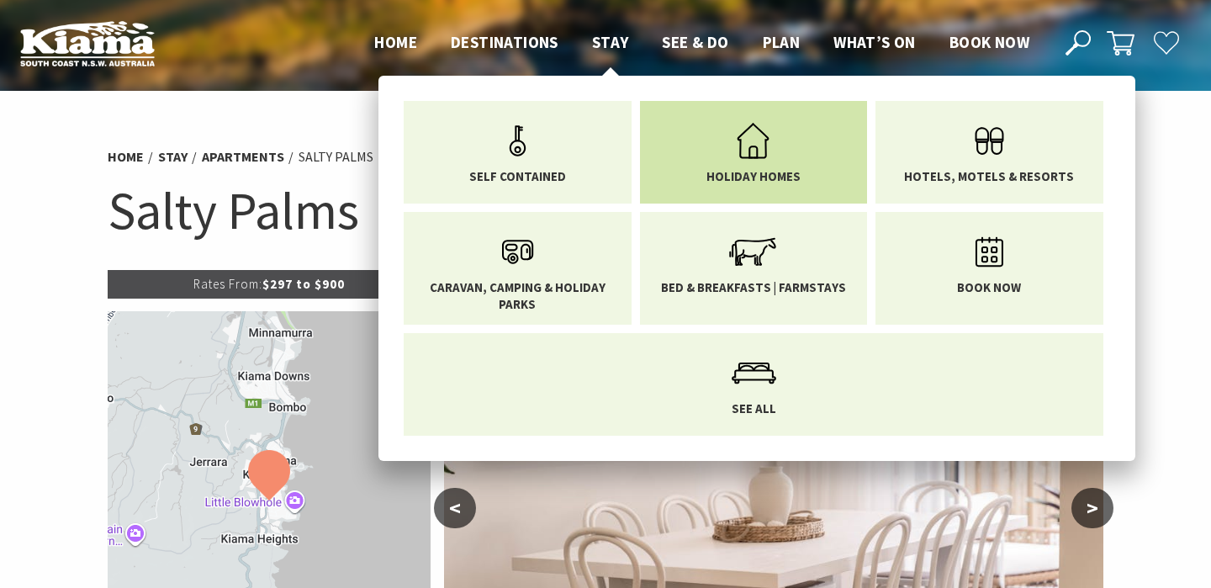
click at [757, 155] on use "Main Menu" at bounding box center [754, 140] width 32 height 35
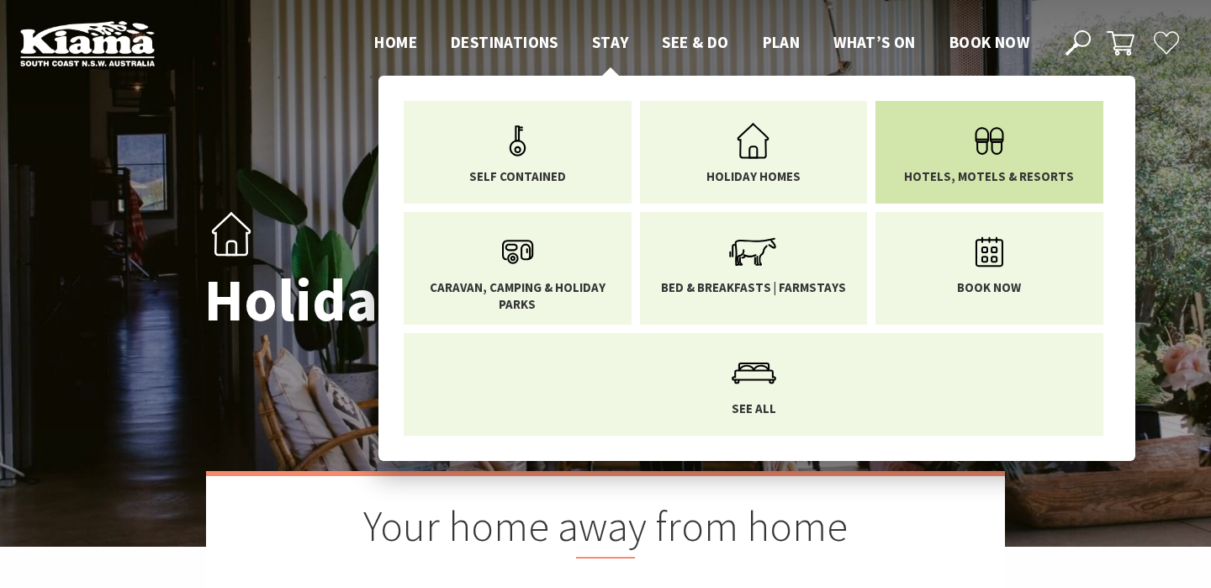
click at [972, 151] on icon "Main Menu" at bounding box center [989, 141] width 55 height 55
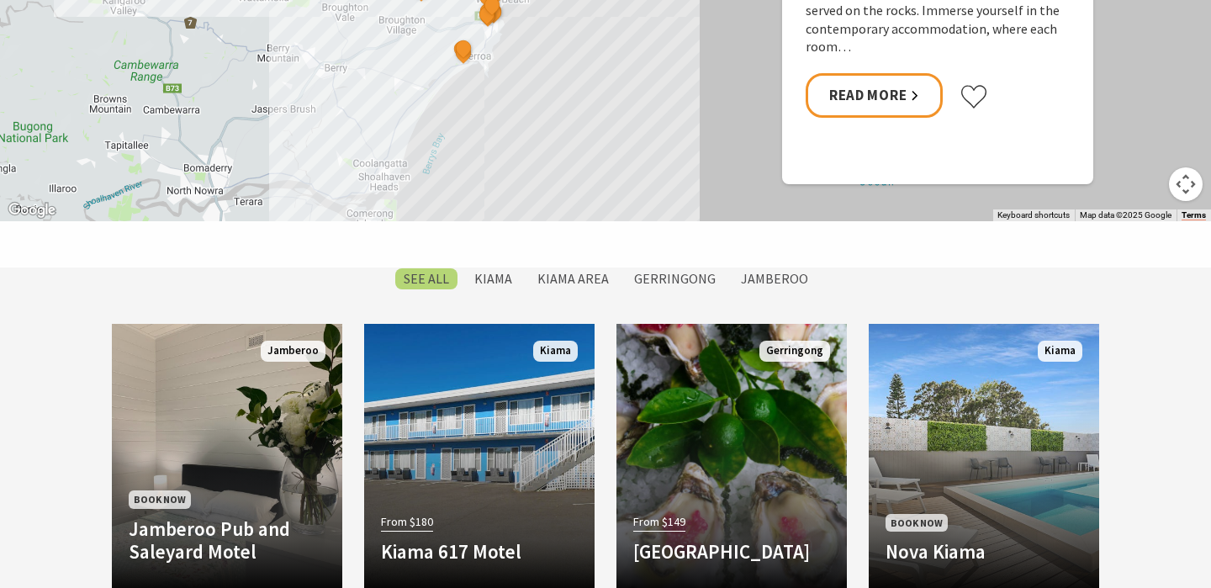
scroll to position [1174, 0]
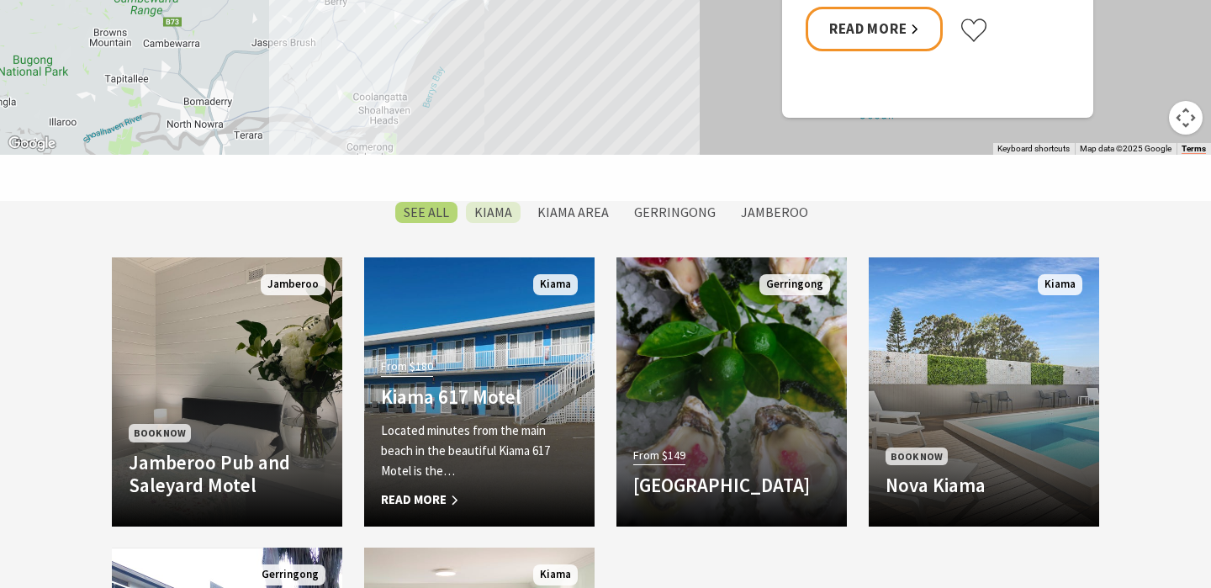
click at [509, 216] on label "Kiama" at bounding box center [493, 212] width 55 height 21
click at [0, 0] on input "Kiama" at bounding box center [0, 0] width 0 height 0
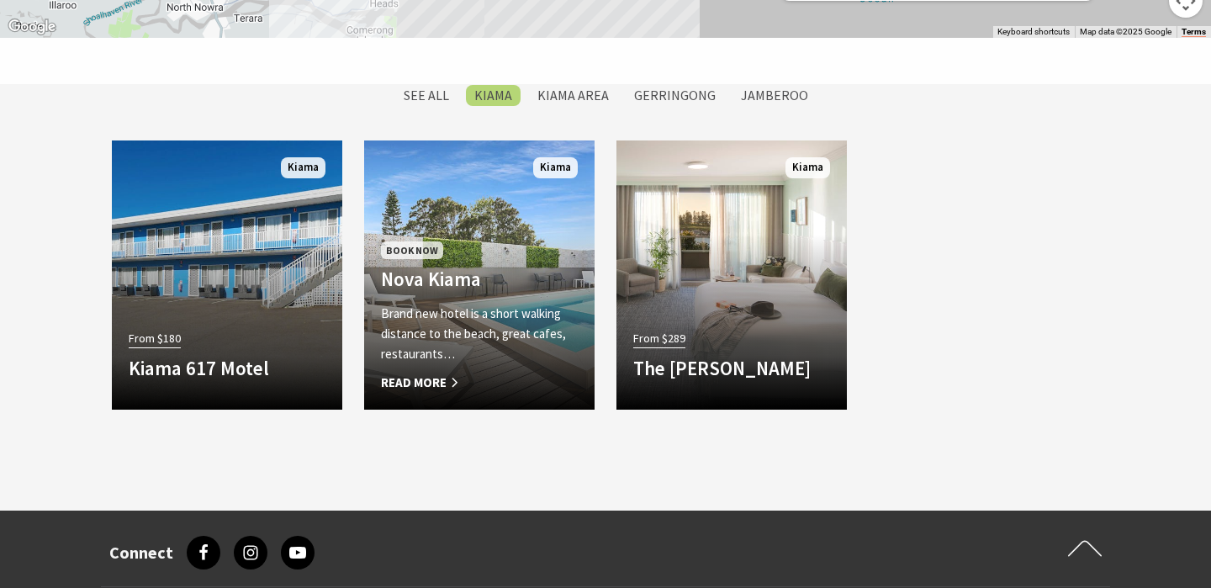
scroll to position [1172, 0]
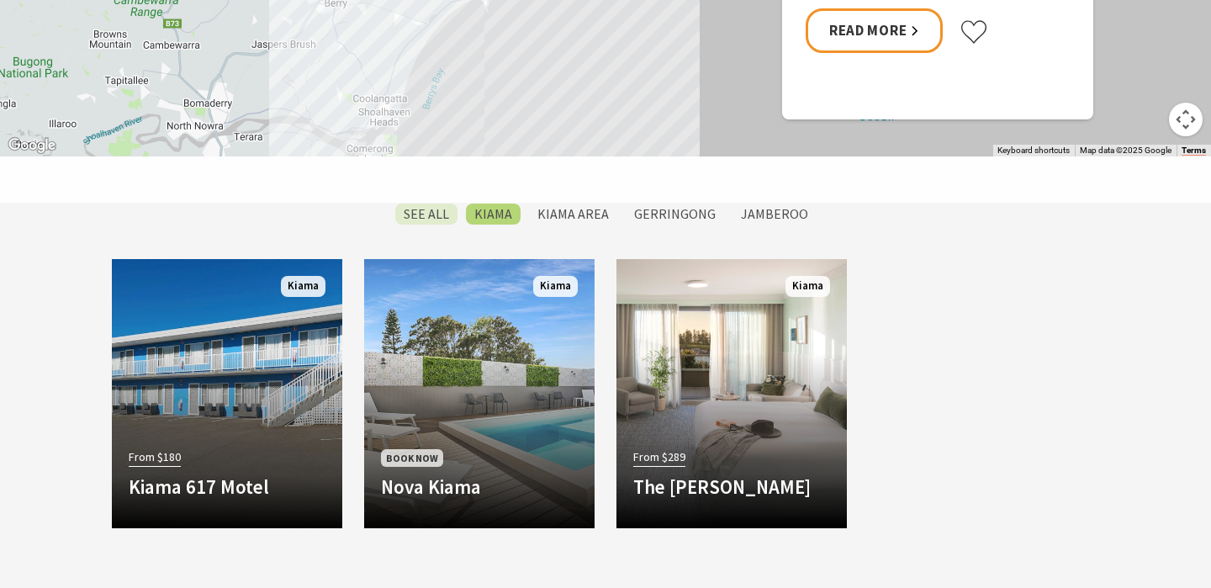
click at [438, 223] on label "SEE All" at bounding box center [426, 214] width 62 height 21
click at [0, 0] on input "SEE All" at bounding box center [0, 0] width 0 height 0
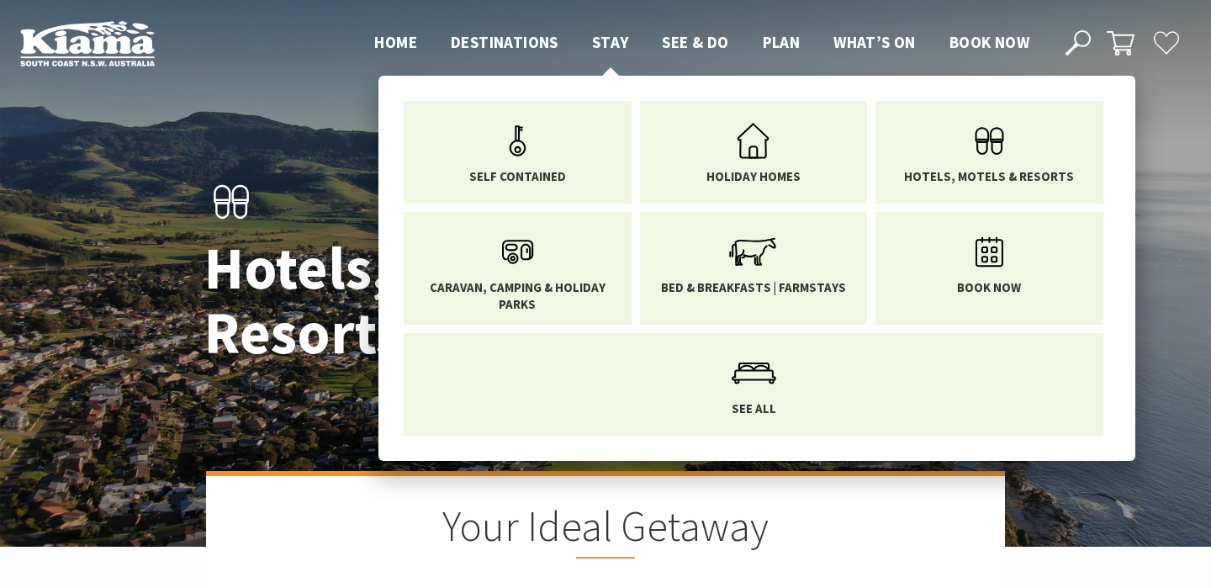
click at [617, 40] on span "Stay" at bounding box center [610, 42] width 37 height 20
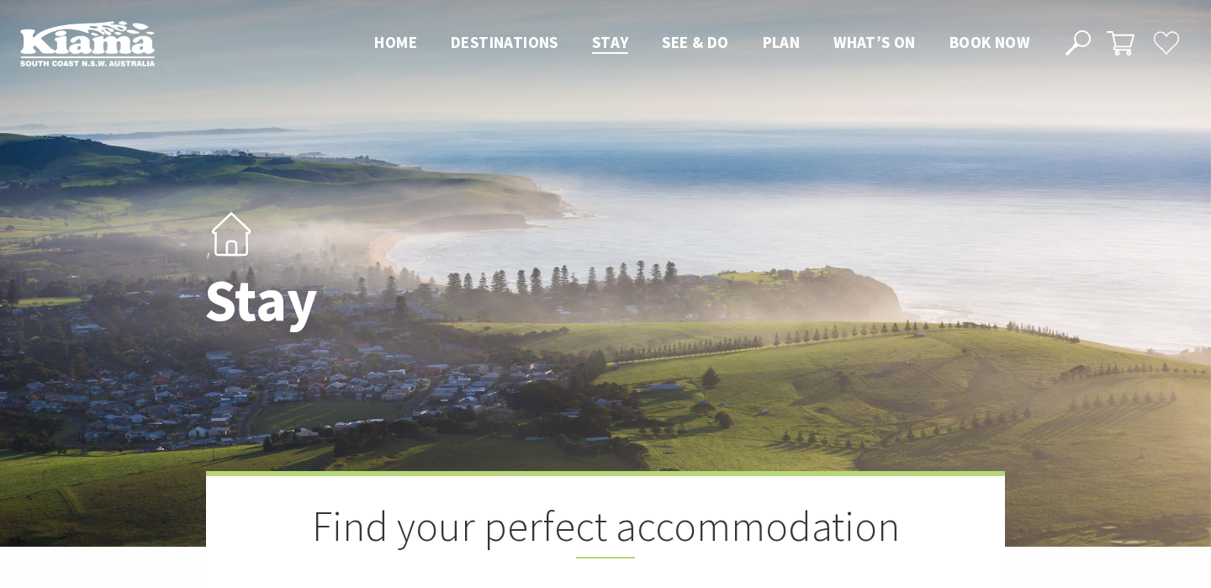
click at [405, 552] on h2 "Find your perfect accommodation" at bounding box center [605, 529] width 631 height 57
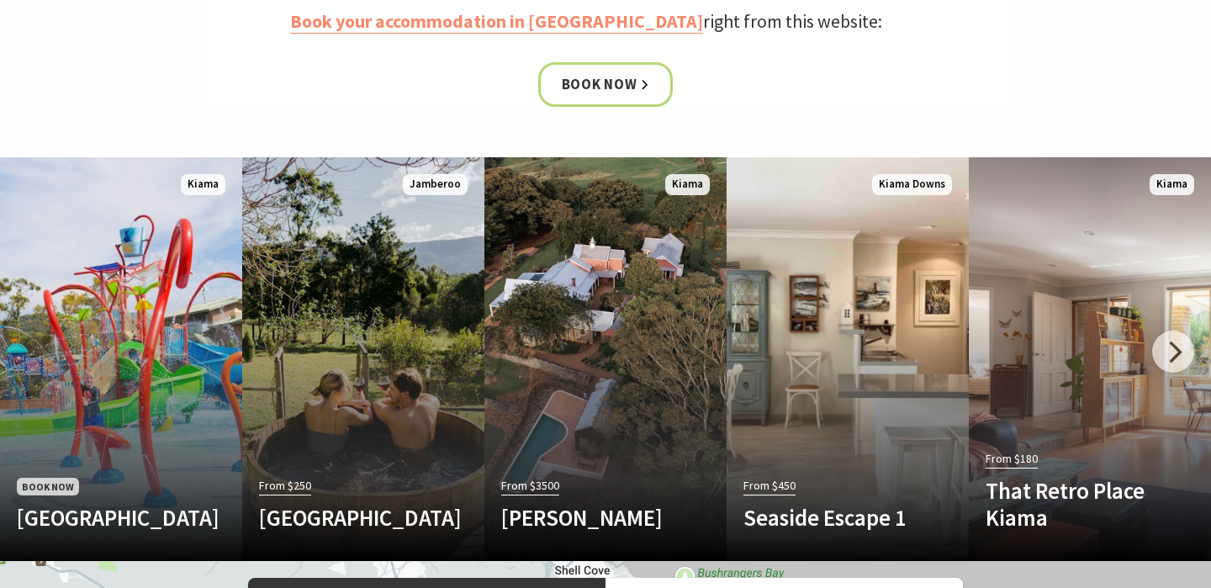
scroll to position [939, 0]
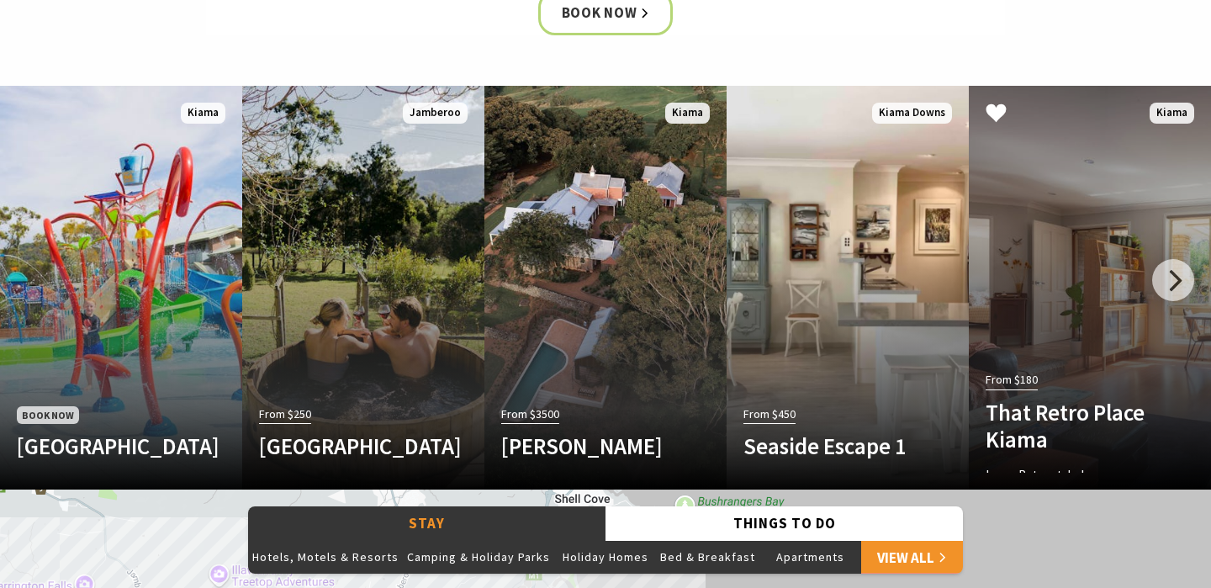
click at [1075, 331] on link "From $180 That Retro Place Kiama Large Retro styled one-bedroom accommodation, …" at bounding box center [1090, 288] width 242 height 404
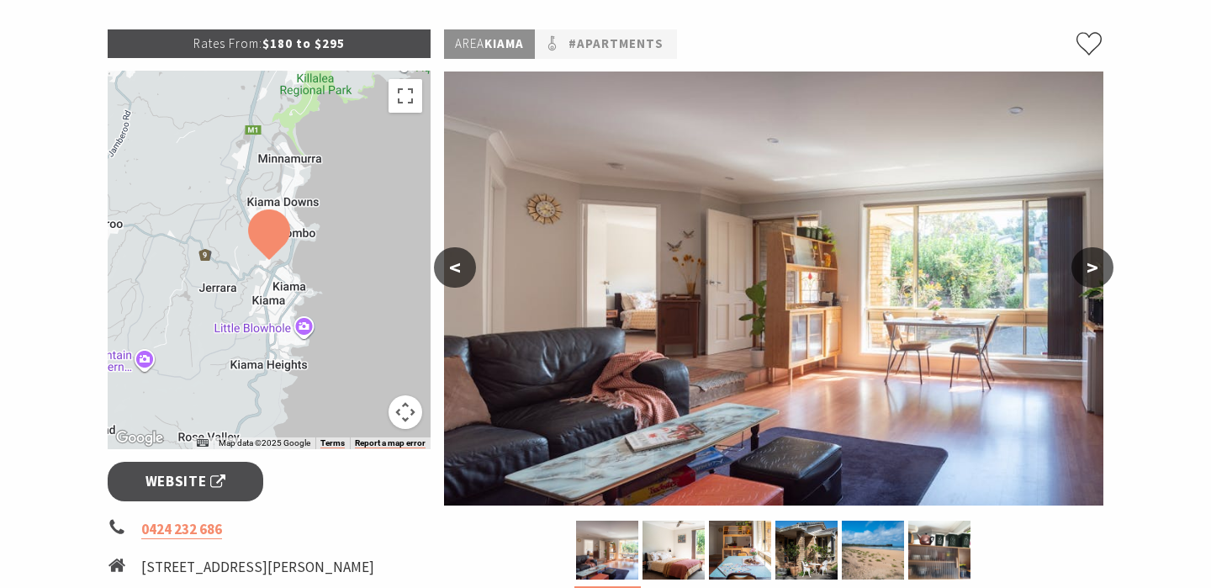
scroll to position [245, 0]
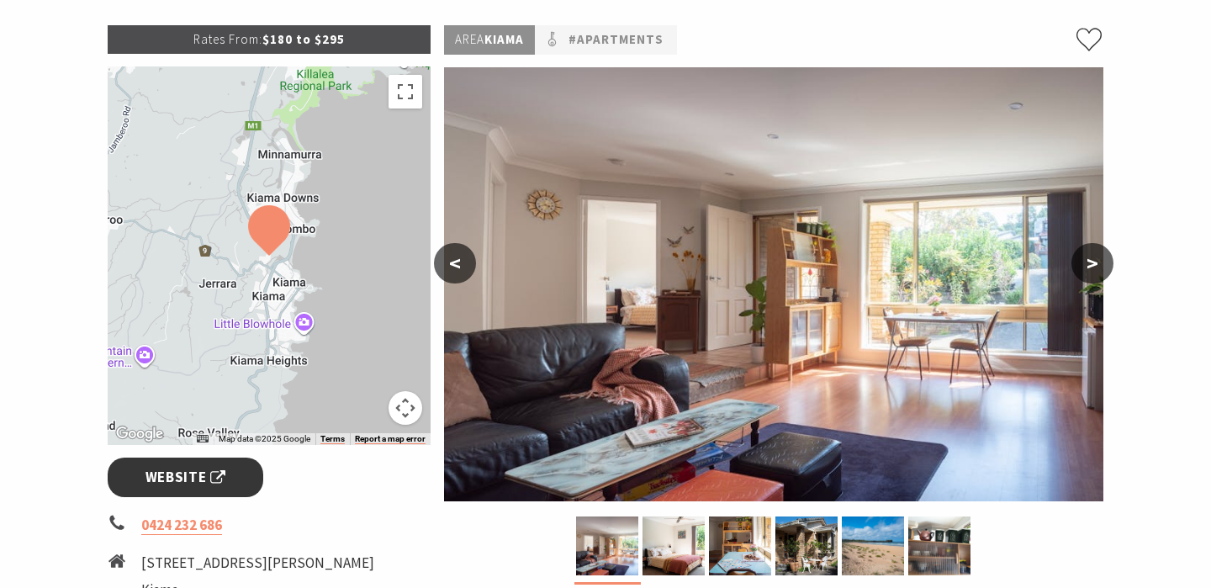
click at [230, 476] on link "Website" at bounding box center [186, 478] width 156 height 40
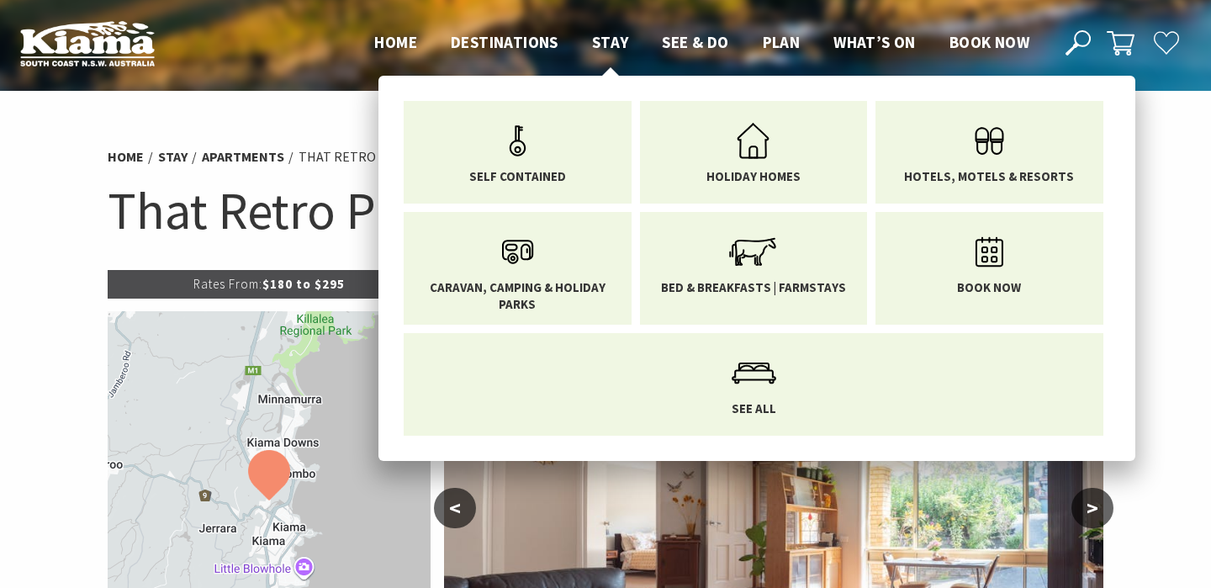
click at [613, 40] on span "Stay" at bounding box center [610, 42] width 37 height 20
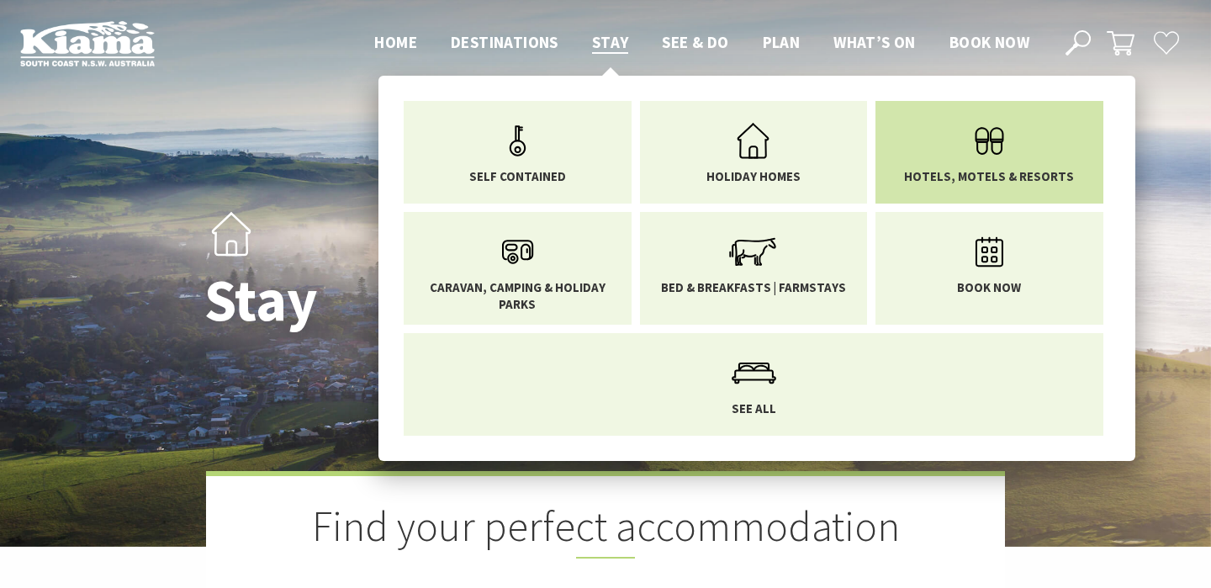
click at [998, 193] on li "Hotels, Motels & Resorts" at bounding box center [990, 152] width 228 height 103
click at [996, 177] on span "Hotels, Motels & Resorts" at bounding box center [989, 176] width 170 height 17
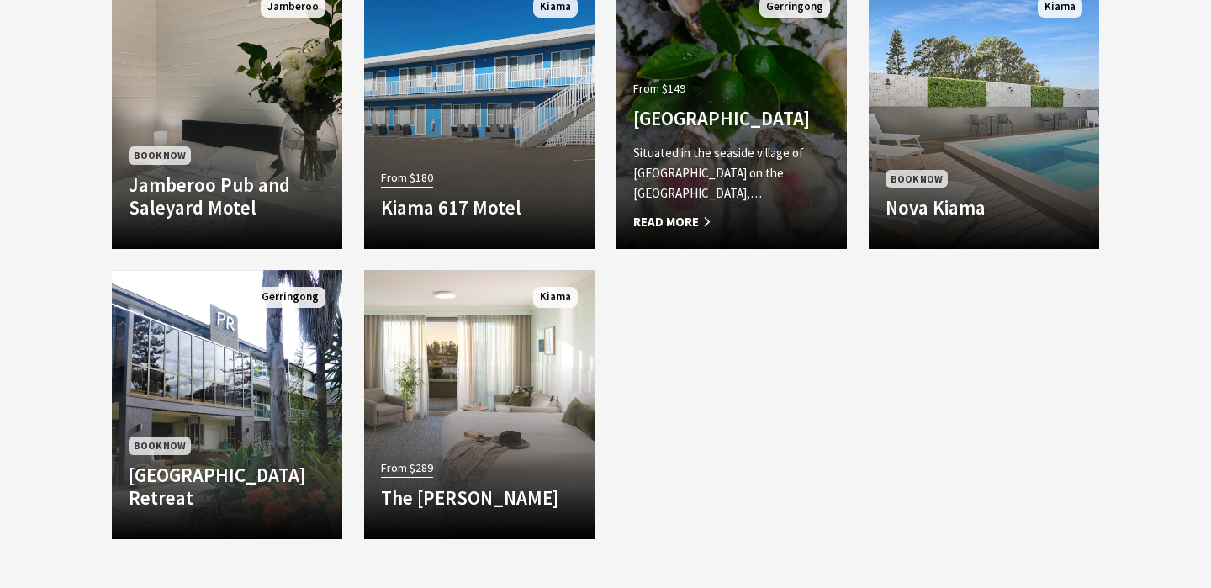
scroll to position [1453, 0]
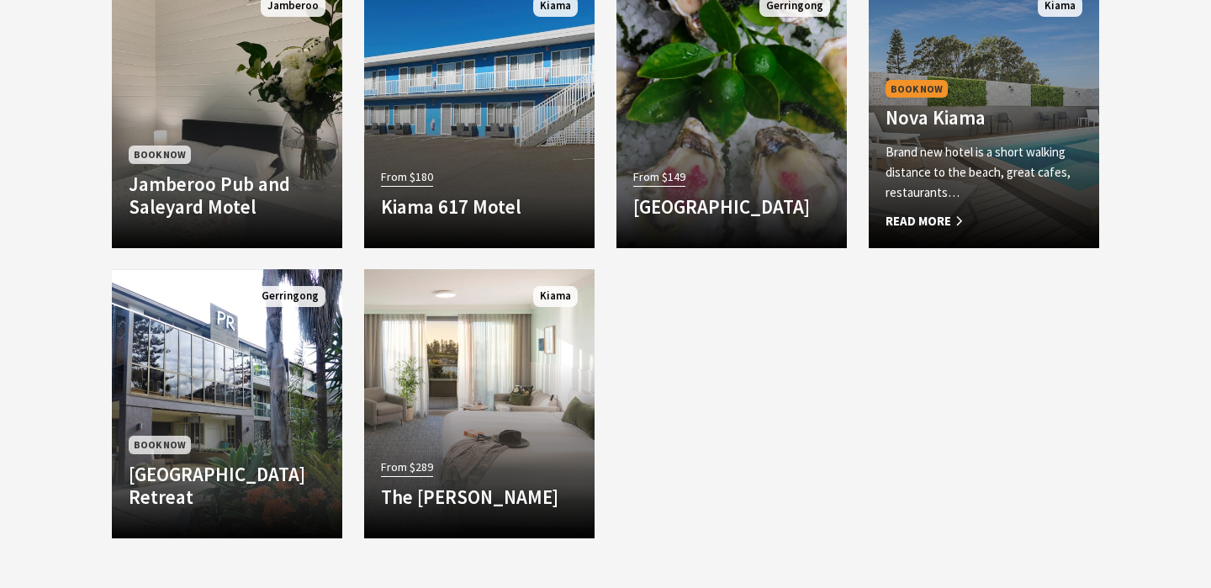
click at [992, 71] on link "Book Now Nova Kiama [GEOGRAPHIC_DATA] is a short walking distance to the beach,…" at bounding box center [984, 113] width 230 height 269
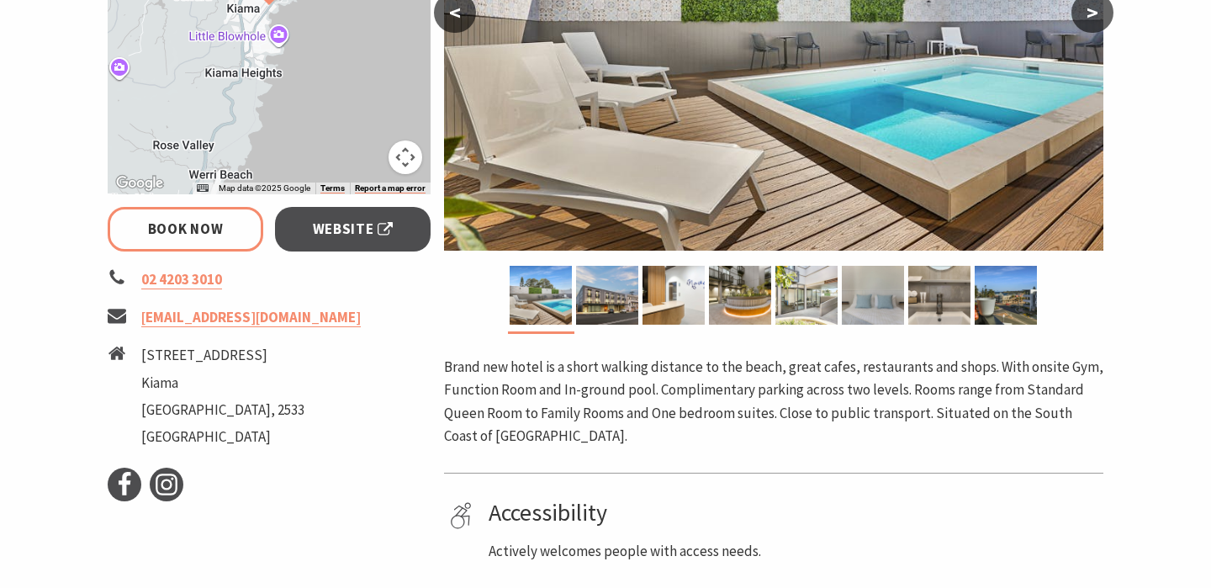
select select "3"
select select "2"
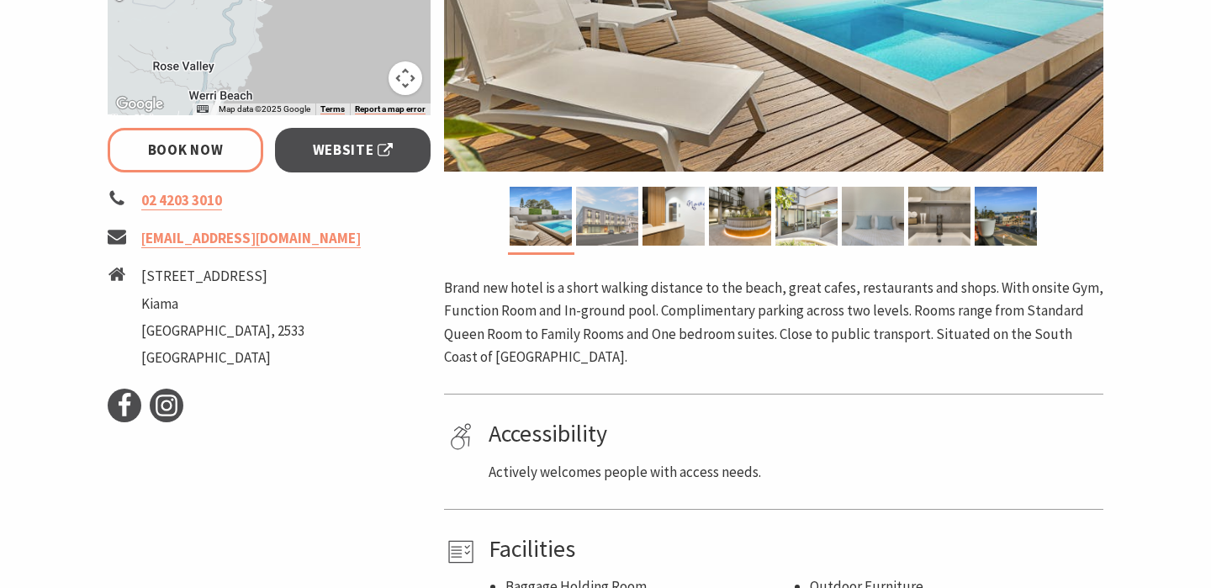
click at [618, 243] on img at bounding box center [607, 216] width 62 height 59
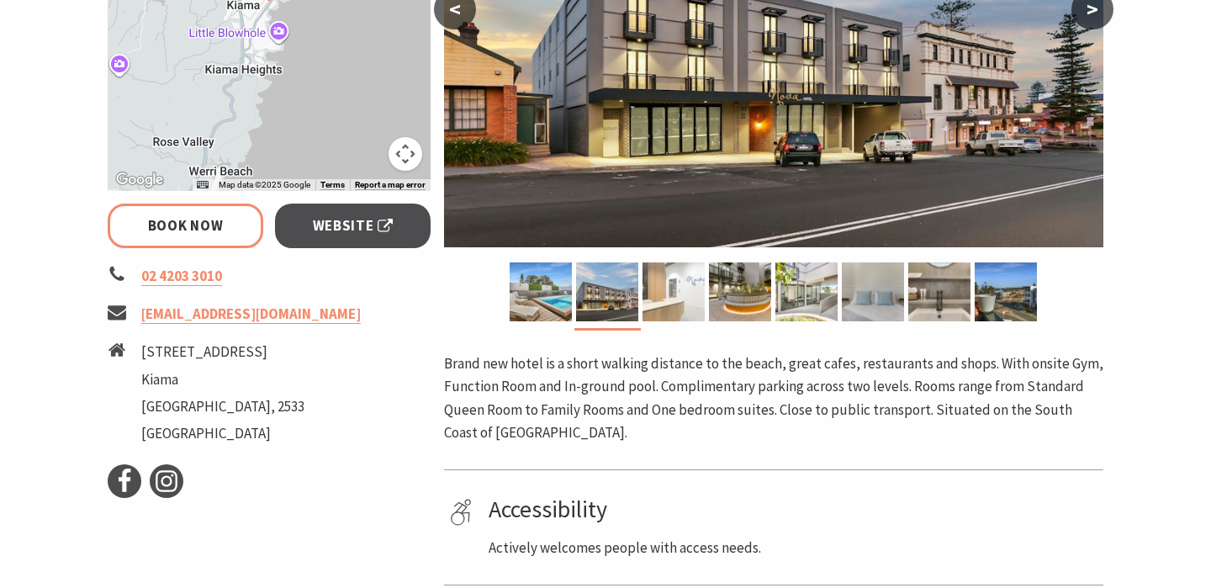
scroll to position [444, 0]
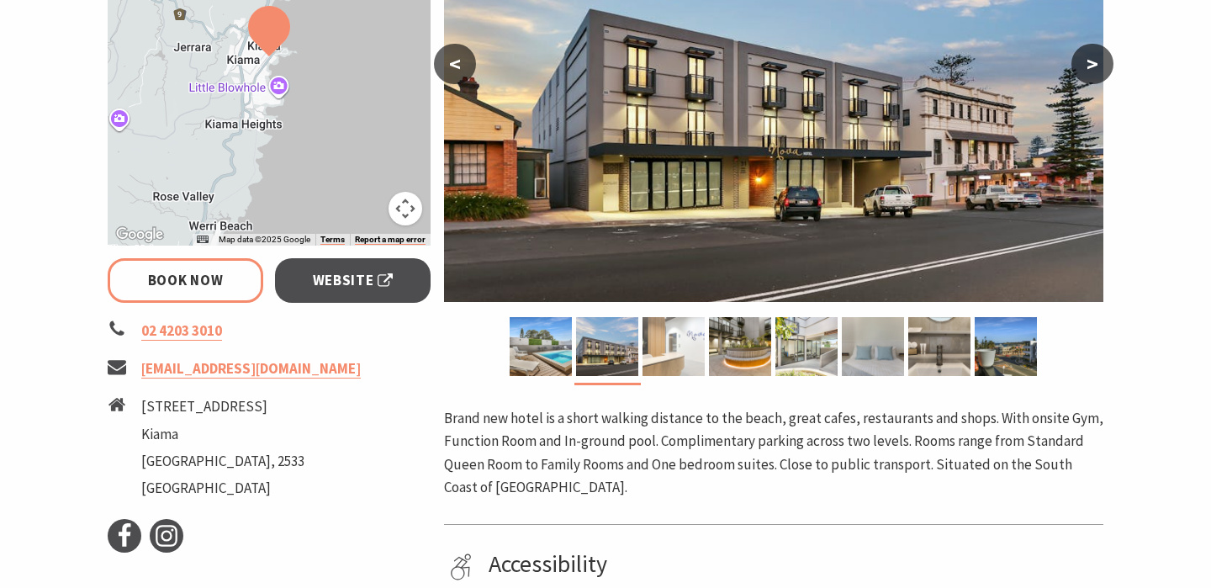
click at [664, 347] on img at bounding box center [674, 346] width 62 height 59
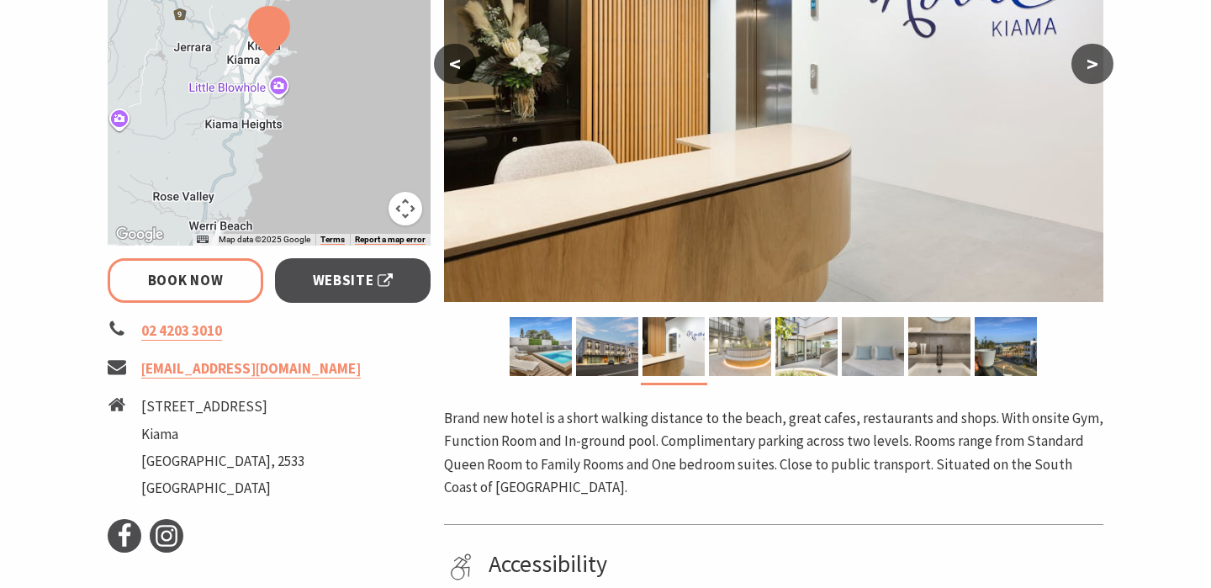
click at [721, 353] on img at bounding box center [740, 346] width 62 height 59
click at [744, 352] on img at bounding box center [740, 346] width 62 height 59
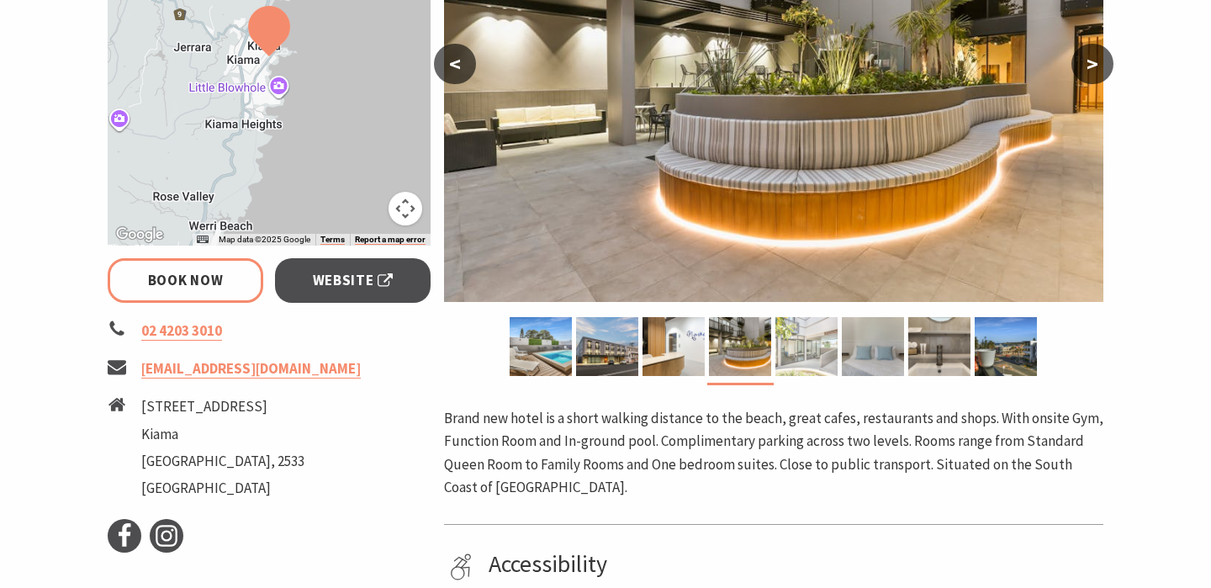
click at [782, 352] on img at bounding box center [806, 346] width 62 height 59
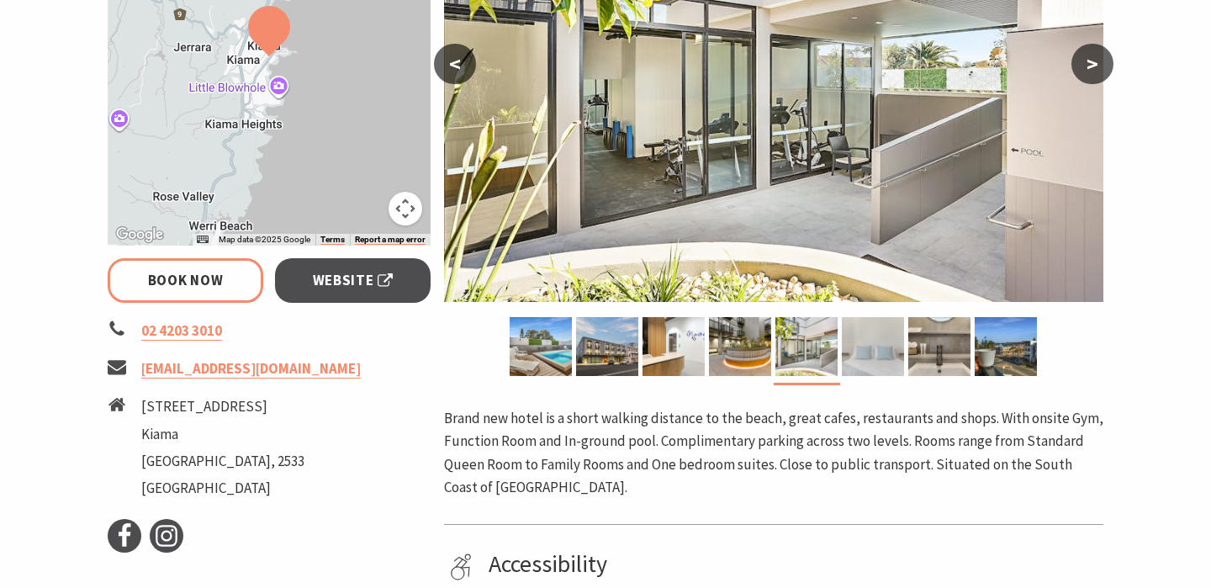
click at [840, 352] on div at bounding box center [873, 346] width 66 height 59
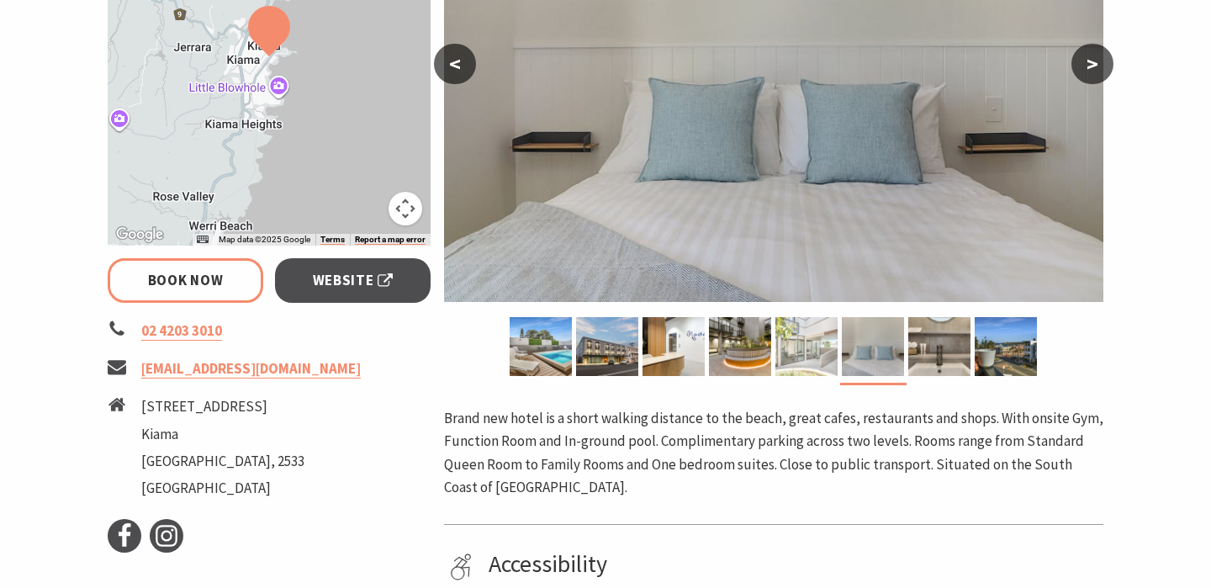
click at [831, 350] on img at bounding box center [806, 346] width 62 height 59
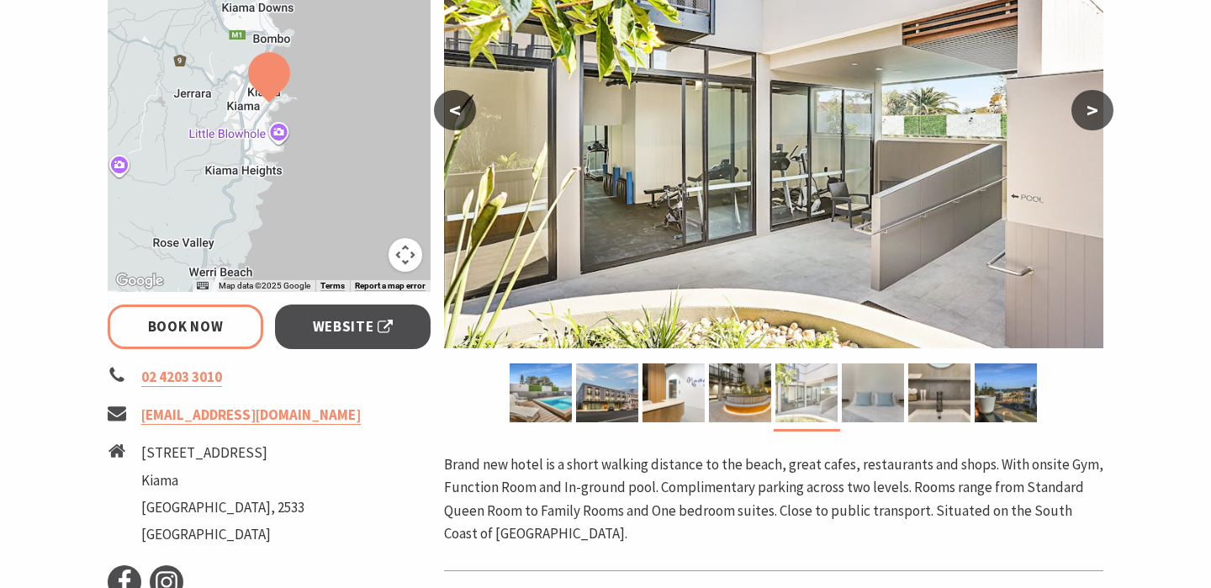
scroll to position [389, 0]
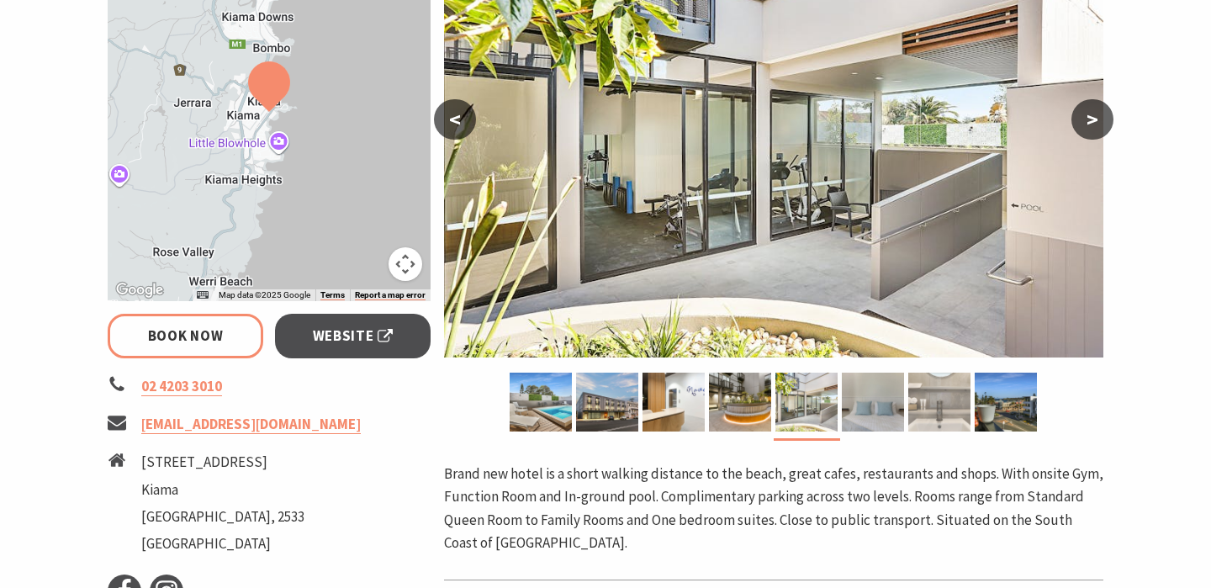
click at [913, 418] on img at bounding box center [939, 402] width 62 height 59
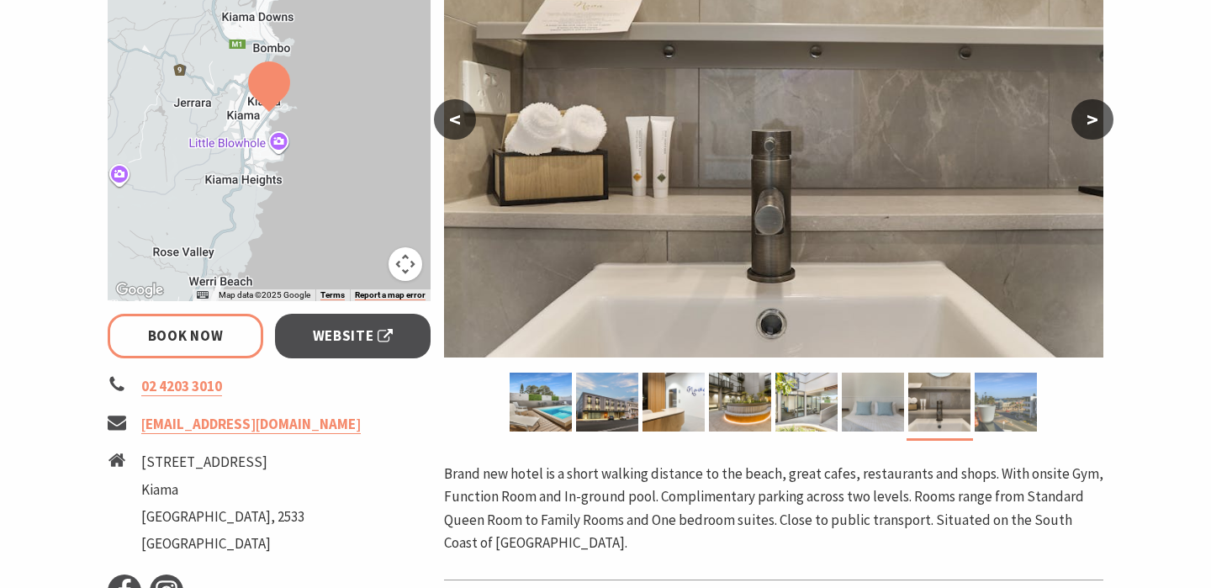
click at [993, 412] on img at bounding box center [1006, 402] width 62 height 59
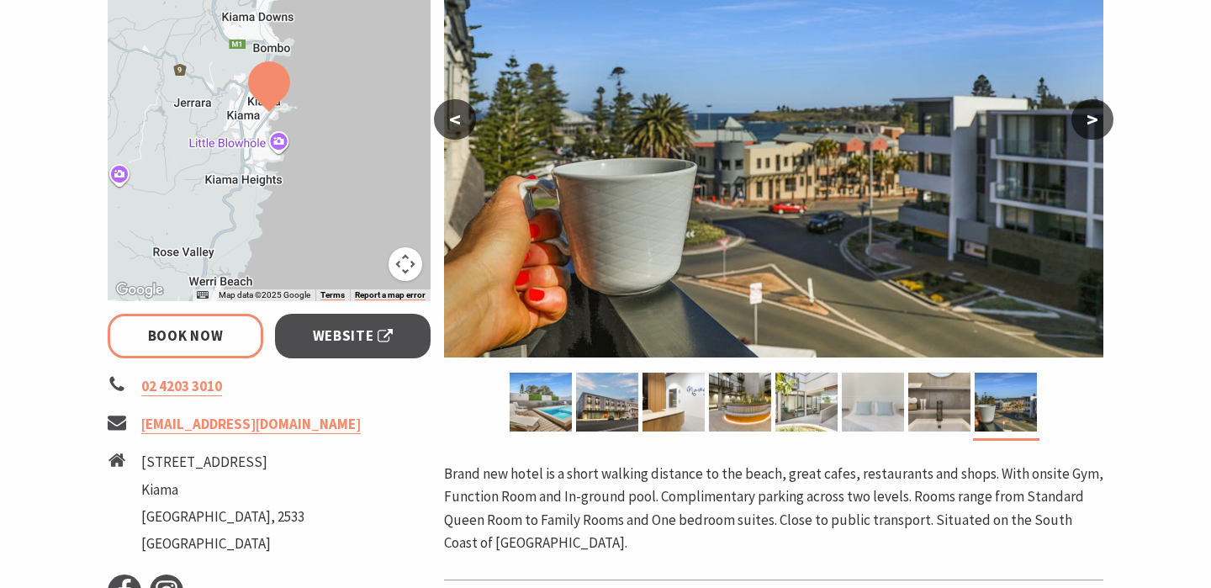
click at [854, 415] on img at bounding box center [873, 402] width 62 height 59
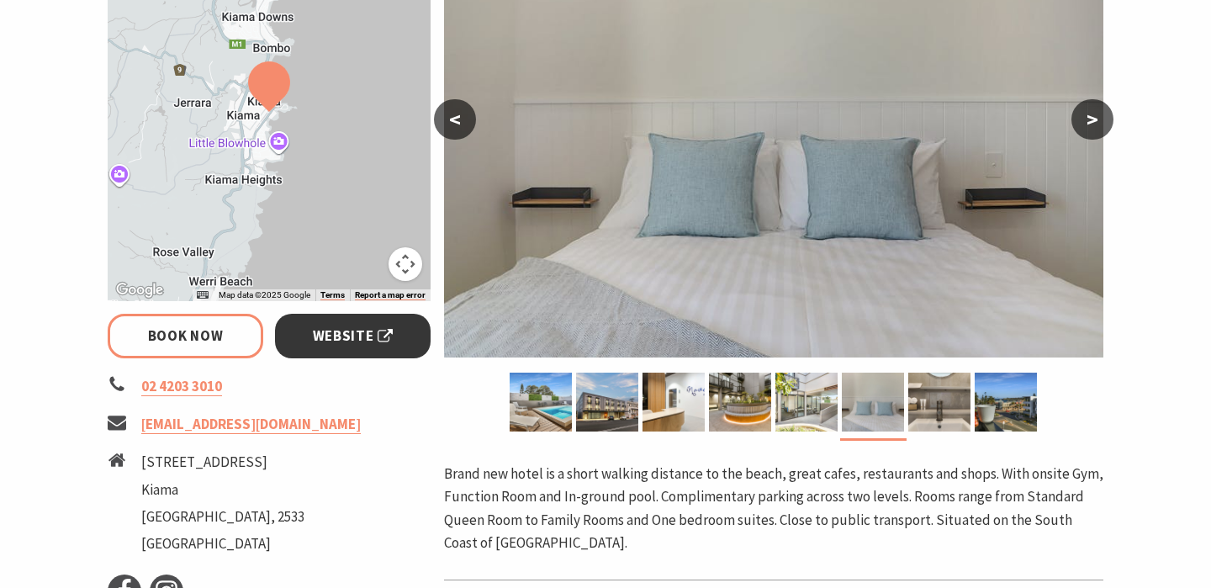
click at [350, 341] on span "Website" at bounding box center [353, 336] width 81 height 23
select select "3"
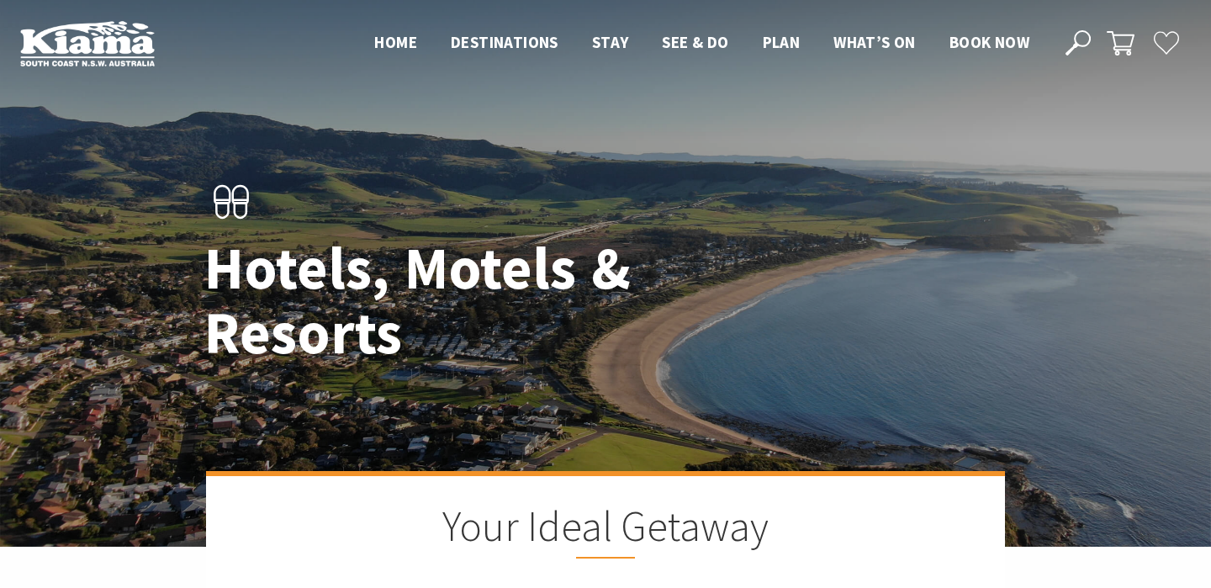
scroll to position [1453, 0]
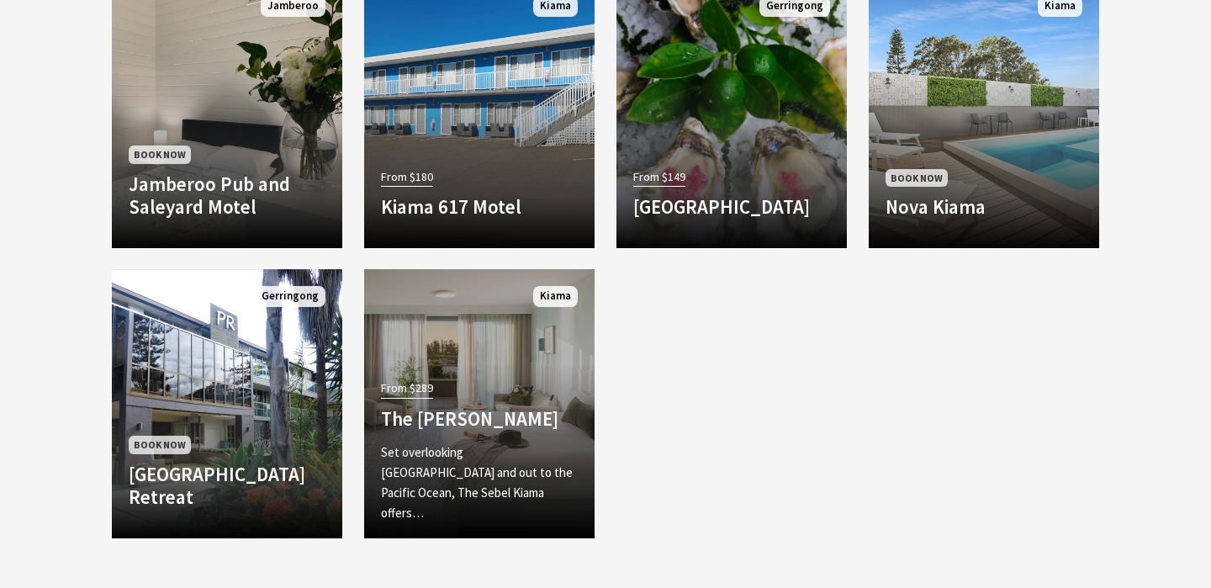
click at [439, 323] on link "From $289 The [PERSON_NAME] Set overlooking [GEOGRAPHIC_DATA] and out to the Pa…" at bounding box center [479, 403] width 230 height 269
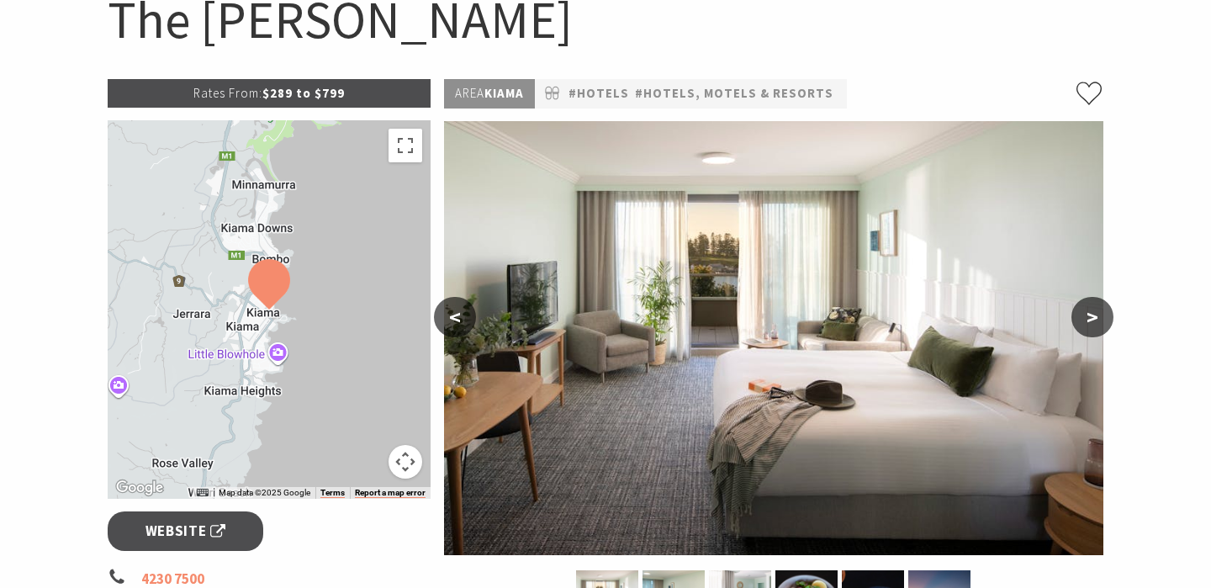
scroll to position [7, 0]
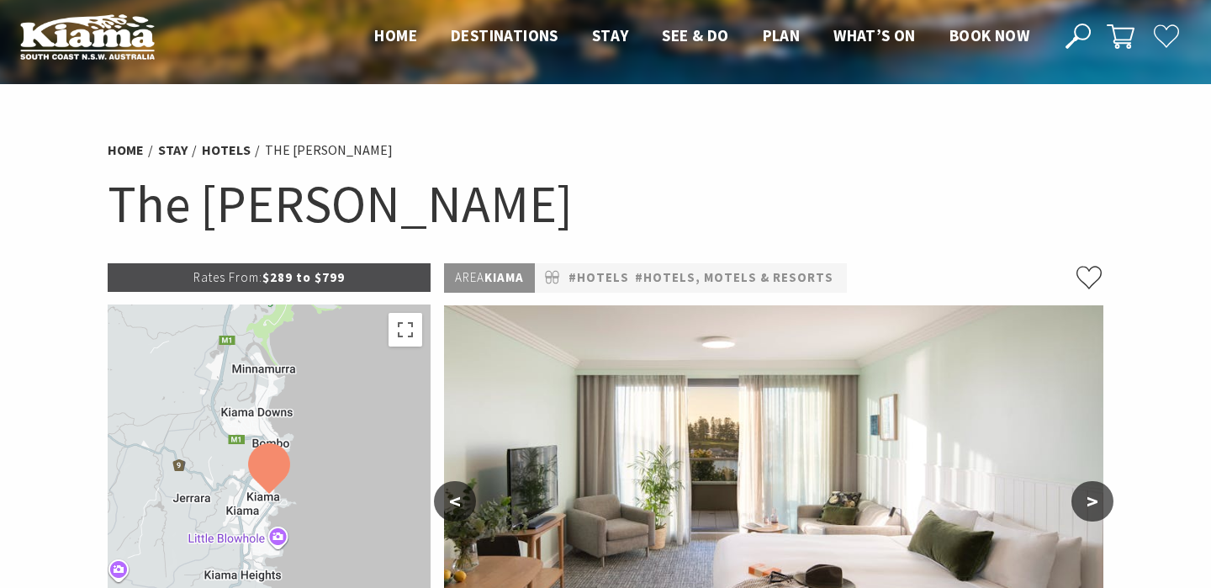
click at [310, 273] on p "Rates From: $289 to $799" at bounding box center [269, 277] width 323 height 29
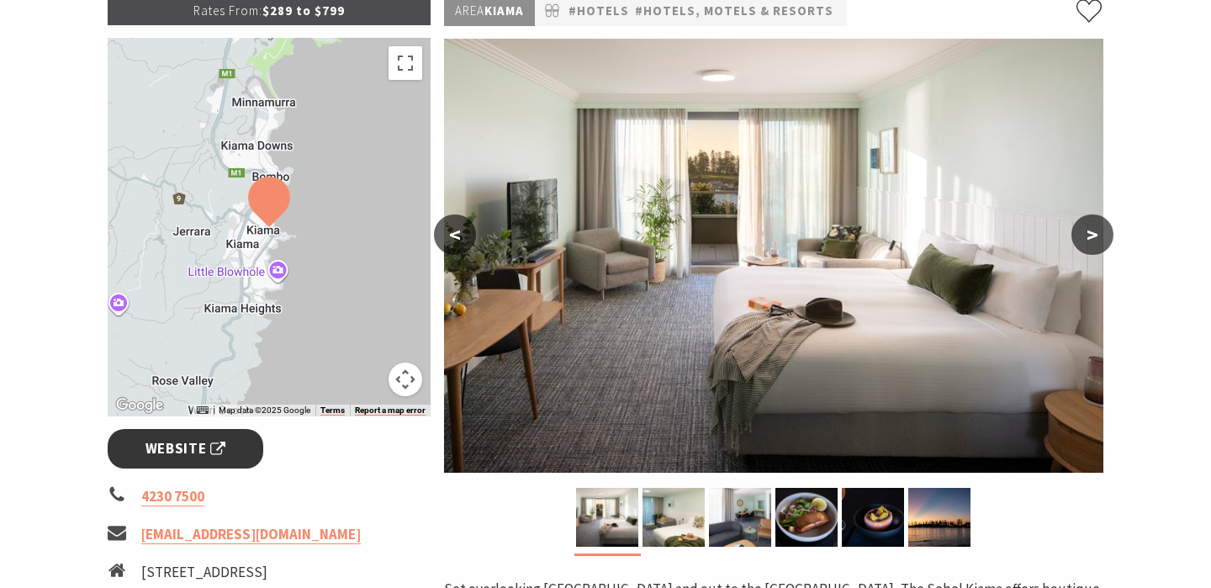
scroll to position [274, 0]
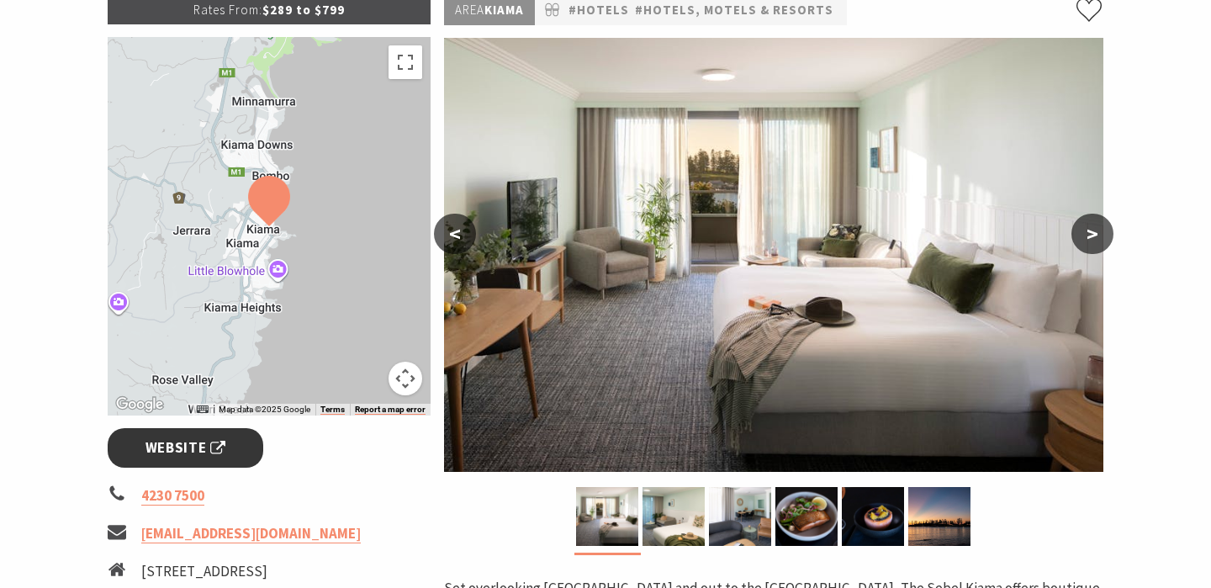
click at [203, 451] on span "Website" at bounding box center [186, 448] width 81 height 23
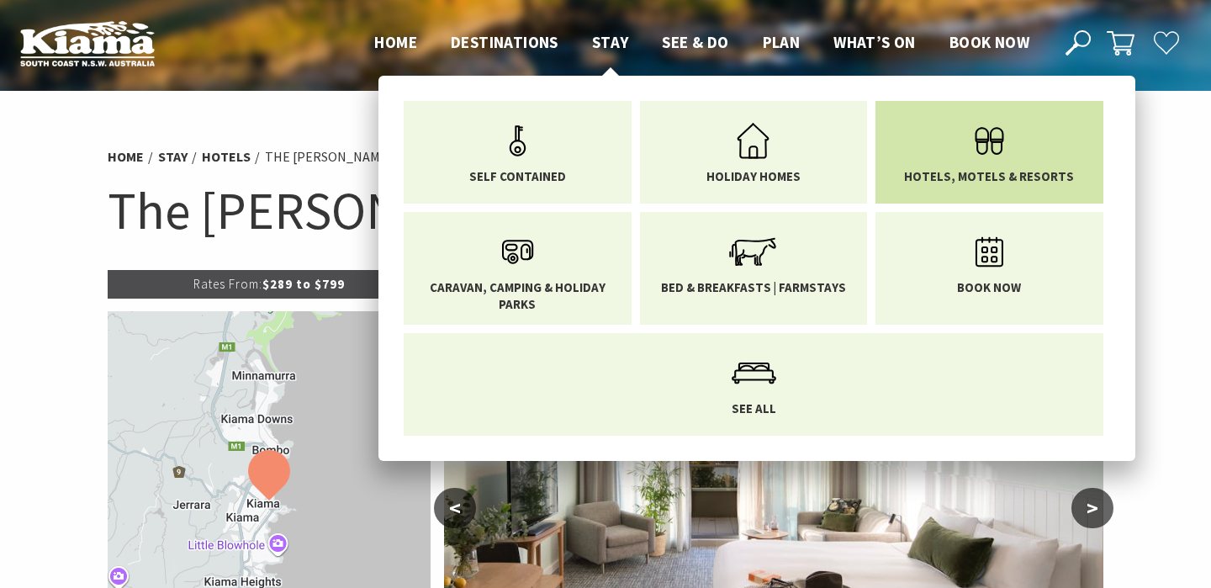
click at [975, 151] on icon "Main Menu" at bounding box center [989, 141] width 55 height 55
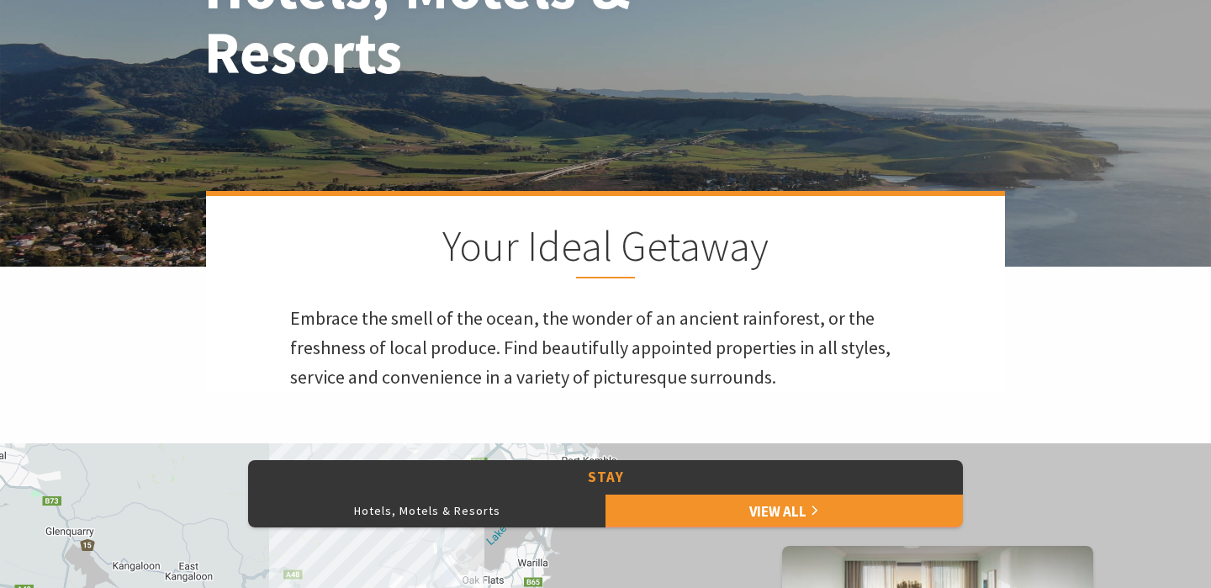
scroll to position [579, 0]
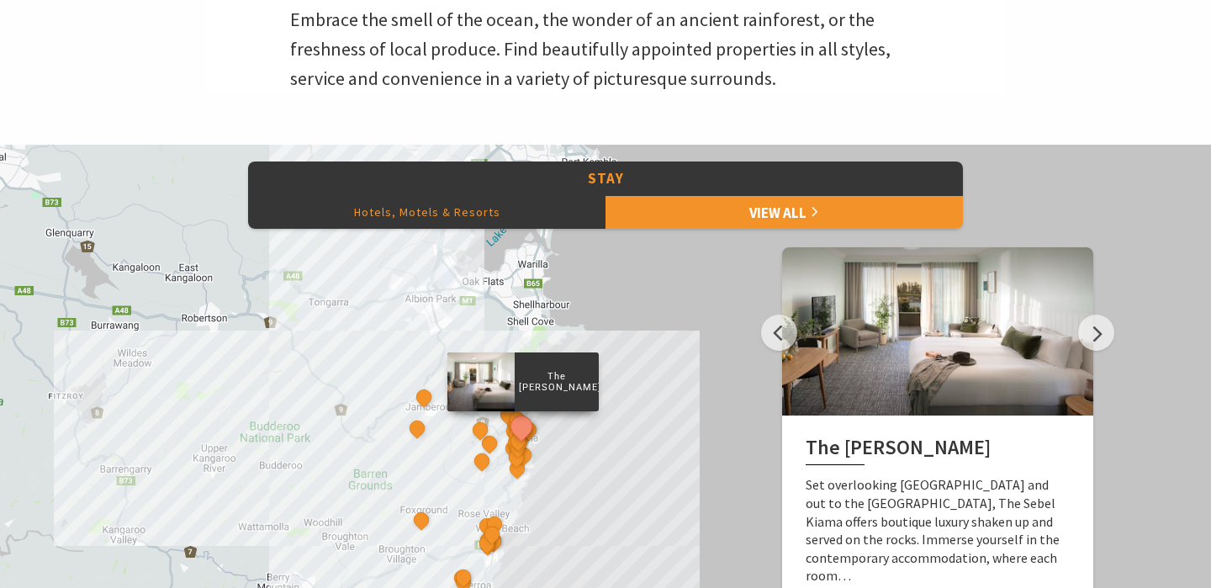
click at [473, 214] on button "Hotels, Motels & Resorts" at bounding box center [426, 212] width 357 height 34
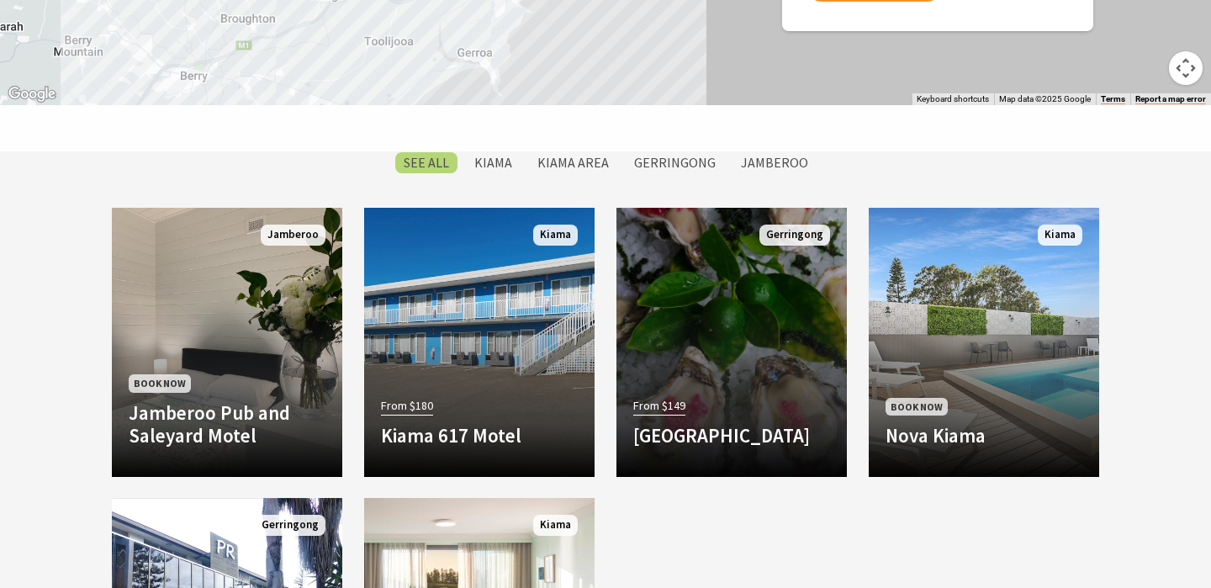
scroll to position [1049, 0]
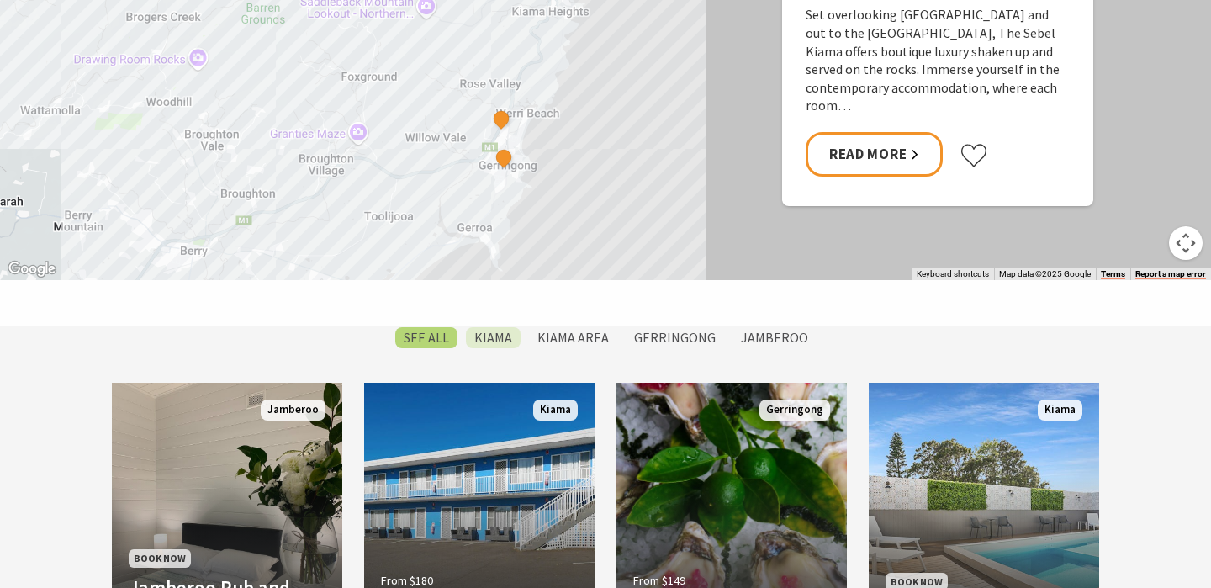
click at [491, 336] on label "Kiama" at bounding box center [493, 337] width 55 height 21
click at [0, 0] on input "Kiama" at bounding box center [0, 0] width 0 height 0
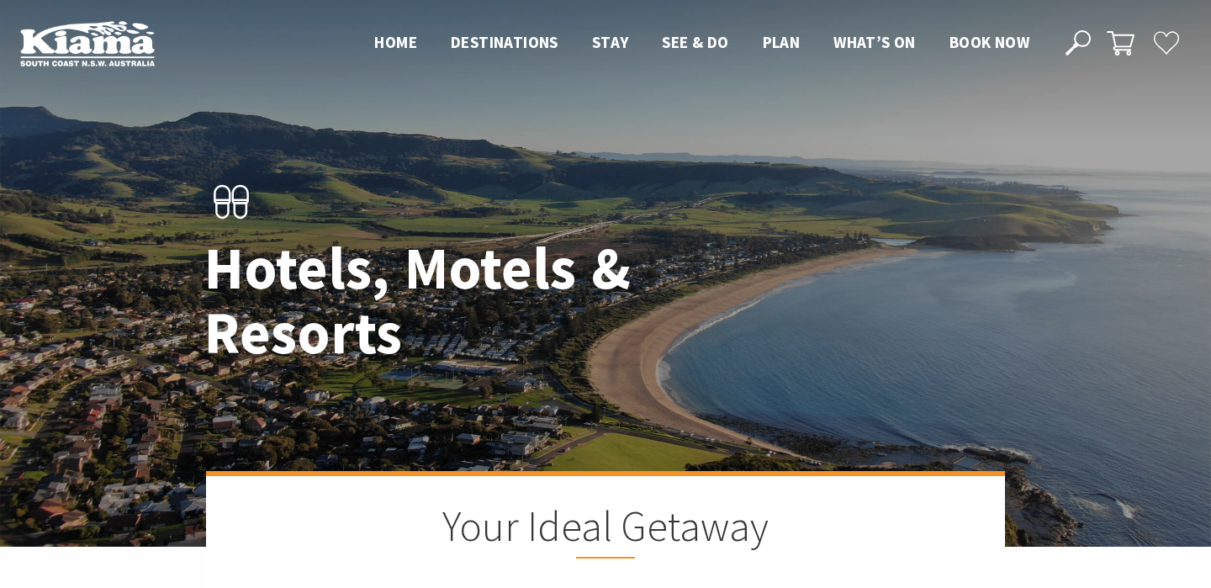
scroll to position [1374, 0]
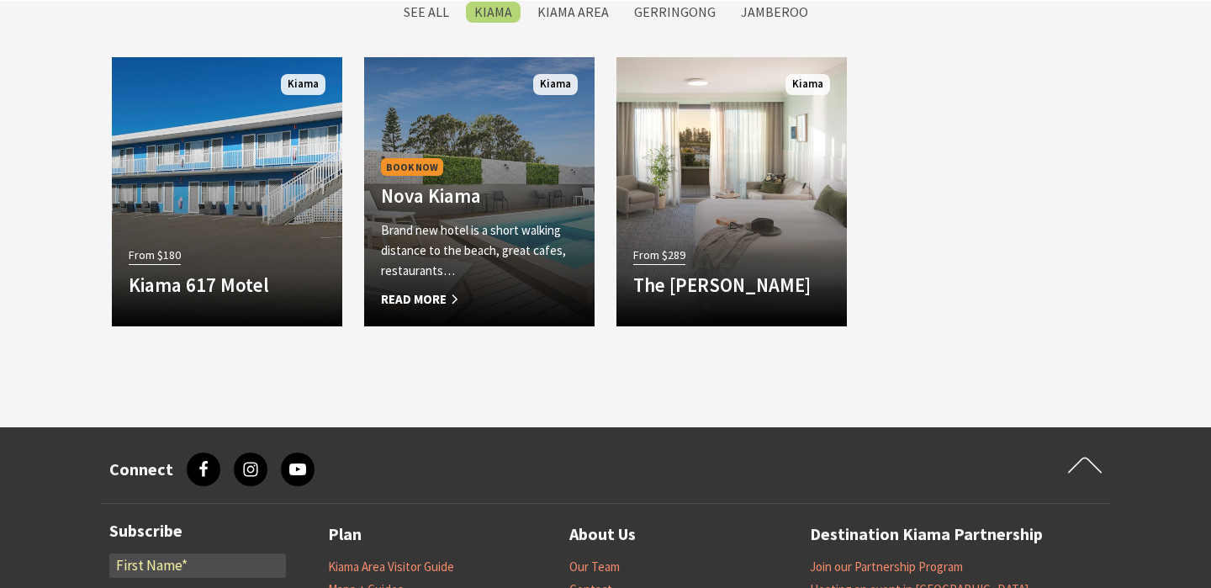
click at [497, 169] on div "Book Now Nova Kiama Brand new hotel is a short walking distance to the beach, g…" at bounding box center [479, 232] width 230 height 155
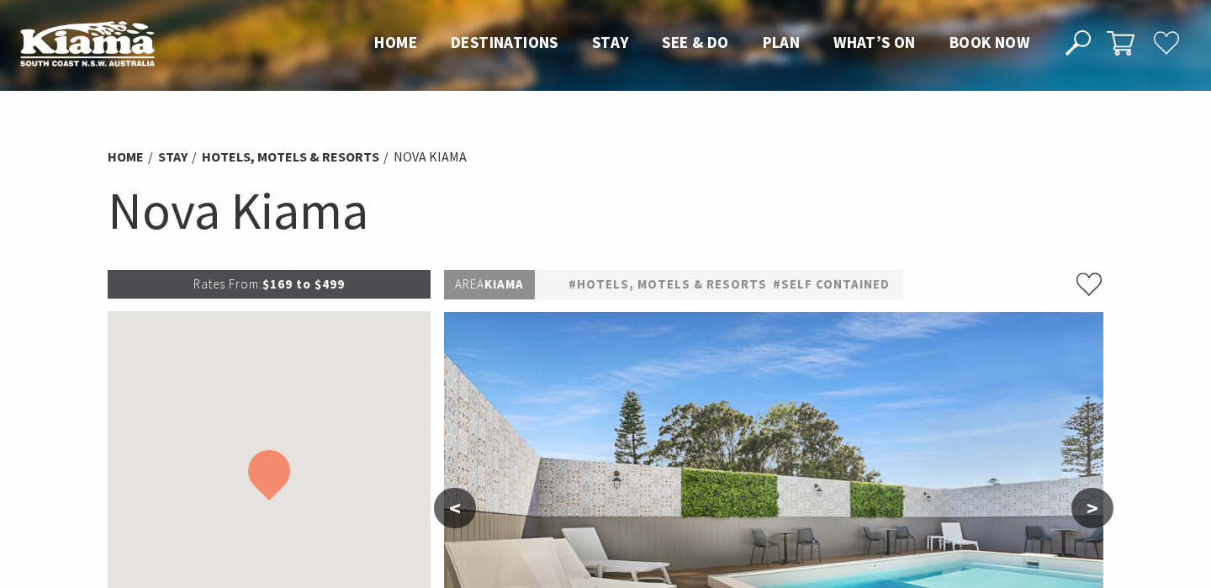
select select "3"
select select "2"
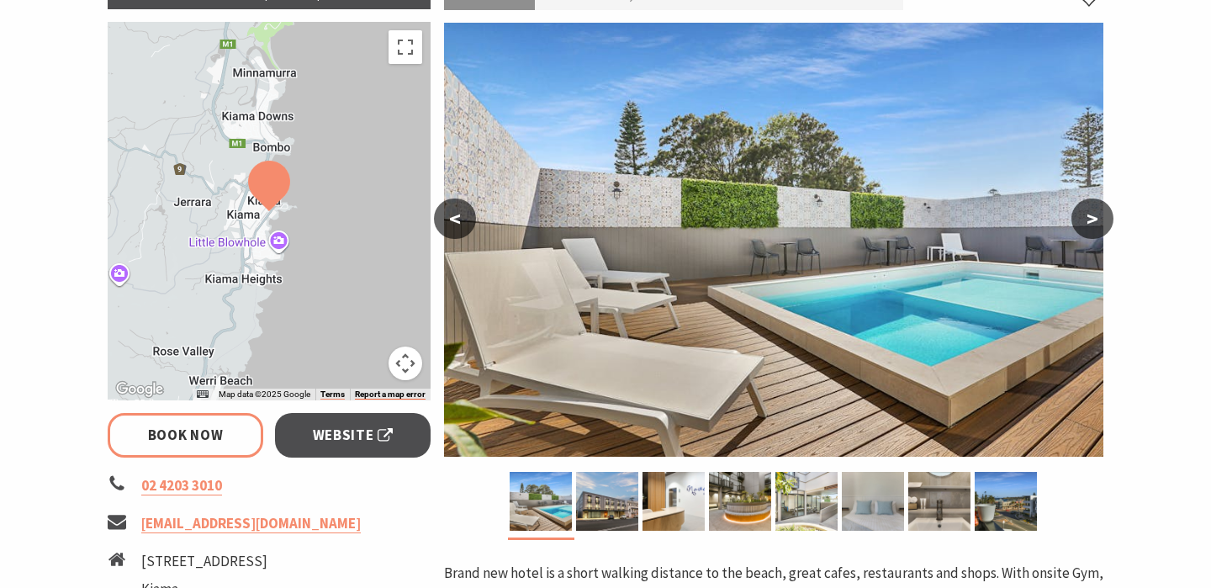
scroll to position [301, 0]
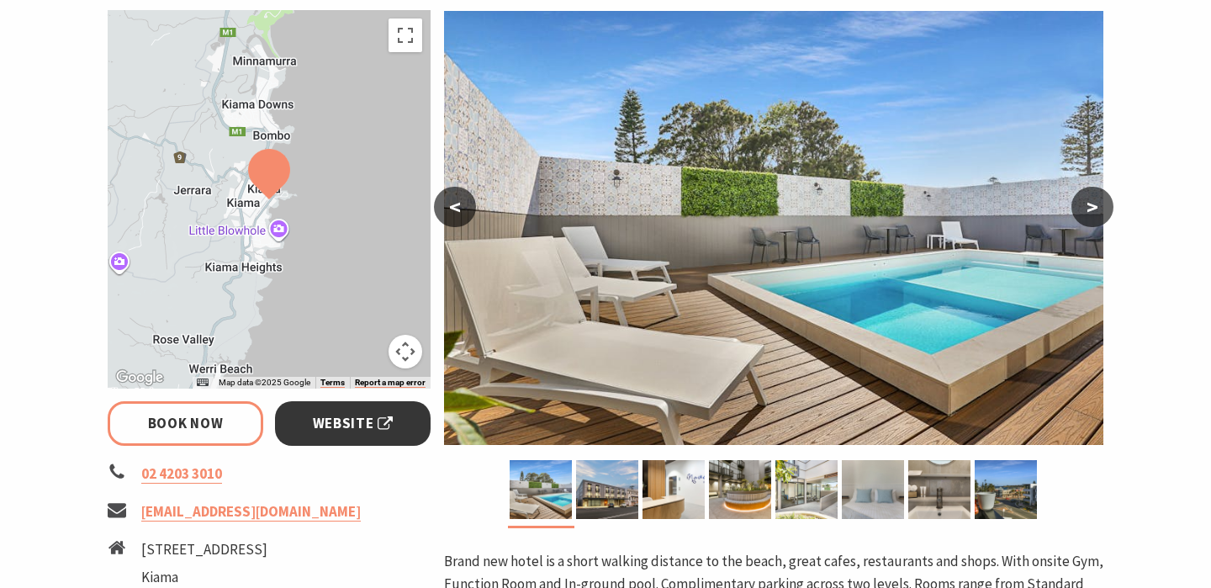
click at [332, 441] on link "Website" at bounding box center [353, 423] width 156 height 45
select select "3"
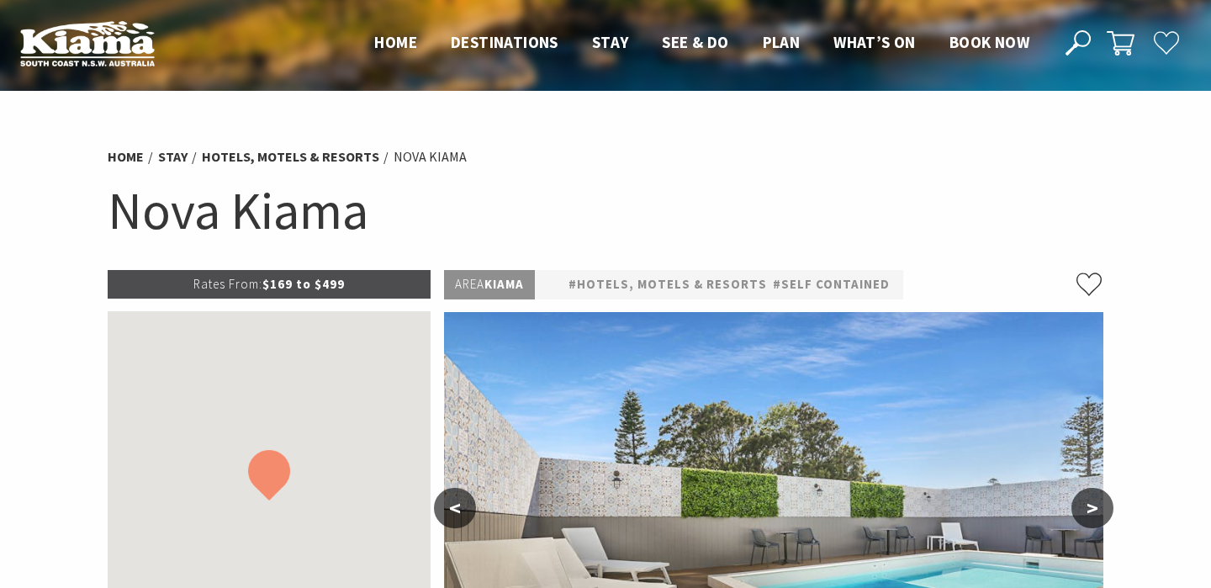
select select "3"
select select "2"
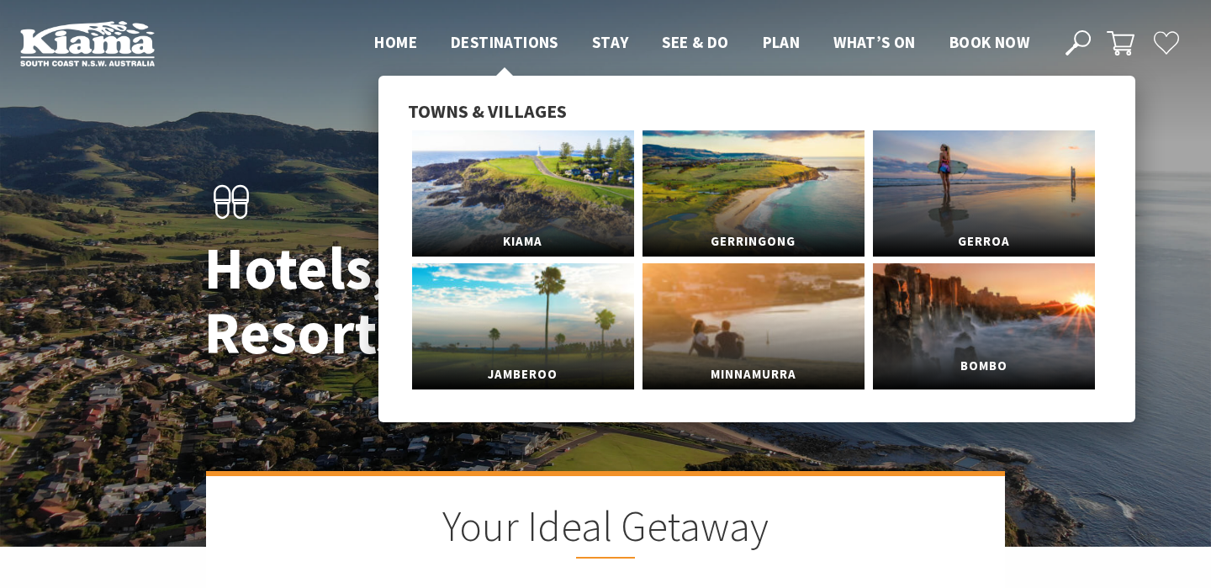
click at [961, 337] on link "Bombo" at bounding box center [984, 326] width 222 height 126
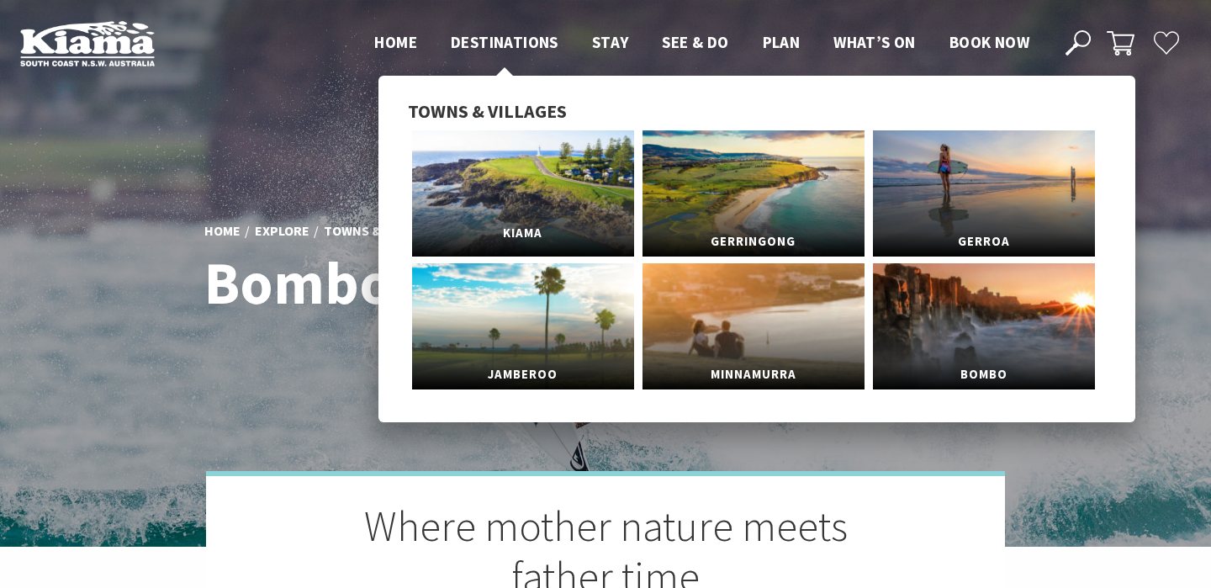
click at [508, 147] on link "Kiama" at bounding box center [523, 193] width 222 height 126
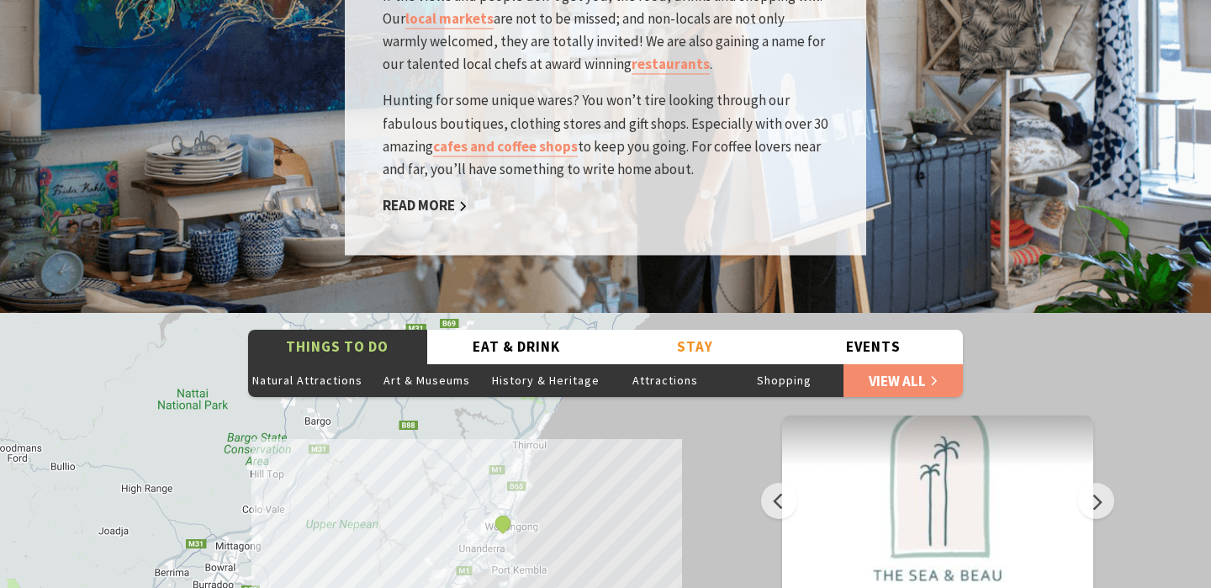
scroll to position [2597, 0]
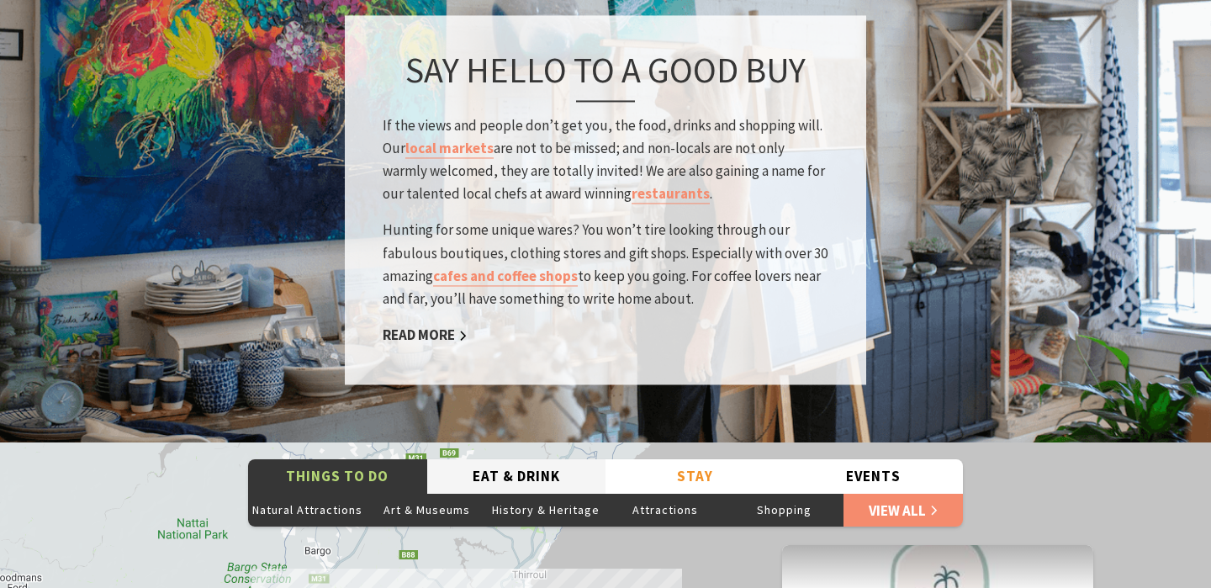
click at [527, 459] on button "Eat & Drink" at bounding box center [516, 476] width 179 height 34
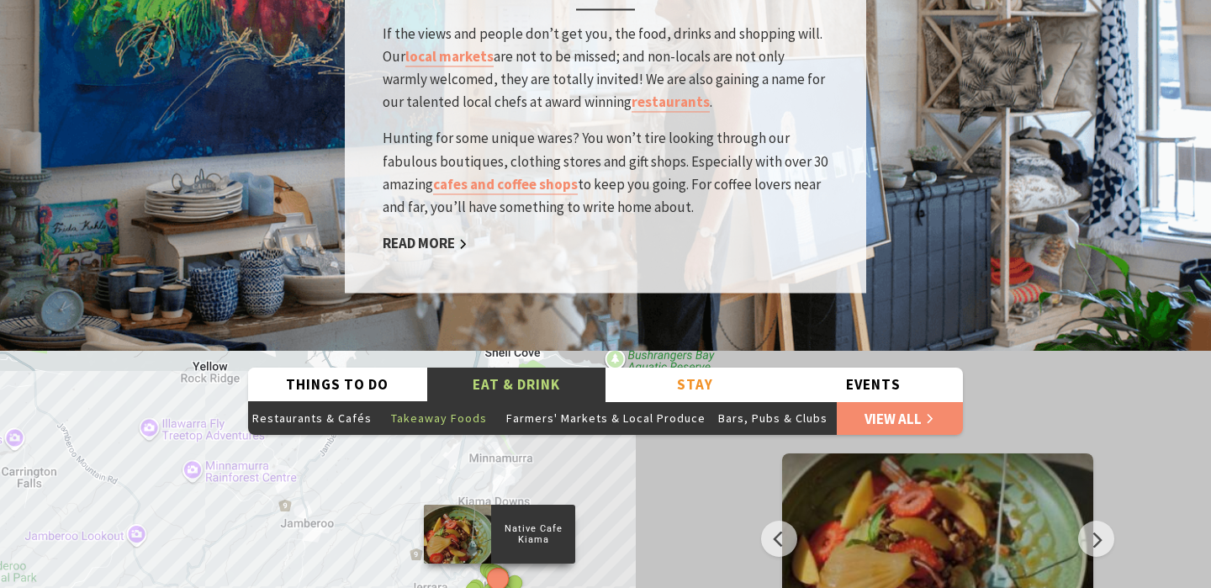
scroll to position [2686, 0]
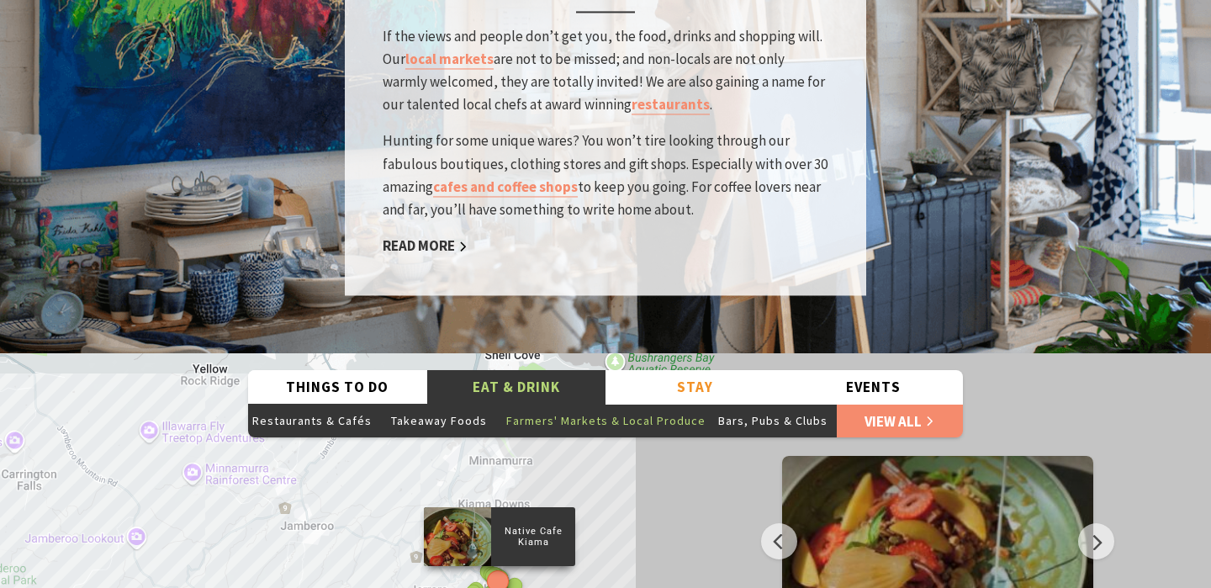
click at [546, 404] on button "Farmers' Markets & Local Produce" at bounding box center [606, 421] width 208 height 34
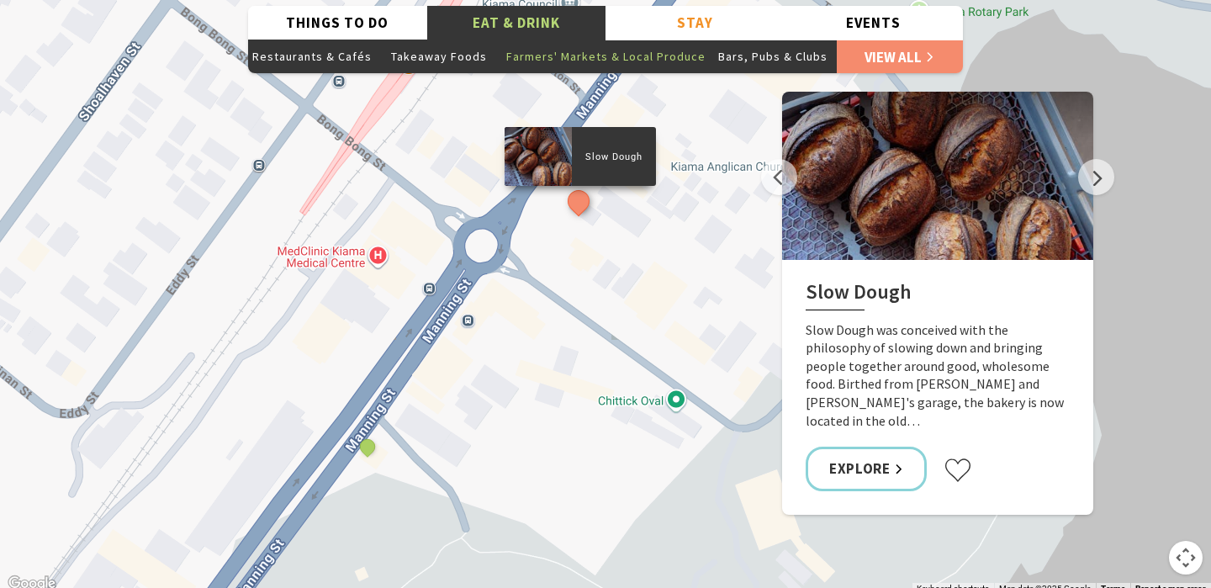
scroll to position [3117, 0]
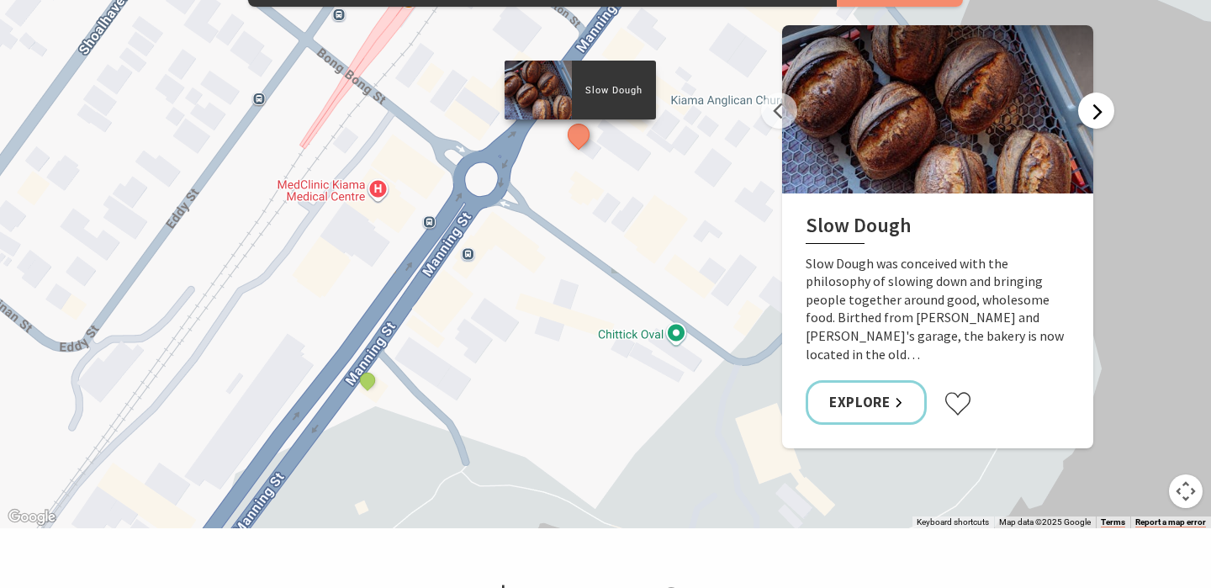
click at [1103, 93] on button "Next" at bounding box center [1096, 111] width 36 height 36
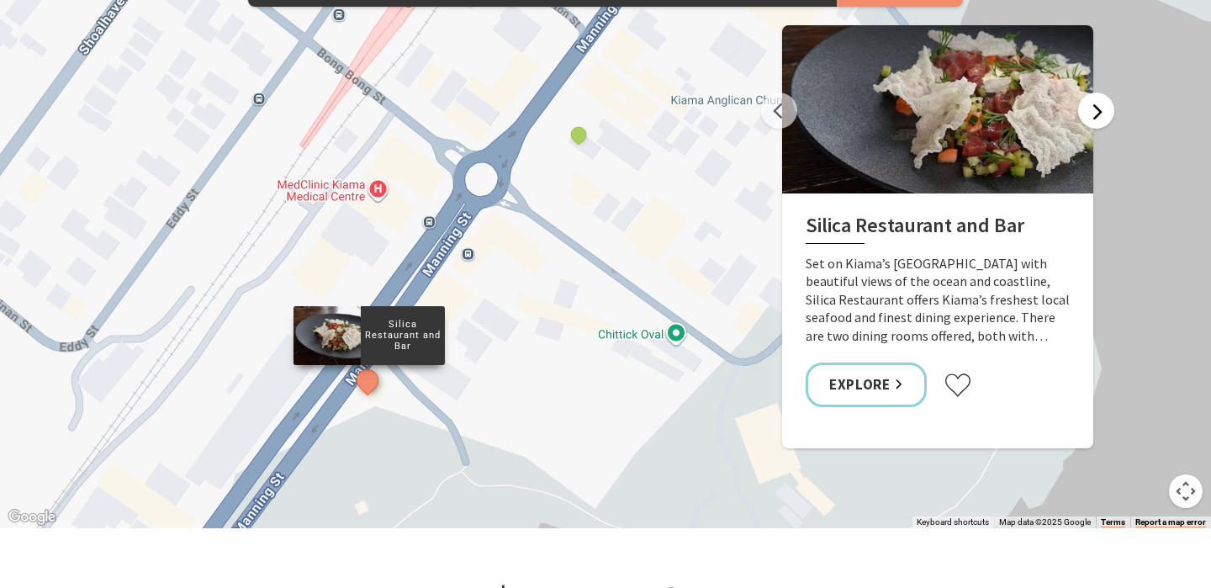
click at [1103, 93] on button "Next" at bounding box center [1096, 111] width 36 height 36
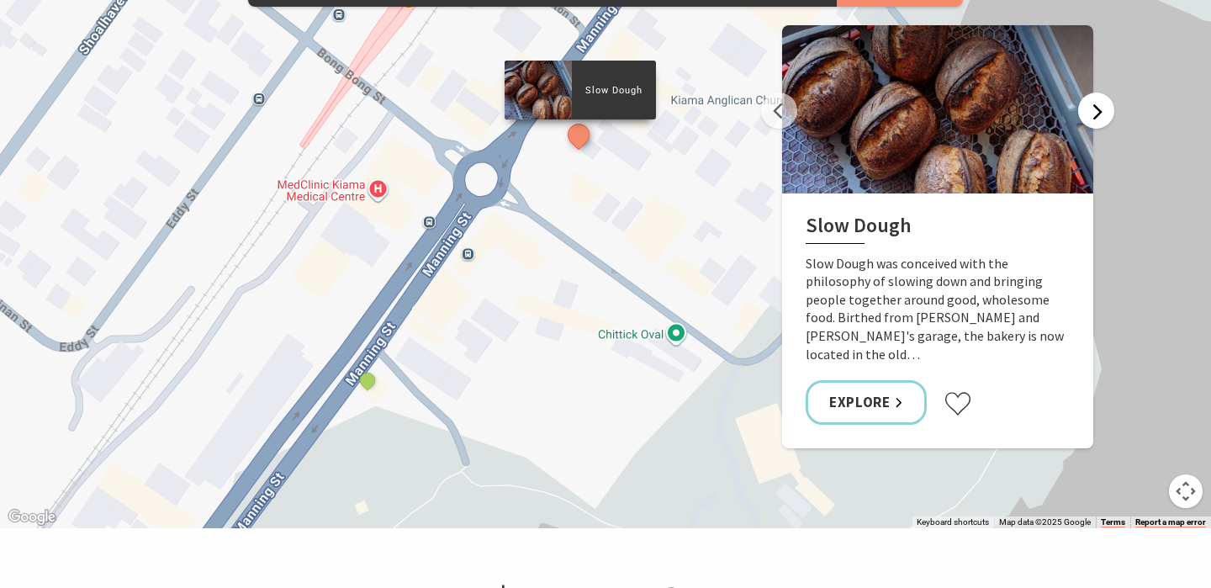
click at [1103, 93] on button "Next" at bounding box center [1096, 111] width 36 height 36
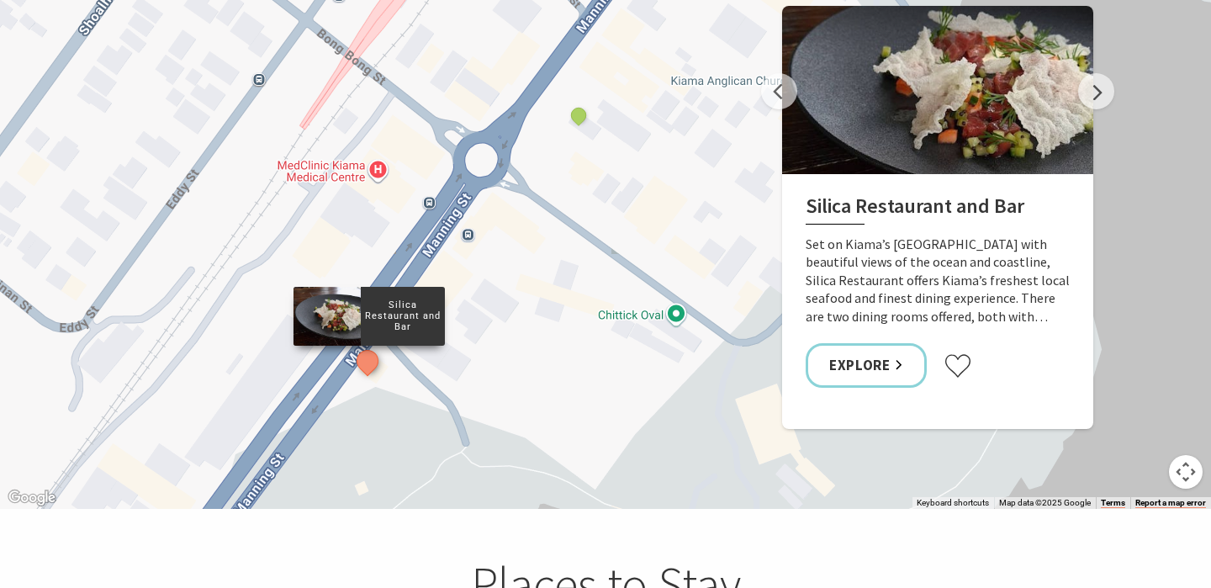
scroll to position [3118, 0]
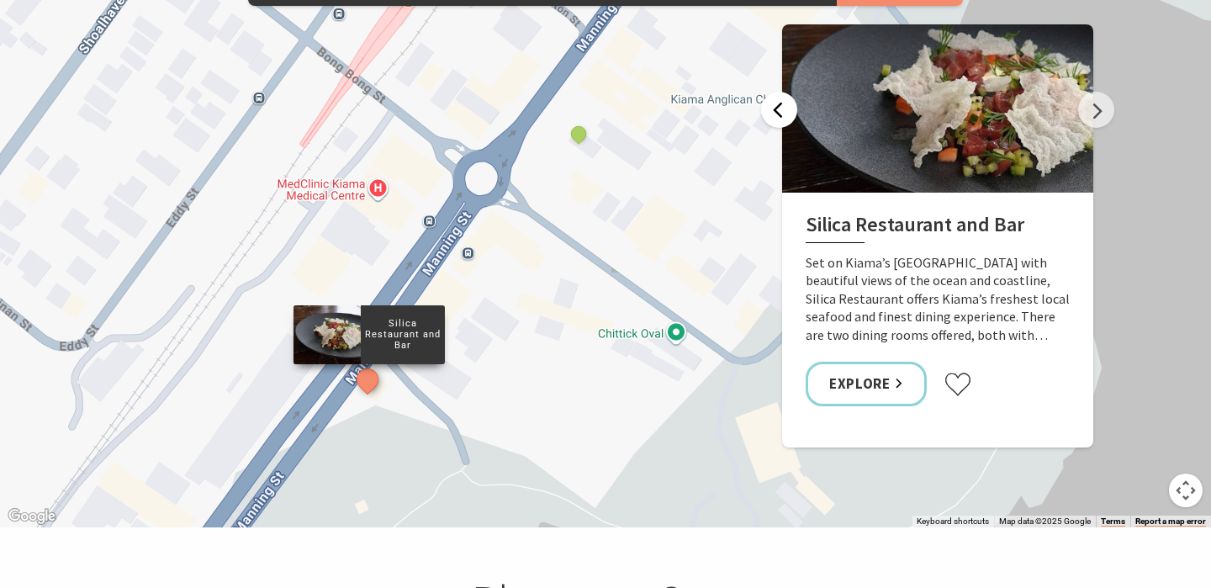
click at [779, 92] on button "Previous" at bounding box center [779, 110] width 36 height 36
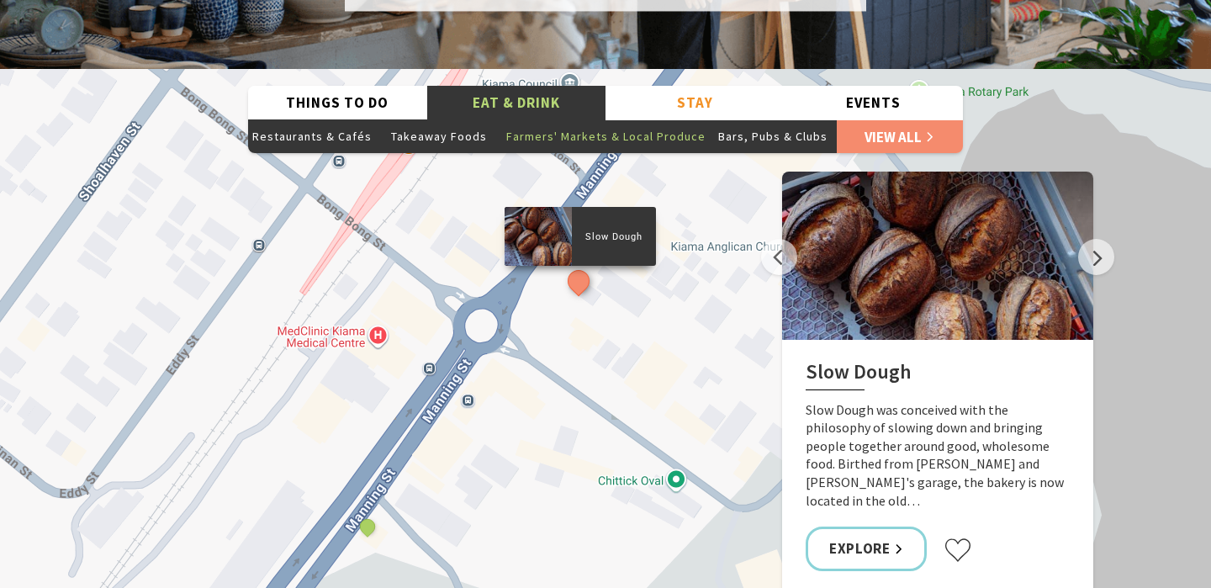
scroll to position [2958, 0]
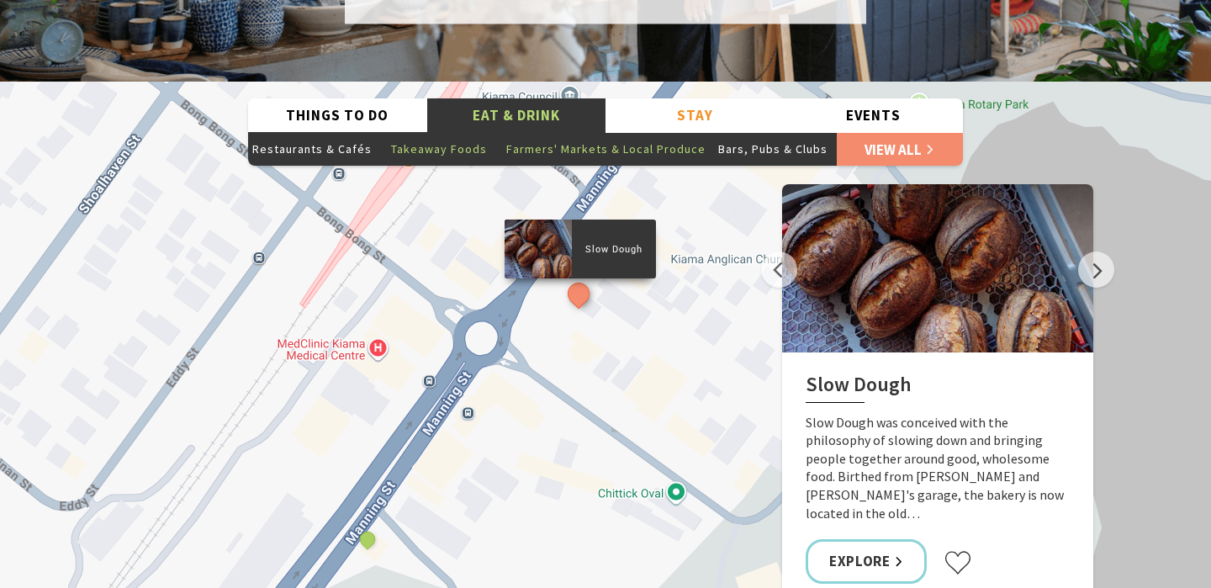
click at [460, 132] on button "Takeaway Foods" at bounding box center [439, 149] width 126 height 34
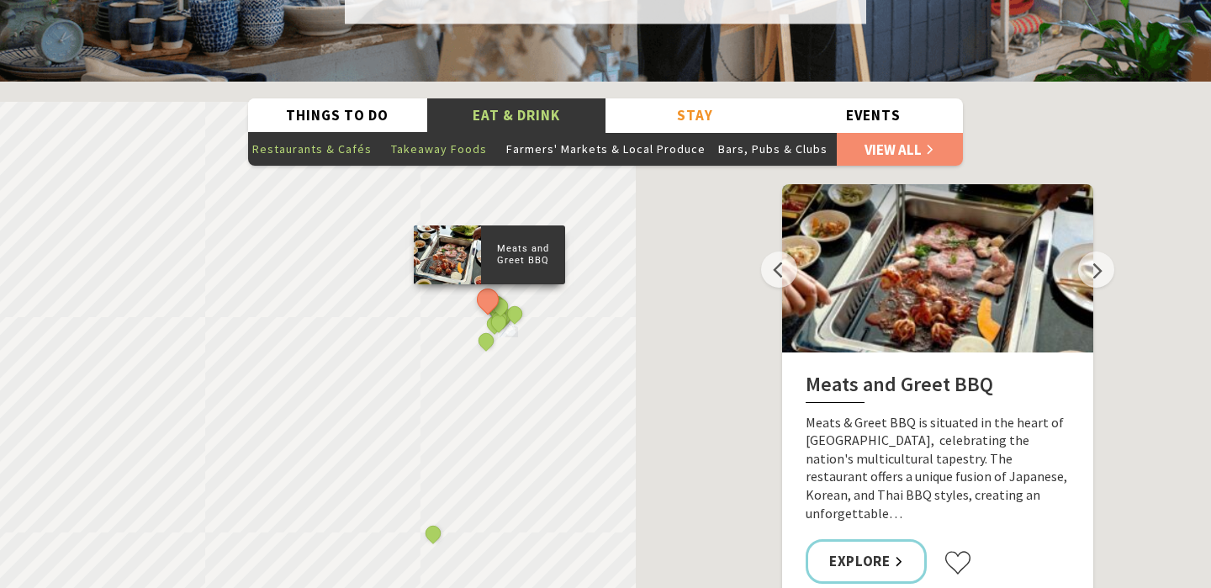
click at [304, 132] on button "Restaurants & Cafés" at bounding box center [312, 149] width 128 height 34
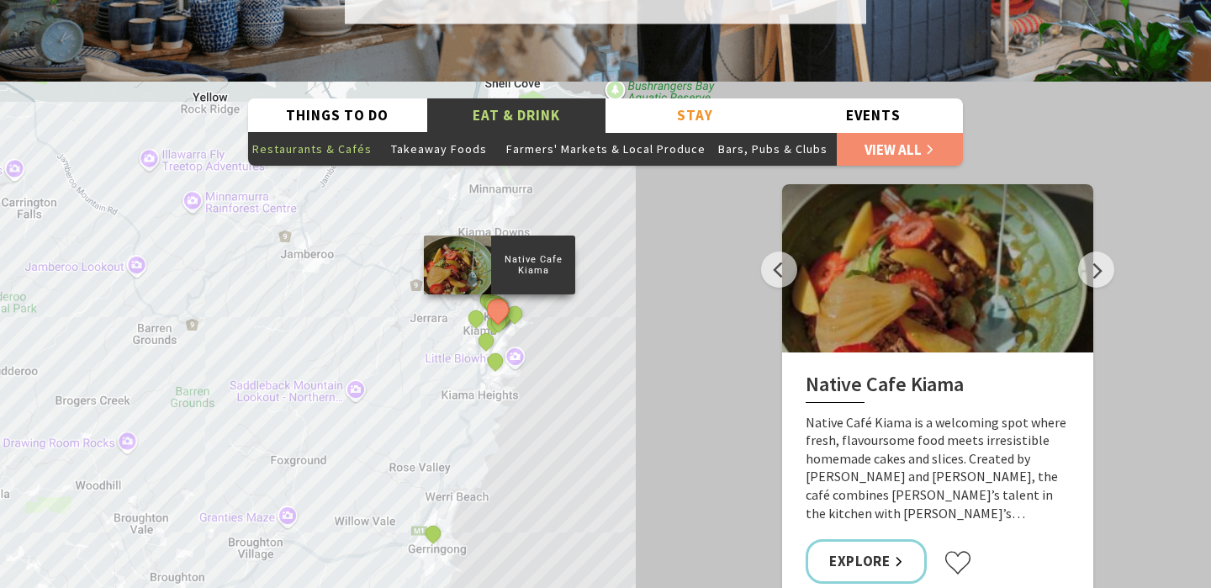
click at [348, 132] on button "Restaurants & Cafés" at bounding box center [312, 149] width 128 height 34
click at [1092, 251] on button "Next" at bounding box center [1096, 269] width 36 height 36
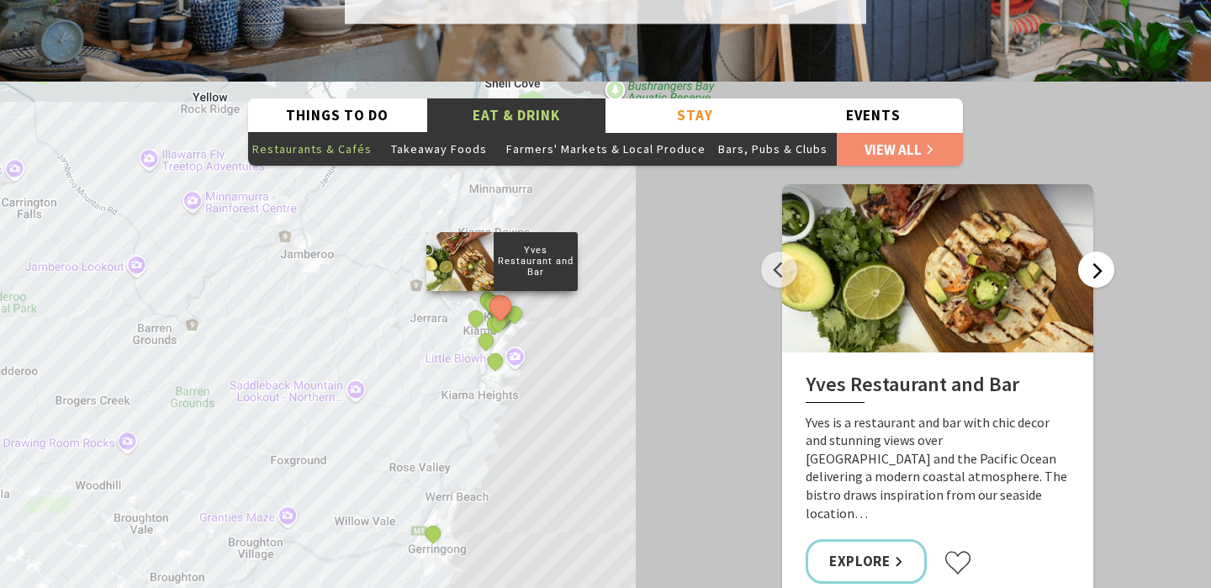
click at [1092, 251] on button "Next" at bounding box center [1096, 269] width 36 height 36
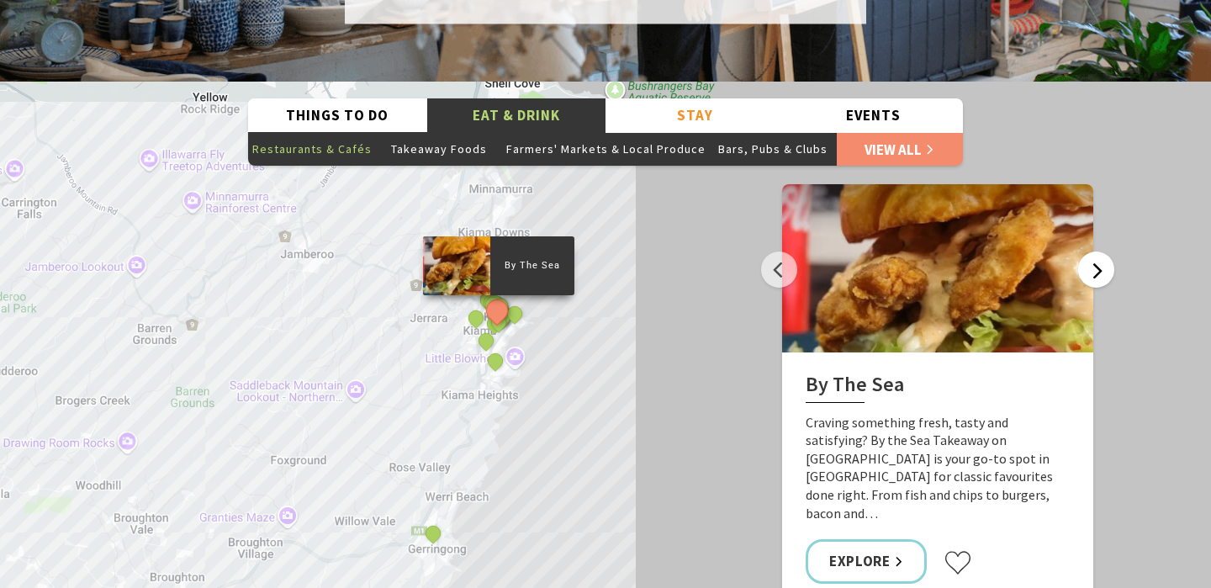
click at [1092, 251] on button "Next" at bounding box center [1096, 269] width 36 height 36
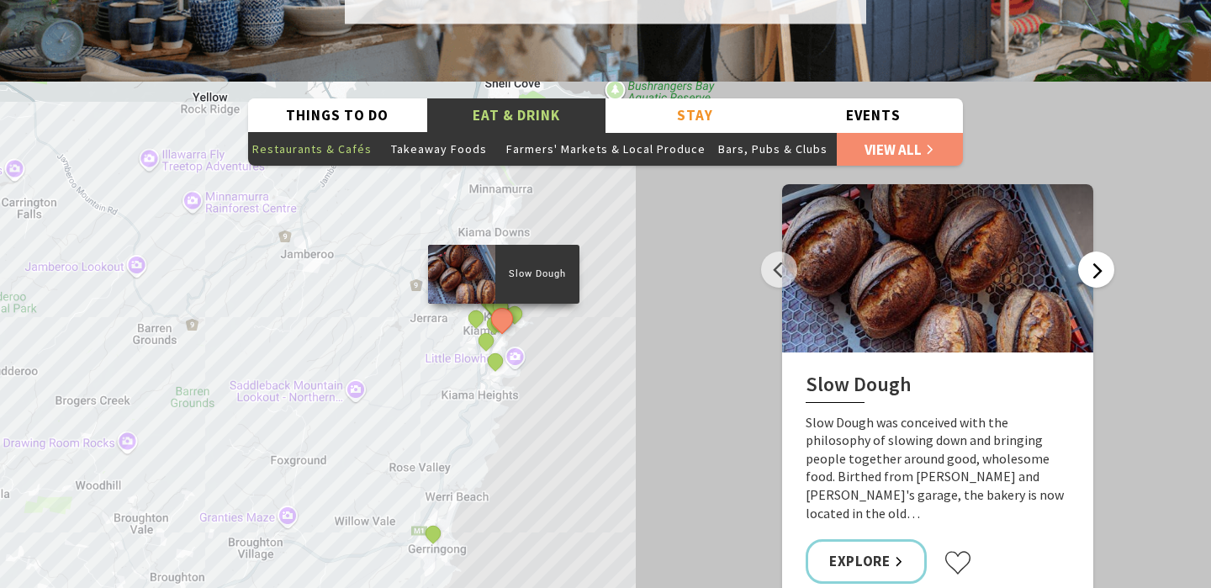
click at [1107, 251] on button "Next" at bounding box center [1096, 269] width 36 height 36
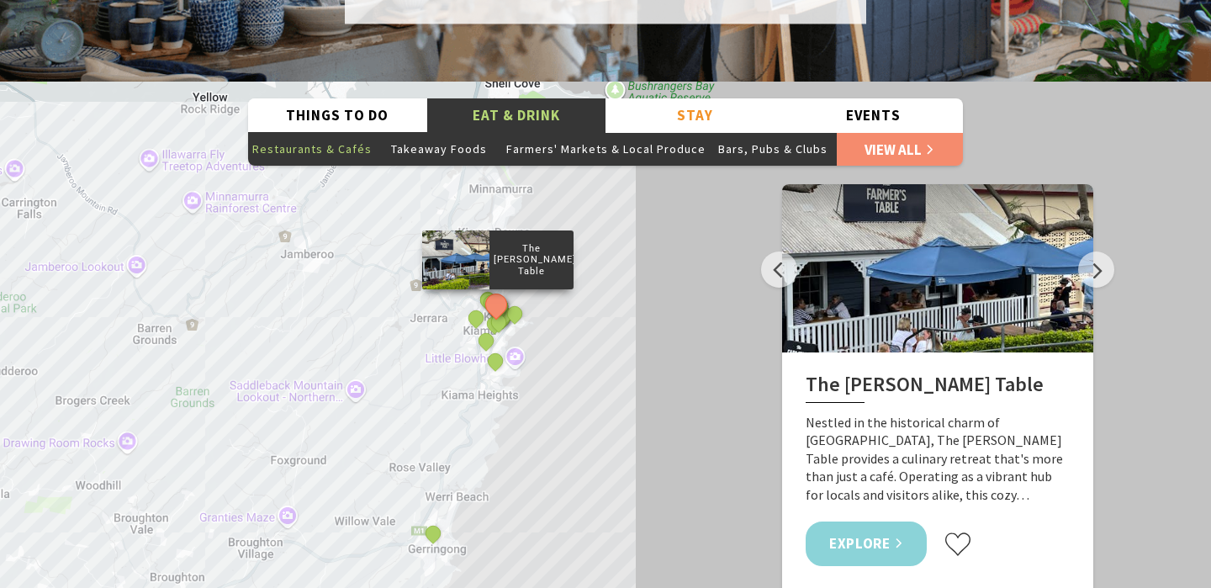
click at [864, 521] on link "Explore" at bounding box center [866, 543] width 121 height 45
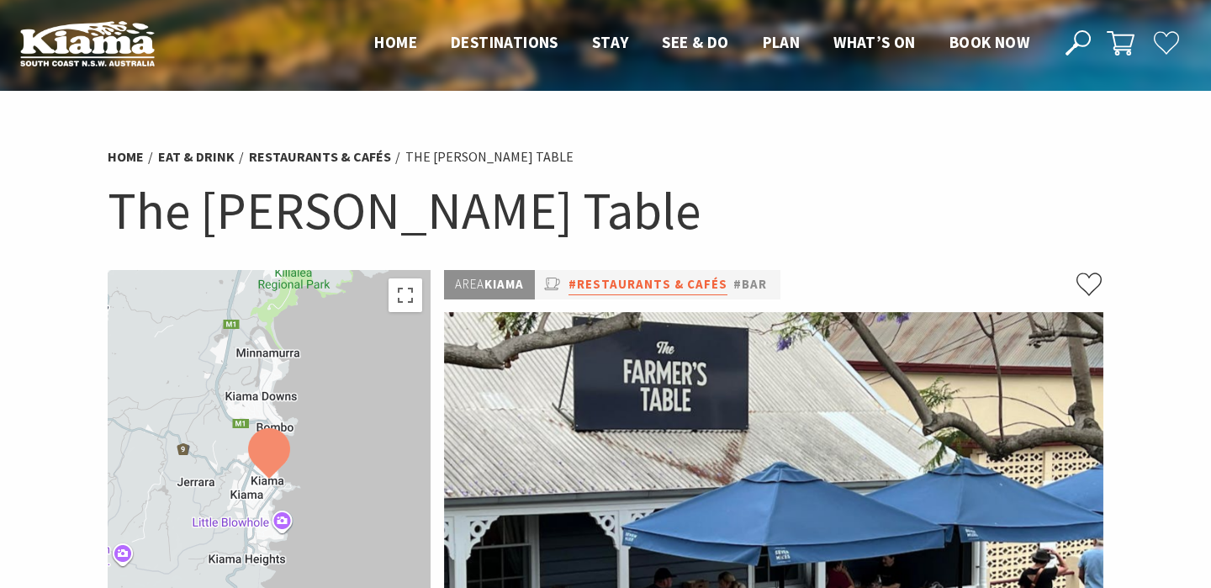
click at [651, 281] on link "#Restaurants & Cafés" at bounding box center [648, 284] width 159 height 21
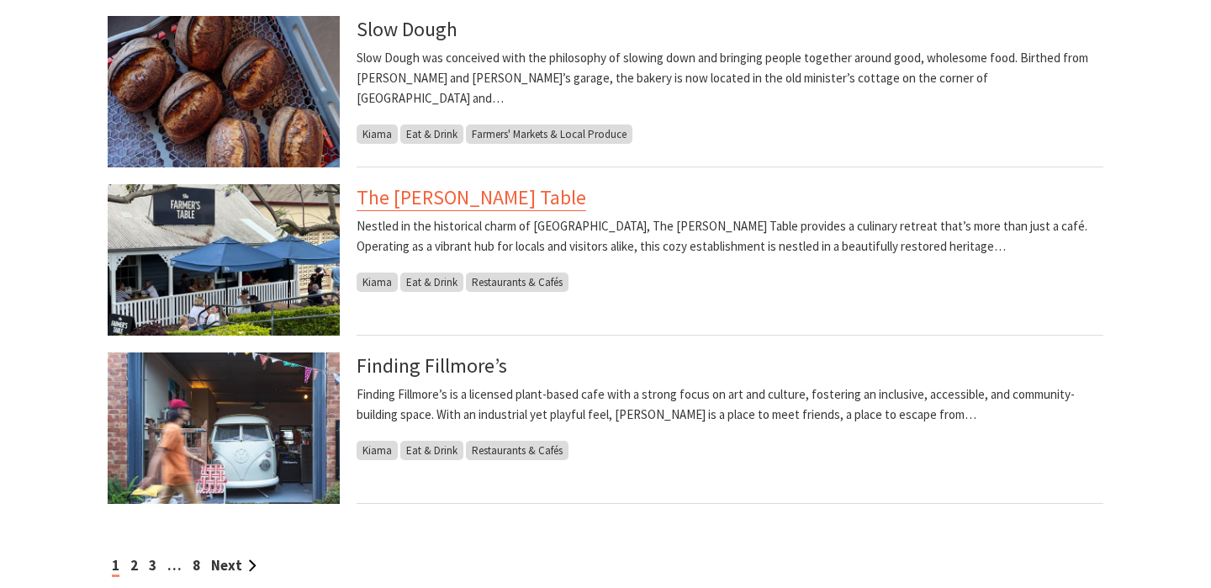
scroll to position [1315, 0]
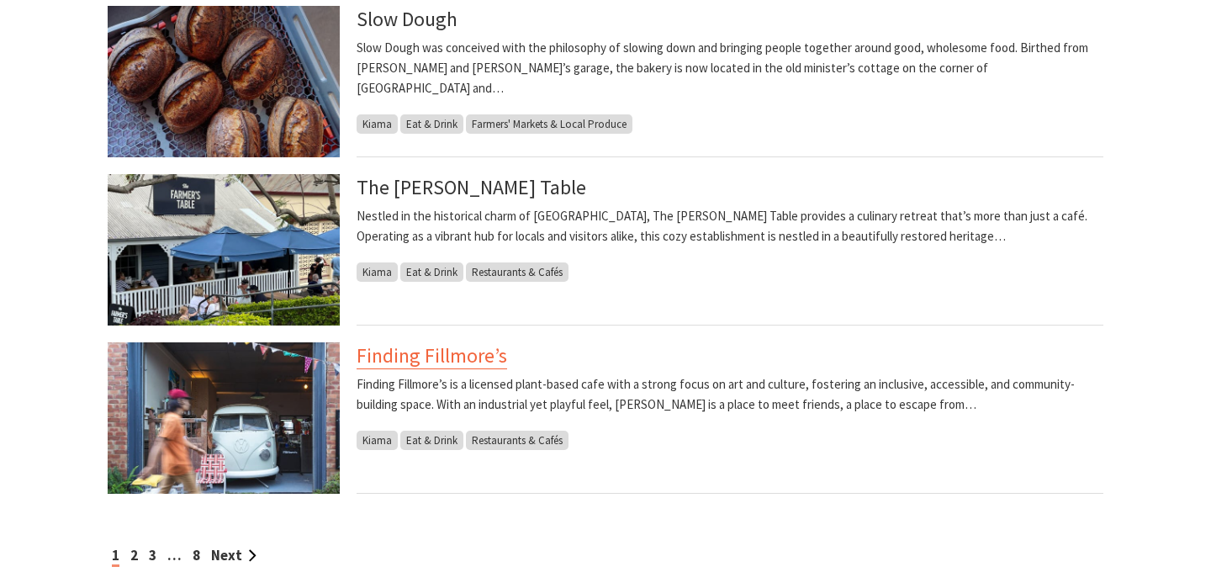
click at [433, 347] on link "Finding Fillmore’s" at bounding box center [432, 355] width 151 height 27
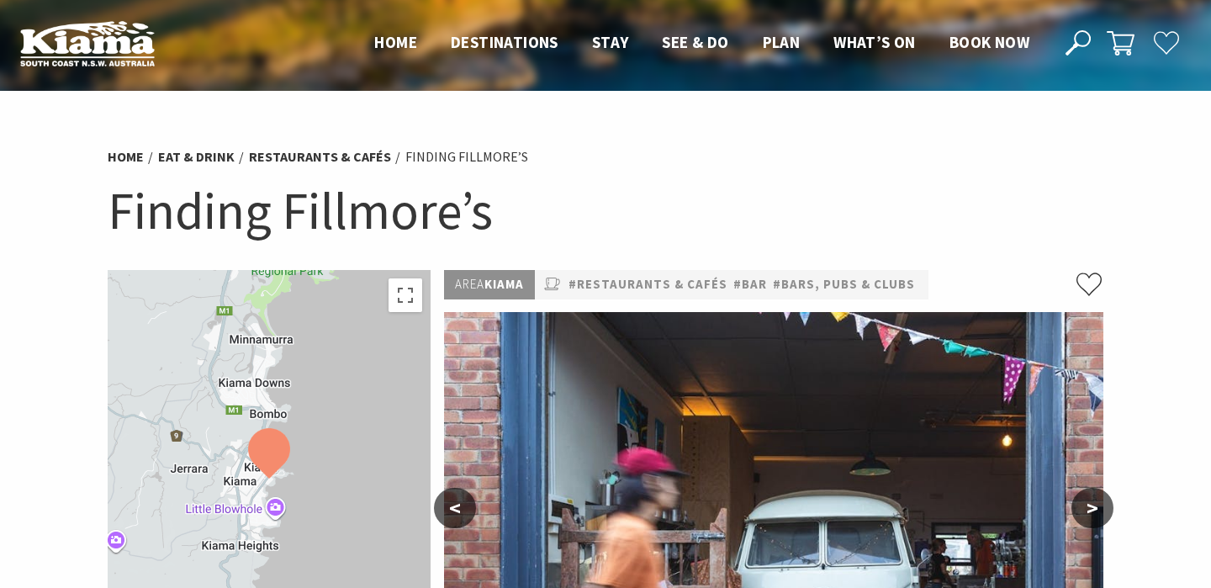
scroll to position [325, 0]
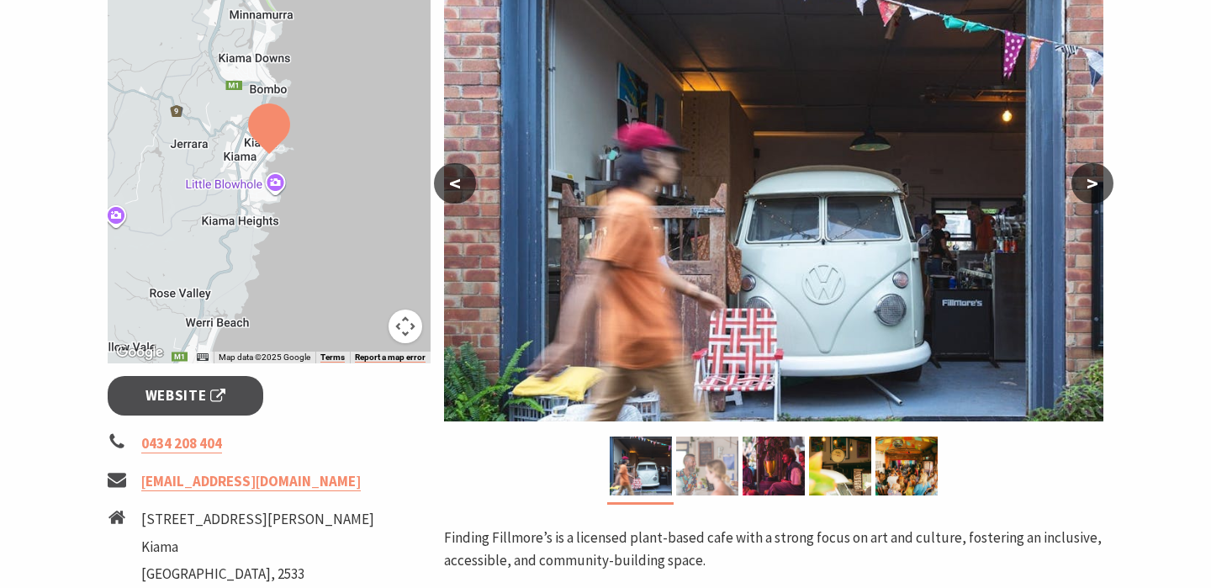
click at [707, 464] on img at bounding box center [707, 466] width 62 height 59
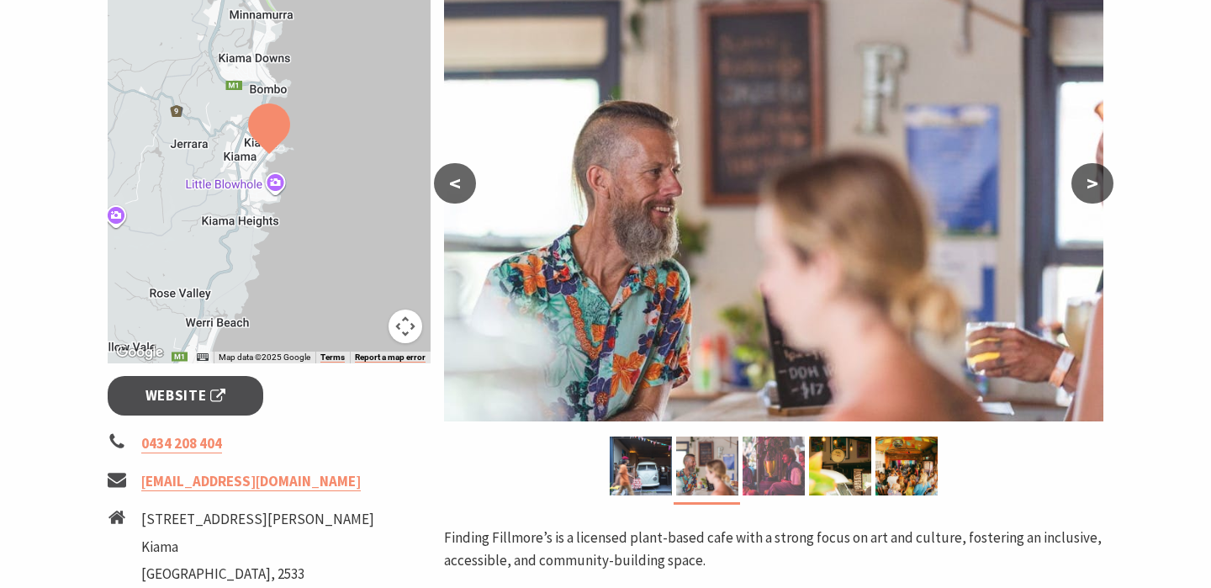
click at [776, 464] on img at bounding box center [774, 466] width 62 height 59
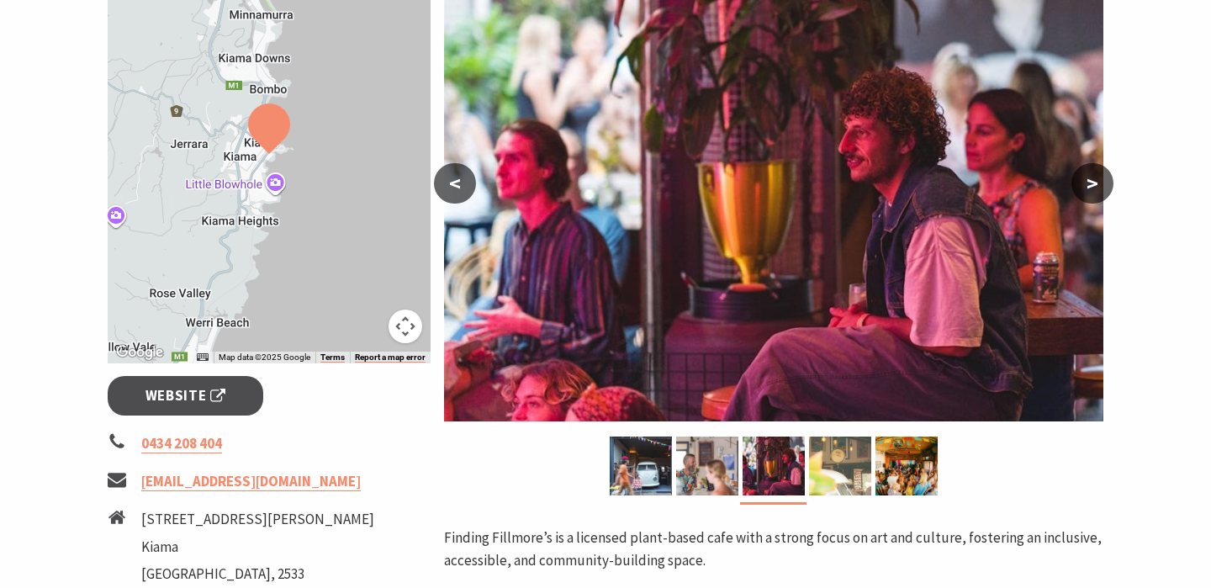
click at [829, 464] on img at bounding box center [840, 466] width 62 height 59
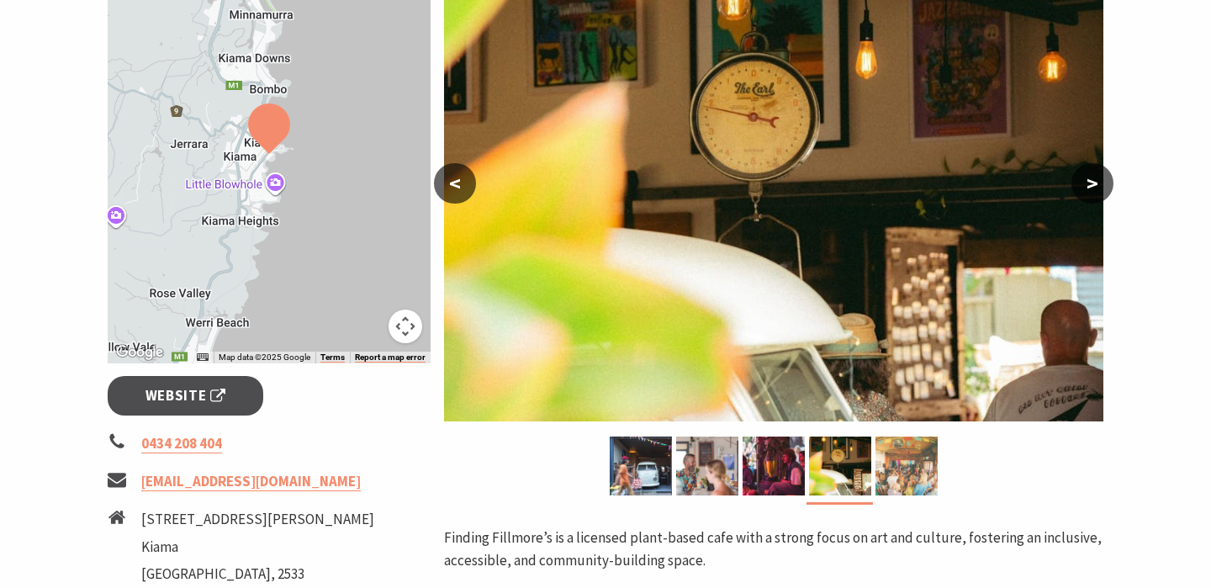
click at [885, 468] on img at bounding box center [907, 466] width 62 height 59
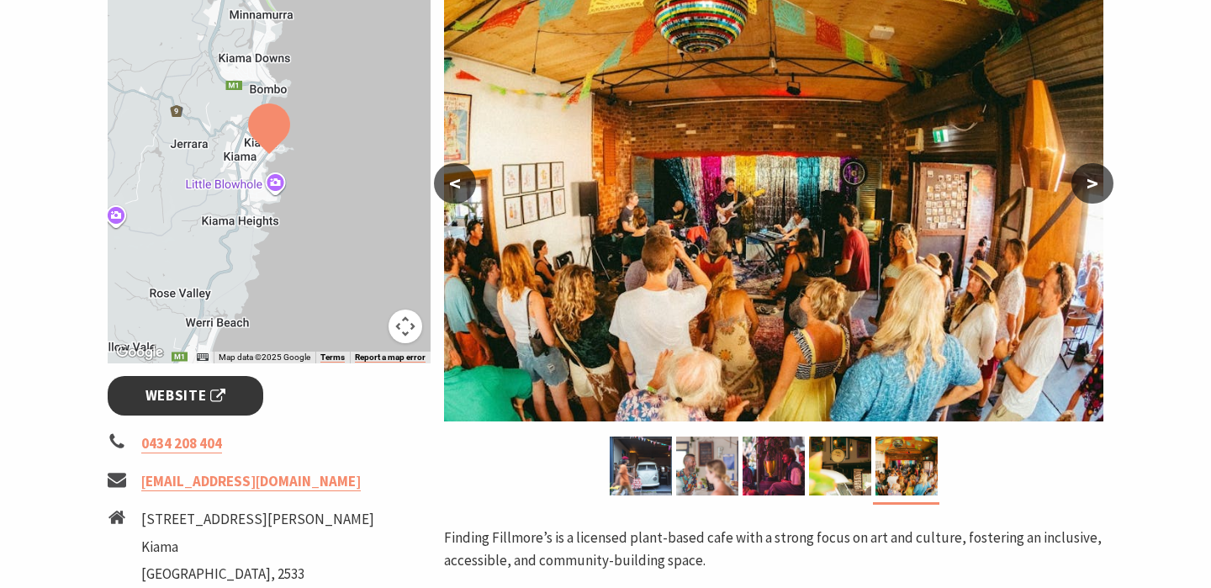
click at [212, 404] on span "Website" at bounding box center [186, 395] width 81 height 23
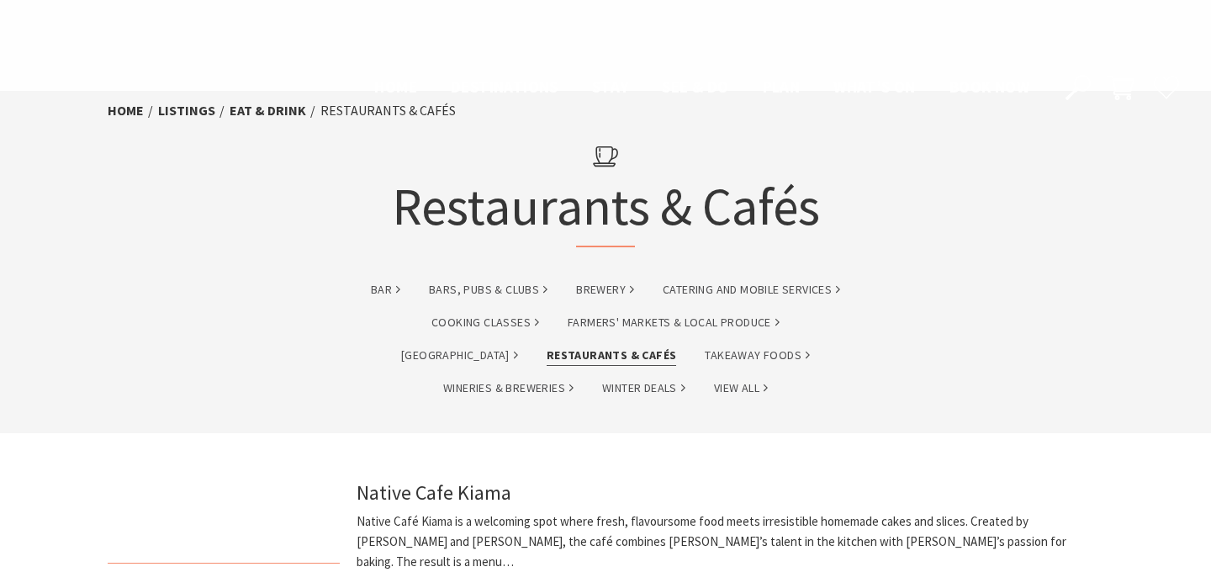
scroll to position [1315, 0]
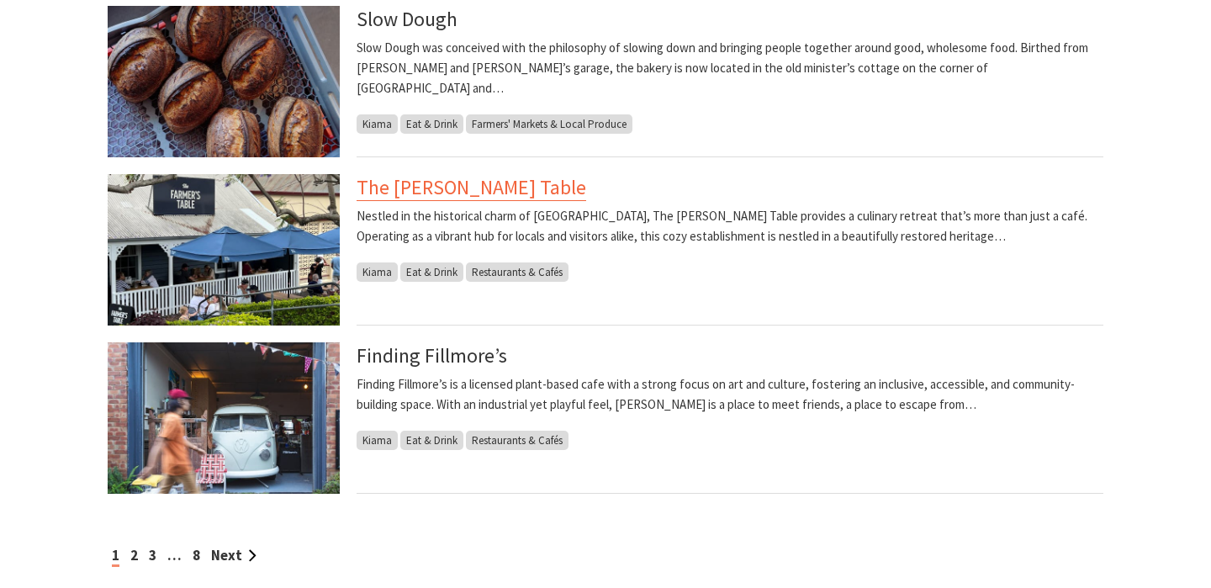
click at [446, 183] on link "The [PERSON_NAME] Table" at bounding box center [472, 187] width 230 height 27
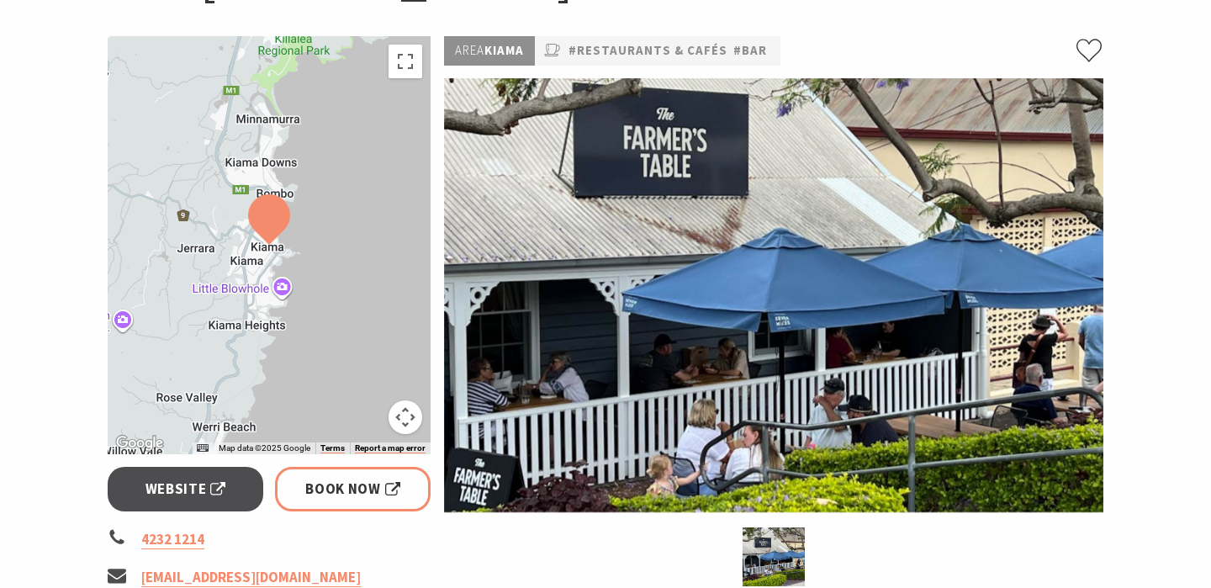
scroll to position [236, 0]
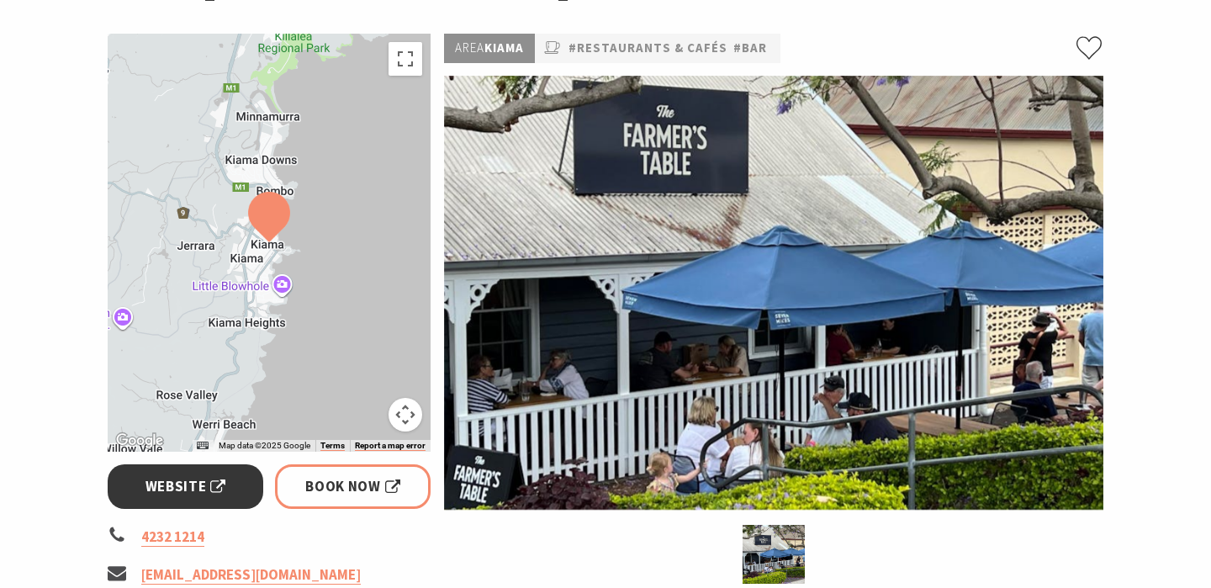
click at [203, 496] on span "Website" at bounding box center [186, 486] width 81 height 23
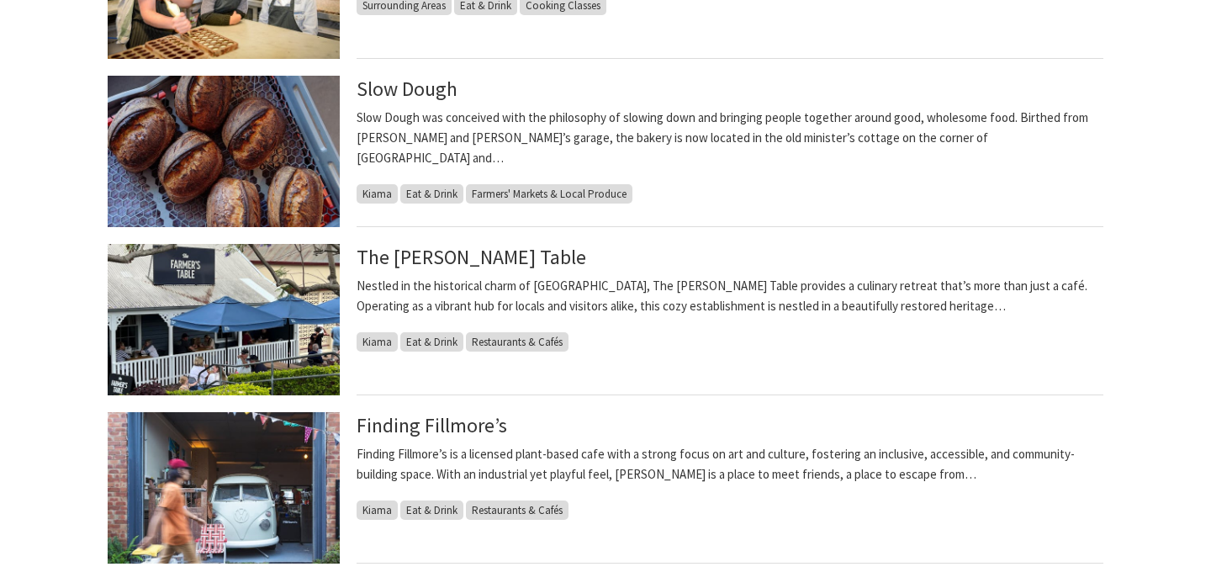
scroll to position [1085, 0]
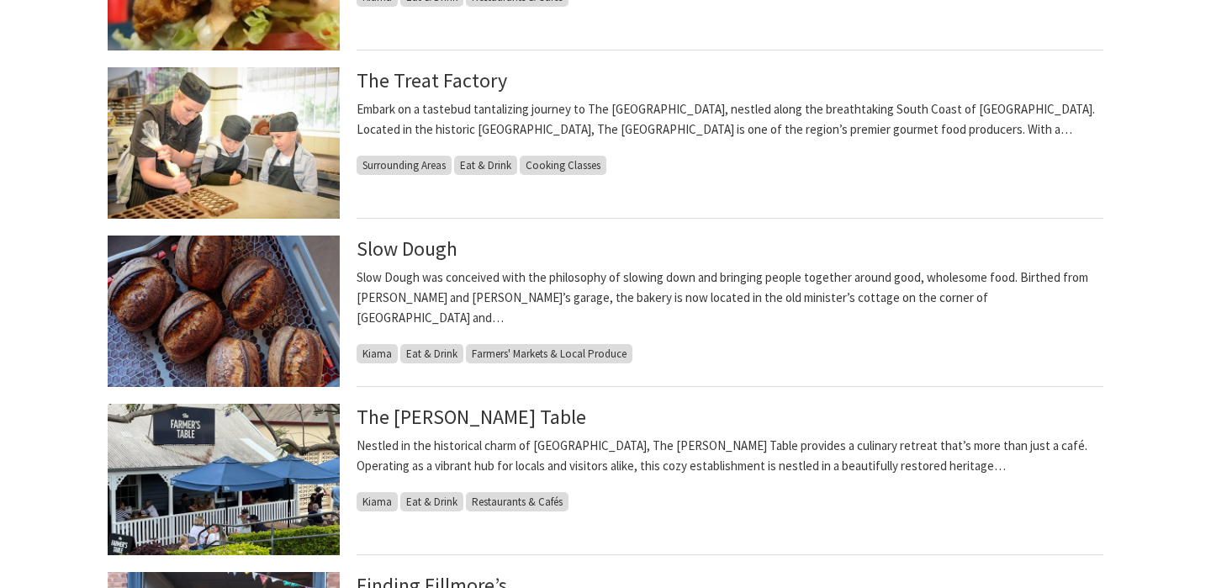
click at [417, 234] on li "The Treat Factory Embark on a tastebud tantalizing journey to The [GEOGRAPHIC_D…" at bounding box center [605, 151] width 1009 height 168
click at [414, 250] on link "Slow Dough" at bounding box center [407, 249] width 101 height 27
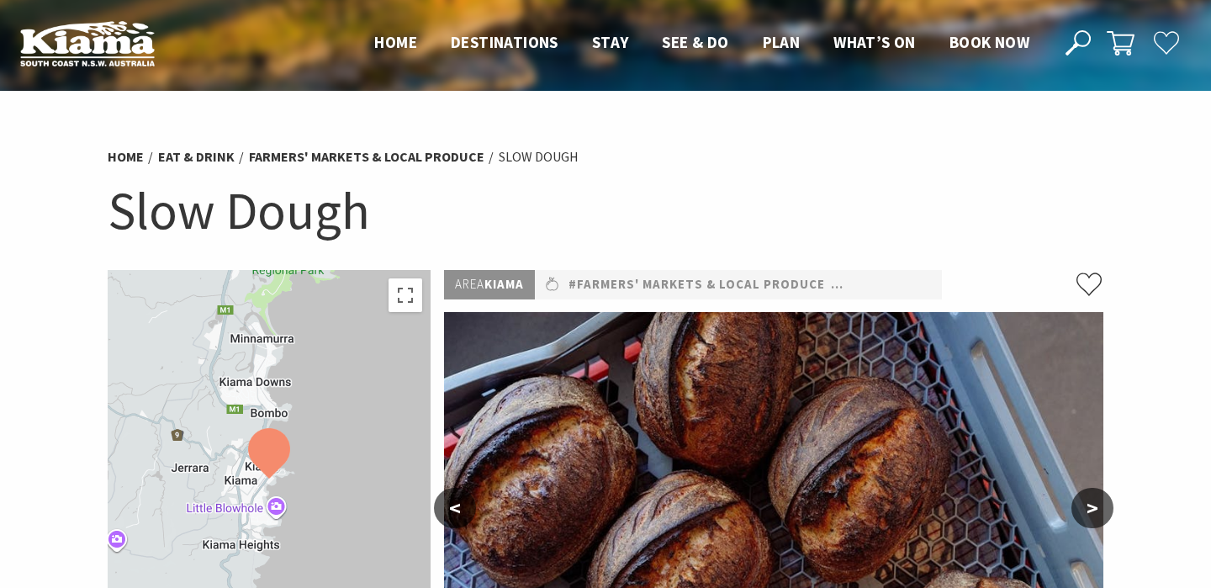
scroll to position [423, 0]
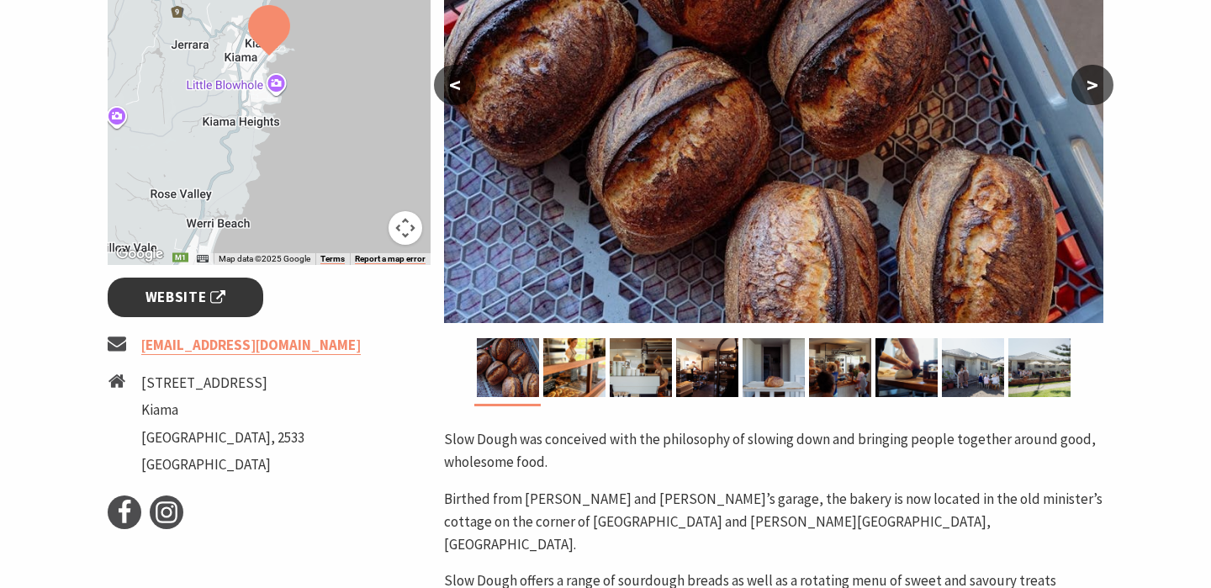
click at [208, 299] on span "Website" at bounding box center [186, 297] width 81 height 23
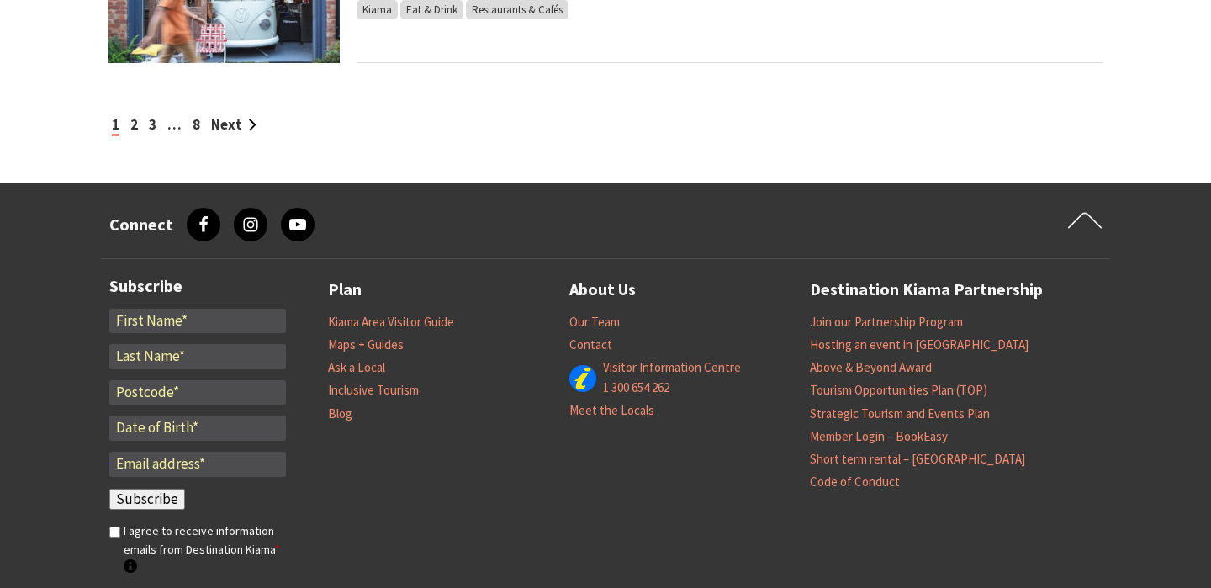
scroll to position [1545, 0]
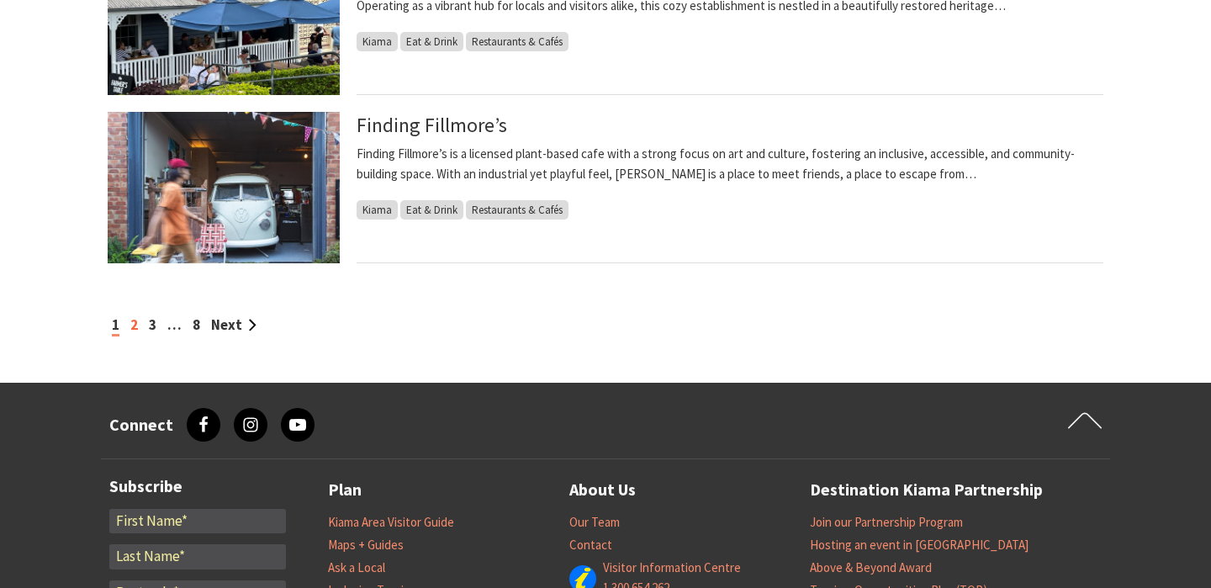
click at [130, 323] on link "2" at bounding box center [134, 324] width 8 height 19
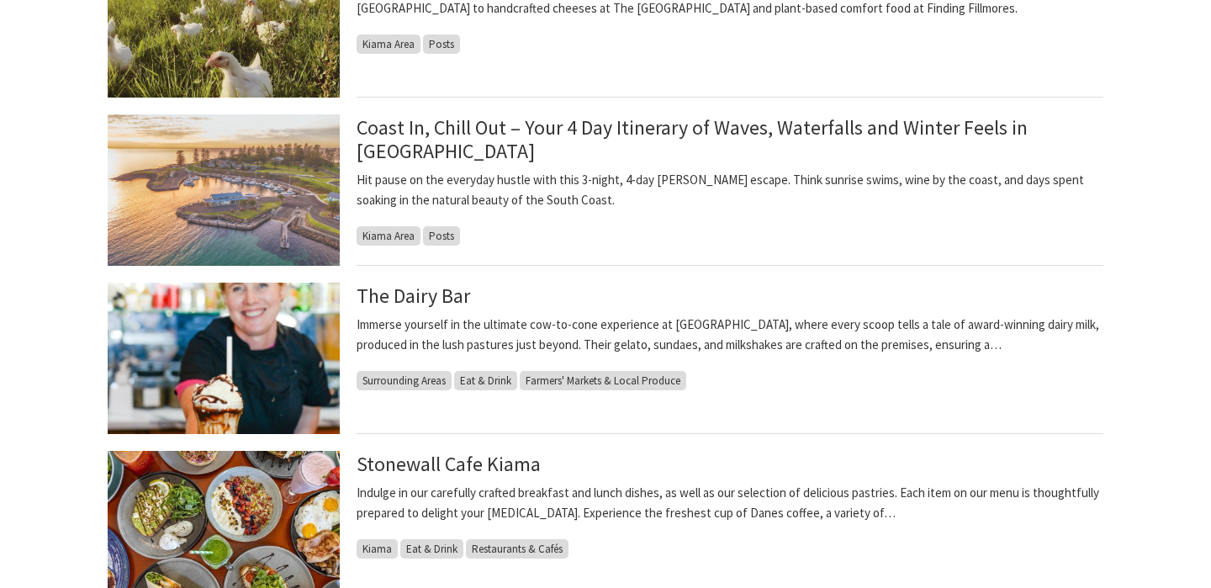
scroll to position [537, 0]
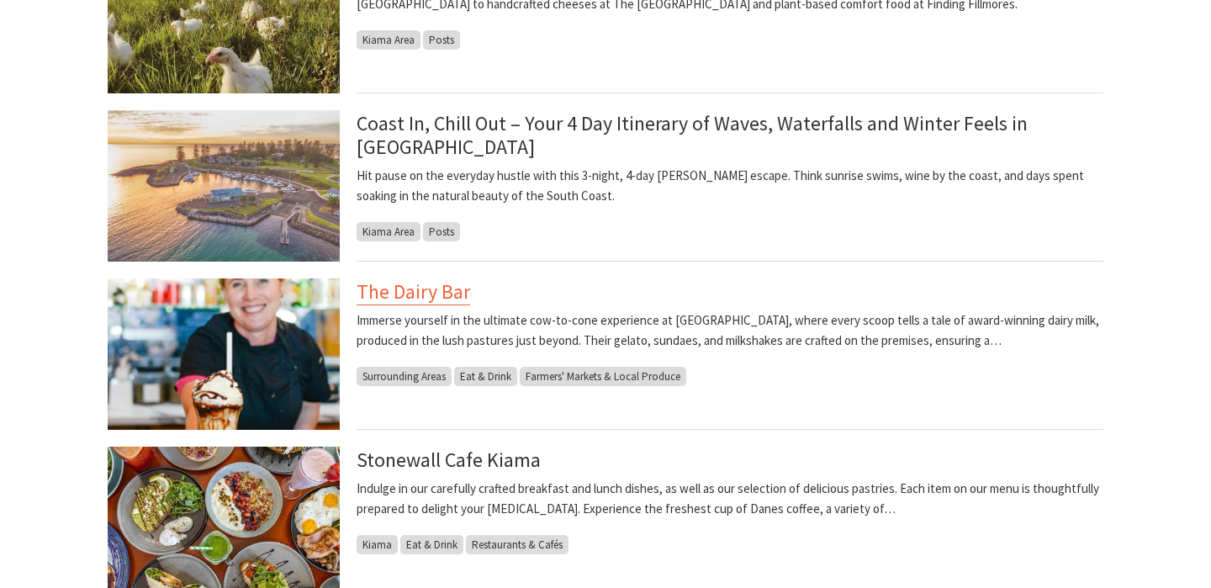
click at [392, 294] on link "The Dairy Bar" at bounding box center [414, 291] width 114 height 27
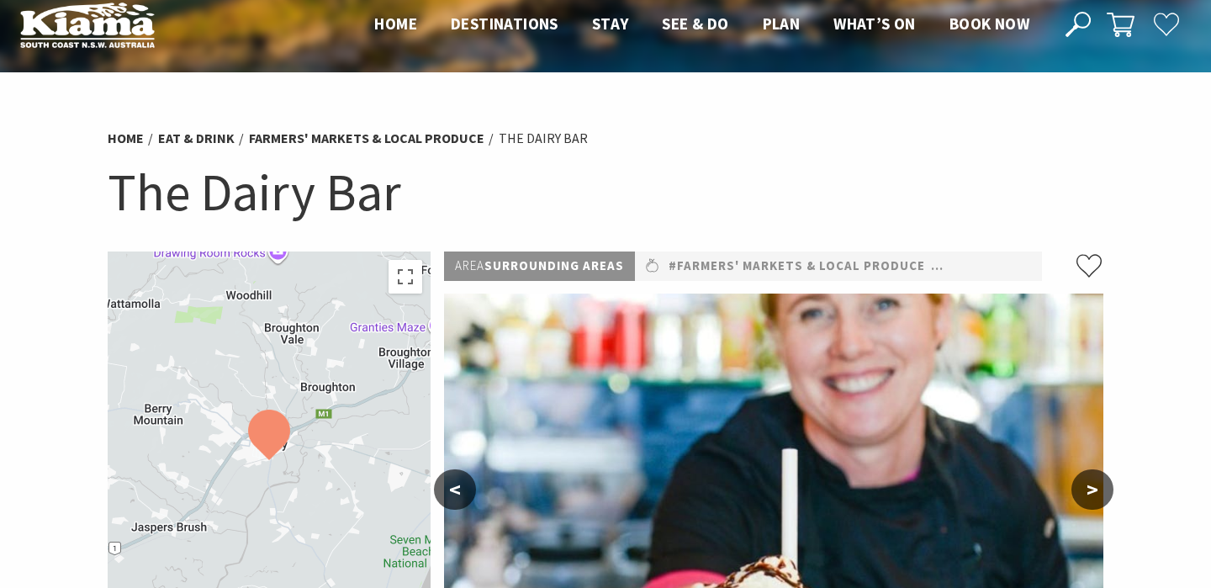
scroll to position [452, 0]
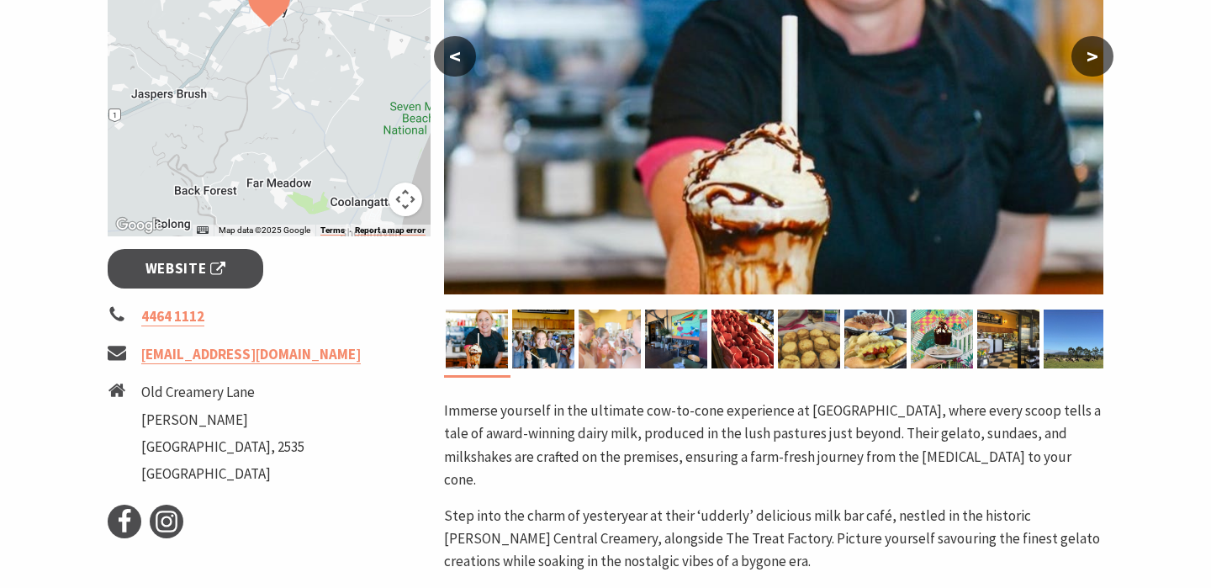
click at [597, 341] on img at bounding box center [610, 339] width 62 height 59
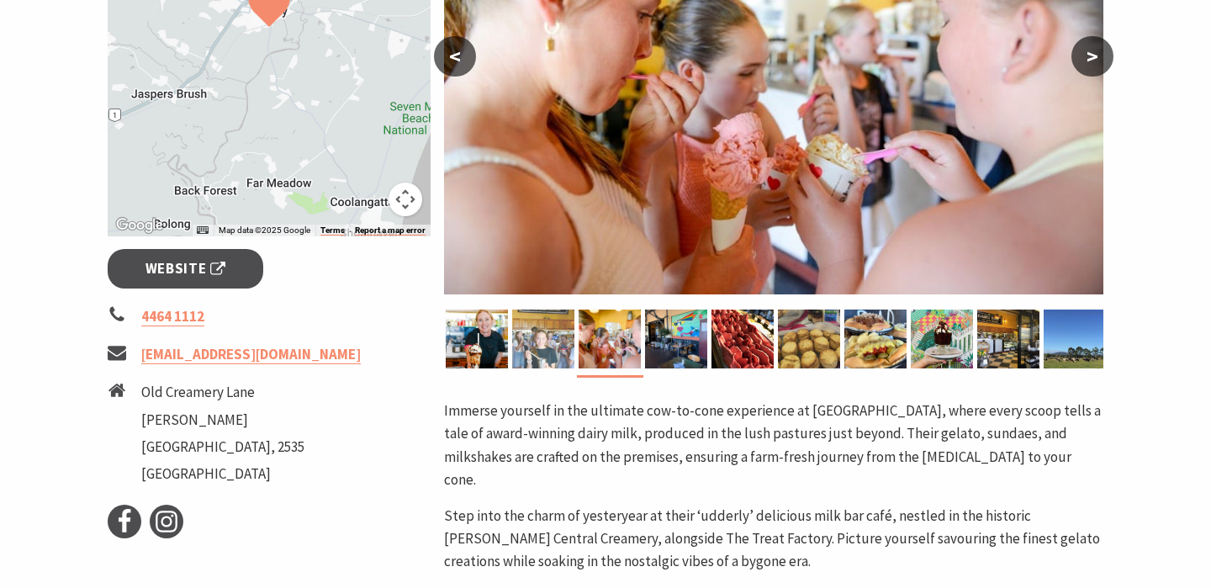
click at [552, 339] on img at bounding box center [543, 339] width 62 height 59
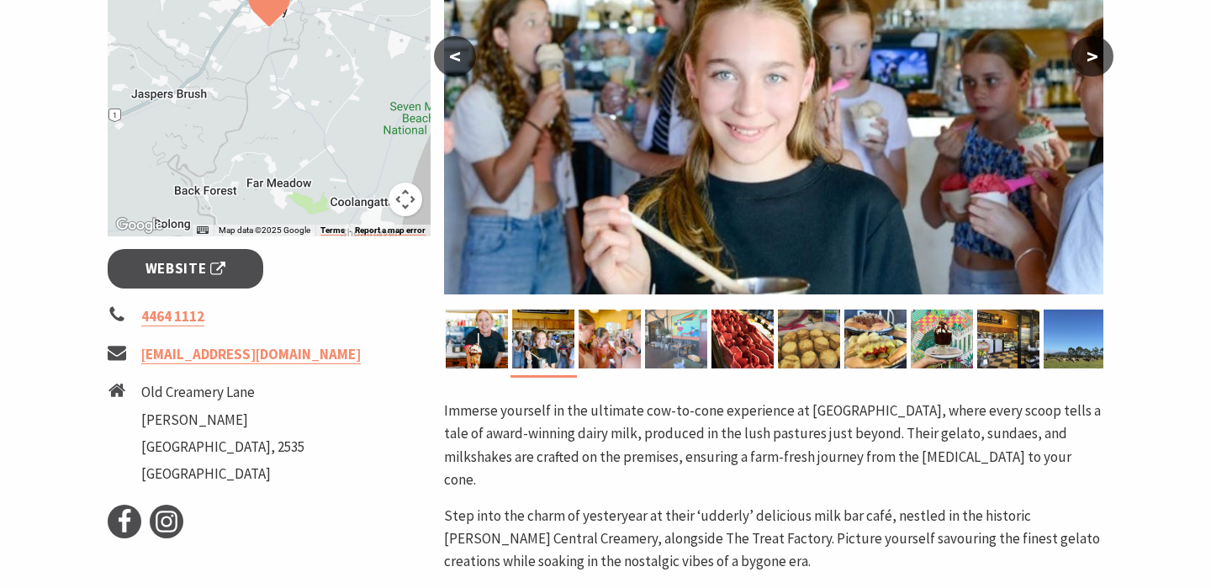
click at [702, 334] on img at bounding box center [676, 339] width 62 height 59
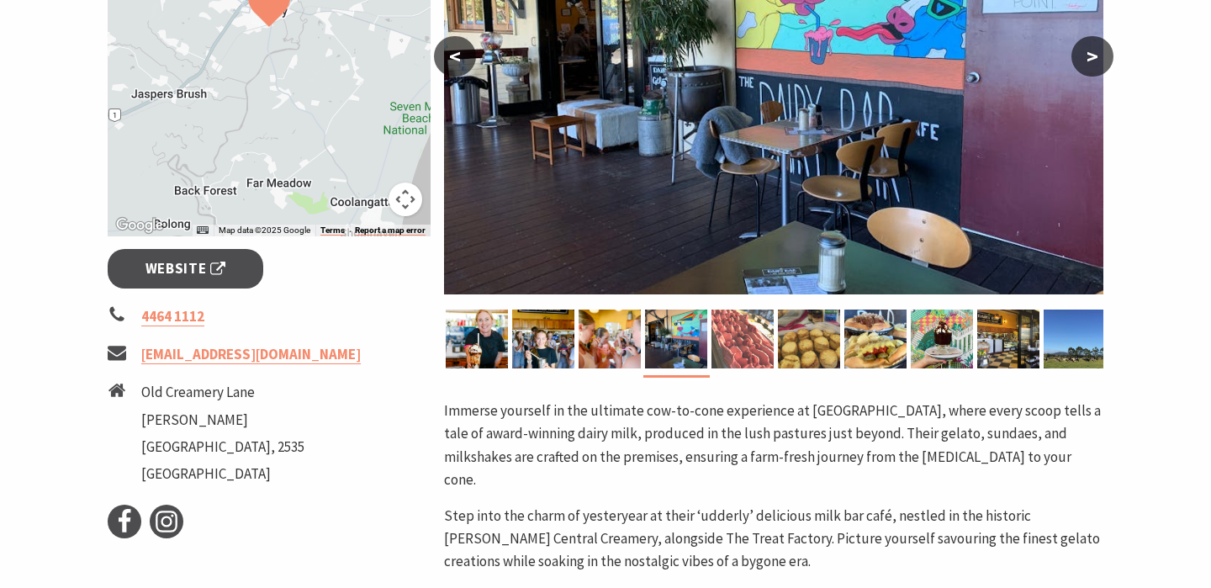
click at [738, 335] on img at bounding box center [743, 339] width 62 height 59
click at [744, 335] on img at bounding box center [743, 339] width 62 height 59
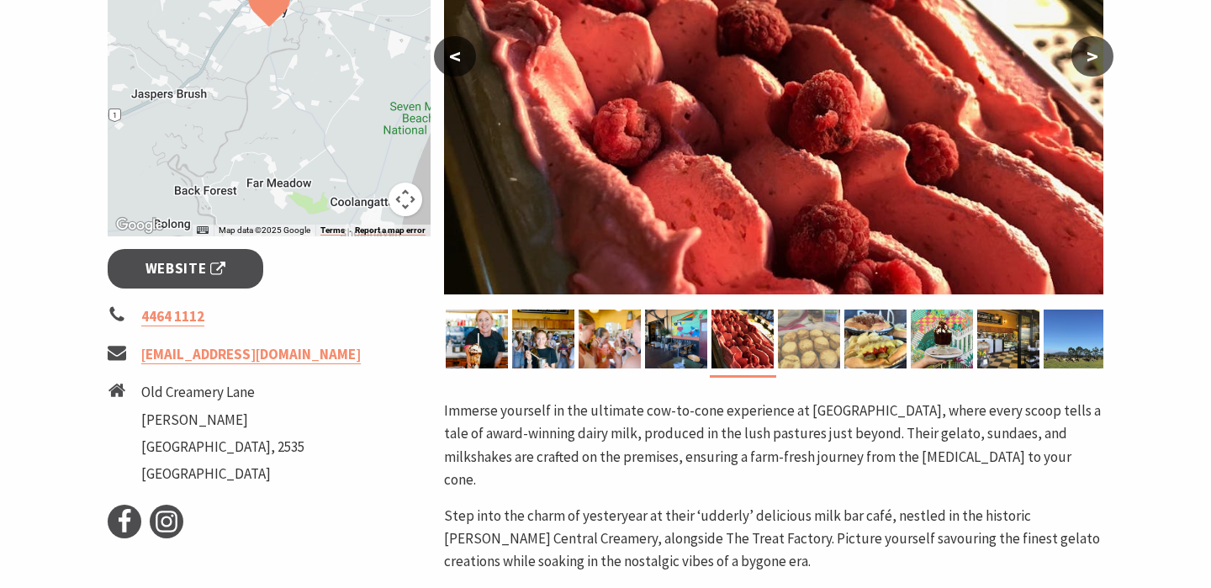
click at [807, 341] on img at bounding box center [809, 339] width 62 height 59
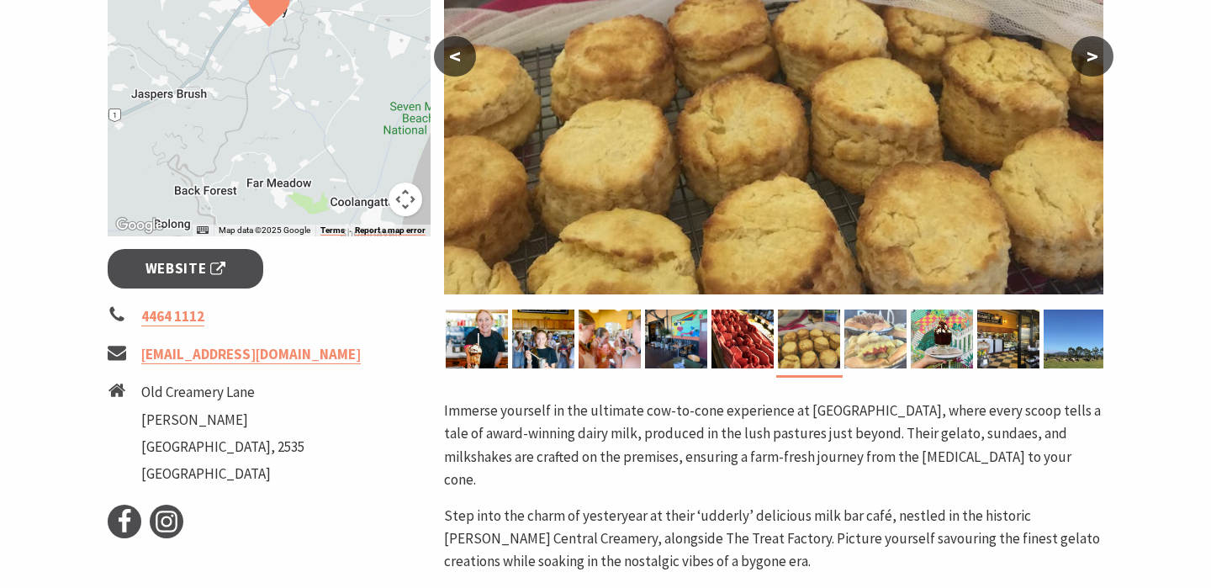
click at [849, 347] on img at bounding box center [875, 339] width 62 height 59
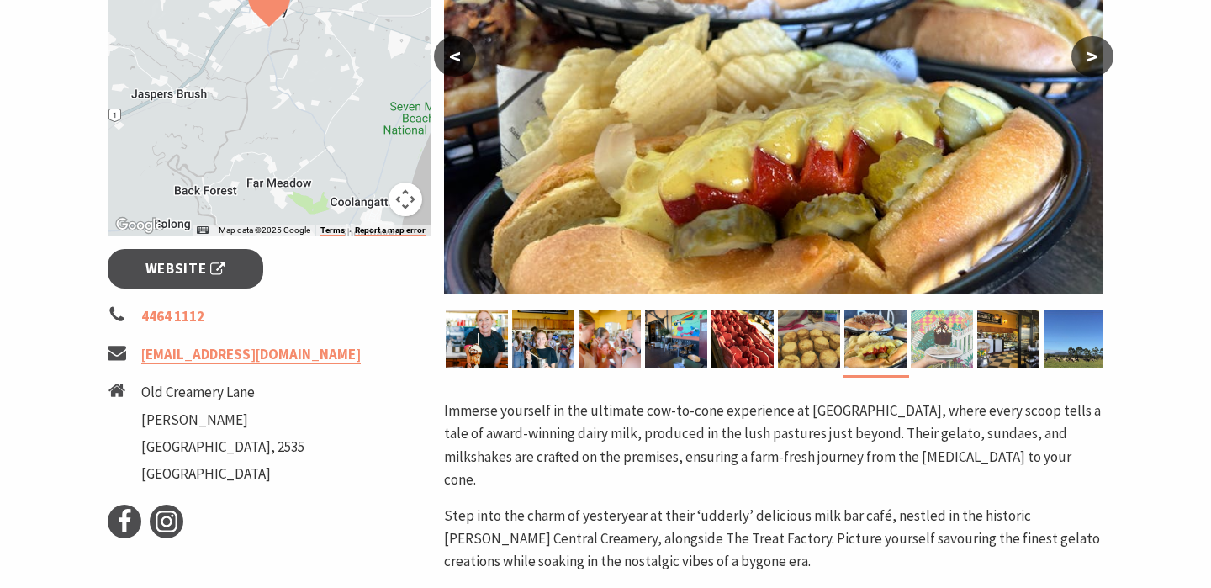
click at [915, 347] on img at bounding box center [942, 339] width 62 height 59
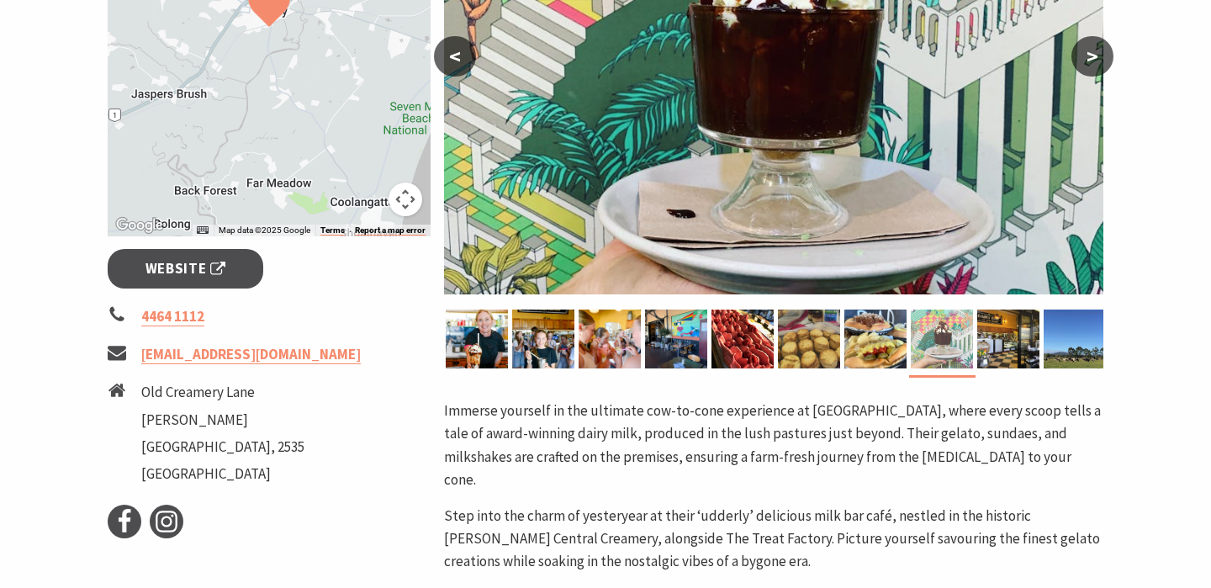
click at [945, 345] on img at bounding box center [942, 339] width 62 height 59
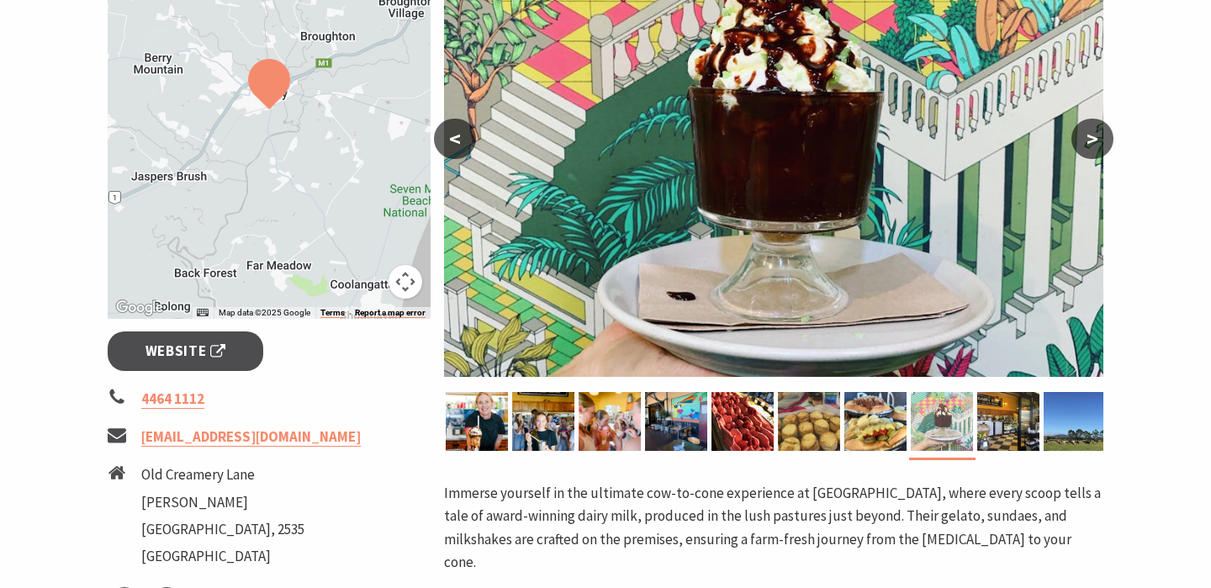
scroll to position [359, 0]
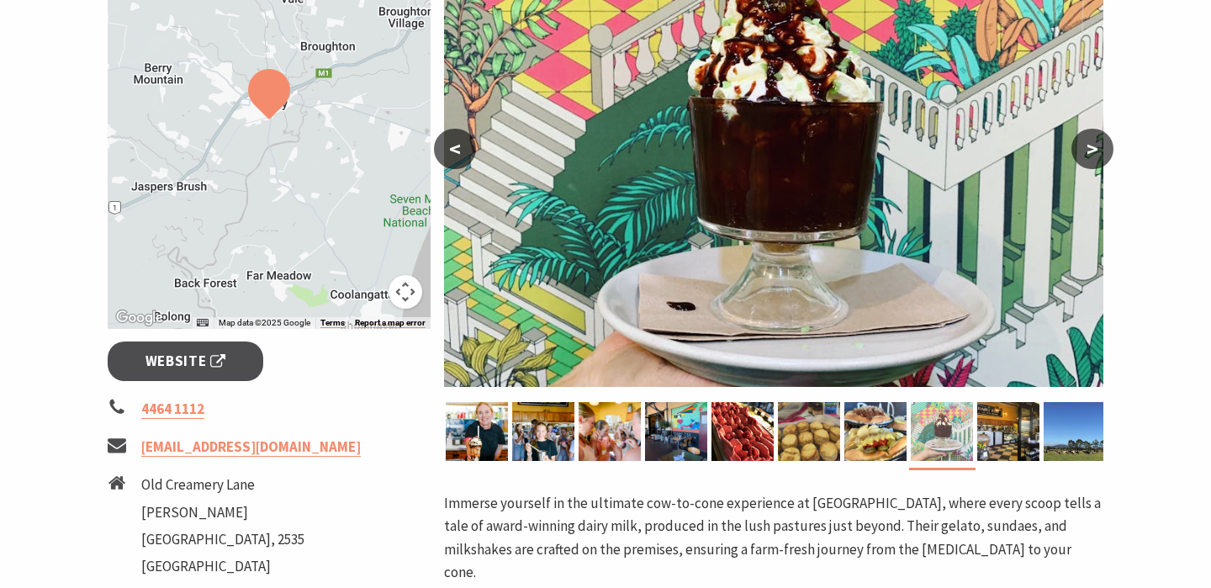
click at [950, 449] on img at bounding box center [942, 431] width 62 height 59
click at [1008, 449] on img at bounding box center [1008, 431] width 62 height 59
click at [1014, 433] on img at bounding box center [1008, 431] width 62 height 59
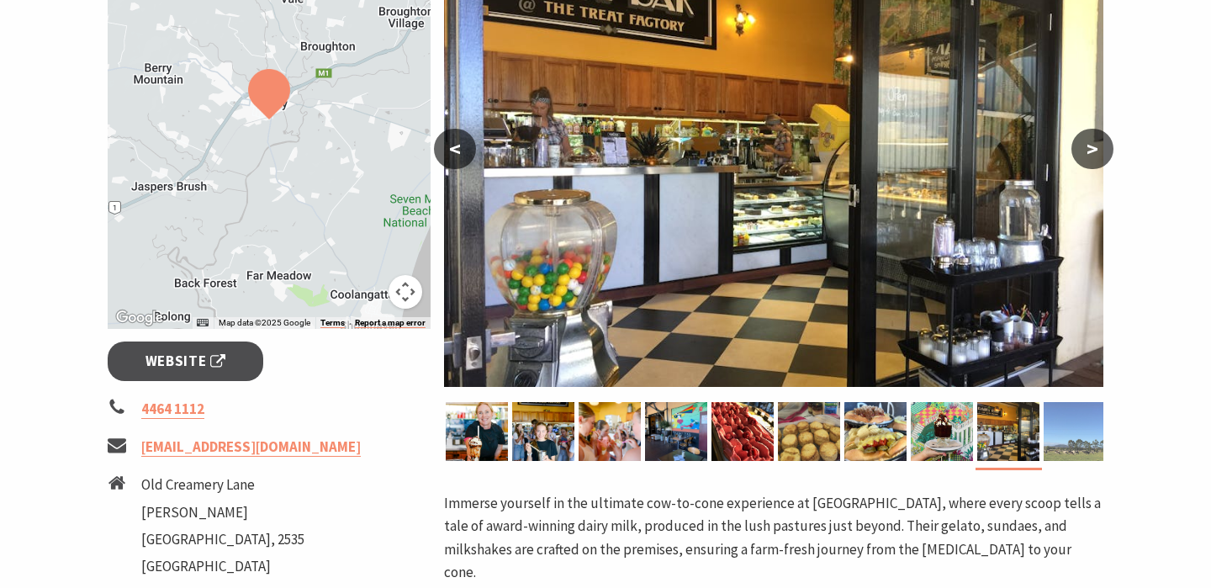
click at [1045, 437] on img at bounding box center [1075, 431] width 62 height 59
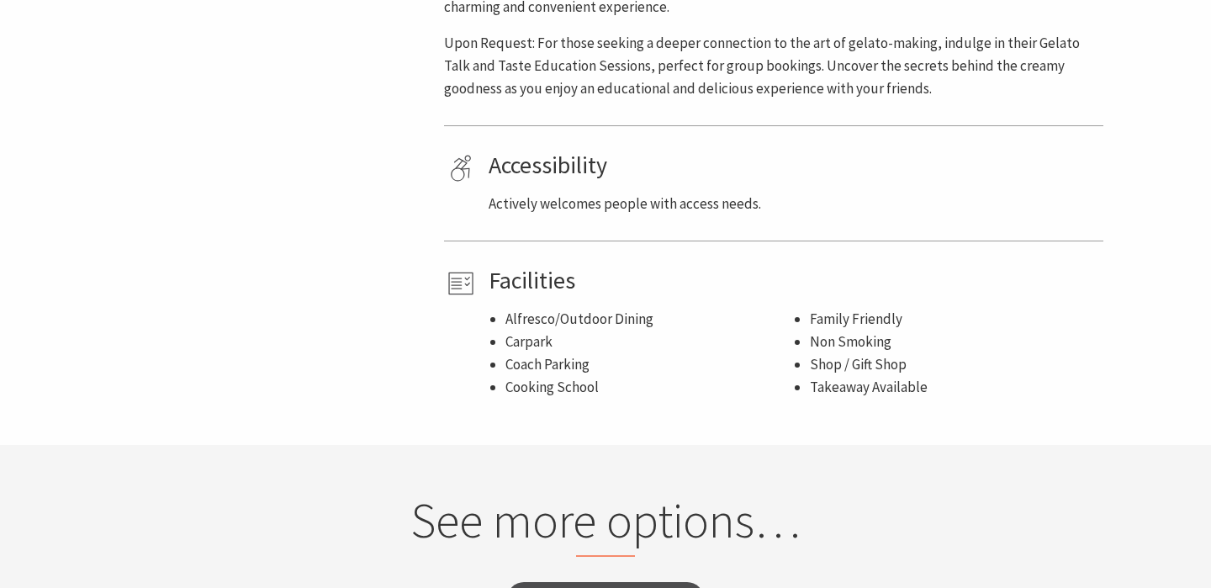
scroll to position [1569, 0]
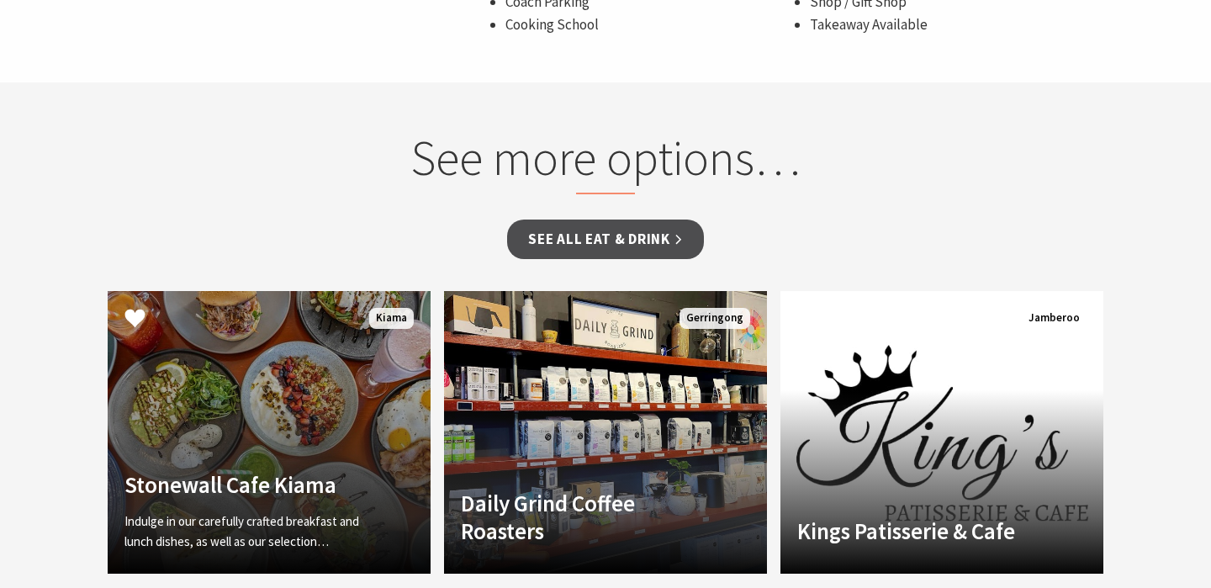
click at [224, 447] on link "Another Image Used Stonewall Cafe Kiama Indulge in our carefully crafted breakf…" at bounding box center [269, 432] width 323 height 283
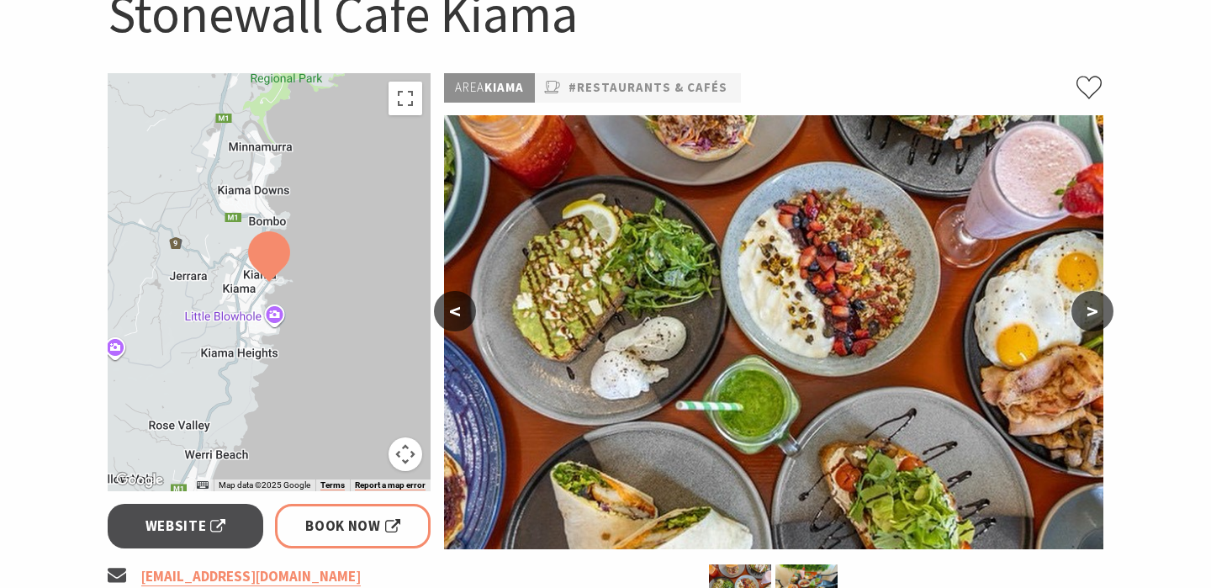
scroll to position [500, 0]
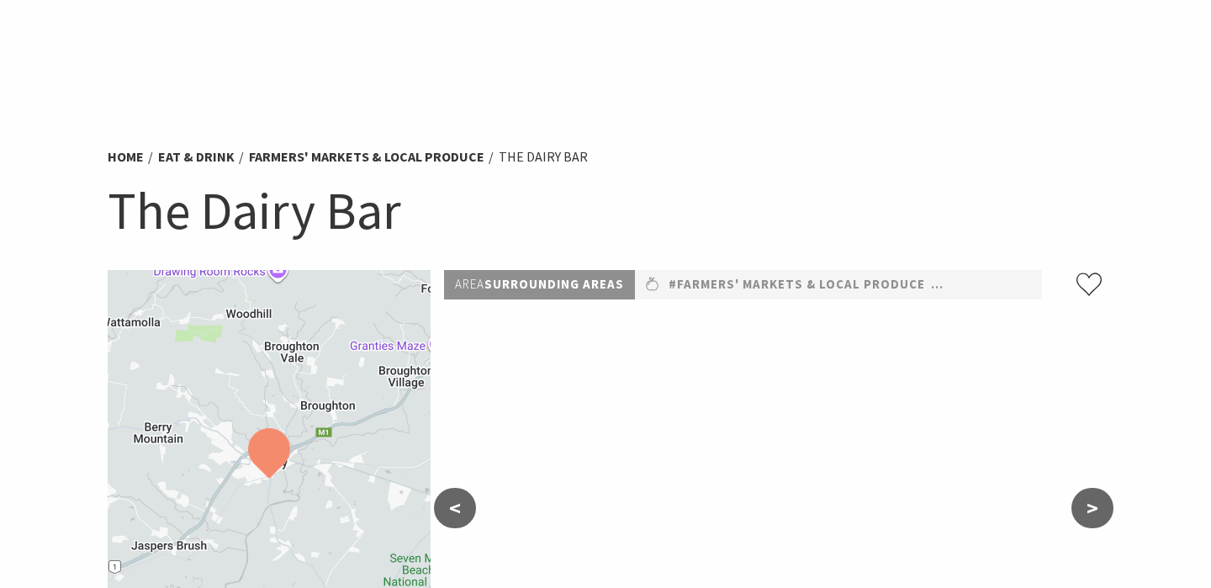
scroll to position [1569, 0]
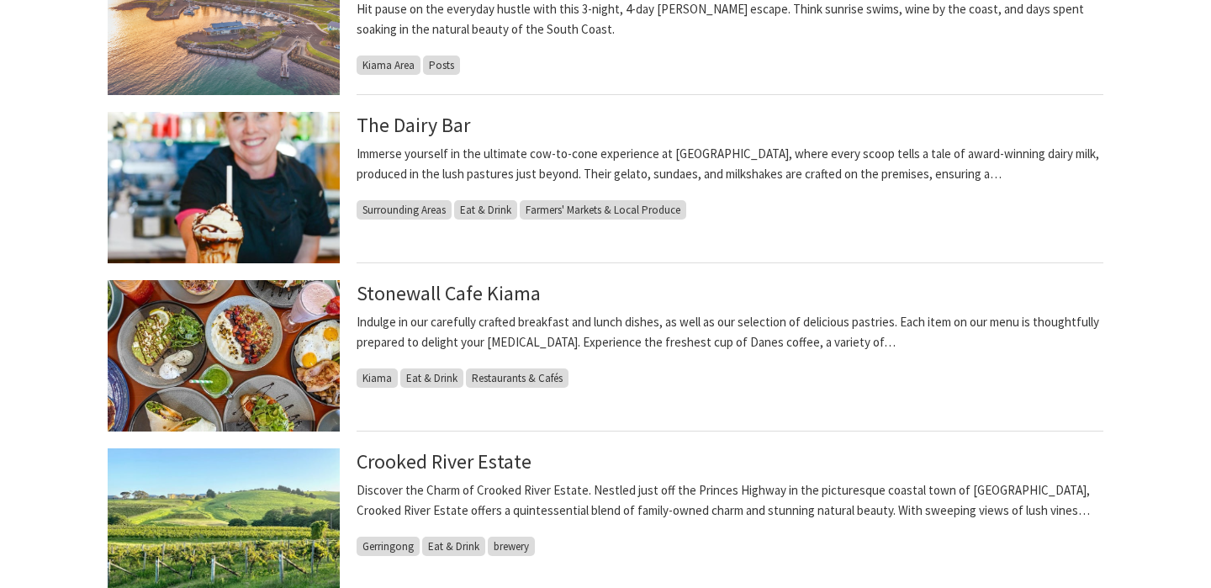
scroll to position [706, 0]
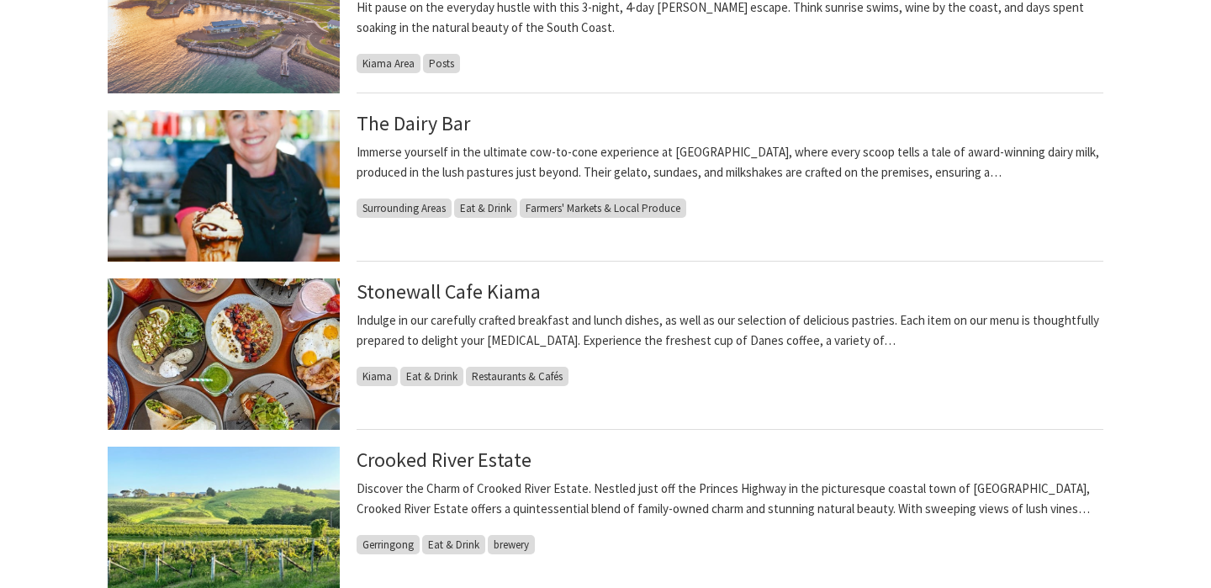
click at [259, 334] on img at bounding box center [224, 353] width 232 height 151
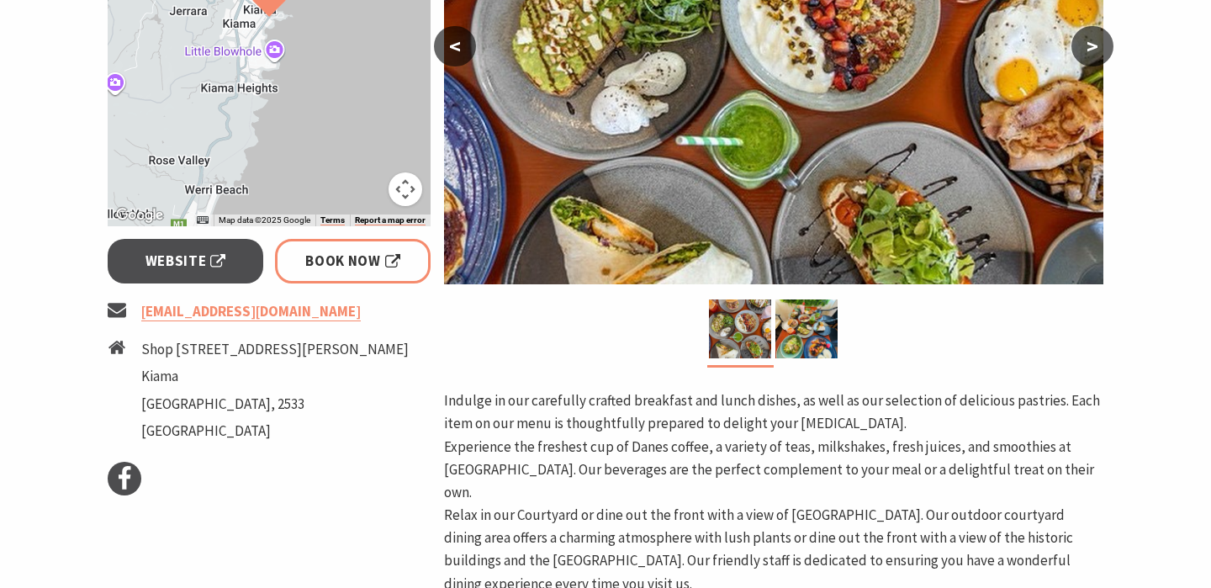
scroll to position [614, 0]
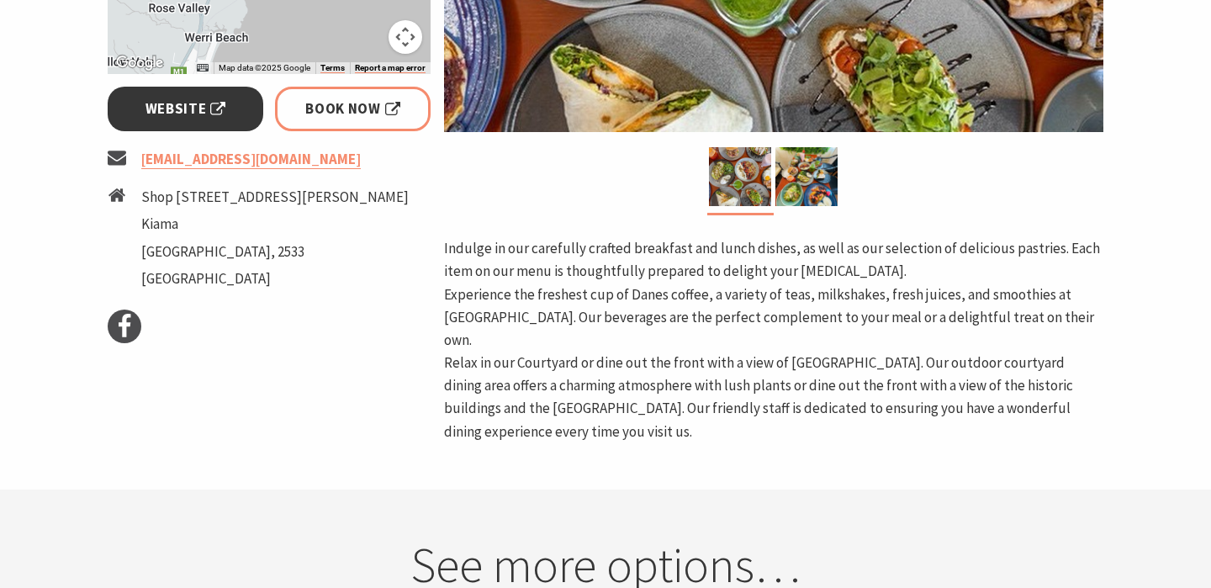
click at [196, 108] on span "Website" at bounding box center [186, 109] width 81 height 23
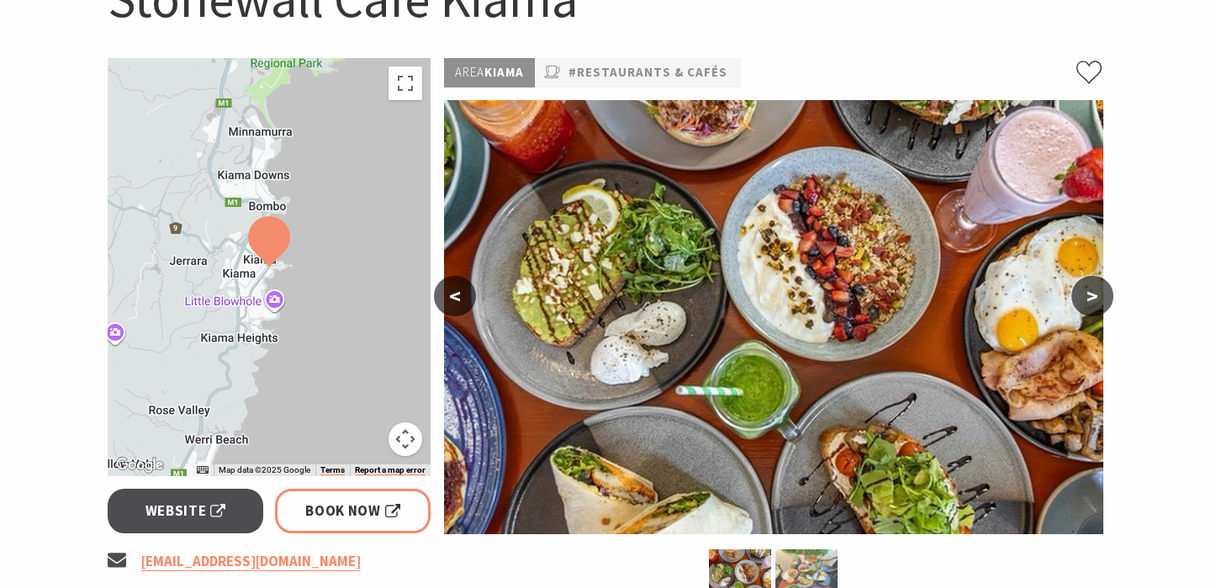
scroll to position [210, 0]
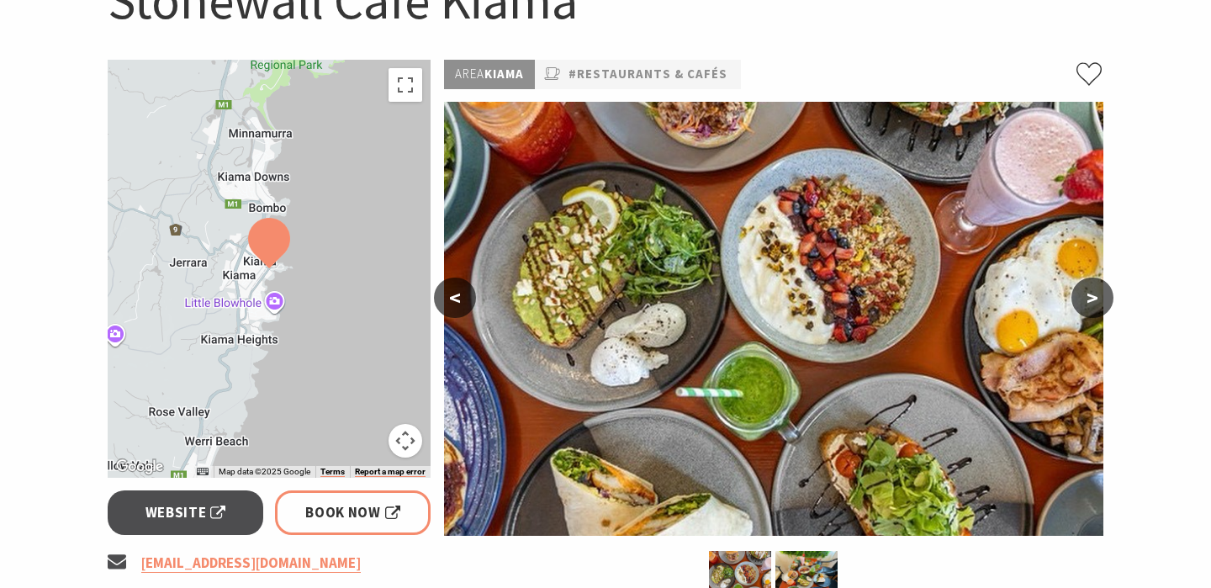
click at [1095, 288] on button ">" at bounding box center [1093, 298] width 42 height 40
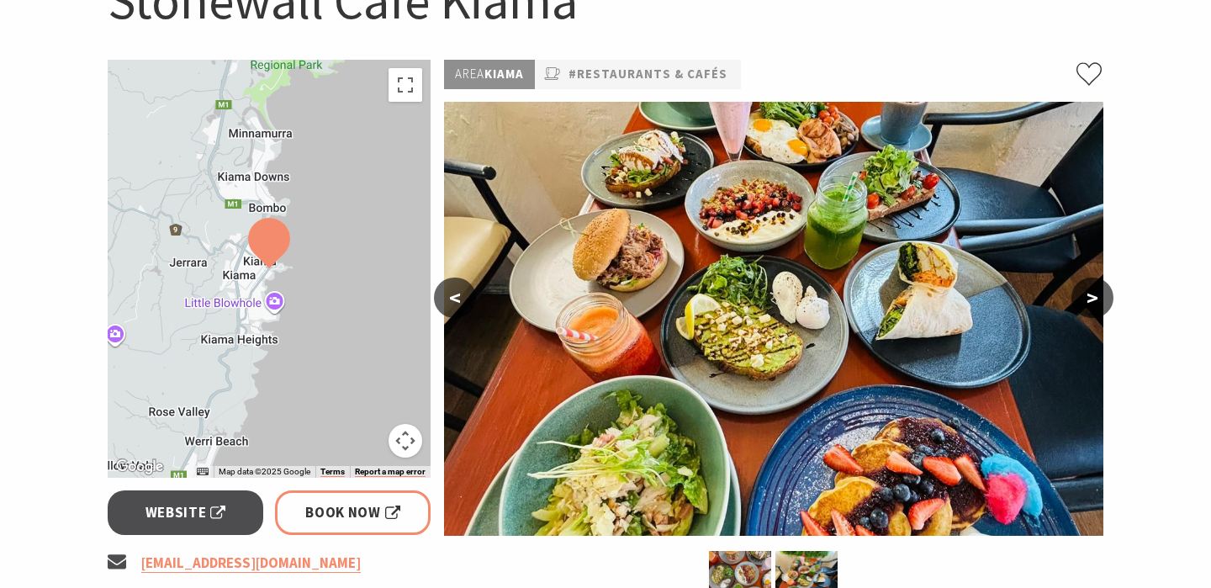
click at [1095, 288] on button ">" at bounding box center [1093, 298] width 42 height 40
click at [1091, 287] on button ">" at bounding box center [1093, 298] width 42 height 40
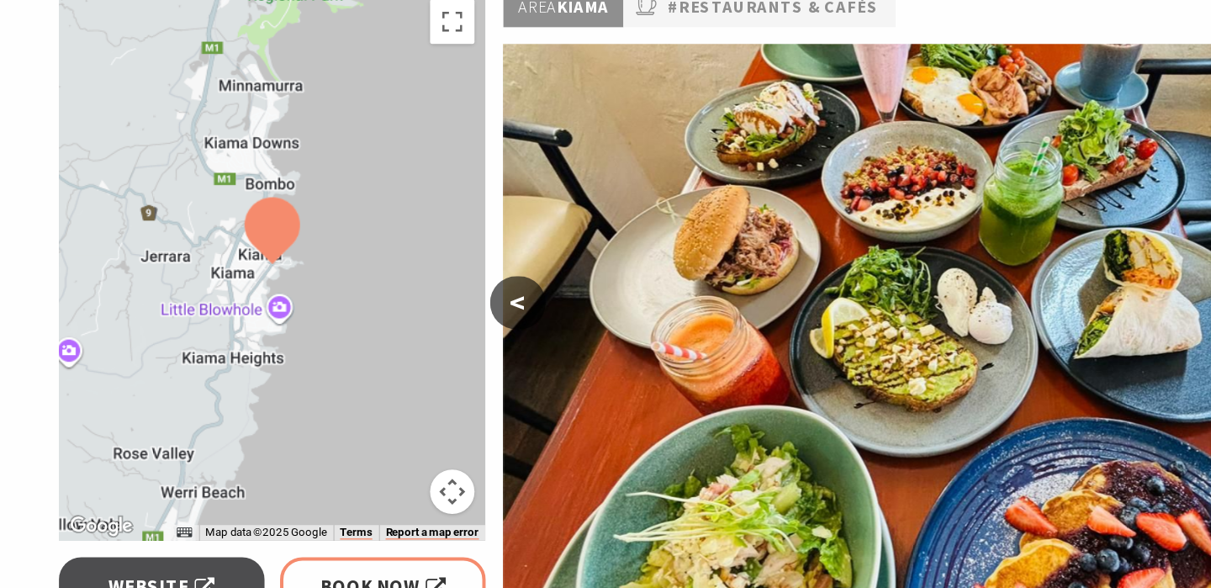
click at [260, 263] on img at bounding box center [269, 243] width 42 height 50
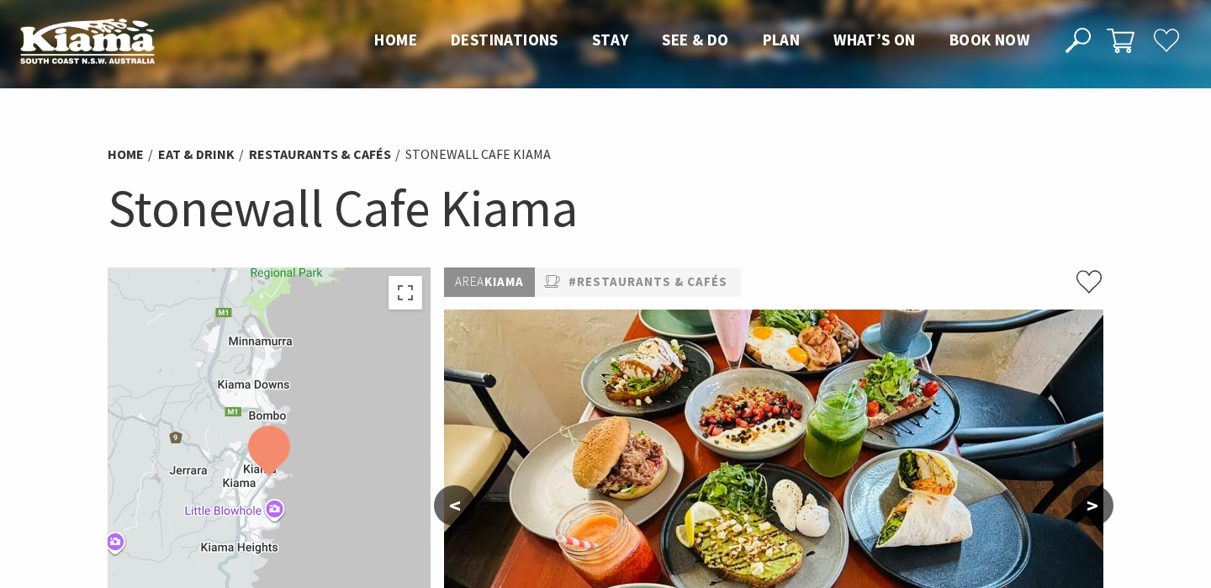
scroll to position [0, 0]
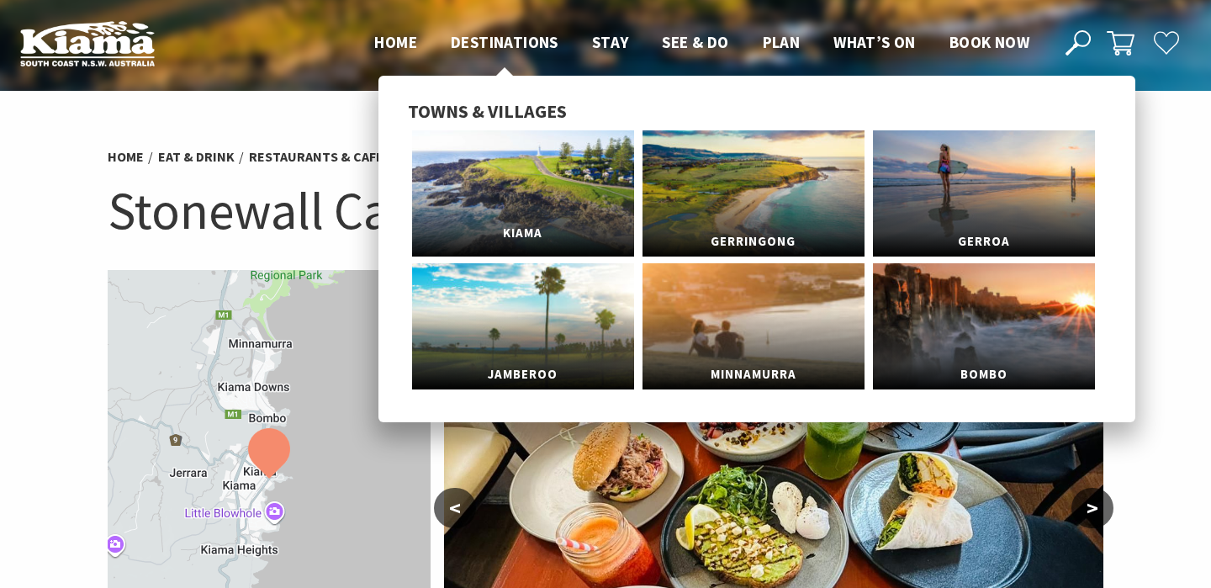
click at [530, 180] on link "Kiama" at bounding box center [523, 193] width 222 height 126
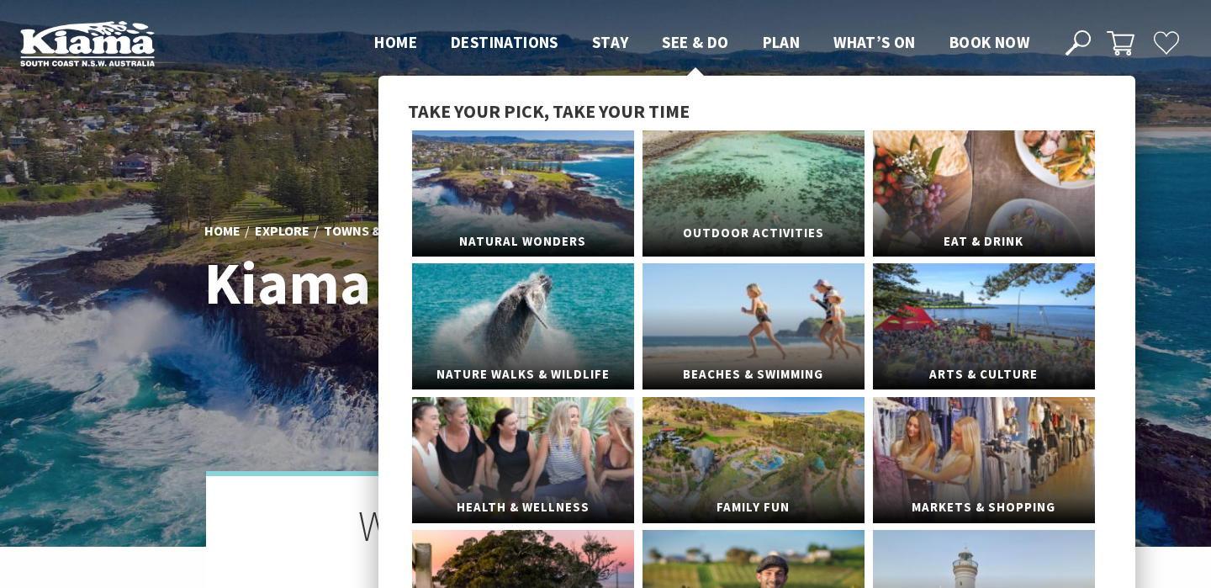
click at [723, 187] on link "Outdoor Activities" at bounding box center [754, 193] width 222 height 126
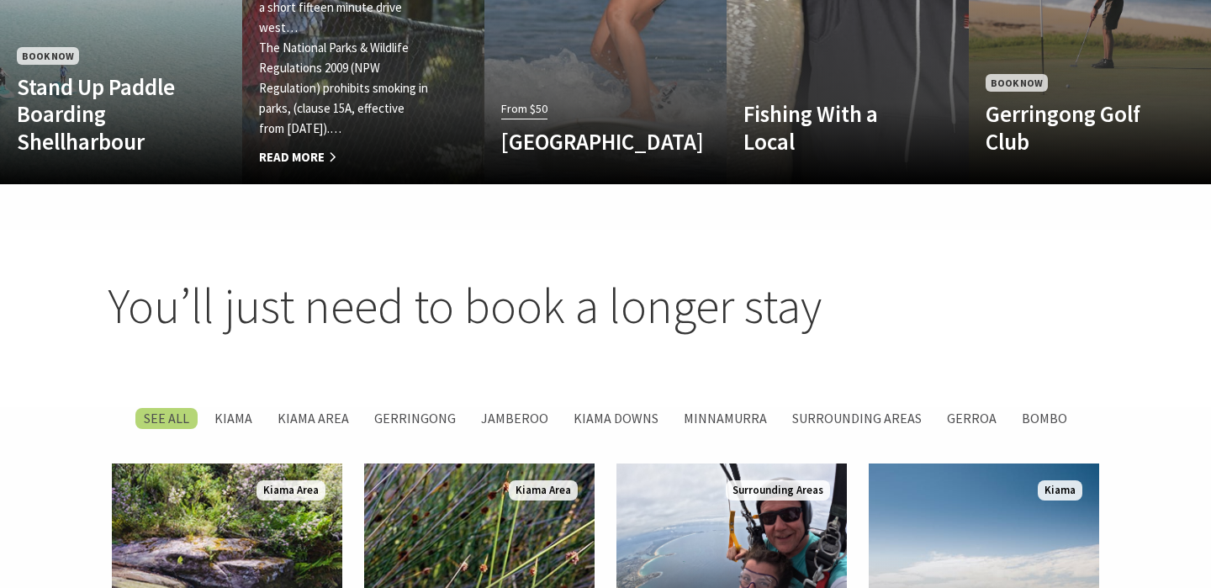
scroll to position [2345, 0]
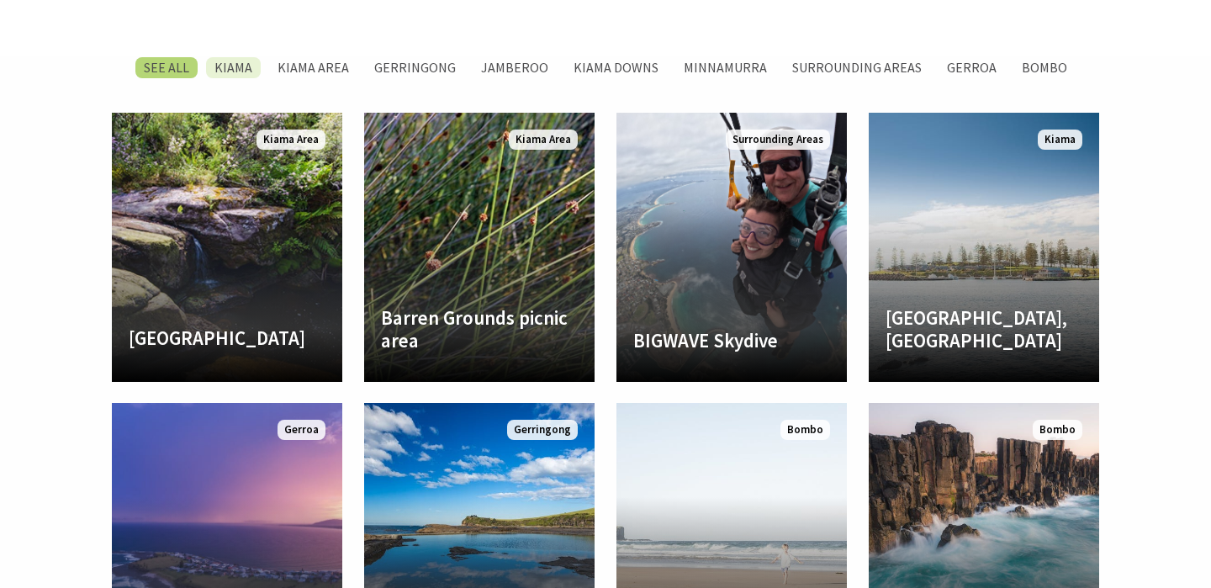
click at [239, 57] on label "Kiama" at bounding box center [233, 67] width 55 height 21
click at [0, 0] on input "Kiama" at bounding box center [0, 0] width 0 height 0
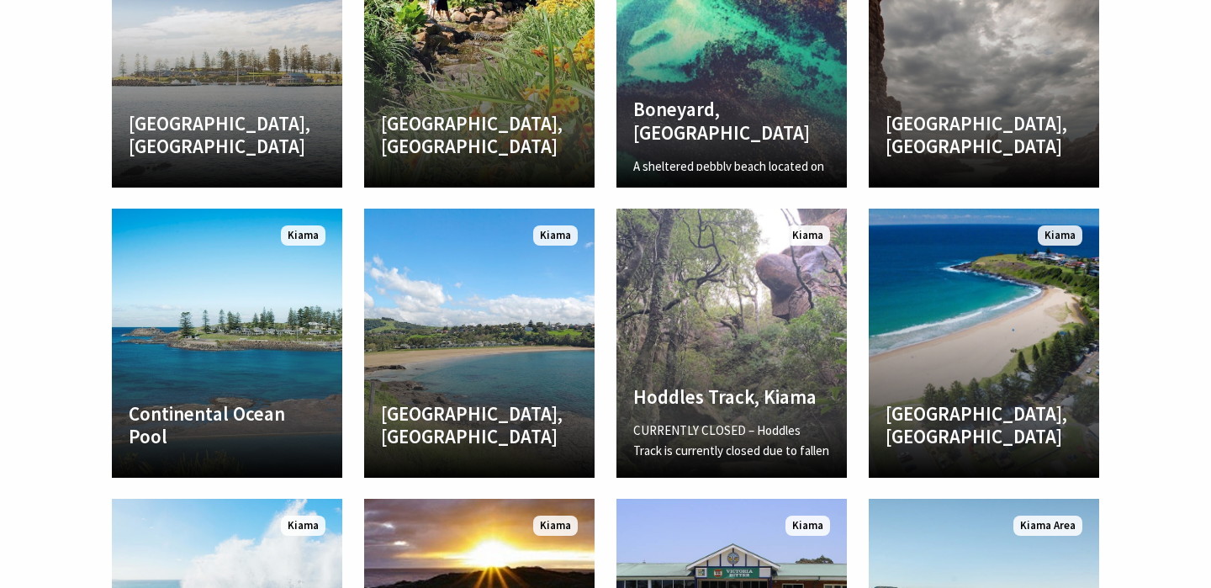
scroll to position [2442, 0]
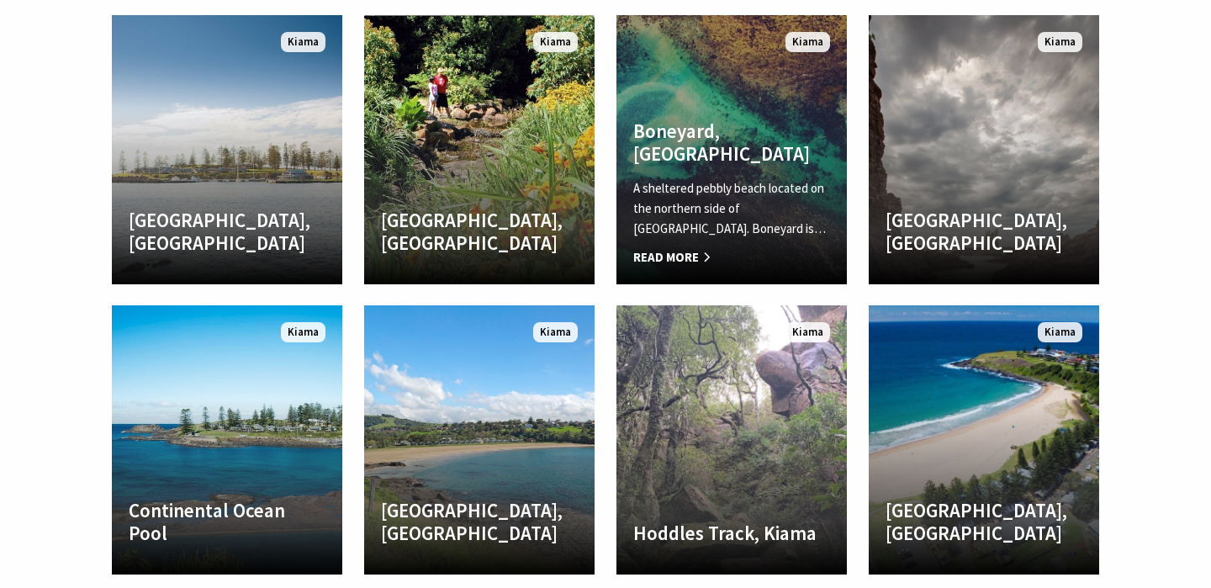
click at [730, 93] on link "Boneyard, [GEOGRAPHIC_DATA] A sheltered pebbly beach located on the northern si…" at bounding box center [732, 149] width 230 height 269
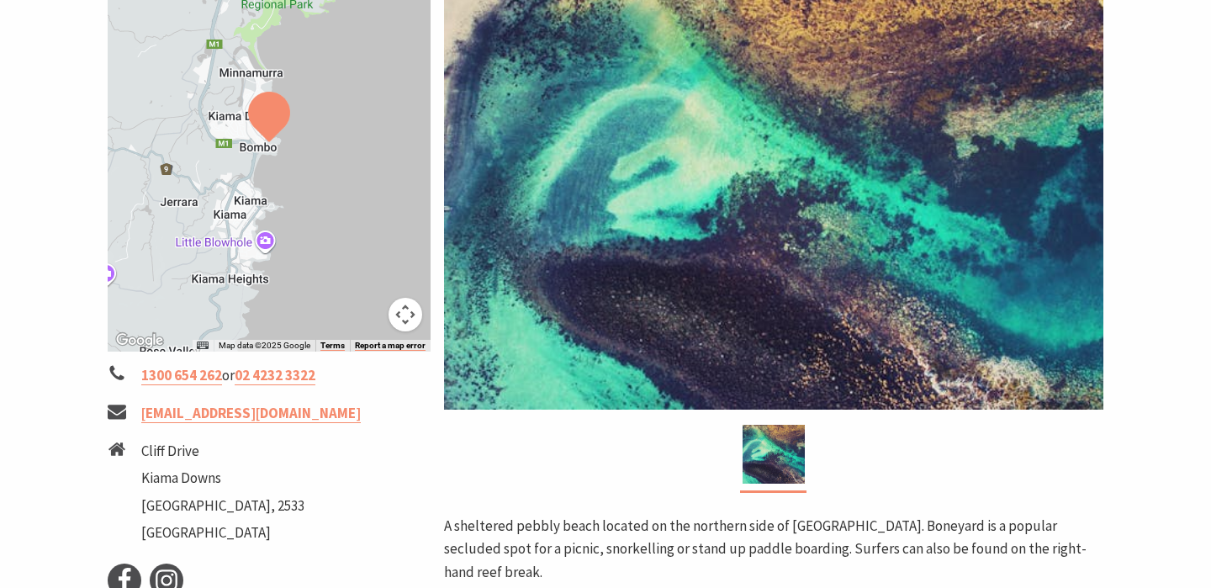
scroll to position [285, 0]
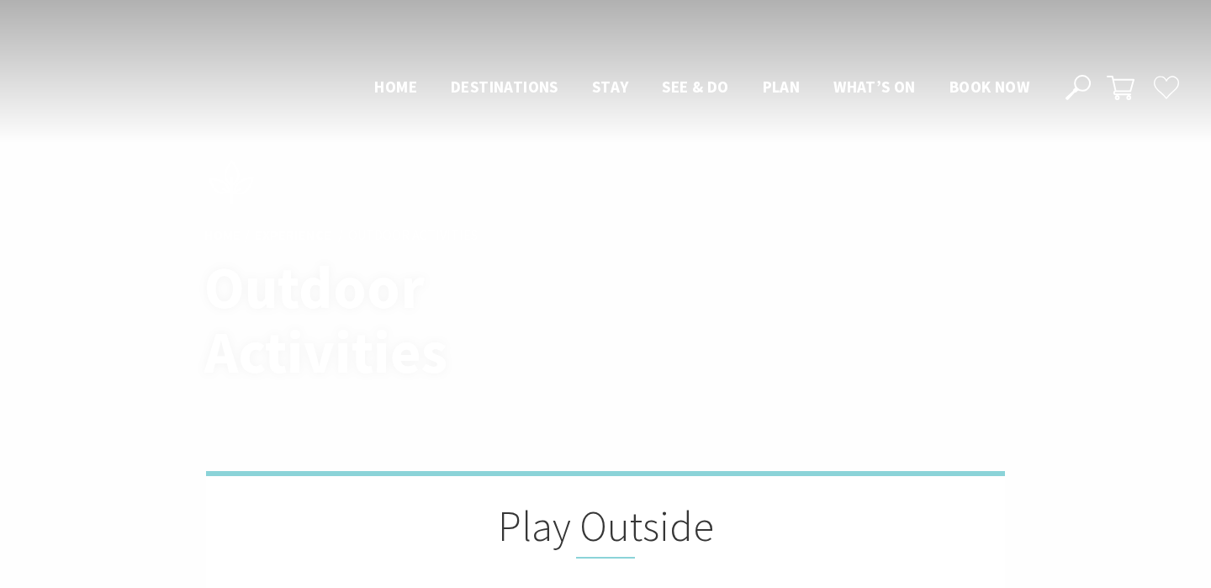
scroll to position [2442, 0]
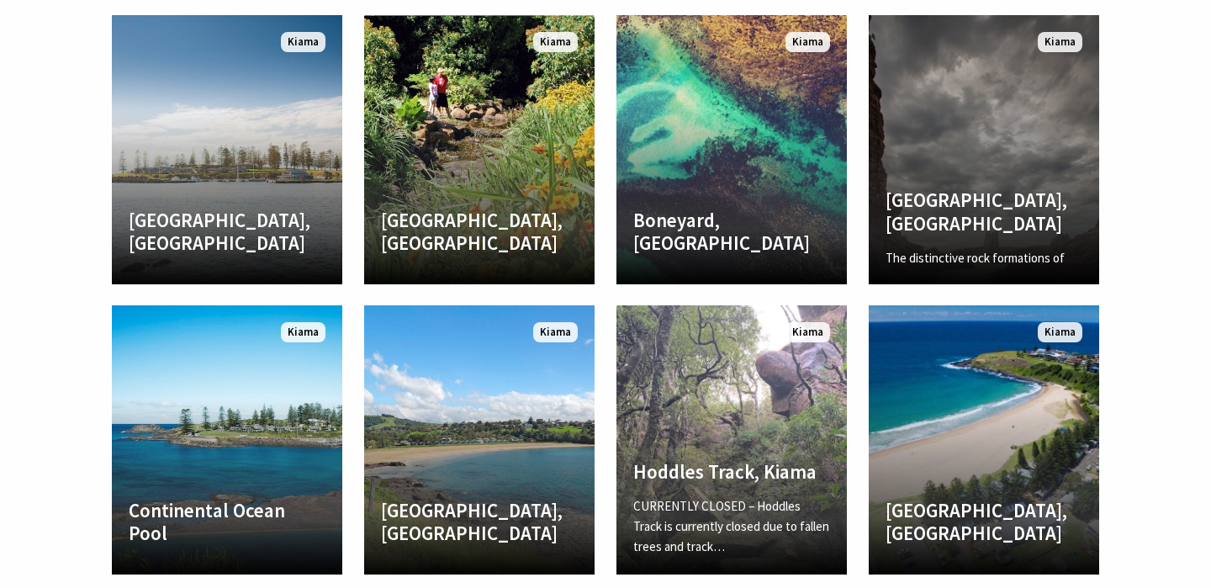
click at [1014, 108] on link "[GEOGRAPHIC_DATA], [GEOGRAPHIC_DATA] The distinctive rock formations of [GEOGRA…" at bounding box center [984, 149] width 230 height 269
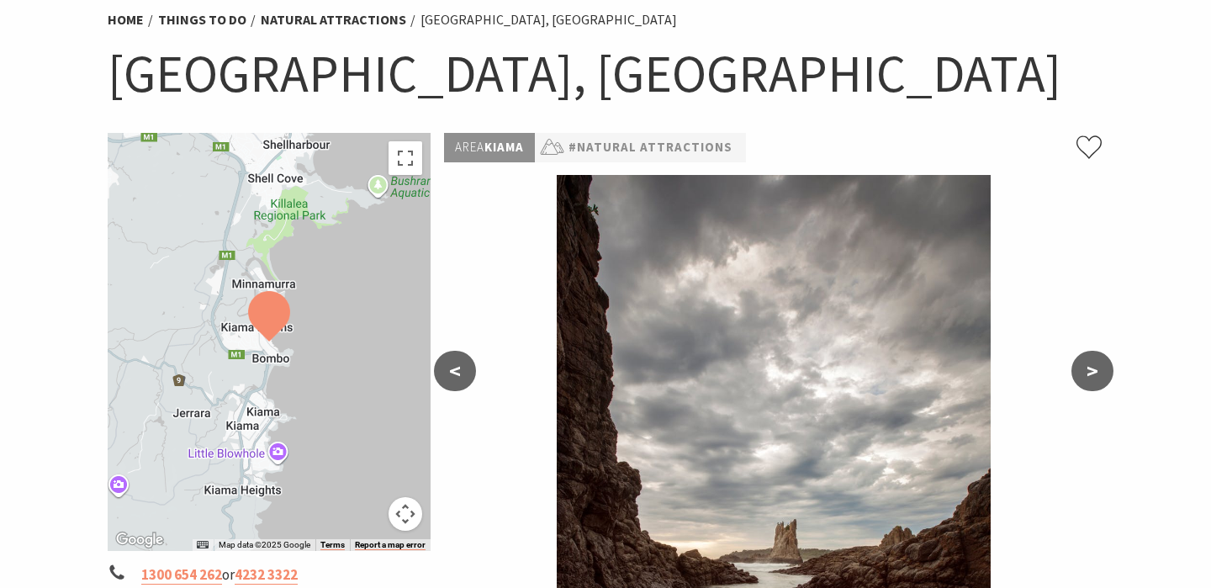
scroll to position [135, 0]
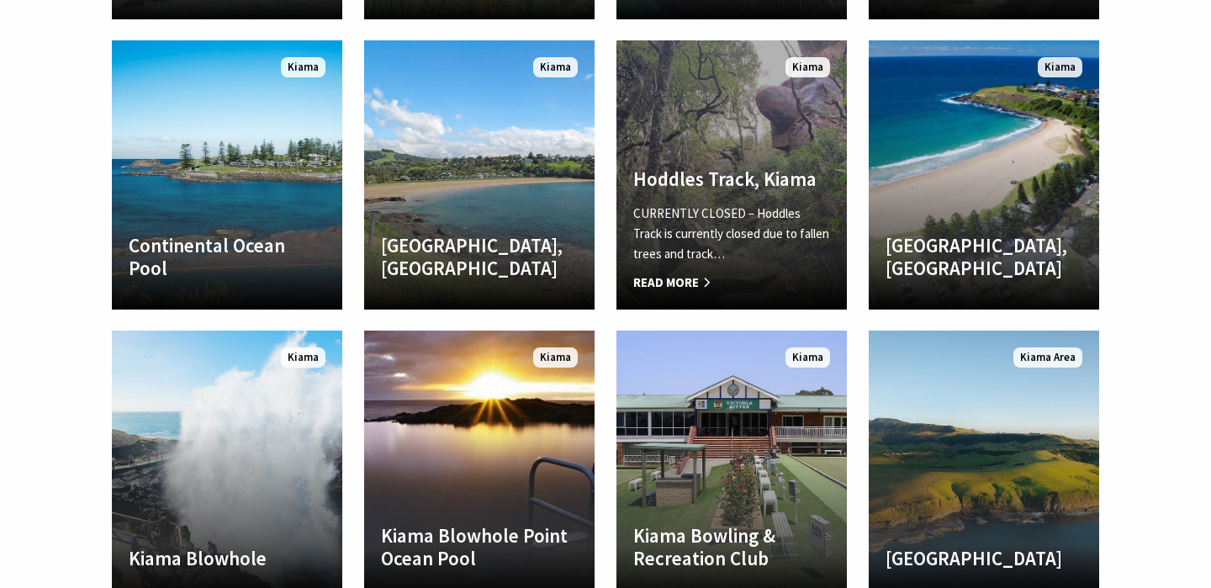
scroll to position [2709, 0]
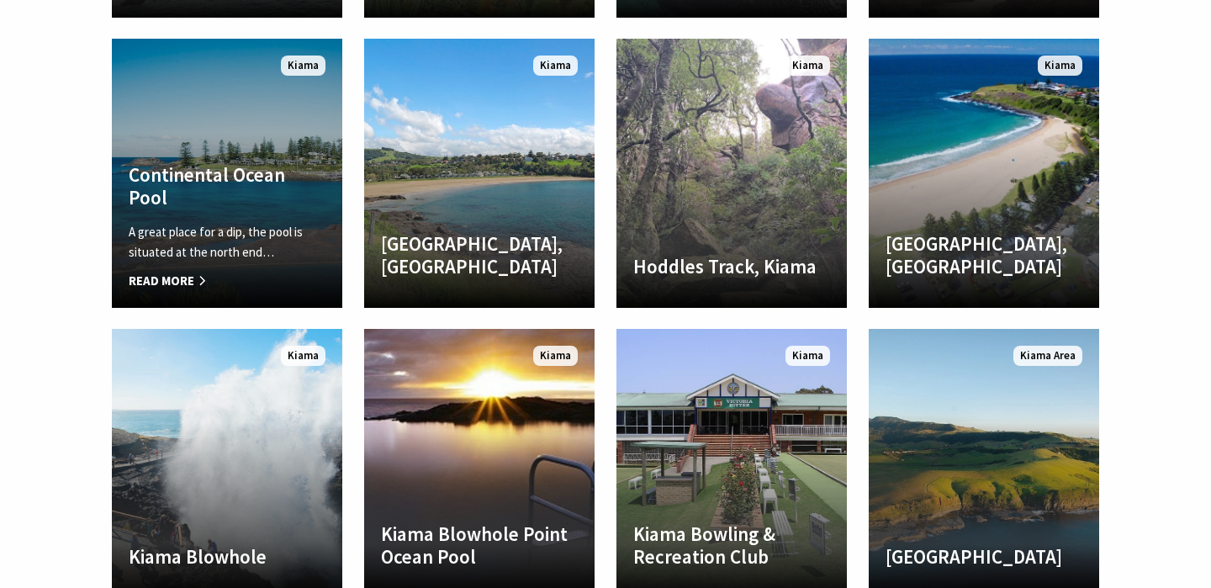
click at [290, 146] on link "Continental Ocean Pool A great place for a dip, the pool is situated at the nor…" at bounding box center [227, 173] width 230 height 269
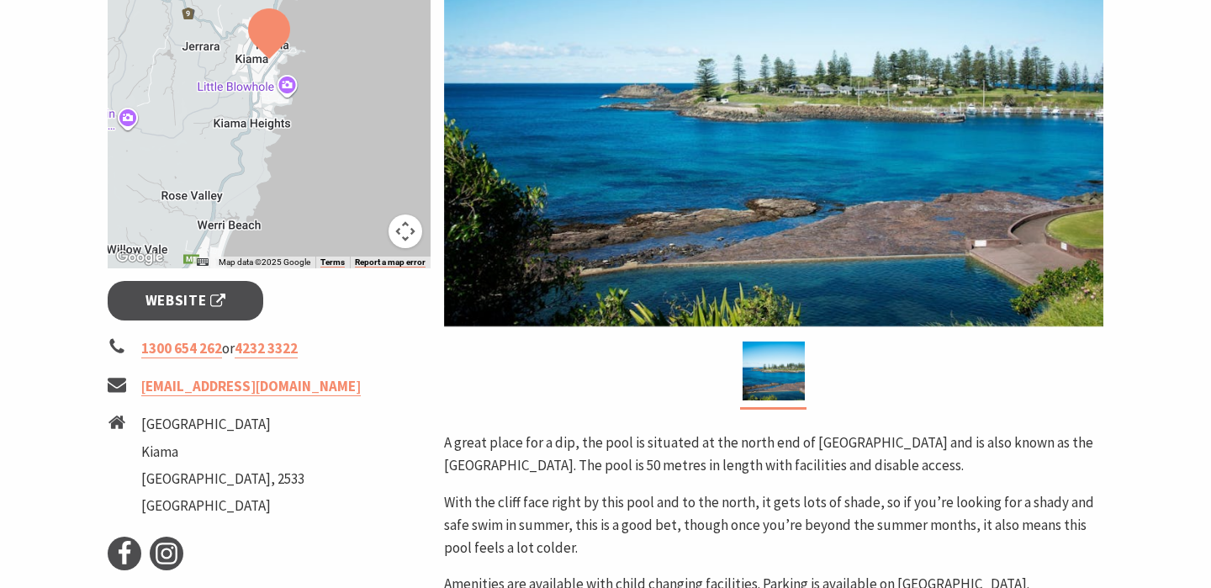
scroll to position [421, 0]
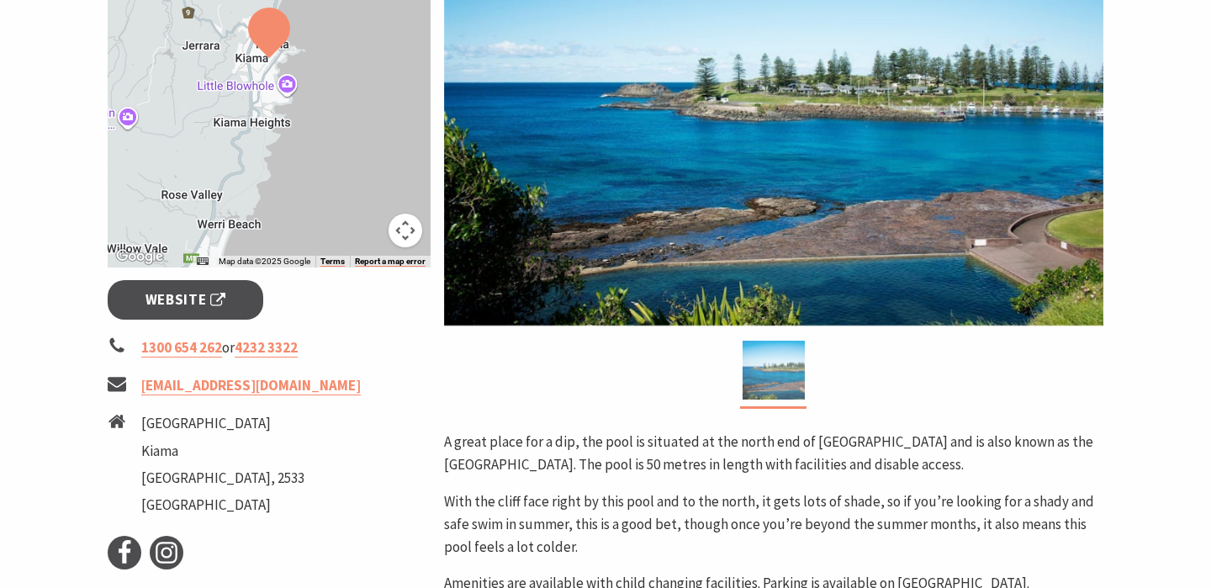
click at [754, 365] on img at bounding box center [774, 370] width 62 height 59
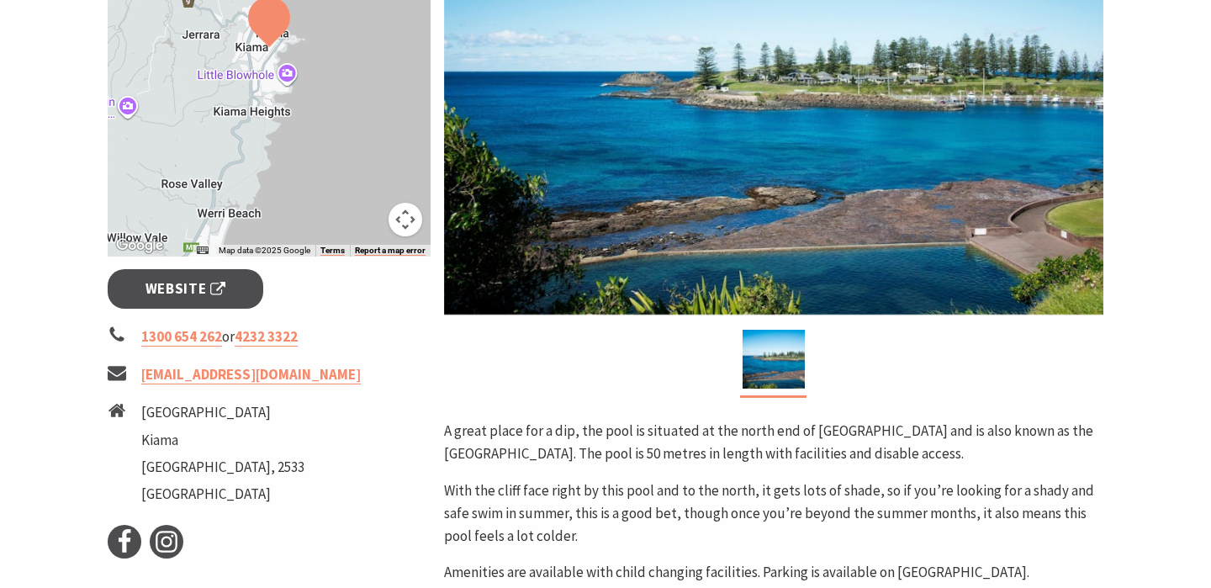
scroll to position [427, 0]
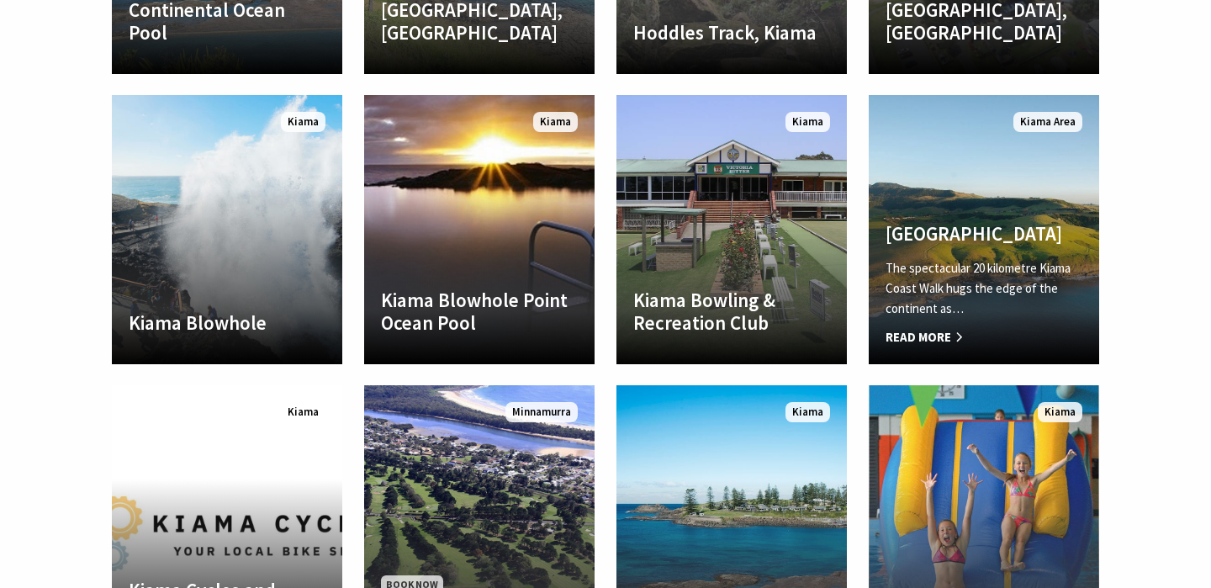
scroll to position [3153, 0]
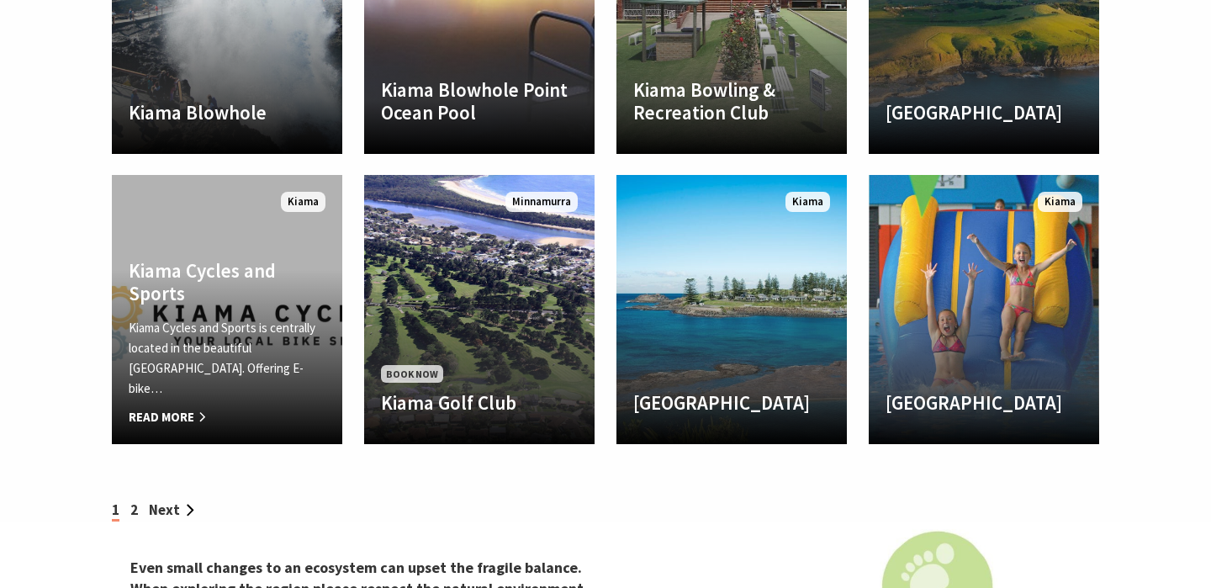
click at [251, 291] on h4 "Kiama Cycles and Sports" at bounding box center [227, 282] width 197 height 46
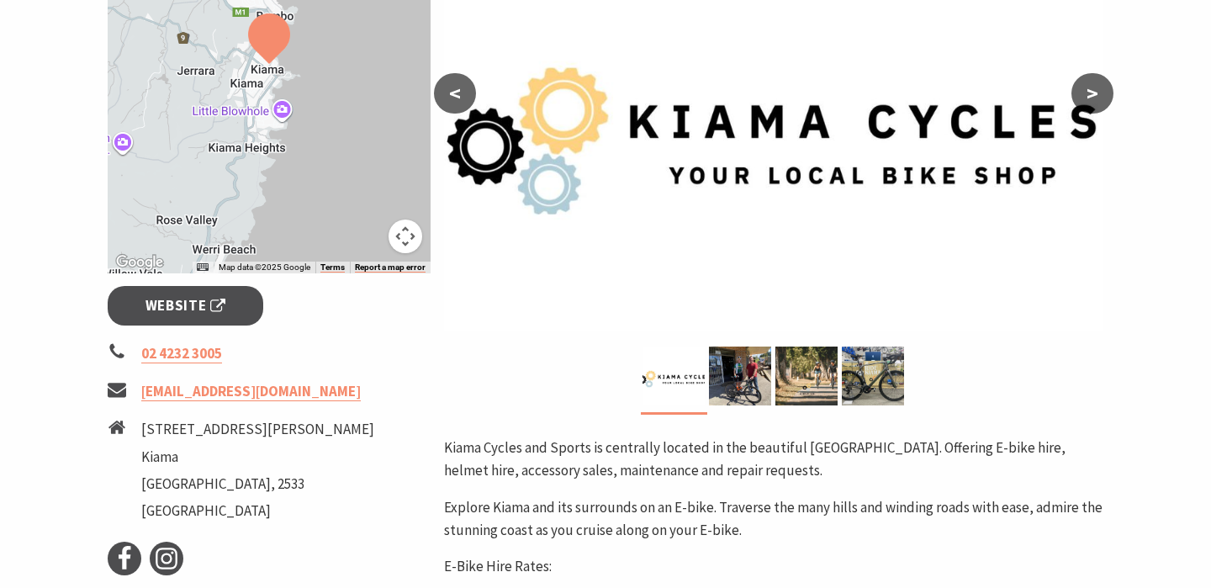
scroll to position [458, 0]
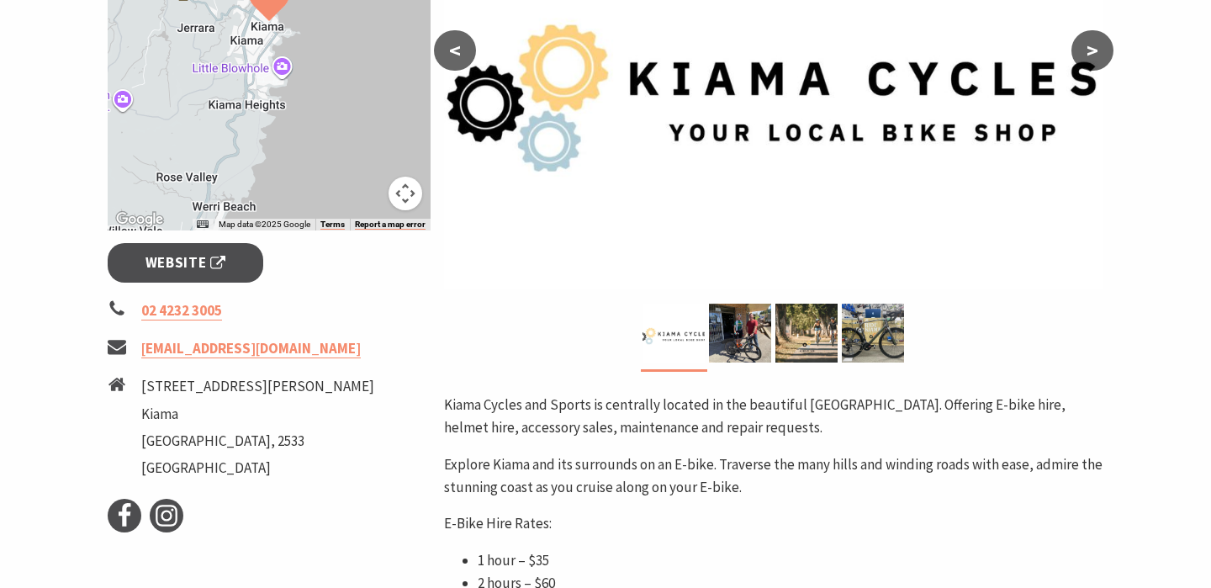
click at [702, 342] on img at bounding box center [674, 333] width 62 height 59
click at [744, 338] on img at bounding box center [740, 333] width 62 height 59
click at [795, 338] on img at bounding box center [806, 333] width 62 height 59
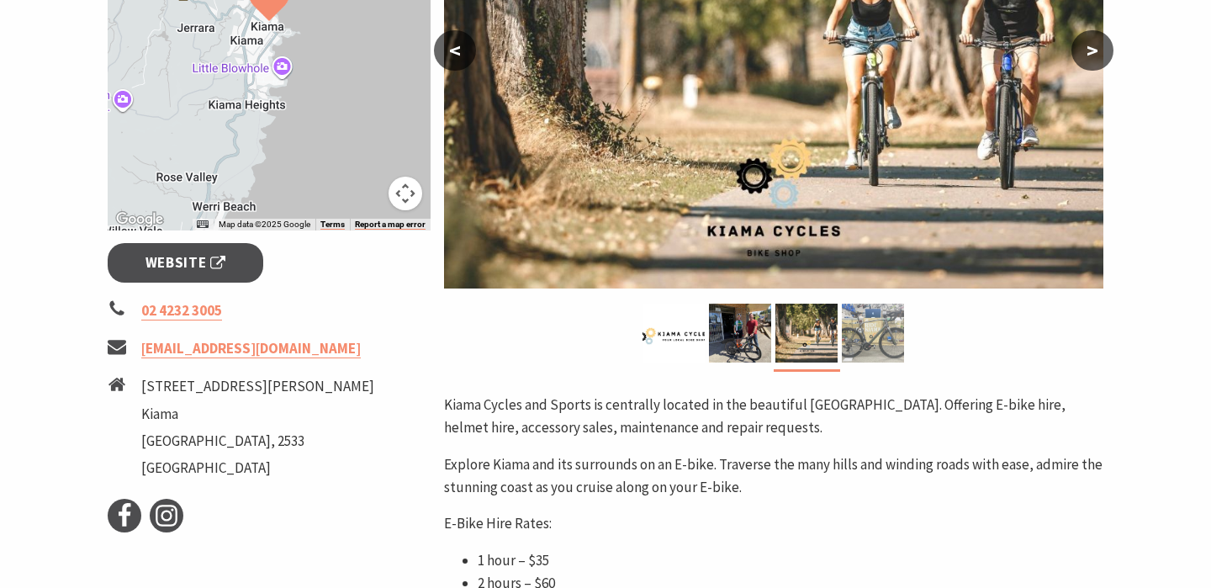
click at [854, 340] on img at bounding box center [873, 333] width 62 height 59
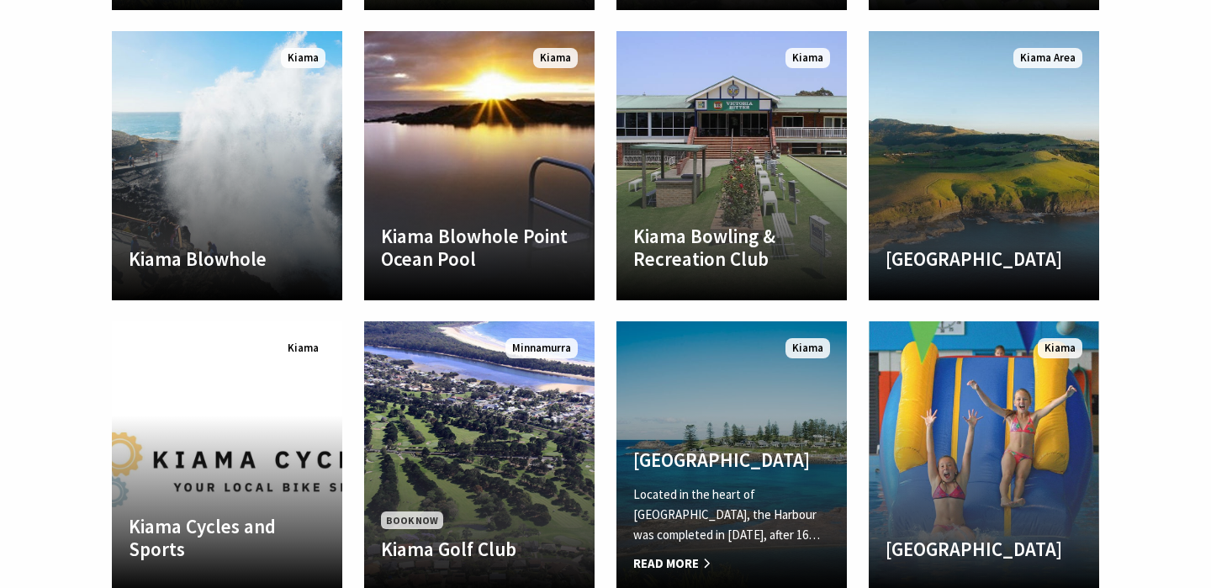
scroll to position [3006, 0]
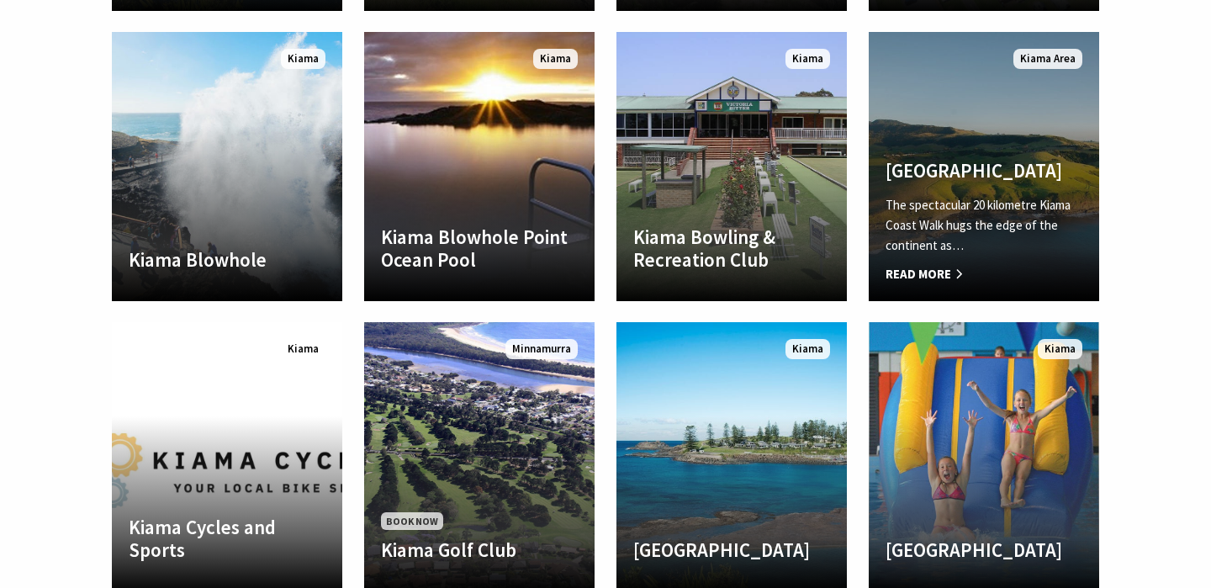
click at [1023, 159] on h4 "Kiama Coast Walk" at bounding box center [984, 171] width 197 height 24
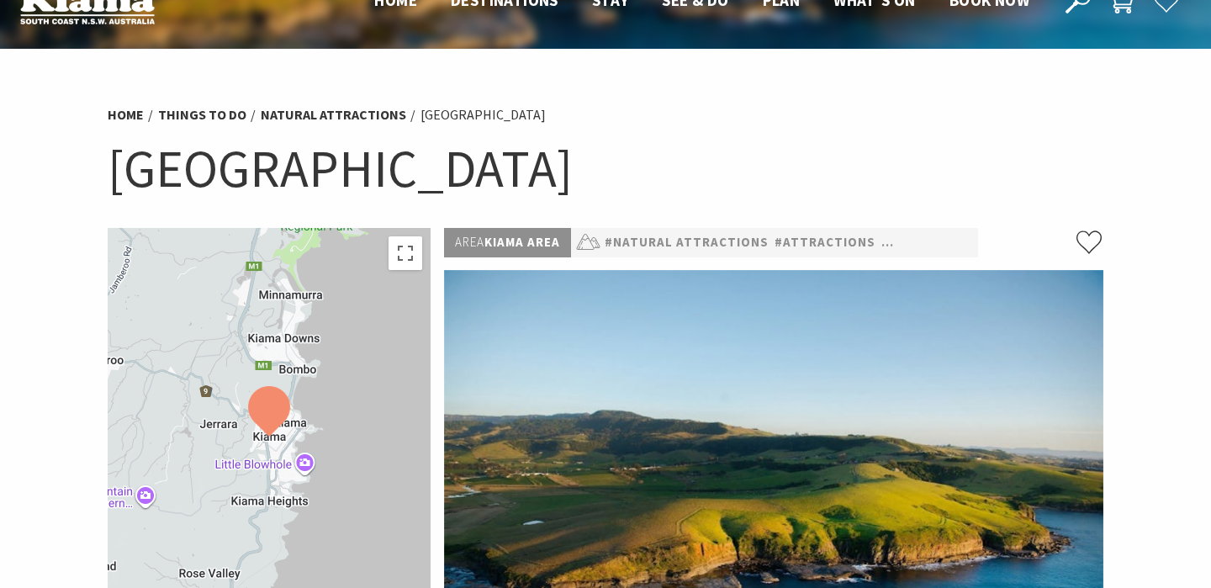
scroll to position [299, 0]
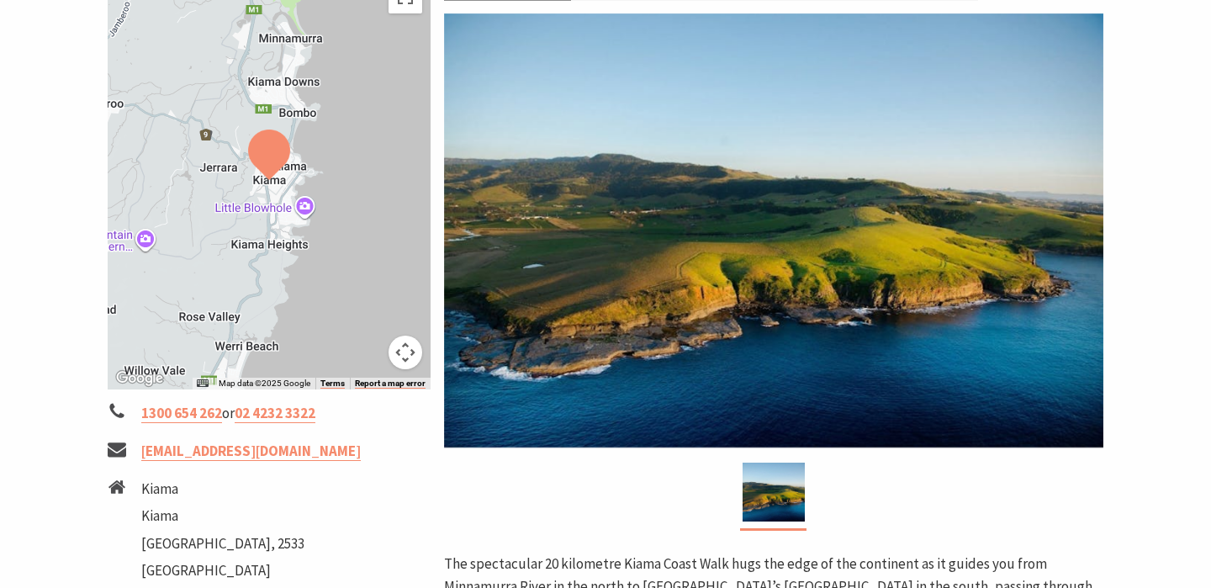
click at [267, 175] on img at bounding box center [269, 155] width 42 height 50
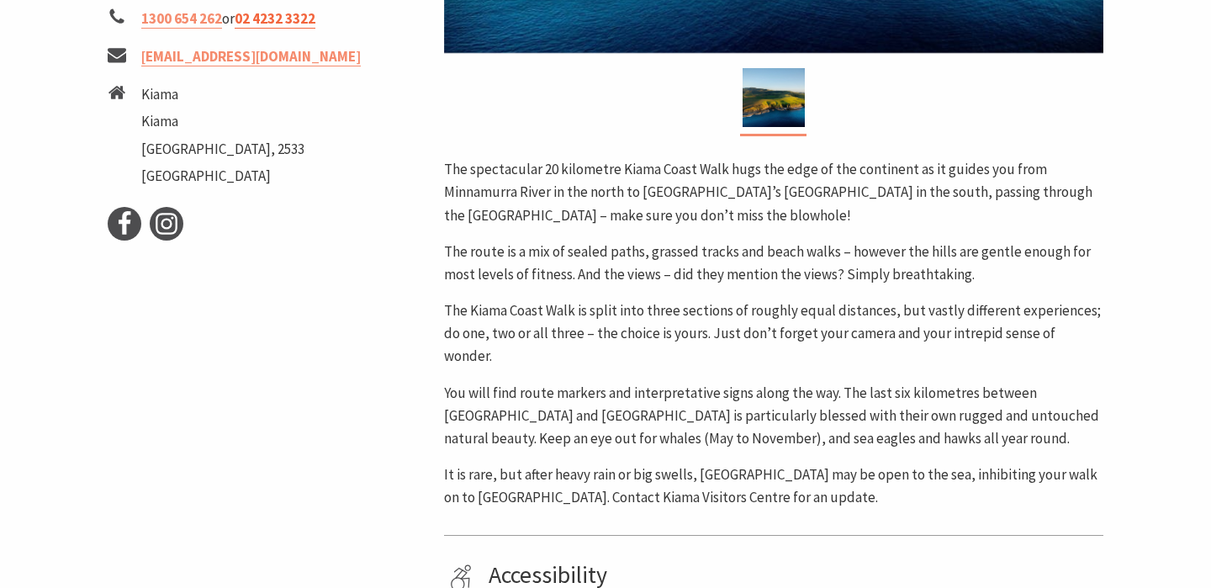
scroll to position [700, 0]
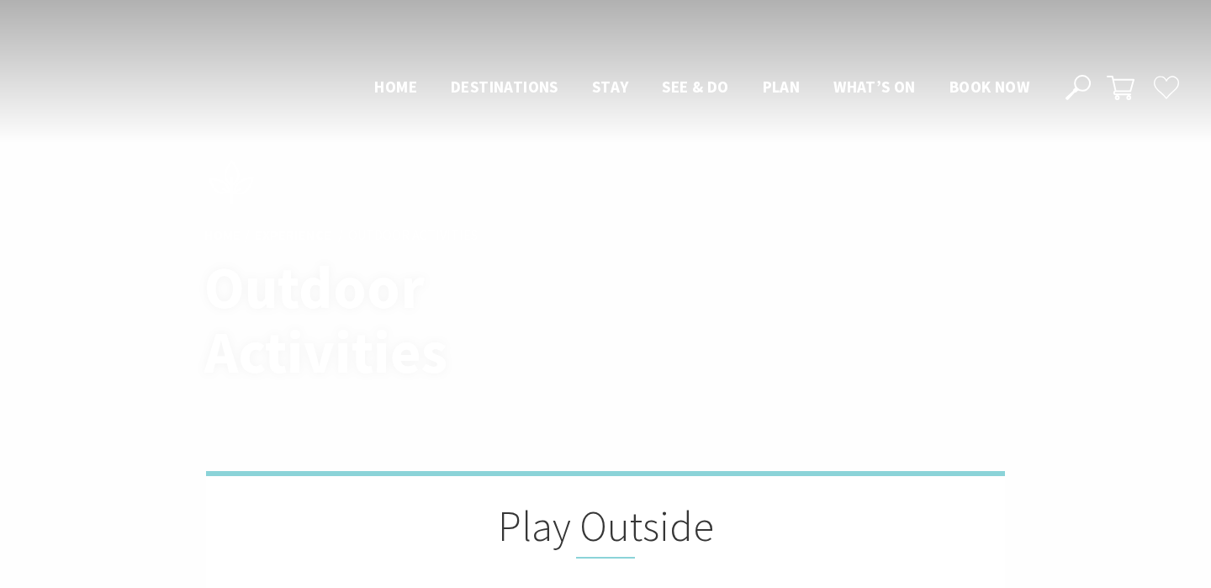
scroll to position [3006, 0]
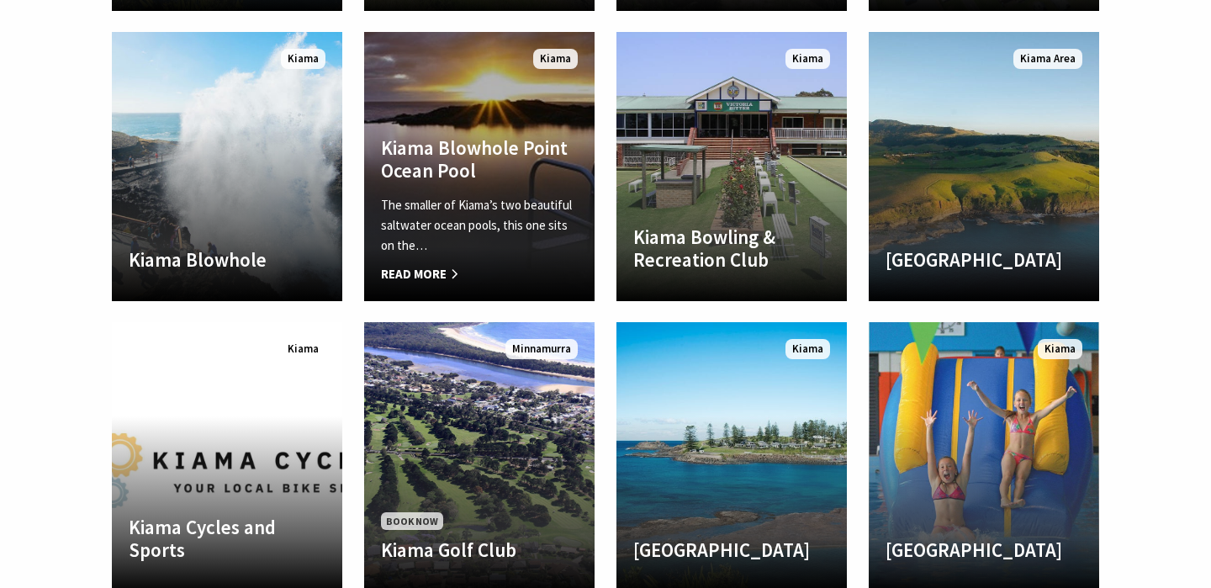
click at [484, 210] on p "The smaller of Kiama’s two beautiful saltwater ocean pools, this one sits on th…" at bounding box center [479, 225] width 197 height 61
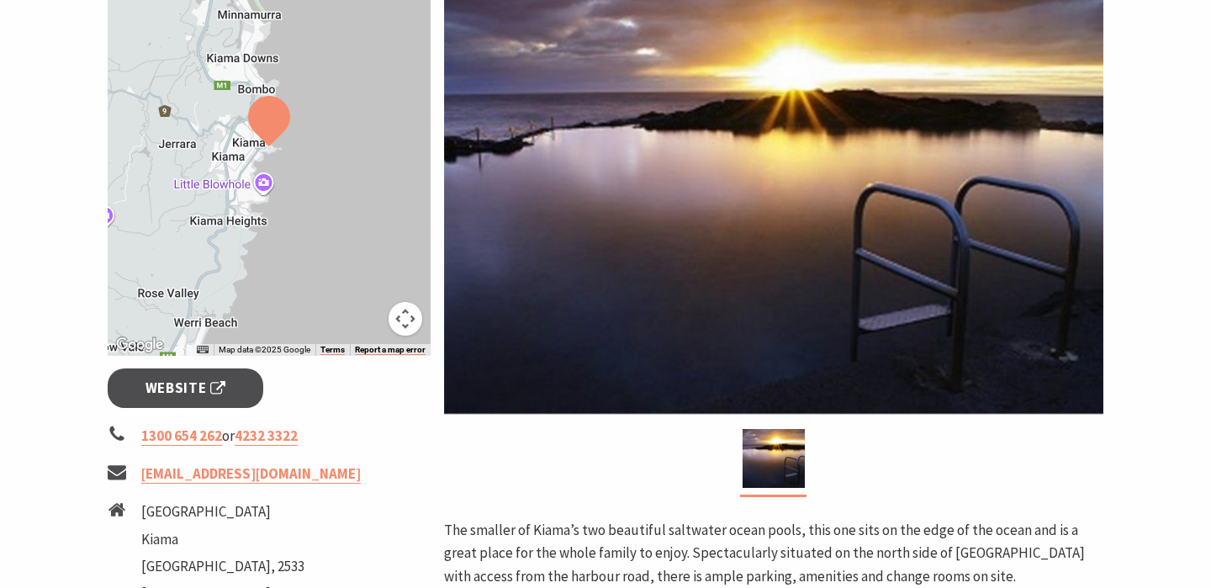
scroll to position [333, 0]
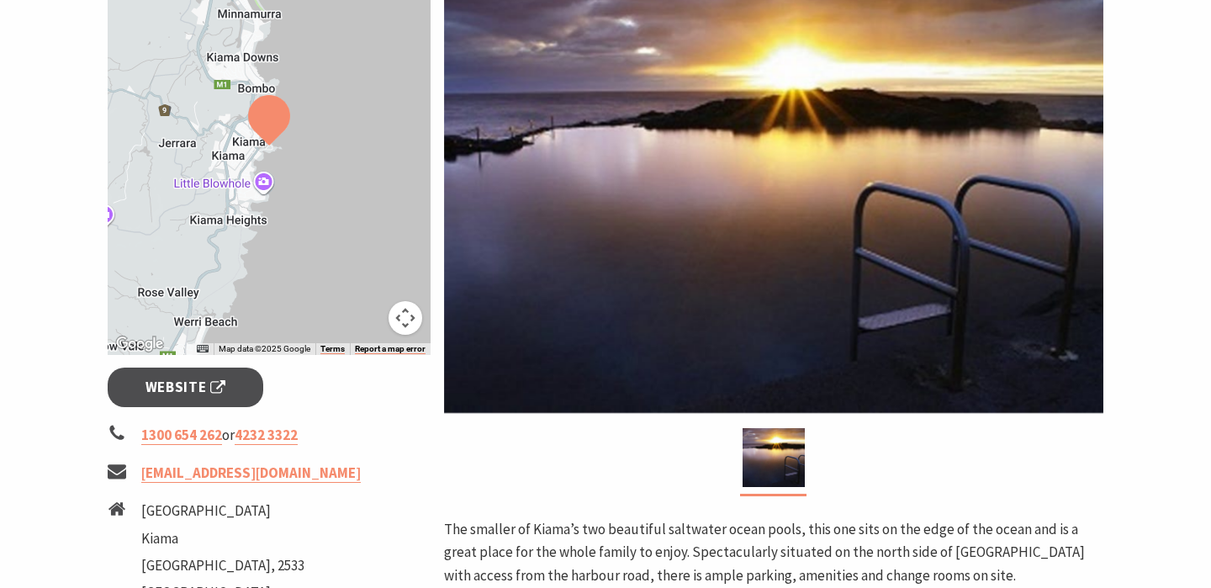
click at [859, 230] on img at bounding box center [773, 196] width 659 height 434
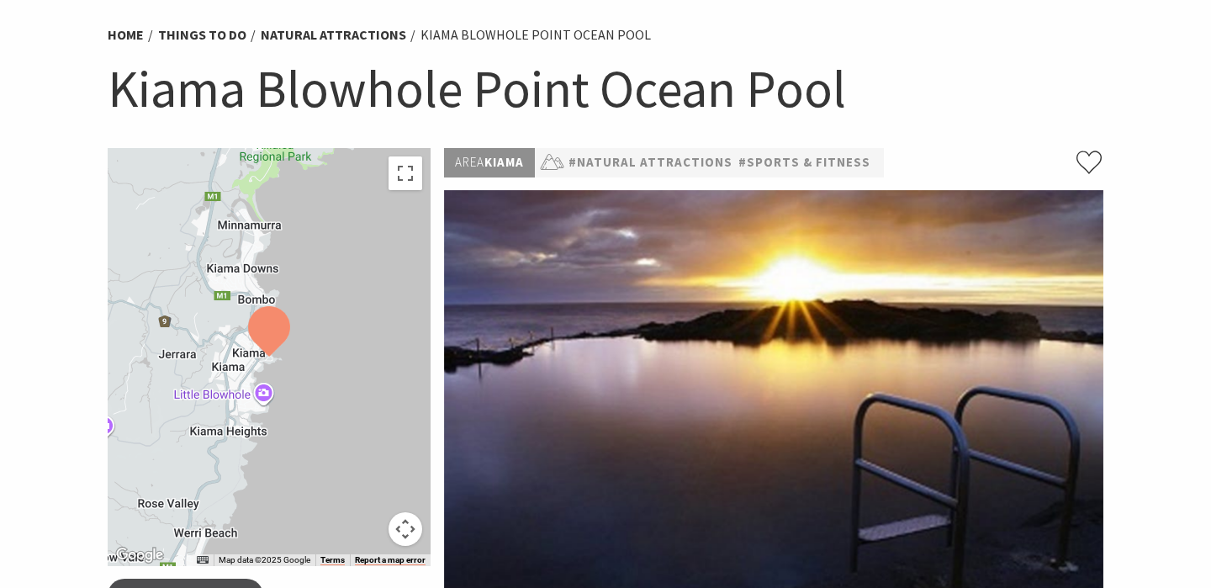
scroll to position [120, 0]
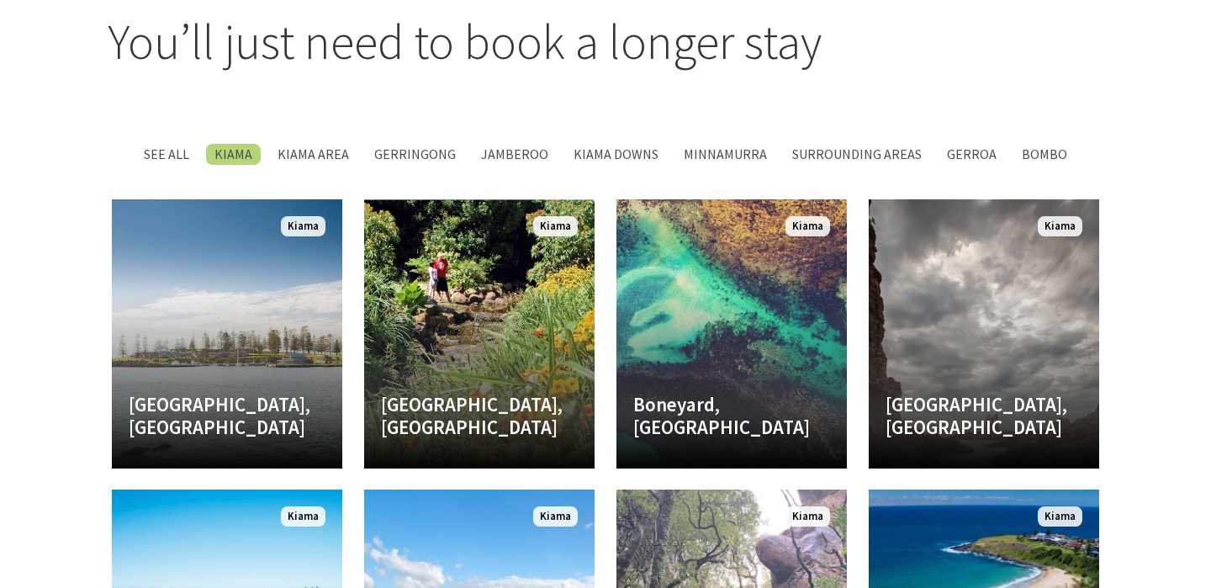
scroll to position [2259, 0]
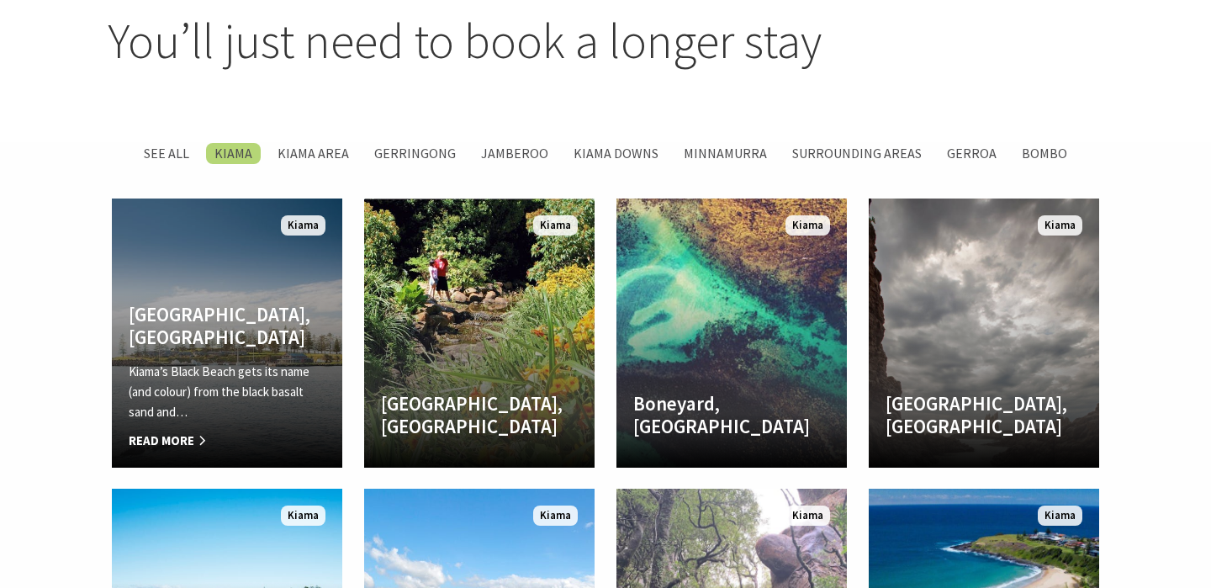
click at [297, 400] on p "Kiama’s Black Beach gets its name (and colour) from the black basalt sand and…" at bounding box center [227, 392] width 197 height 61
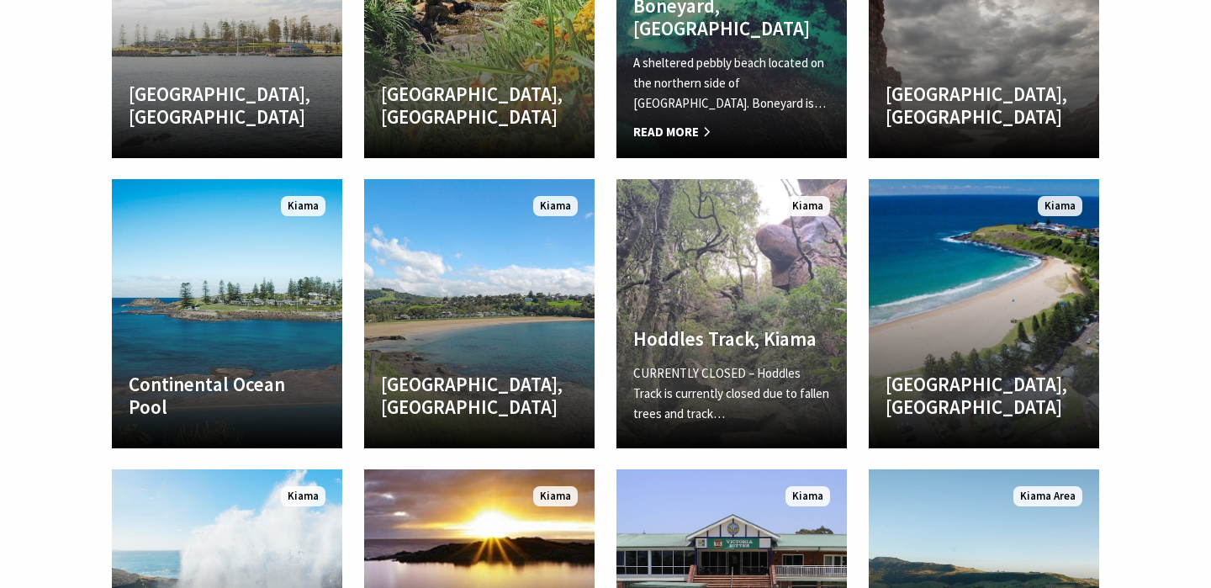
scroll to position [2570, 0]
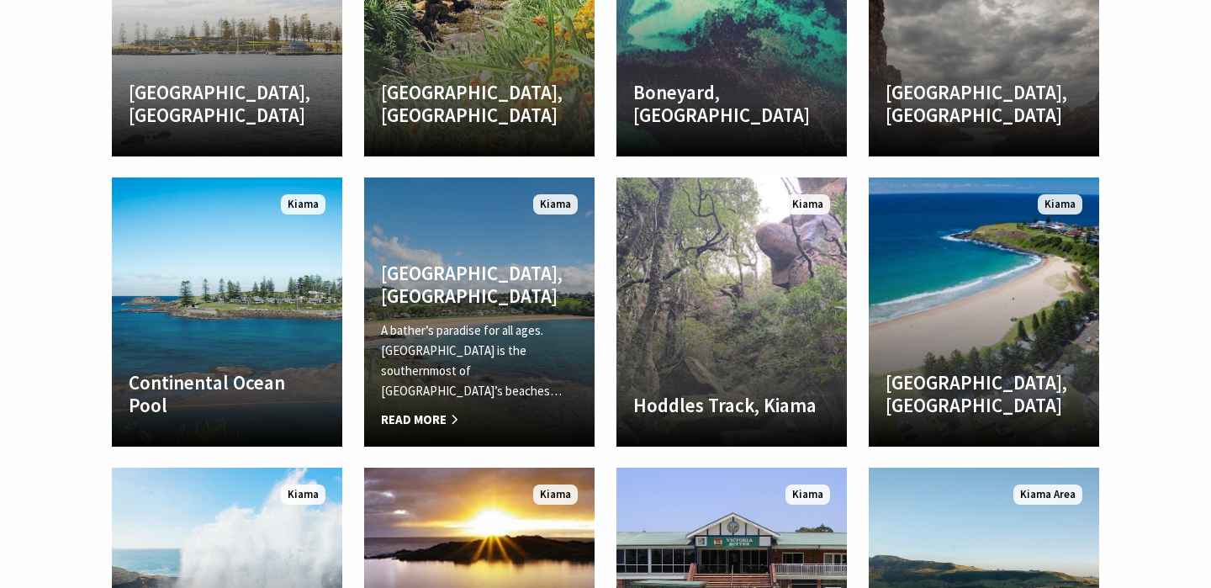
click at [548, 374] on p "A bather’s paradise for all ages. Easts Beach is the southernmost of Kiama’s be…" at bounding box center [479, 360] width 197 height 81
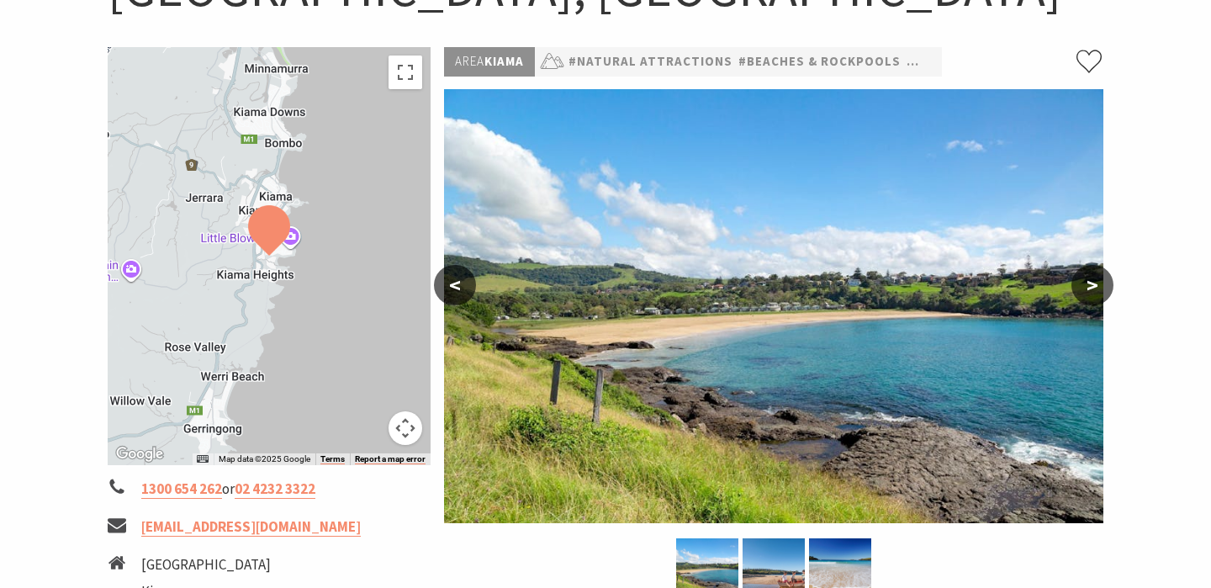
scroll to position [234, 0]
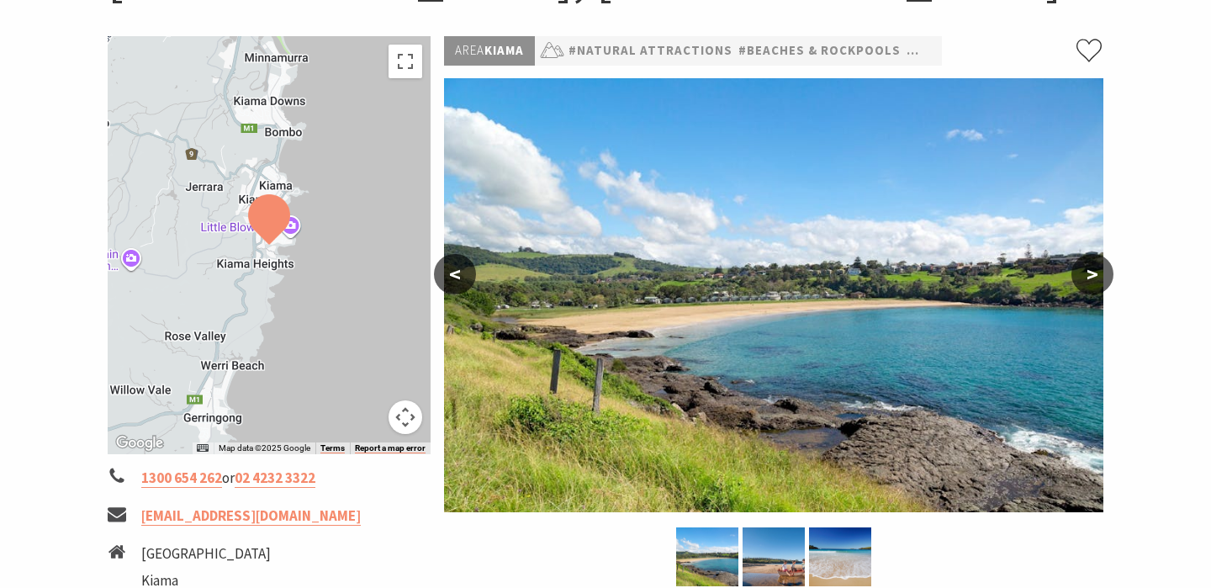
click at [1100, 269] on button ">" at bounding box center [1093, 274] width 42 height 40
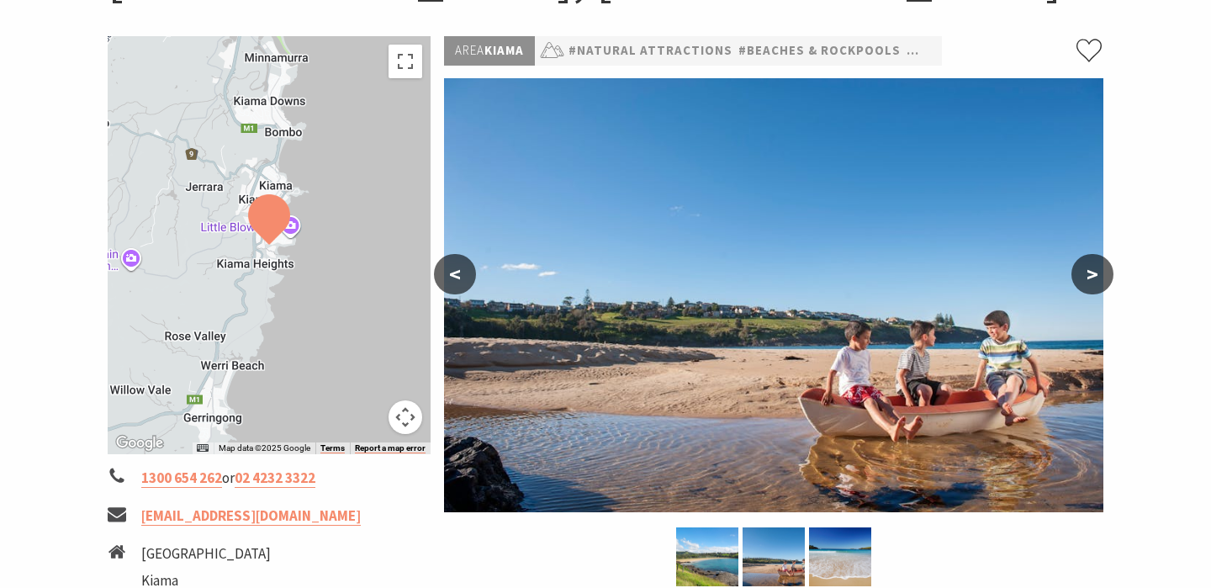
click at [1100, 269] on button ">" at bounding box center [1093, 274] width 42 height 40
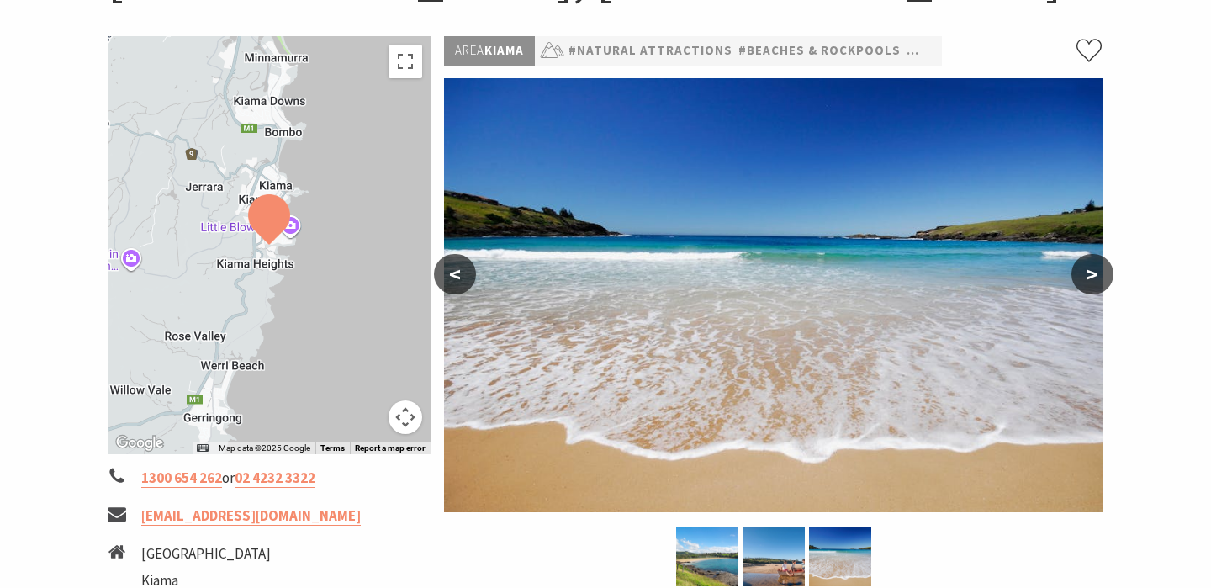
click at [1100, 269] on button ">" at bounding box center [1093, 274] width 42 height 40
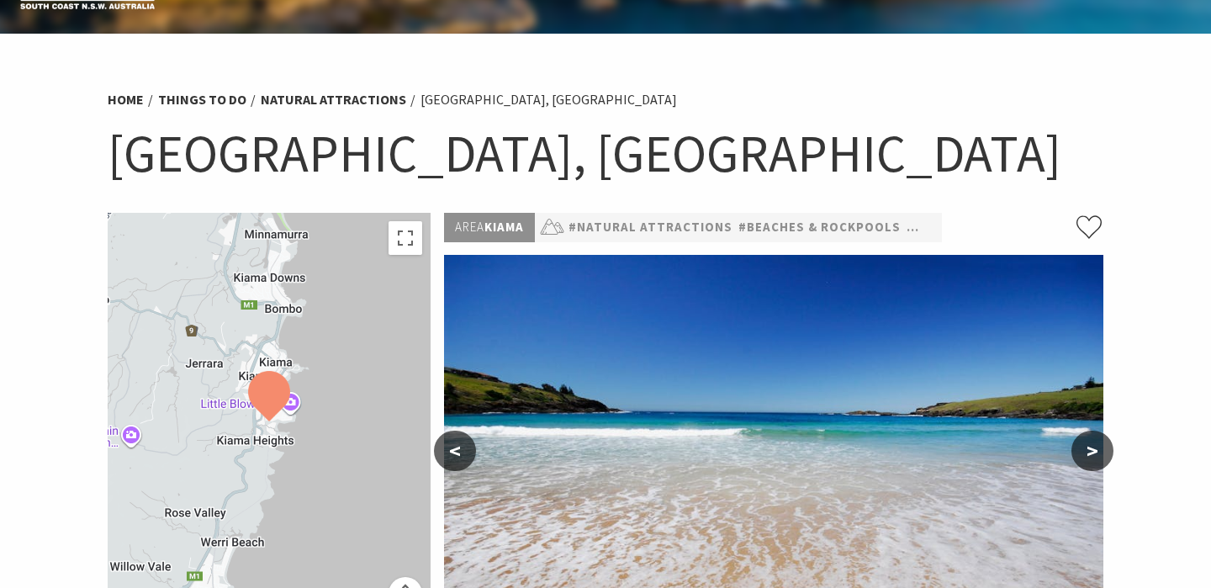
scroll to position [0, 0]
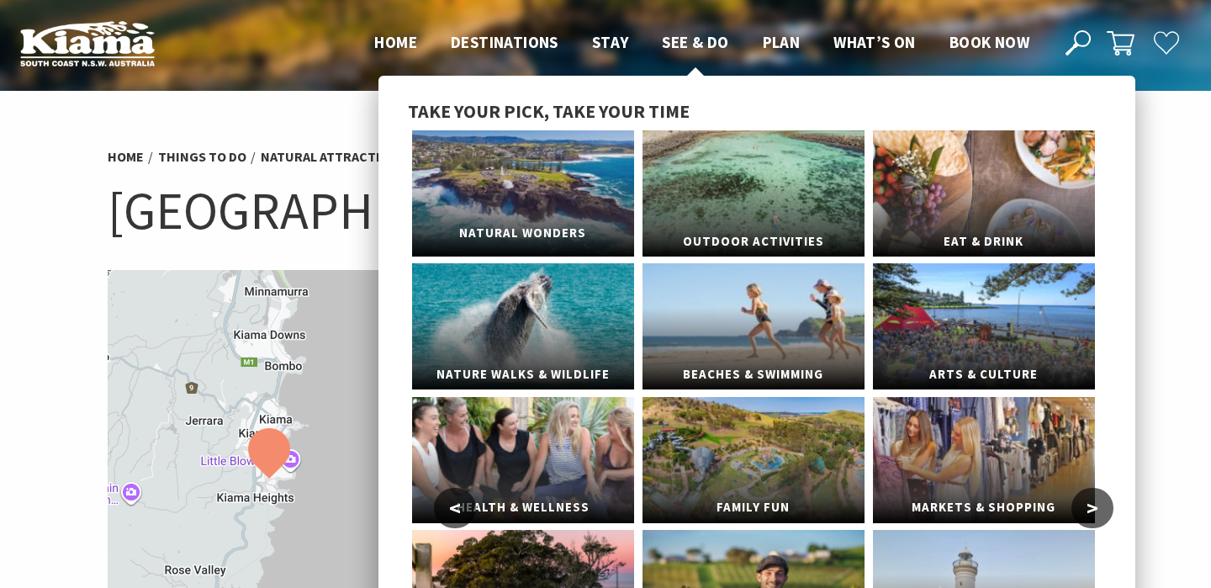
click at [585, 203] on link "Natural Wonders" at bounding box center [523, 193] width 222 height 126
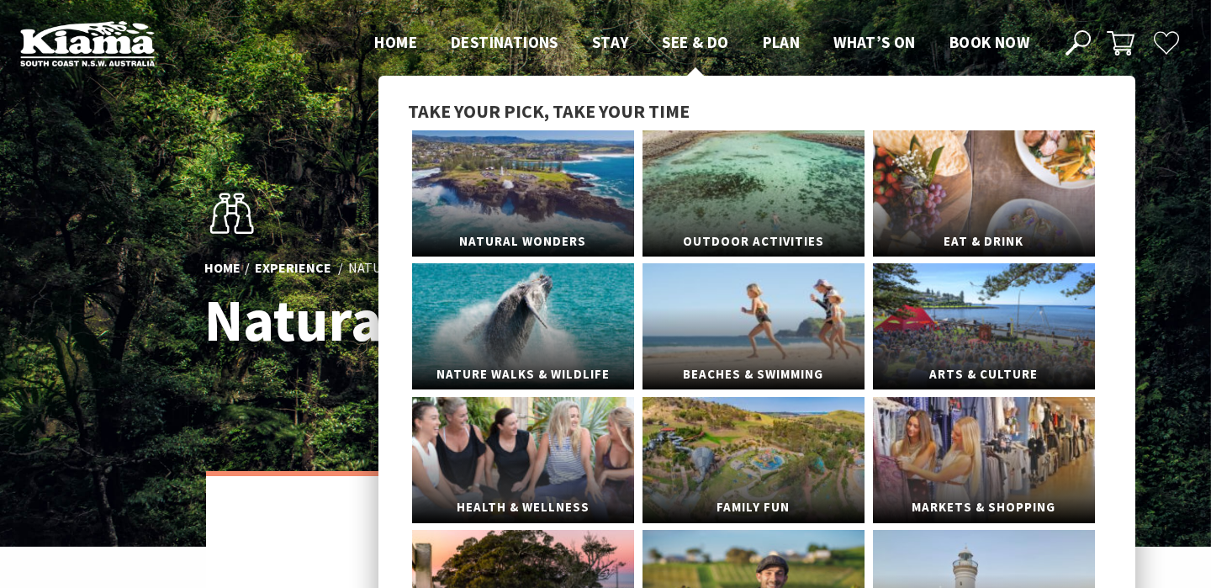
click at [675, 36] on span "See & Do" at bounding box center [695, 42] width 66 height 20
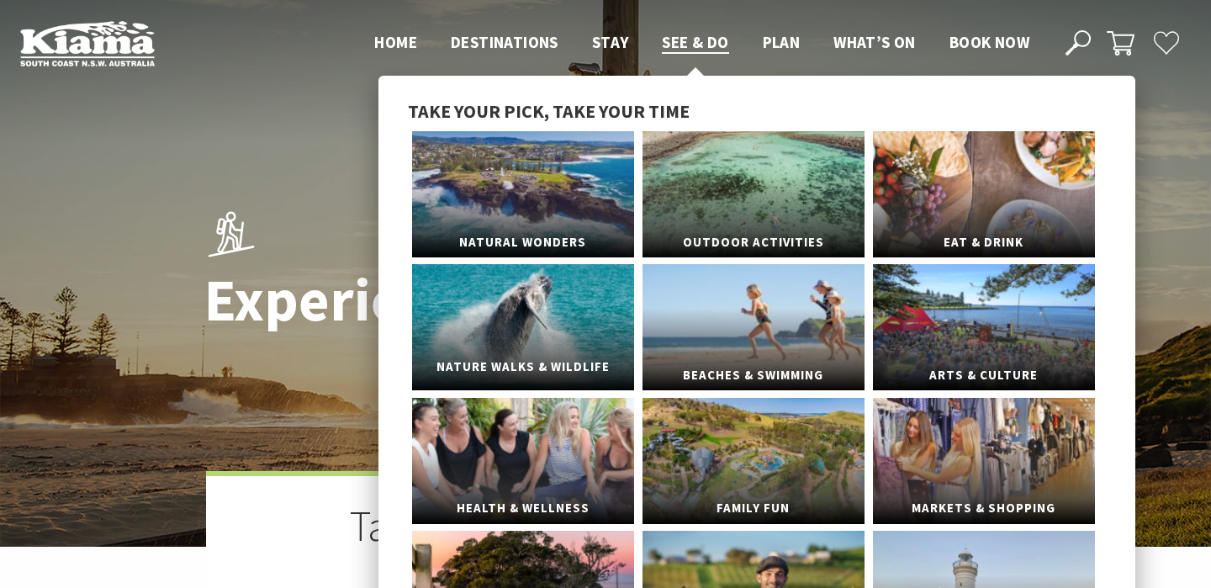
click at [504, 316] on link "Nature Walks & Wildlife" at bounding box center [523, 327] width 222 height 126
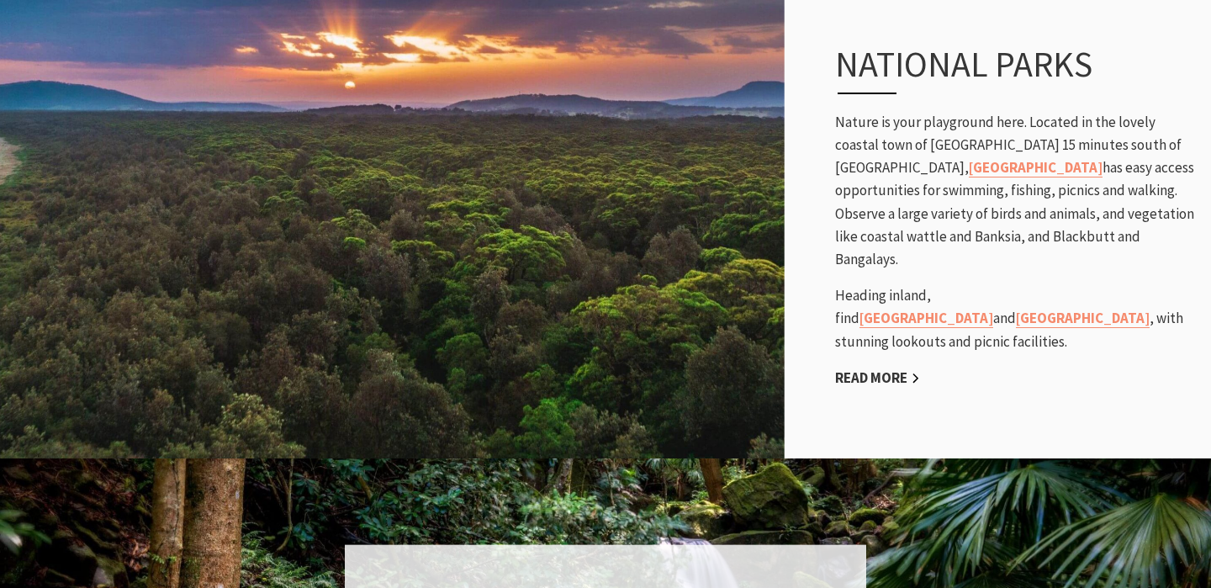
scroll to position [1078, 0]
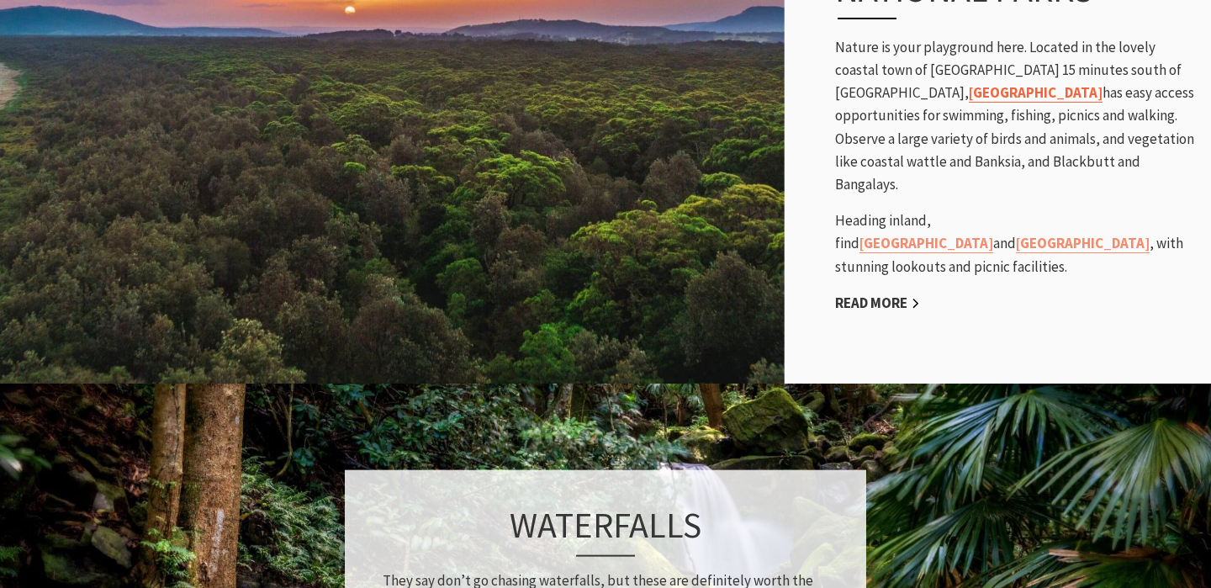
click at [969, 103] on link "[GEOGRAPHIC_DATA]" at bounding box center [1036, 92] width 134 height 19
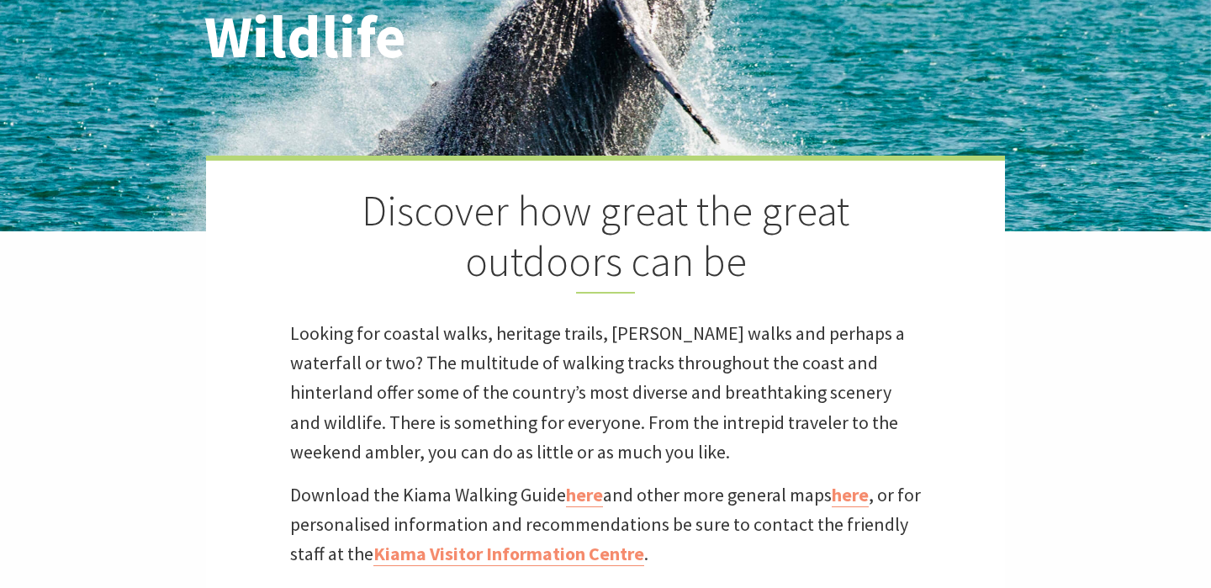
scroll to position [0, 0]
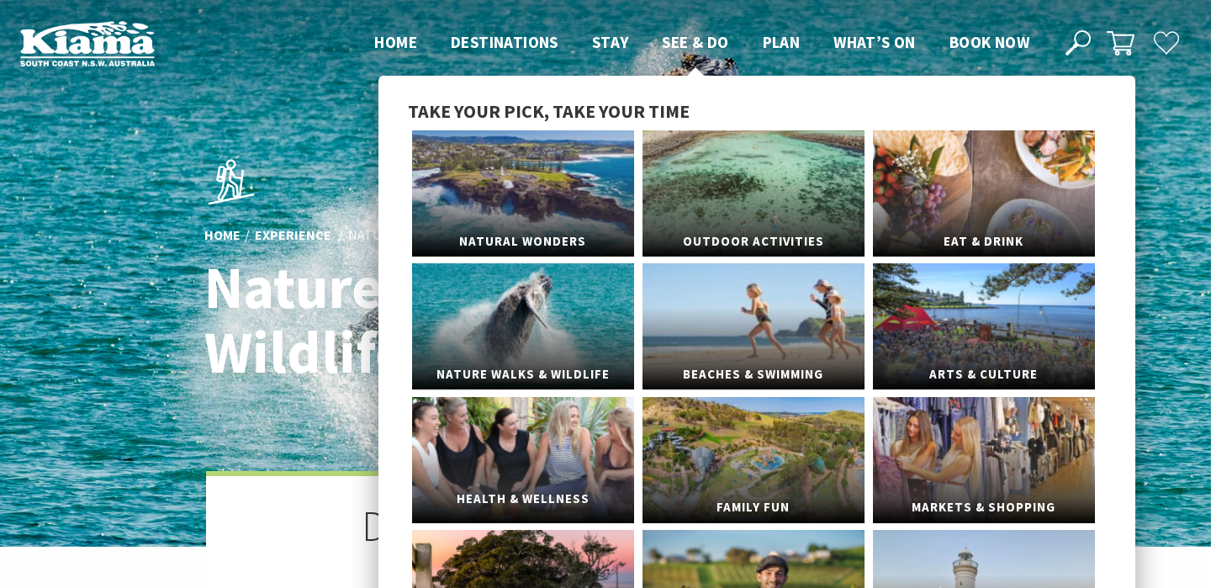
click at [542, 432] on link "Health & Wellness" at bounding box center [523, 460] width 222 height 126
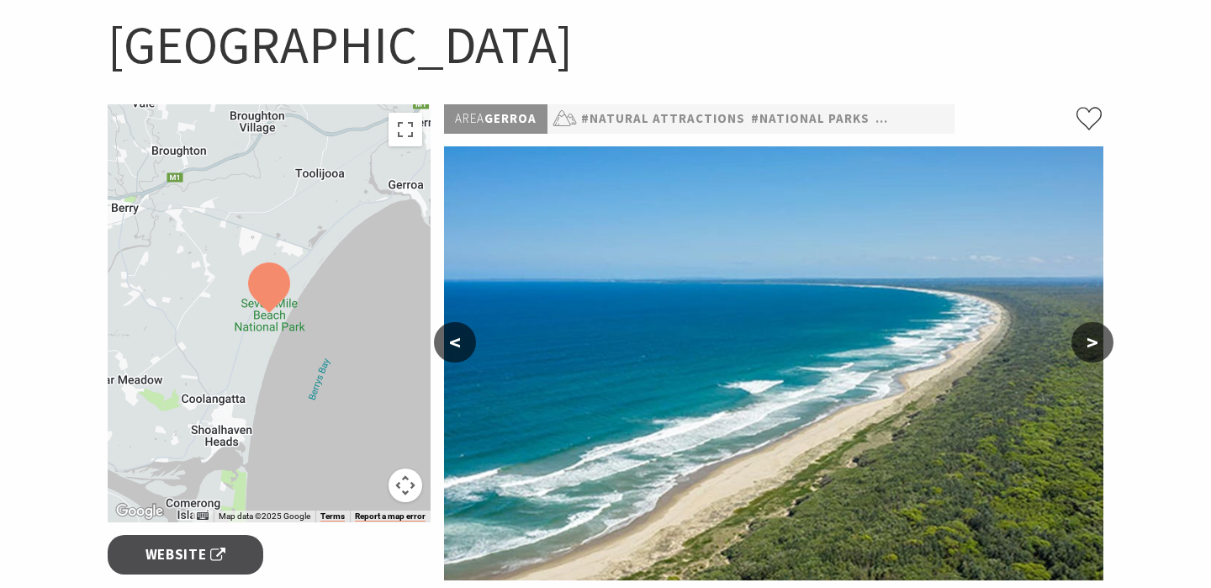
scroll to position [162, 0]
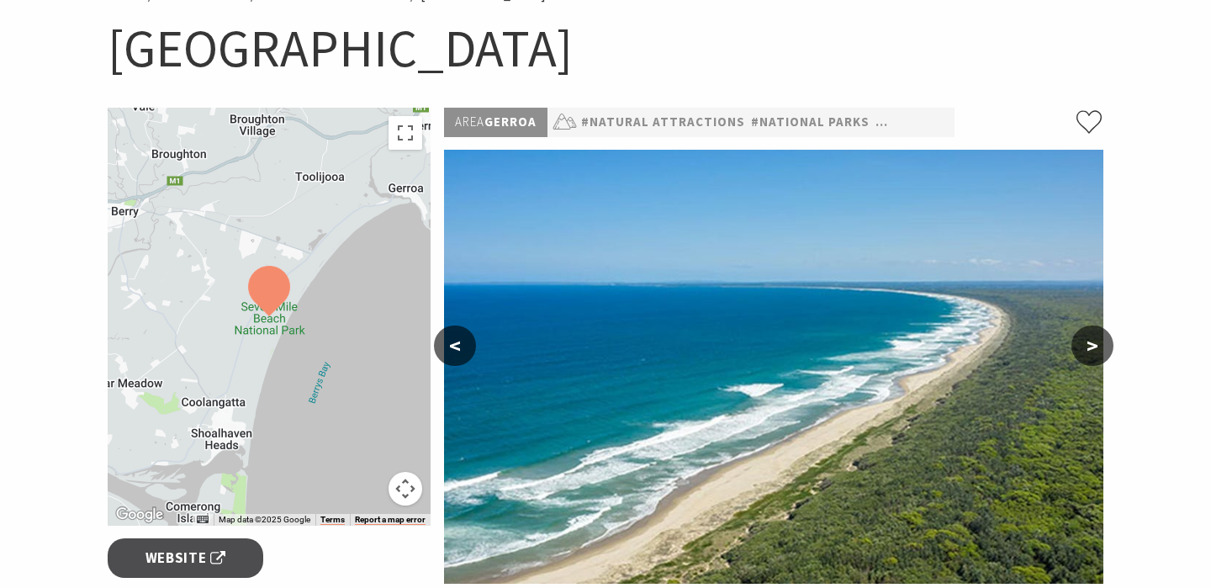
click at [1085, 343] on button ">" at bounding box center [1093, 345] width 42 height 40
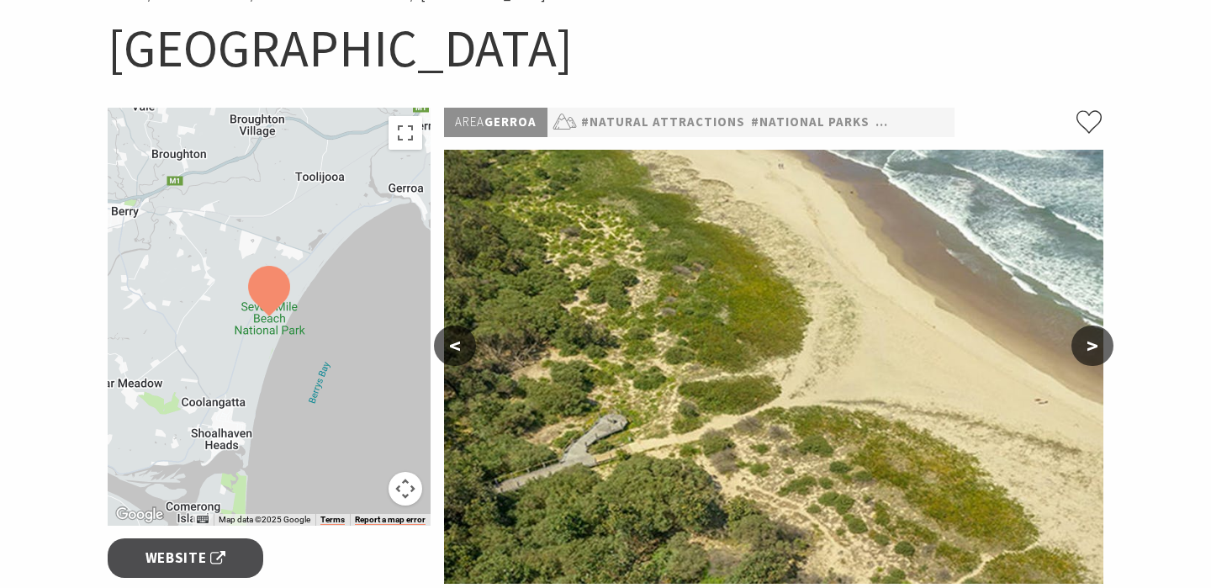
click at [1085, 343] on button ">" at bounding box center [1093, 345] width 42 height 40
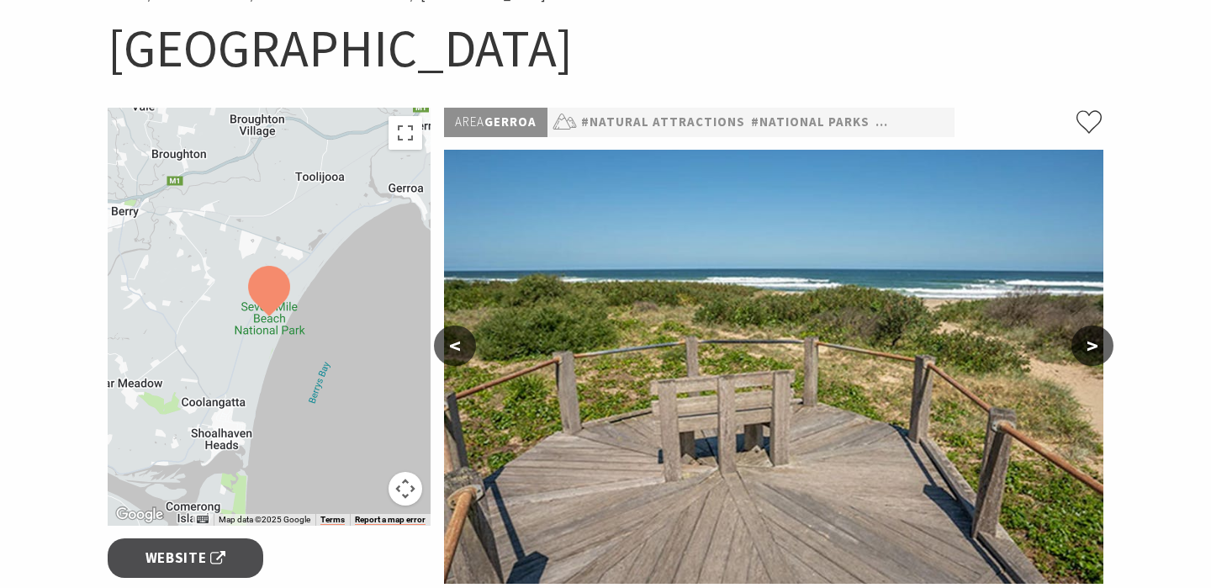
click at [1085, 343] on button ">" at bounding box center [1093, 345] width 42 height 40
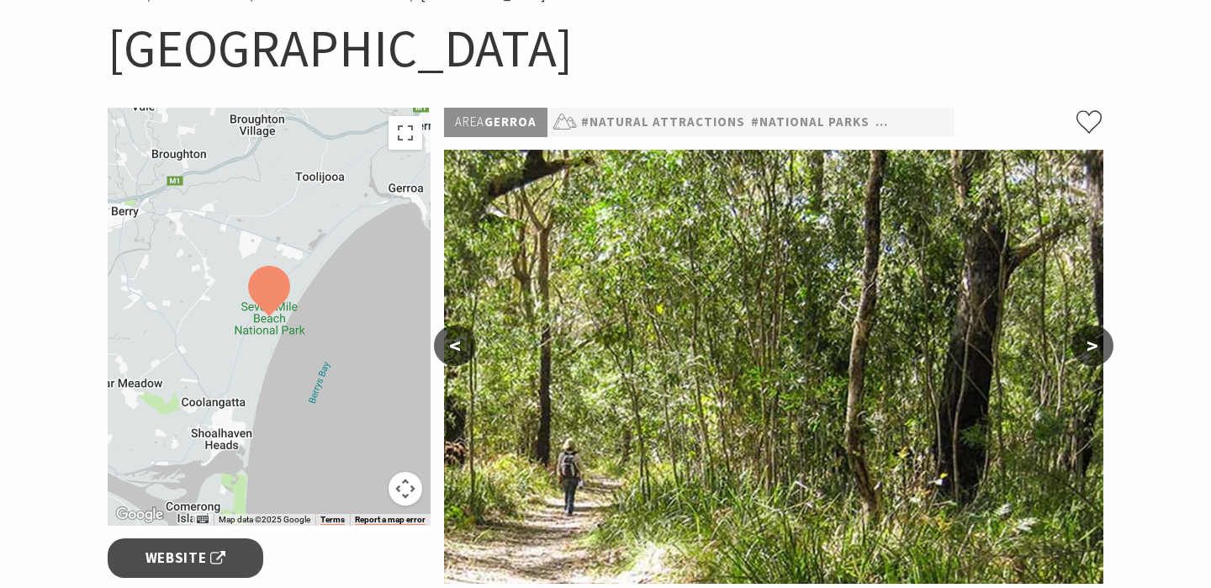
click at [1085, 343] on button ">" at bounding box center [1093, 345] width 42 height 40
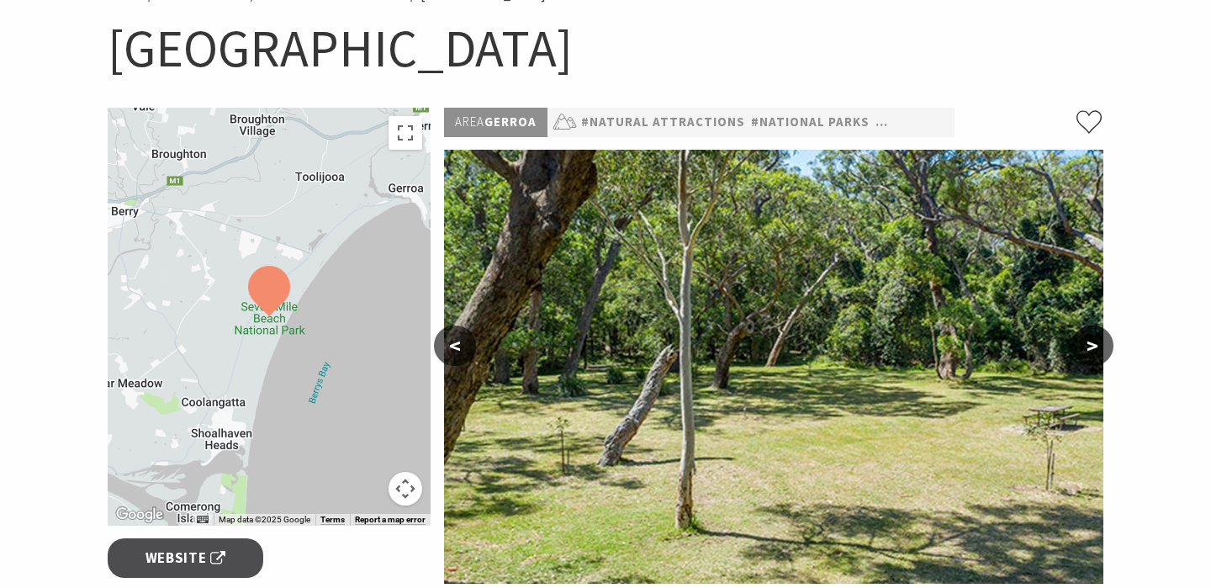
click at [1085, 343] on button ">" at bounding box center [1093, 345] width 42 height 40
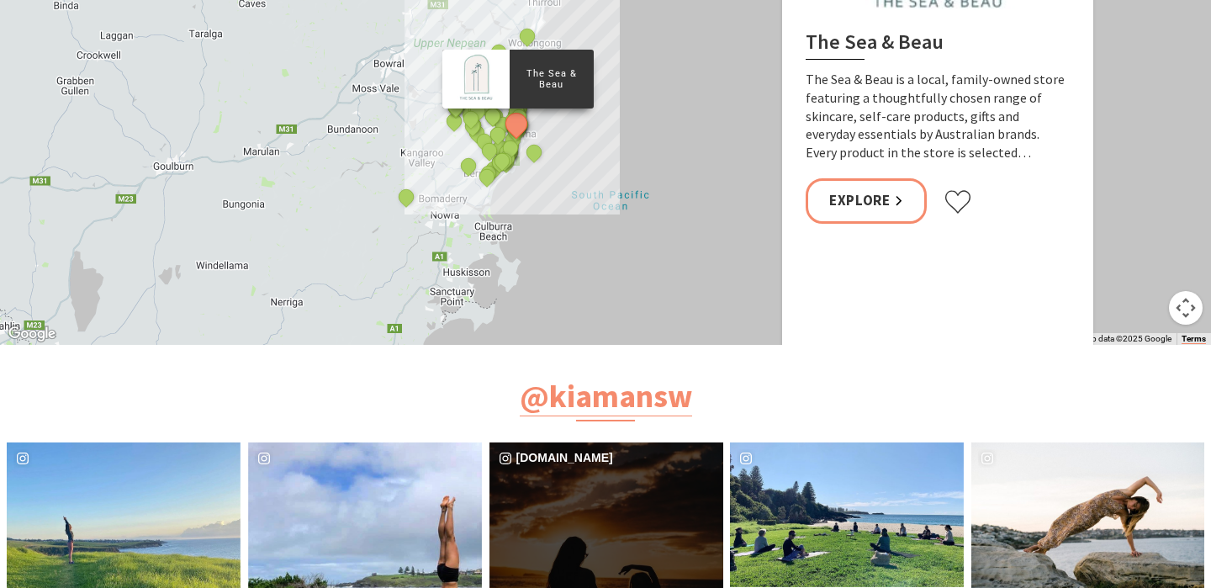
scroll to position [2414, 0]
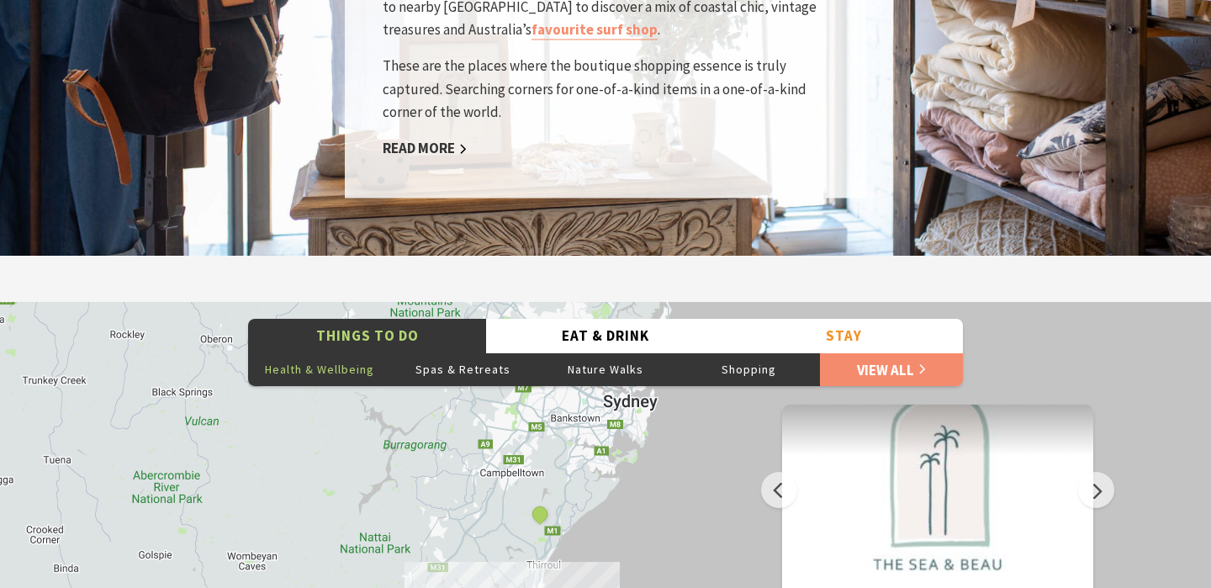
click at [350, 368] on button "Health & Wellbeing" at bounding box center [319, 369] width 143 height 34
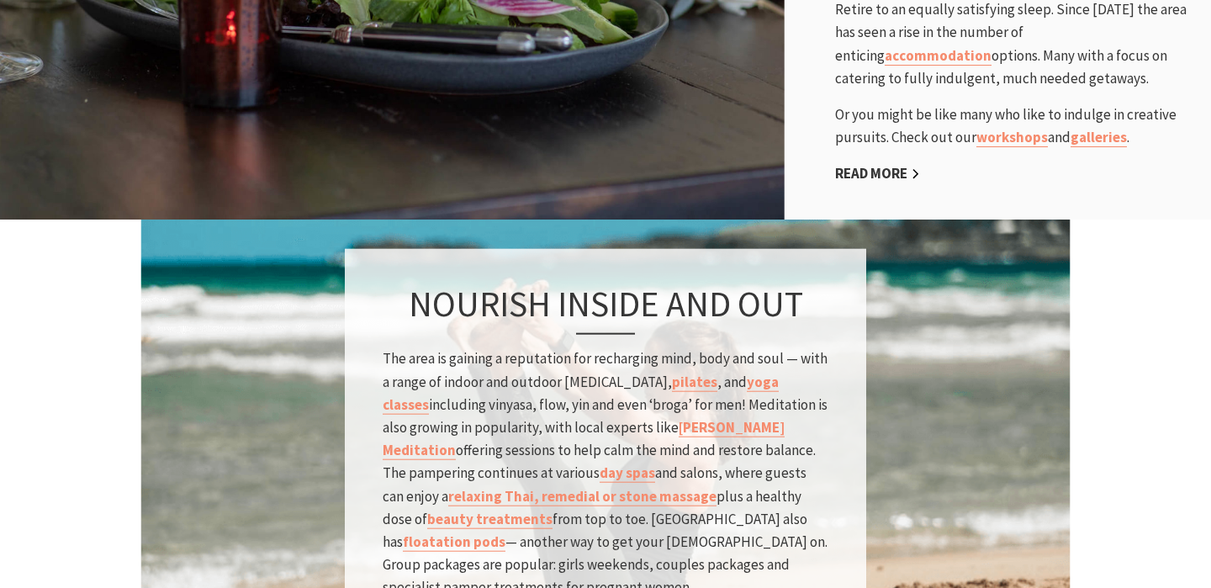
scroll to position [1259, 0]
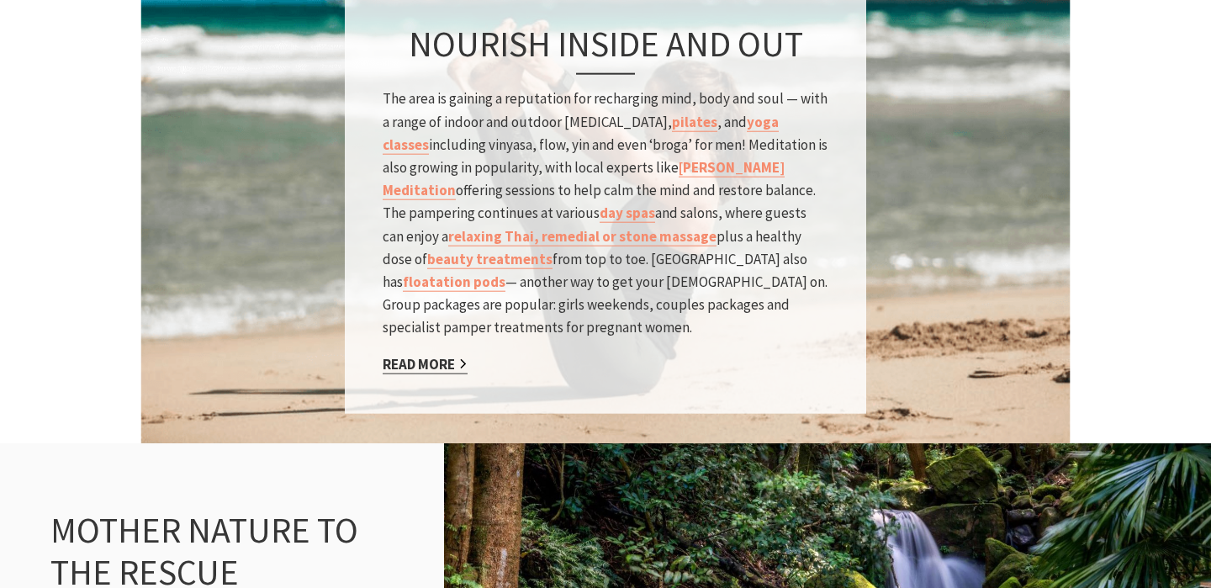
click at [439, 354] on link "Read More" at bounding box center [425, 363] width 85 height 19
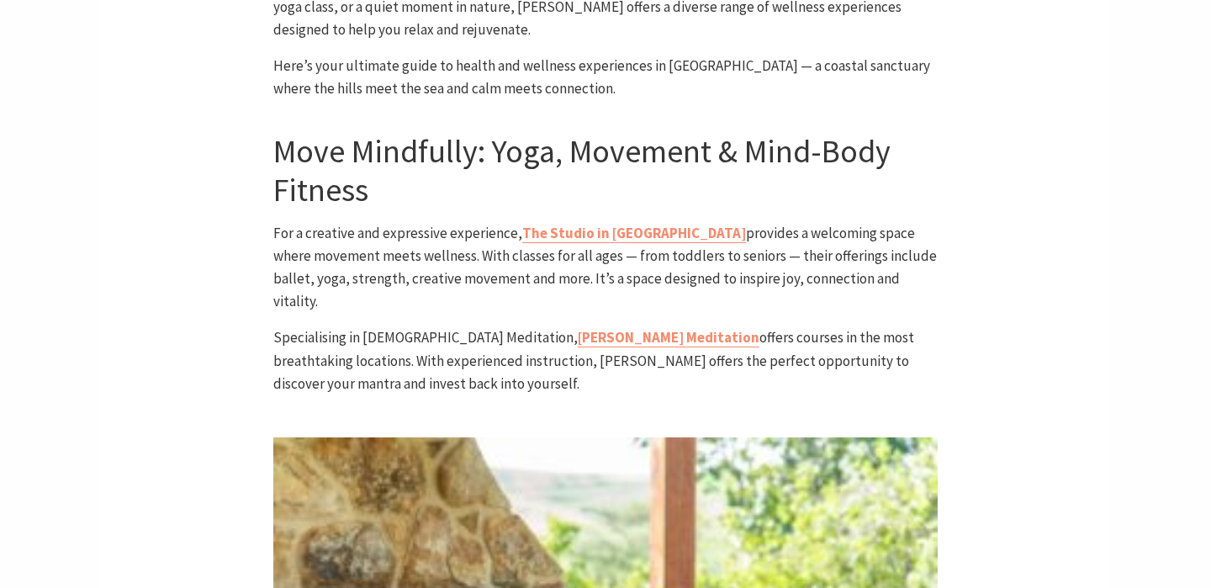
scroll to position [971, 0]
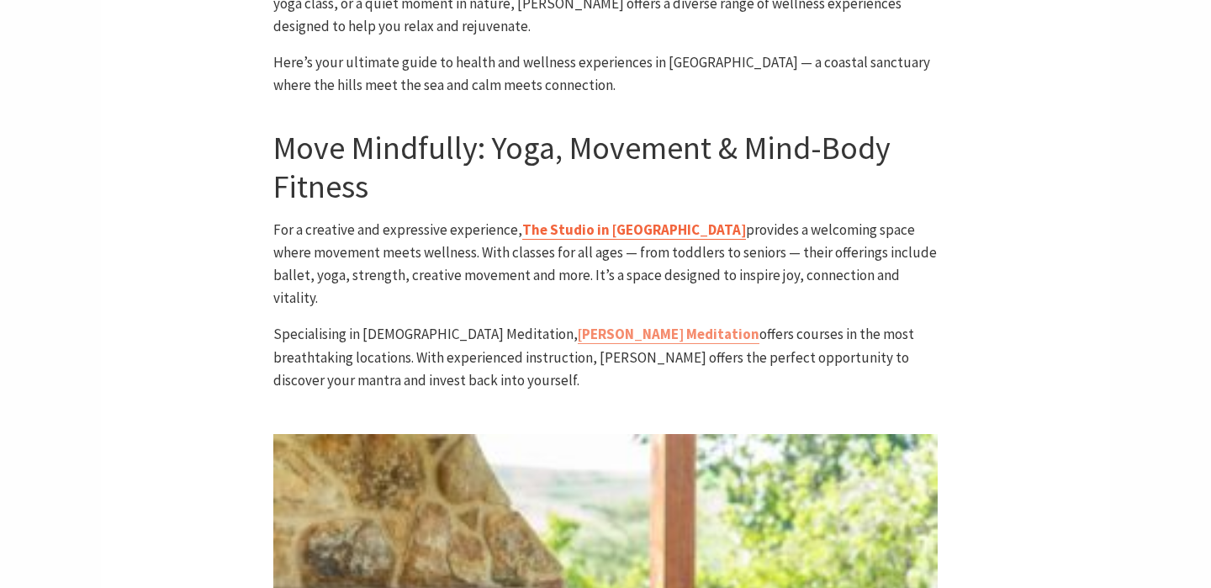
click at [606, 220] on link "The Studio in Kiama" at bounding box center [634, 229] width 224 height 19
